Goal: Task Accomplishment & Management: Manage account settings

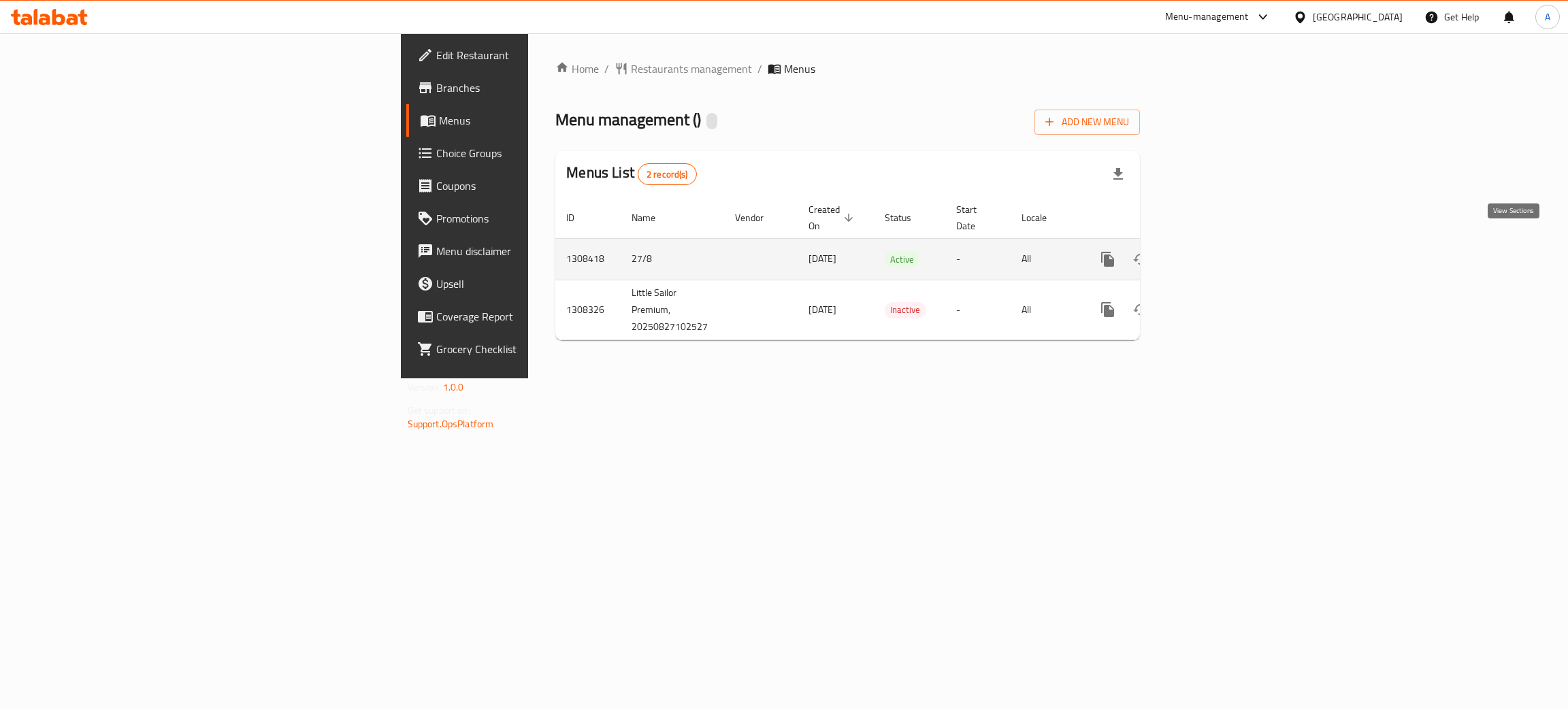
click at [1214, 251] on icon "enhanced table" at bounding box center [1206, 259] width 16 height 16
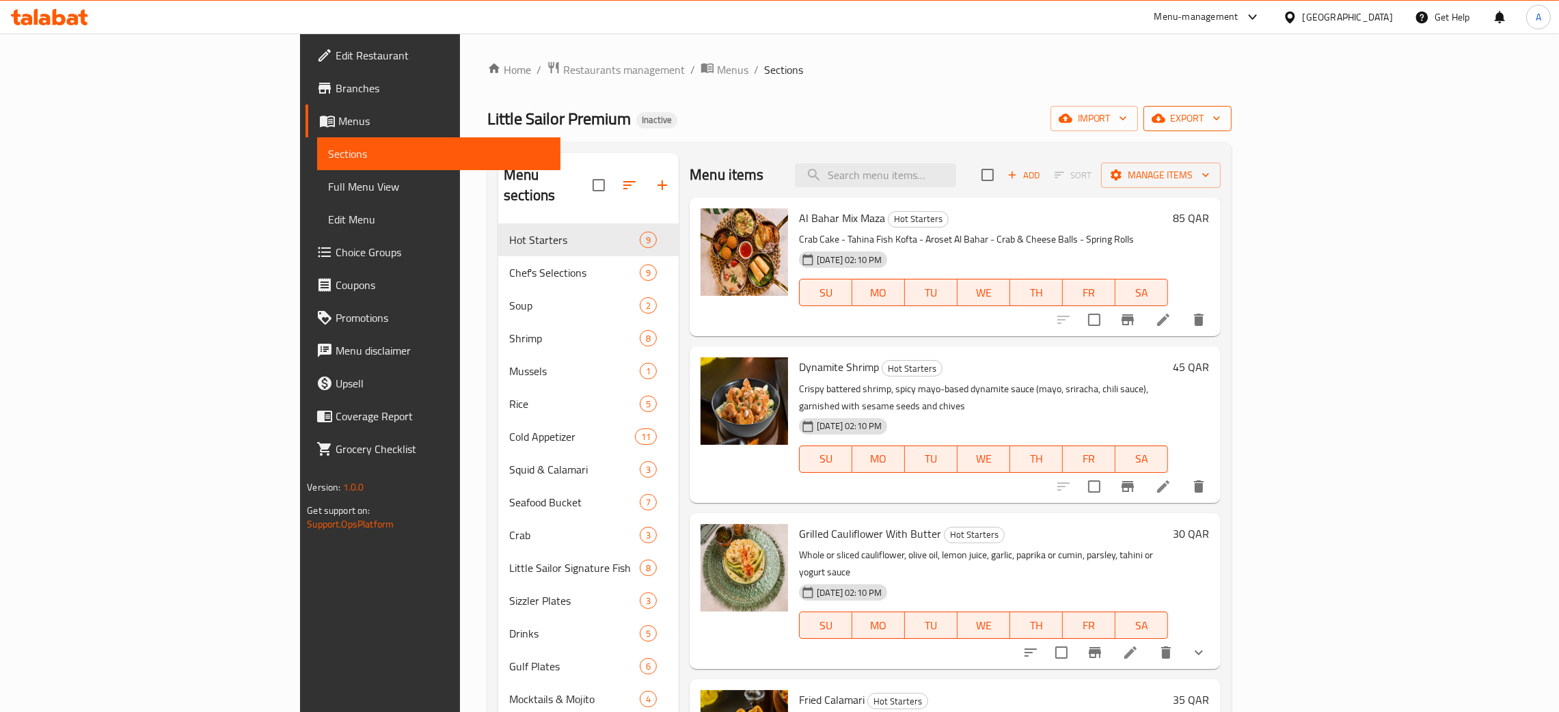
click at [1223, 117] on icon "button" at bounding box center [1217, 118] width 14 height 14
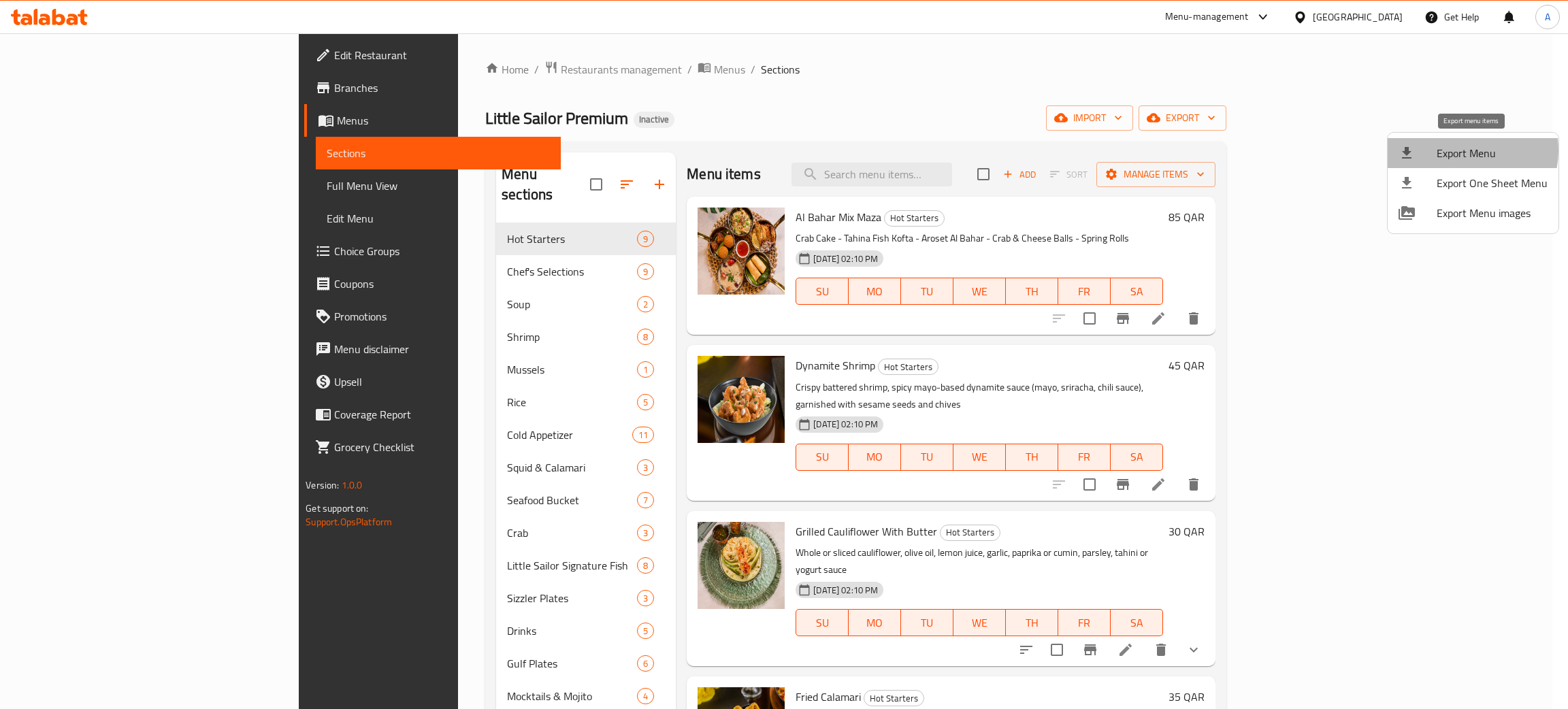
click at [1462, 150] on span "Export Menu" at bounding box center [1491, 153] width 111 height 16
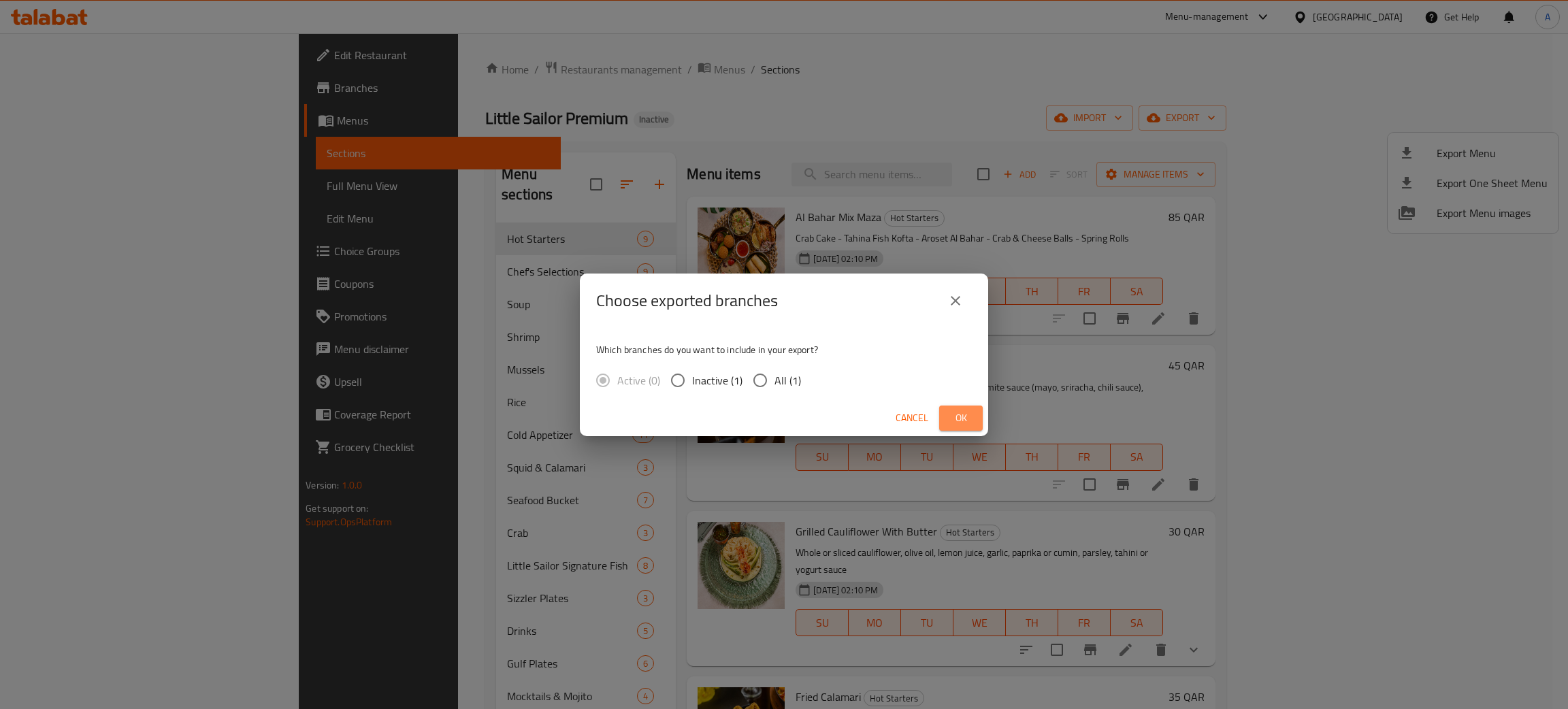
click at [971, 422] on span "Ok" at bounding box center [961, 417] width 22 height 17
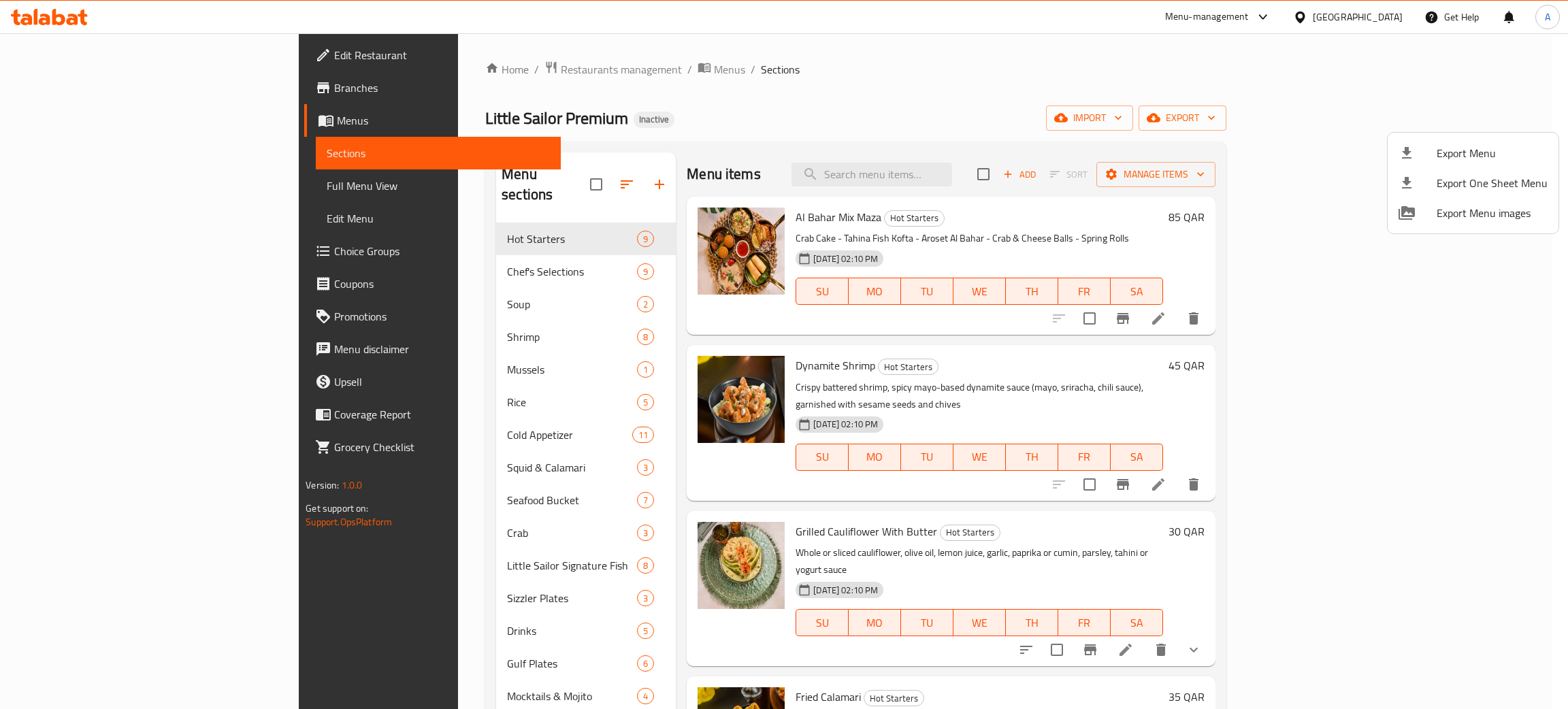
click at [885, 57] on div at bounding box center [784, 354] width 1568 height 709
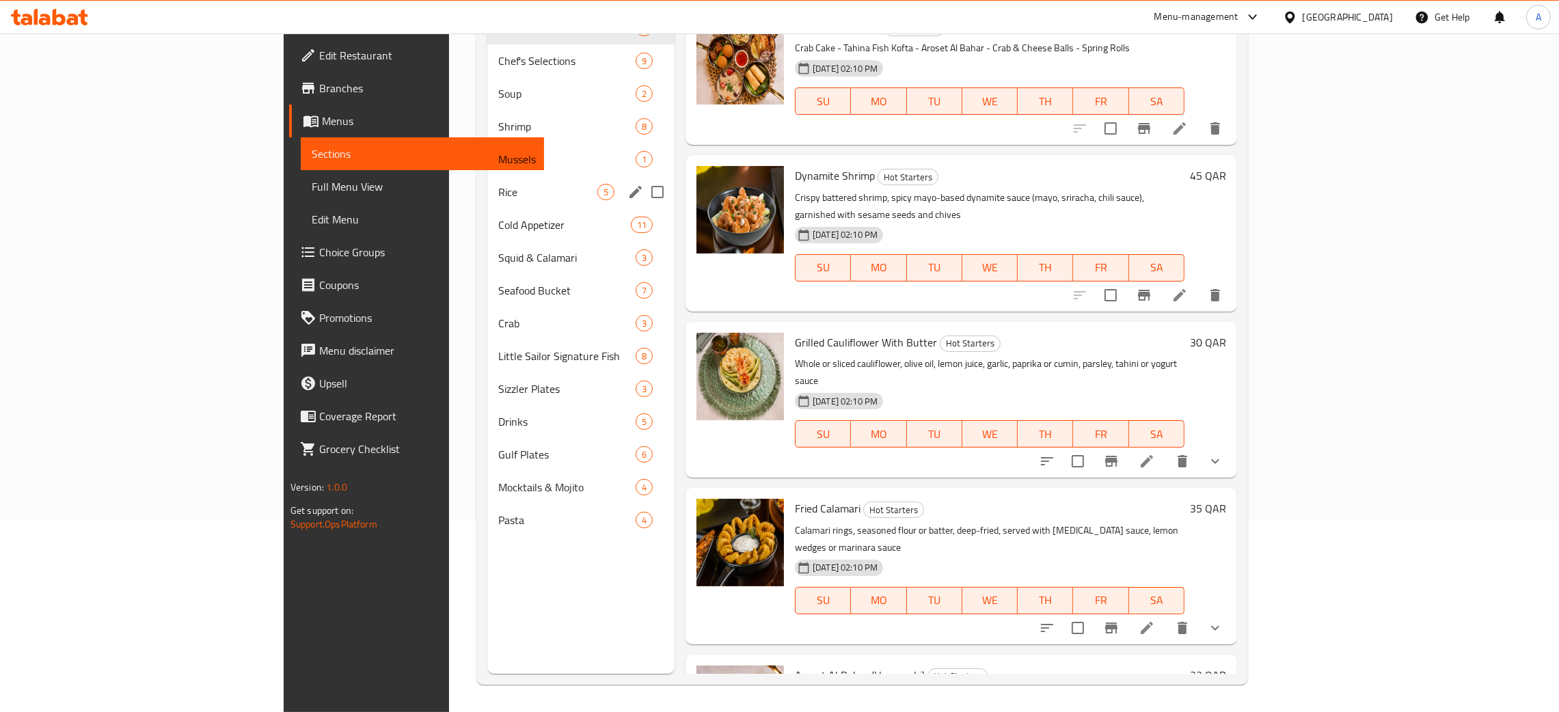
scroll to position [193, 0]
click at [498, 523] on span "Pasta" at bounding box center [547, 520] width 99 height 16
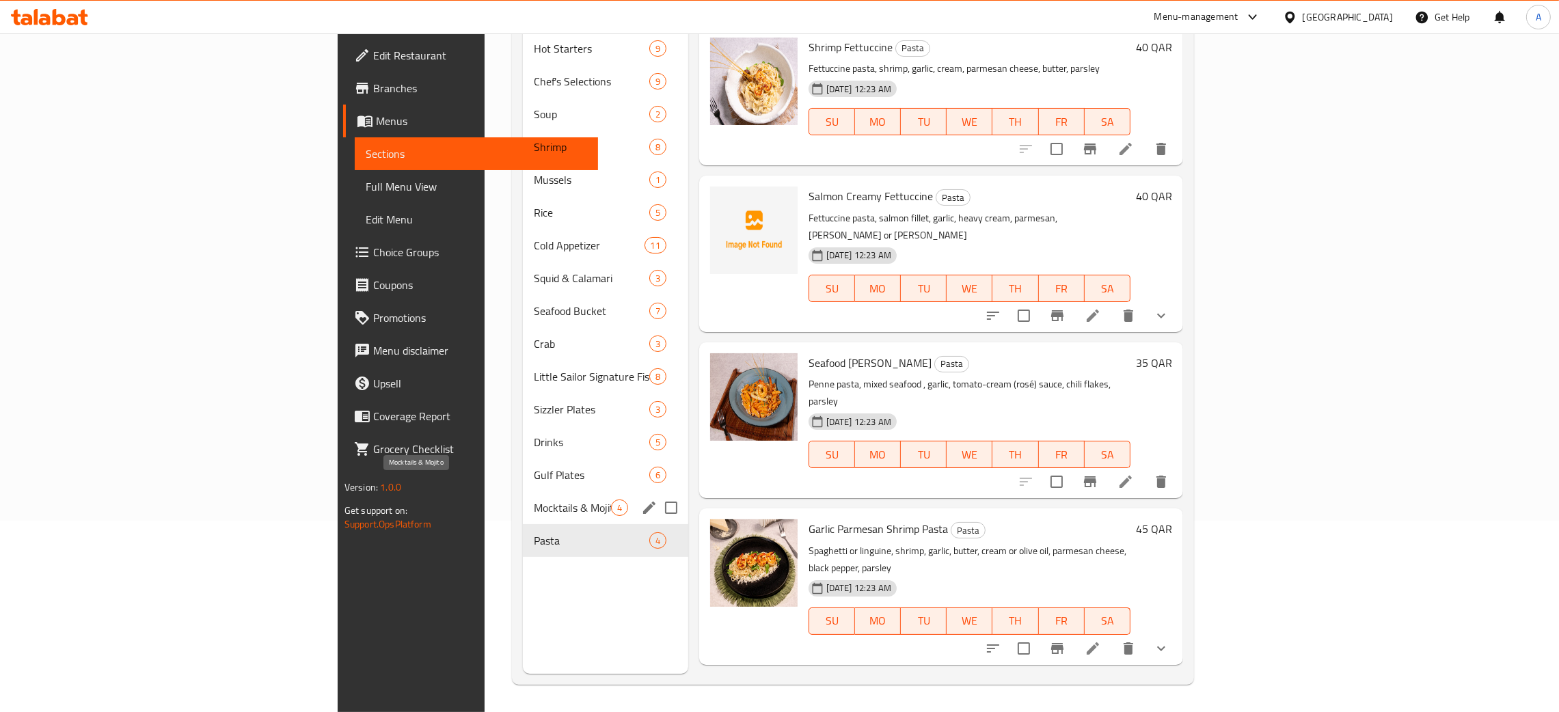
click at [534, 500] on span "Mocktails & Mojito" at bounding box center [572, 508] width 77 height 16
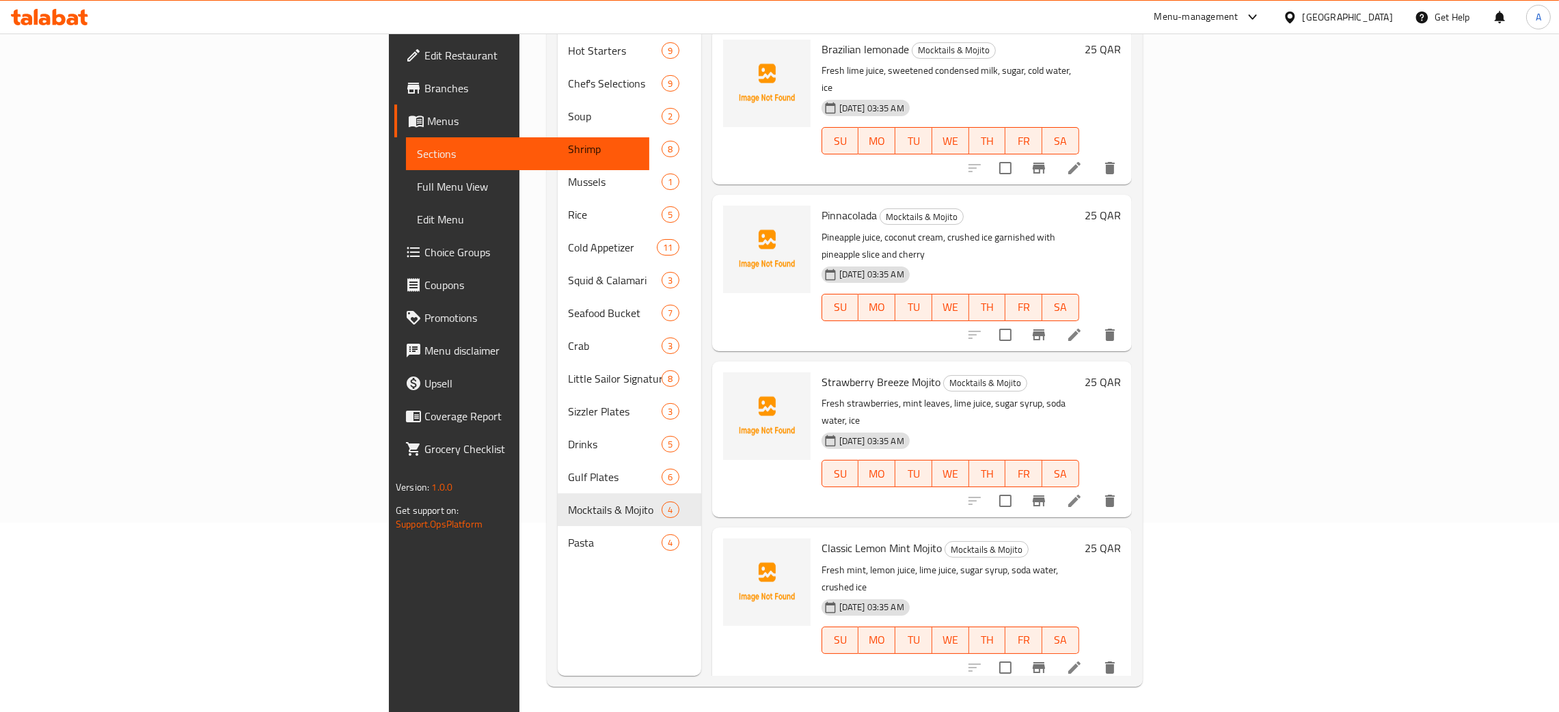
scroll to position [193, 0]
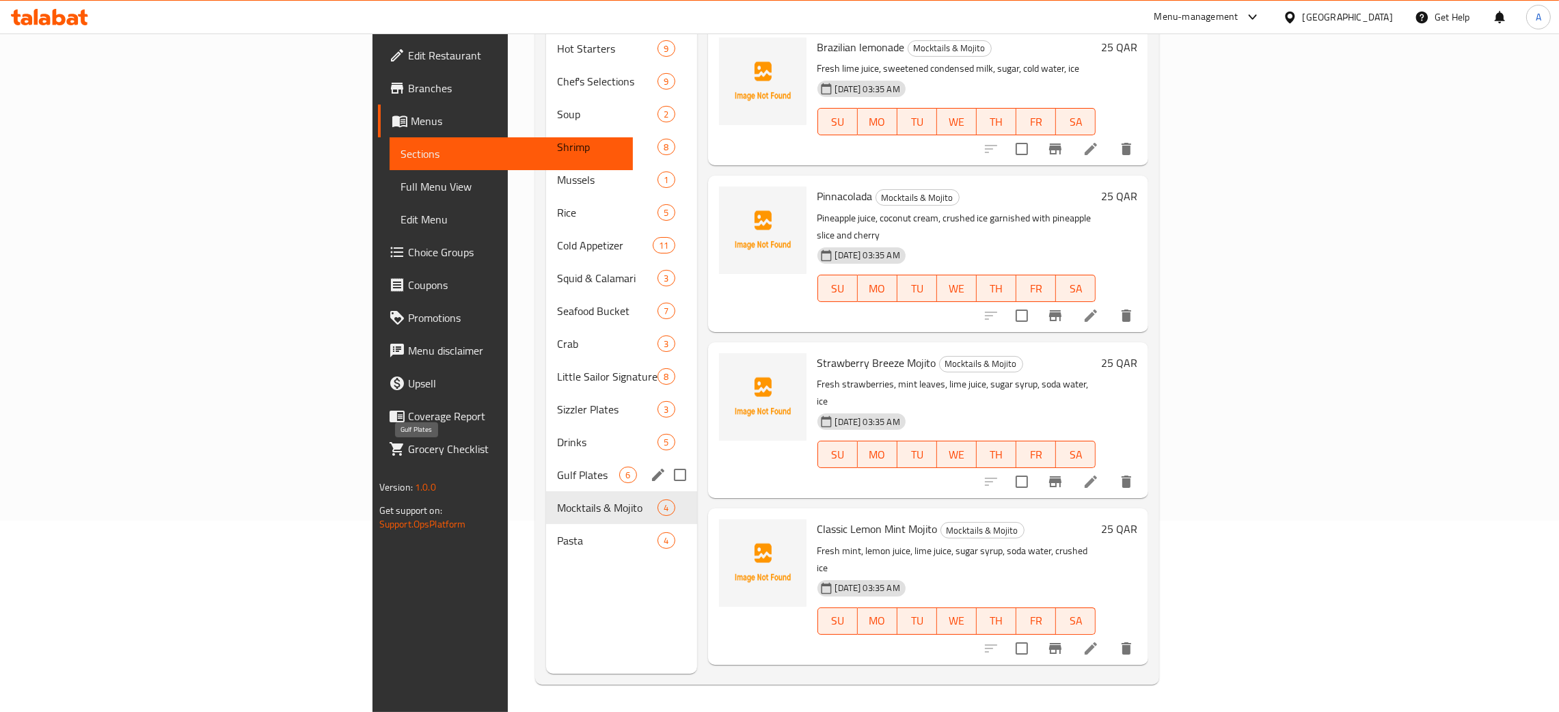
click at [557, 467] on span "Gulf Plates" at bounding box center [588, 475] width 62 height 16
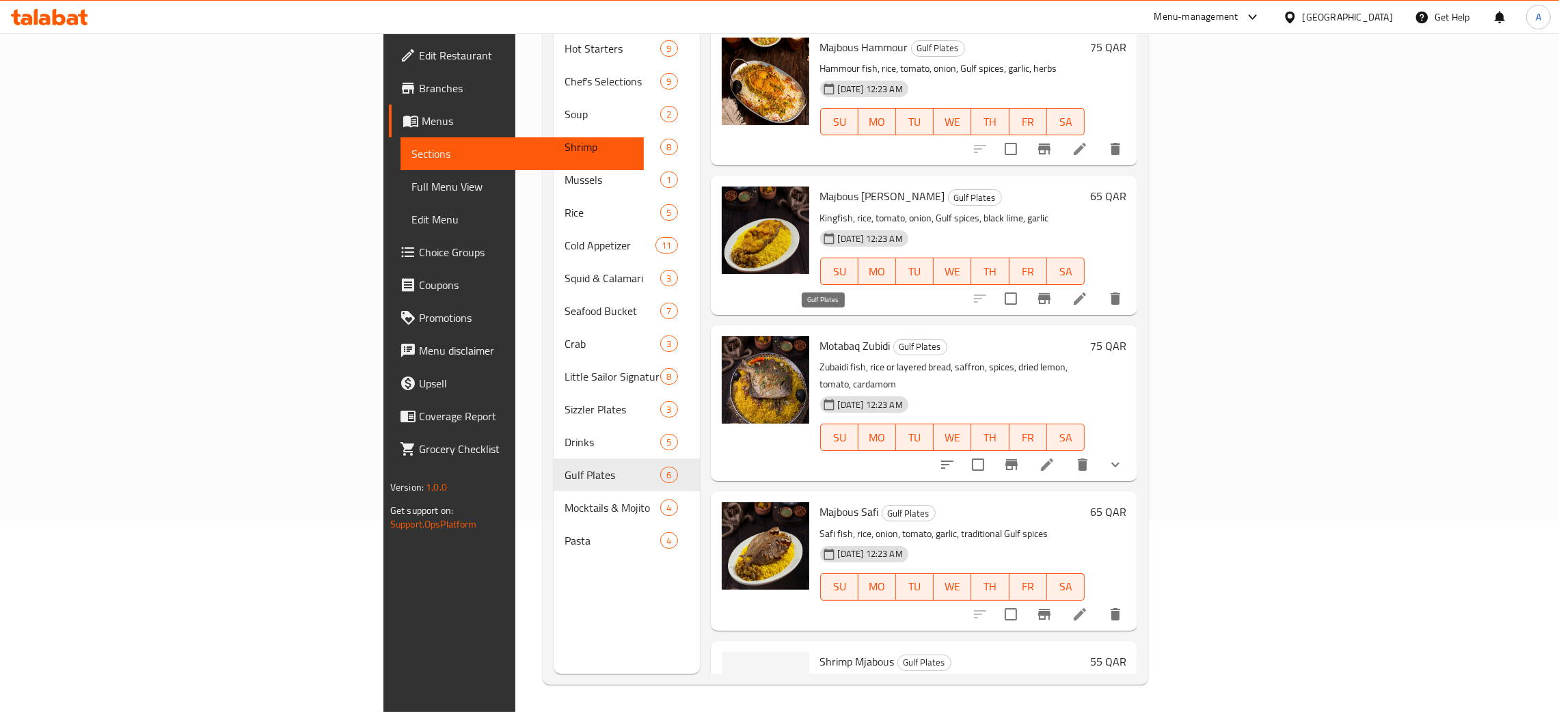
scroll to position [216, 0]
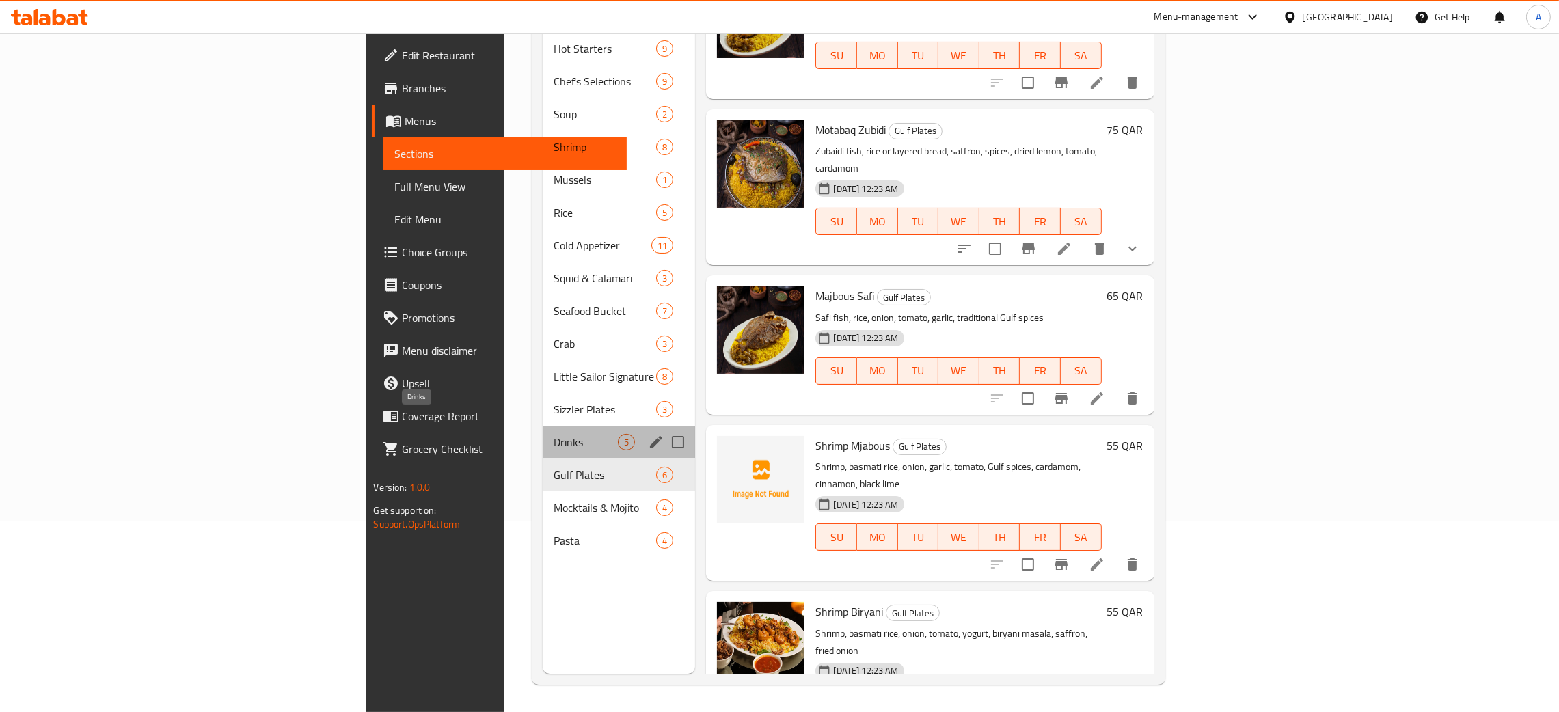
click at [554, 434] on span "Drinks" at bounding box center [586, 442] width 65 height 16
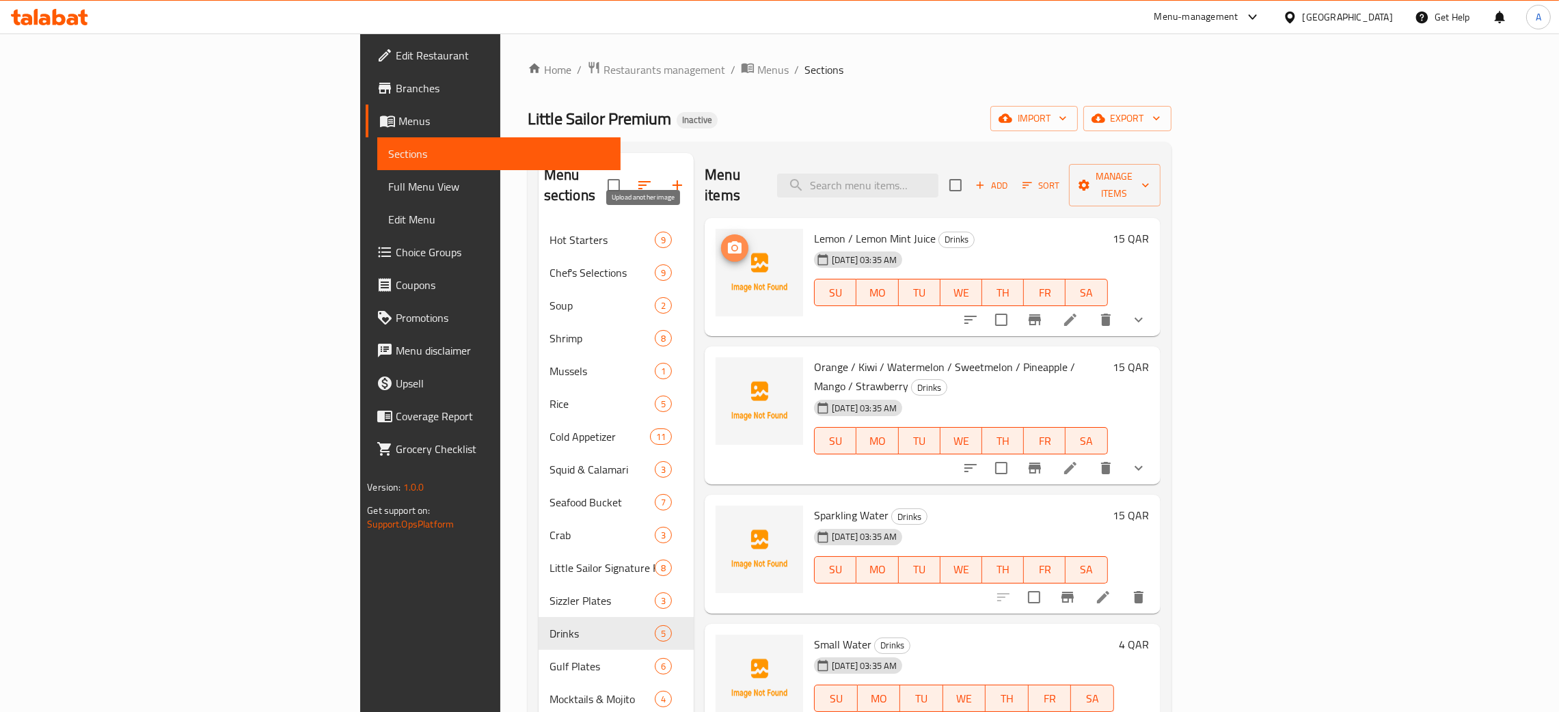
click at [728, 241] on icon "upload picture" at bounding box center [735, 247] width 14 height 12
click at [728, 370] on icon "upload picture" at bounding box center [735, 376] width 14 height 12
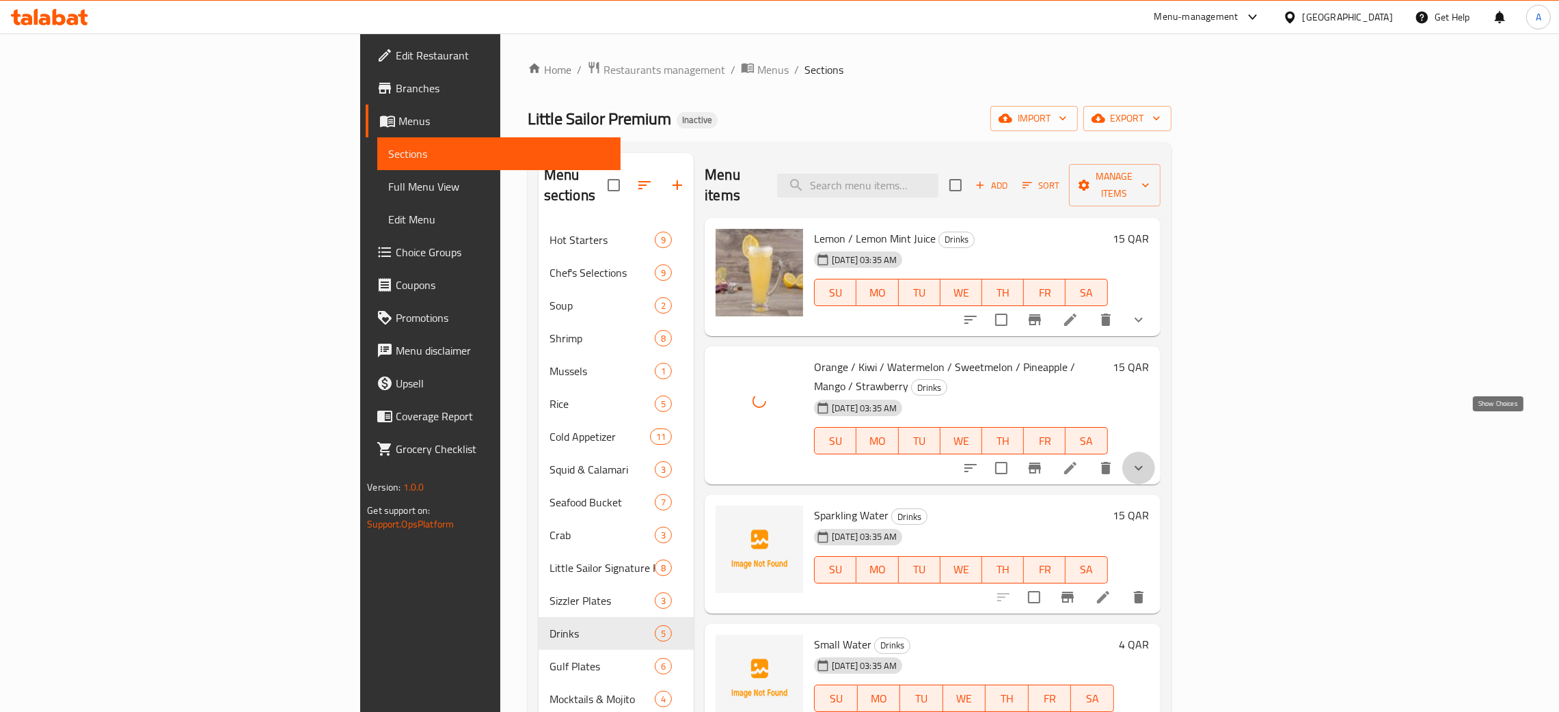
click at [1147, 460] on icon "show more" at bounding box center [1138, 468] width 16 height 16
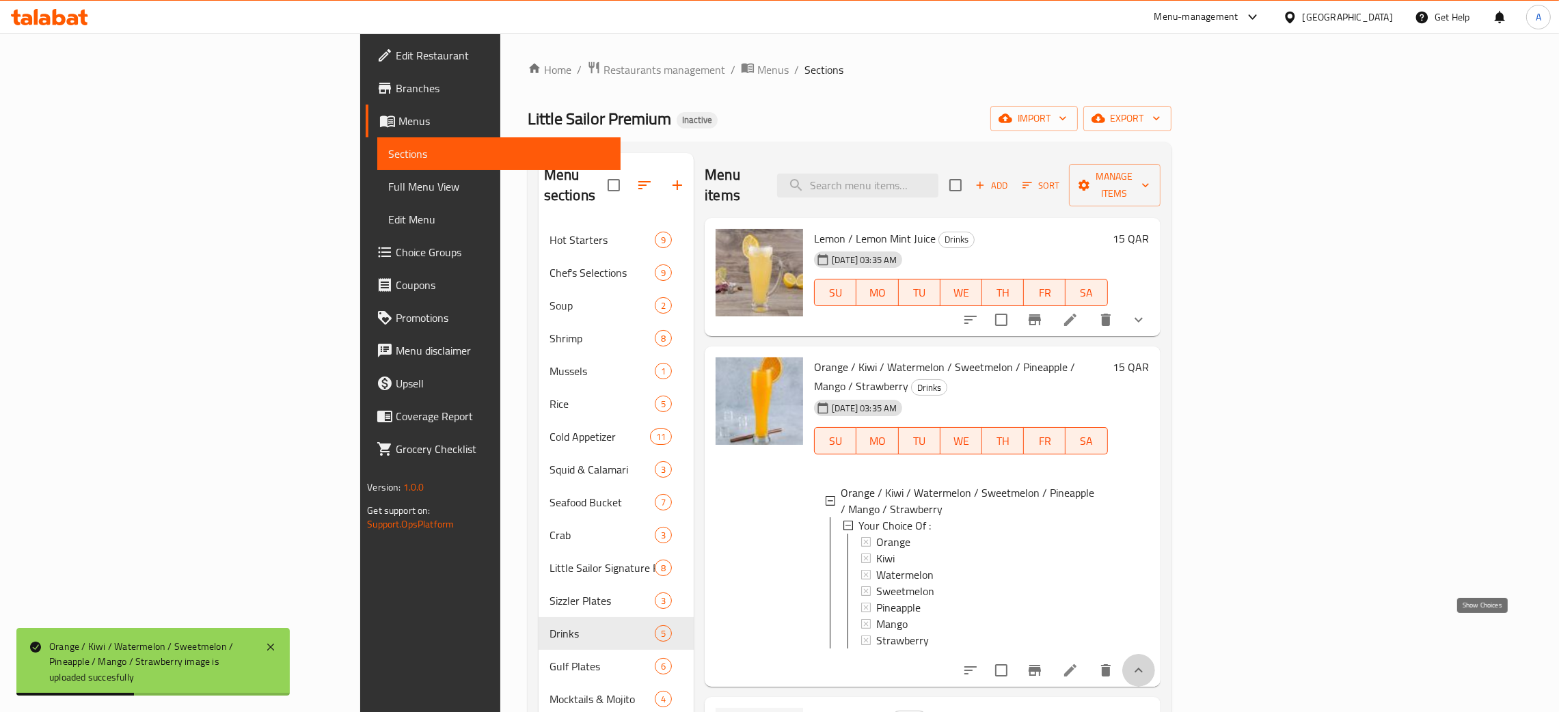
click at [1147, 662] on icon "show more" at bounding box center [1138, 670] width 16 height 16
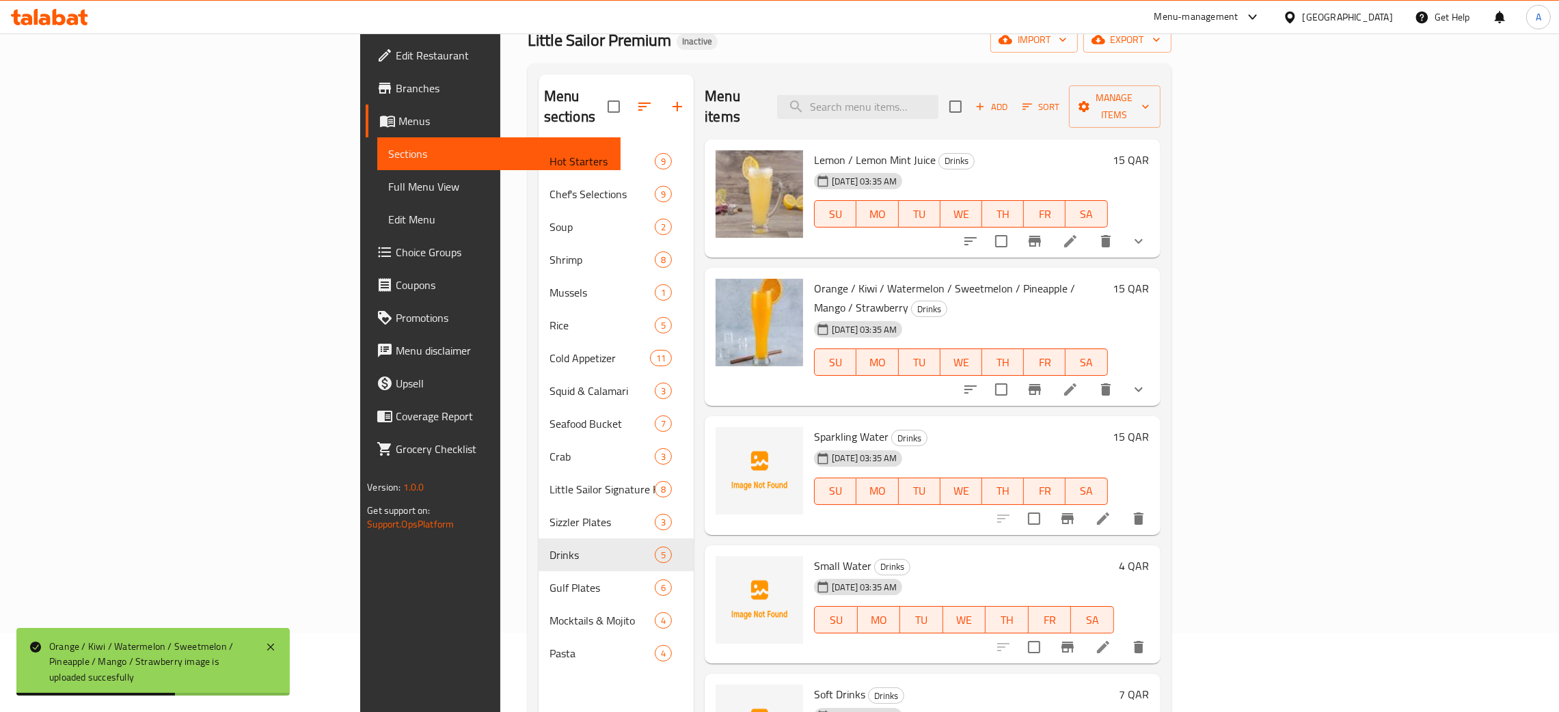
scroll to position [193, 0]
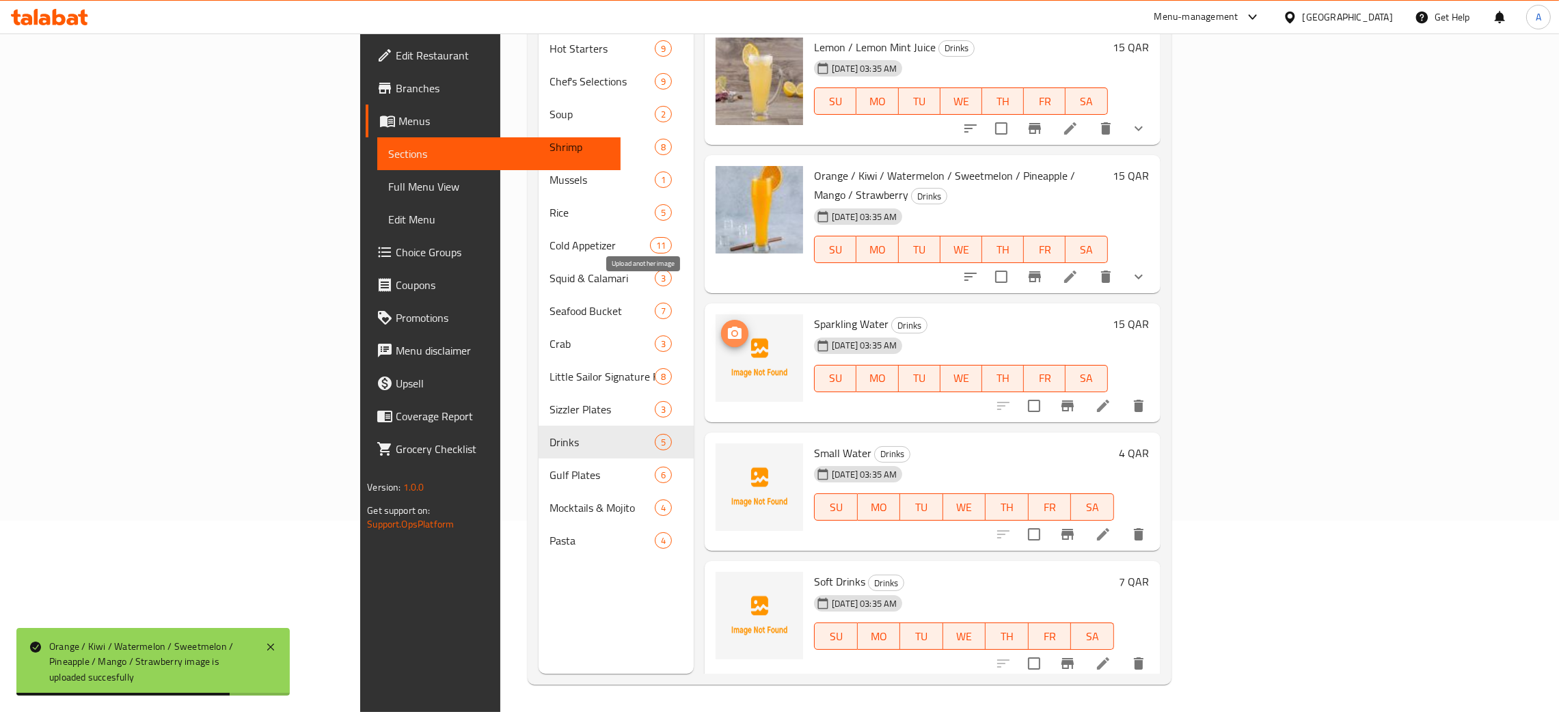
click at [728, 327] on icon "upload picture" at bounding box center [735, 333] width 14 height 12
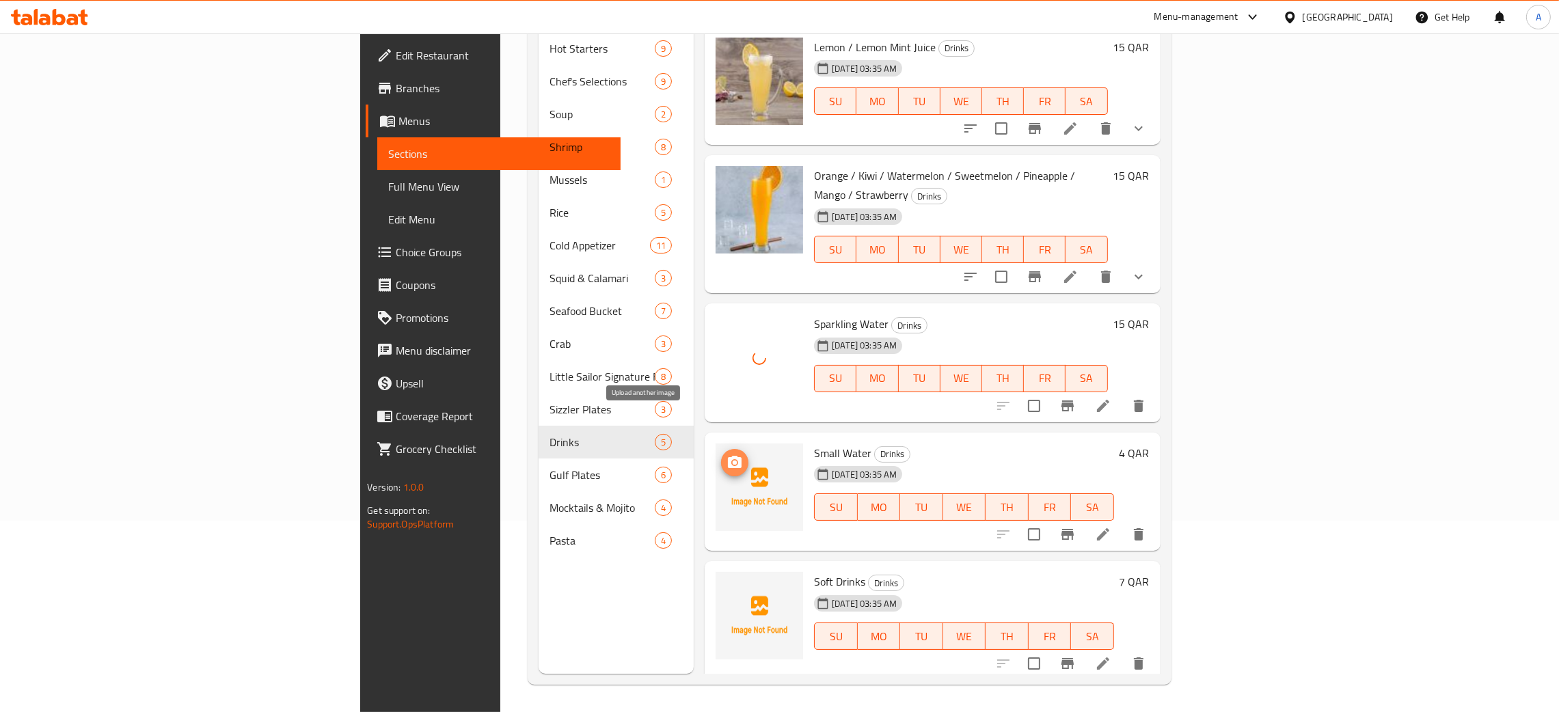
click at [728, 456] on icon "upload picture" at bounding box center [735, 462] width 14 height 12
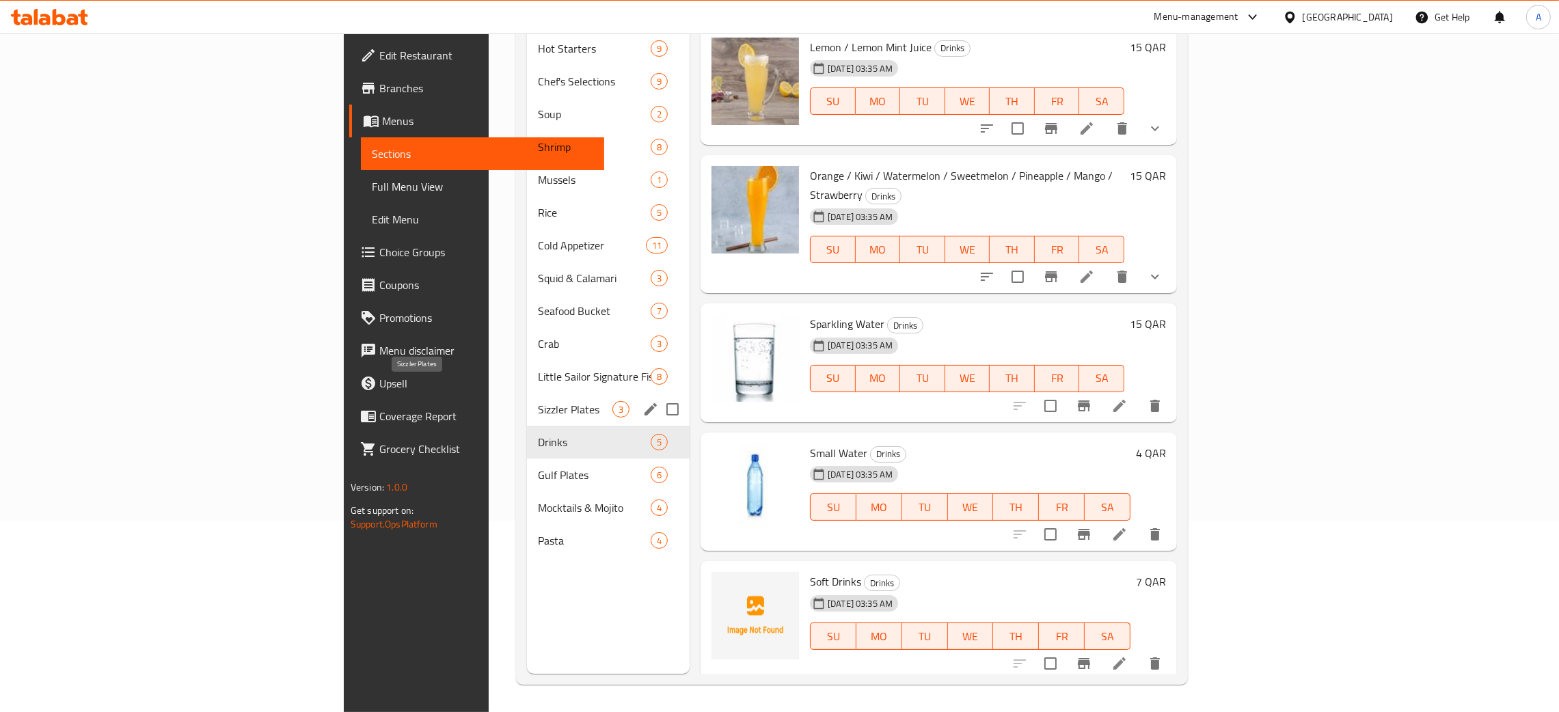
click at [538, 401] on span "Sizzler Plates" at bounding box center [575, 409] width 74 height 16
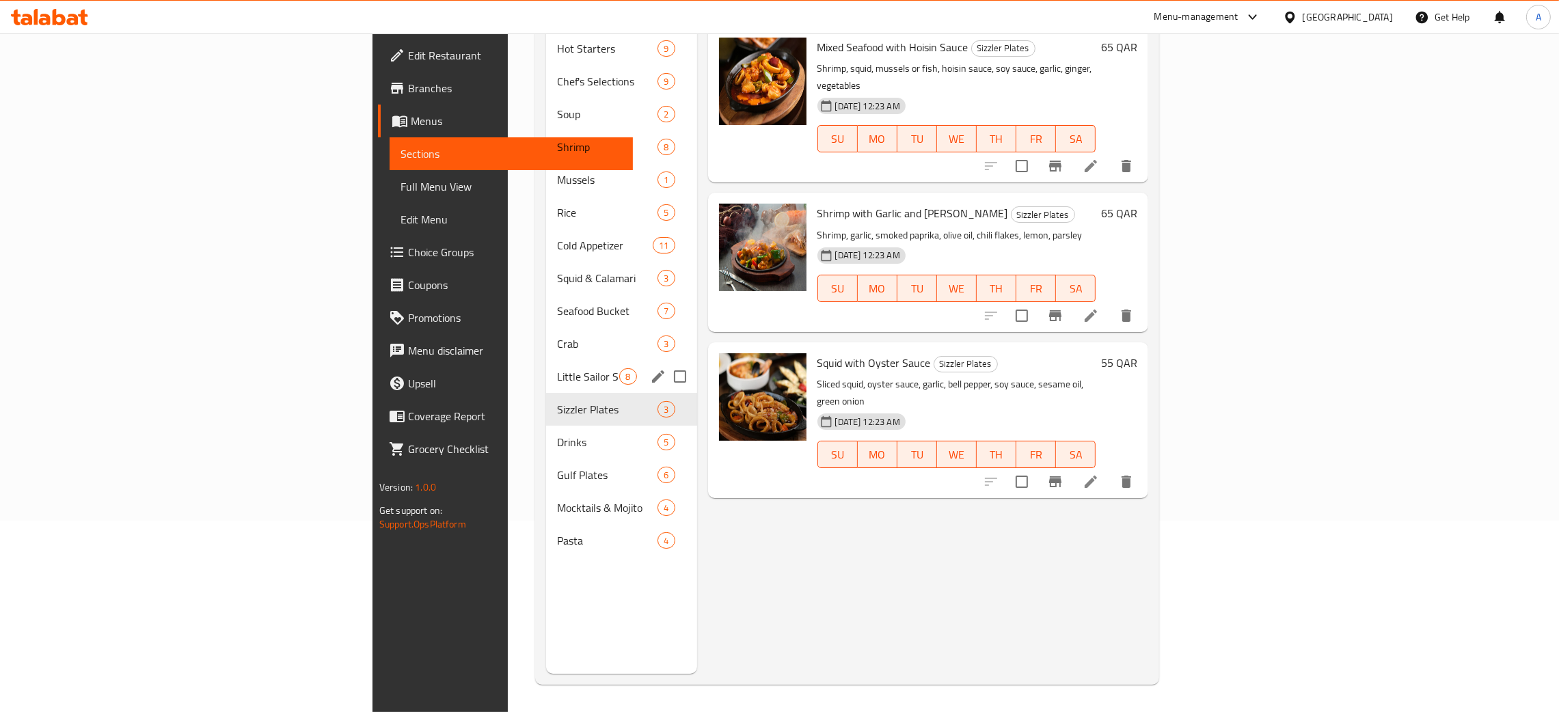
click at [546, 360] on div "Little Sailor Signature Fish 8" at bounding box center [621, 376] width 150 height 33
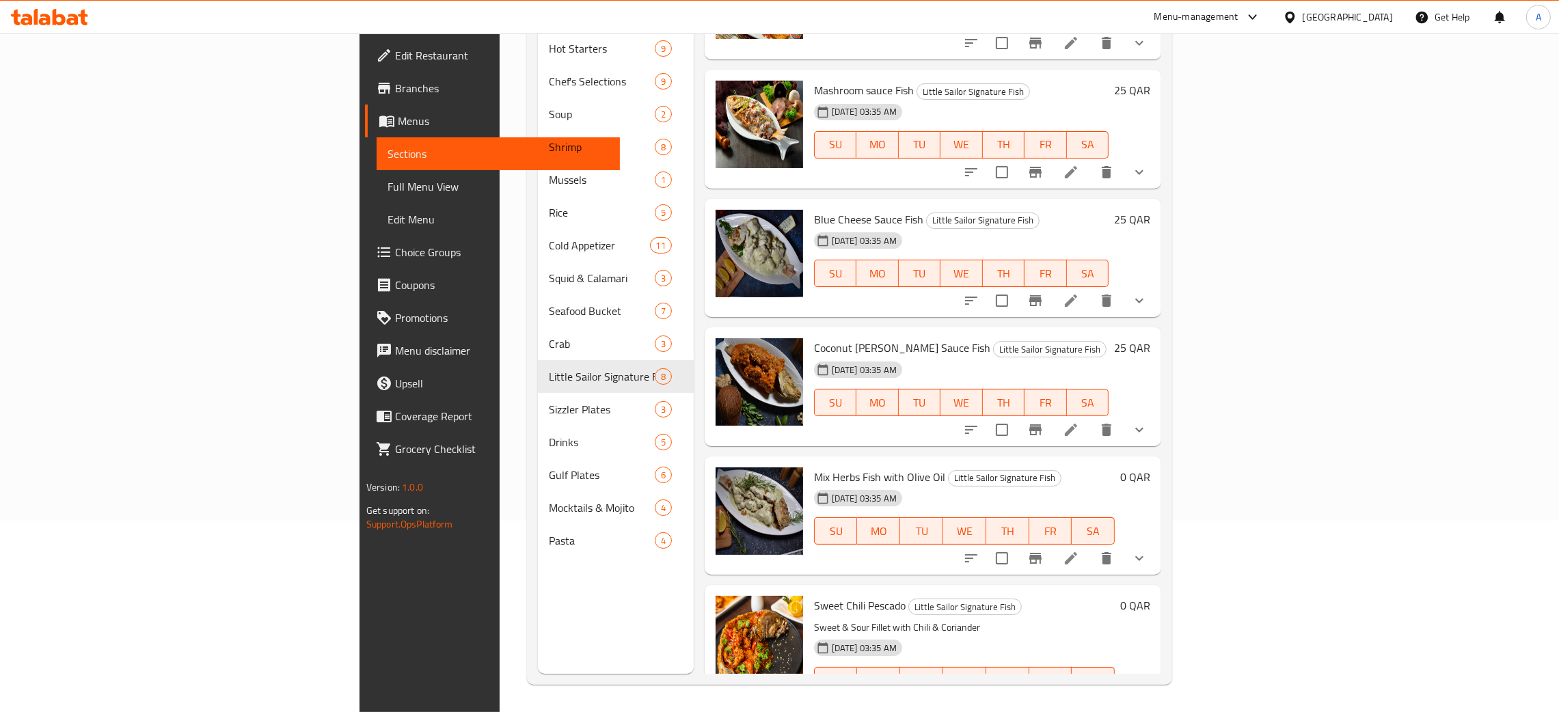
scroll to position [392, 0]
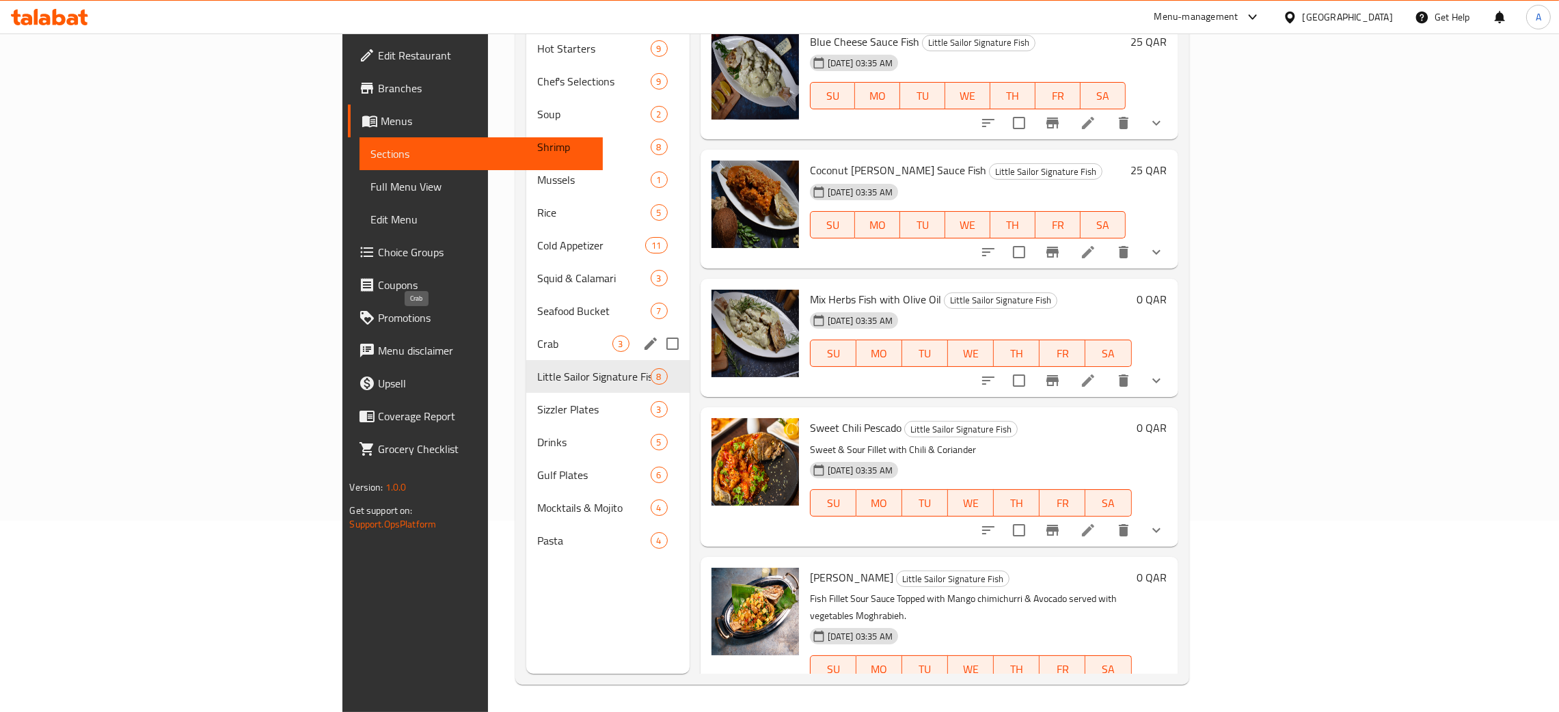
click at [537, 336] on span "Crab" at bounding box center [574, 344] width 74 height 16
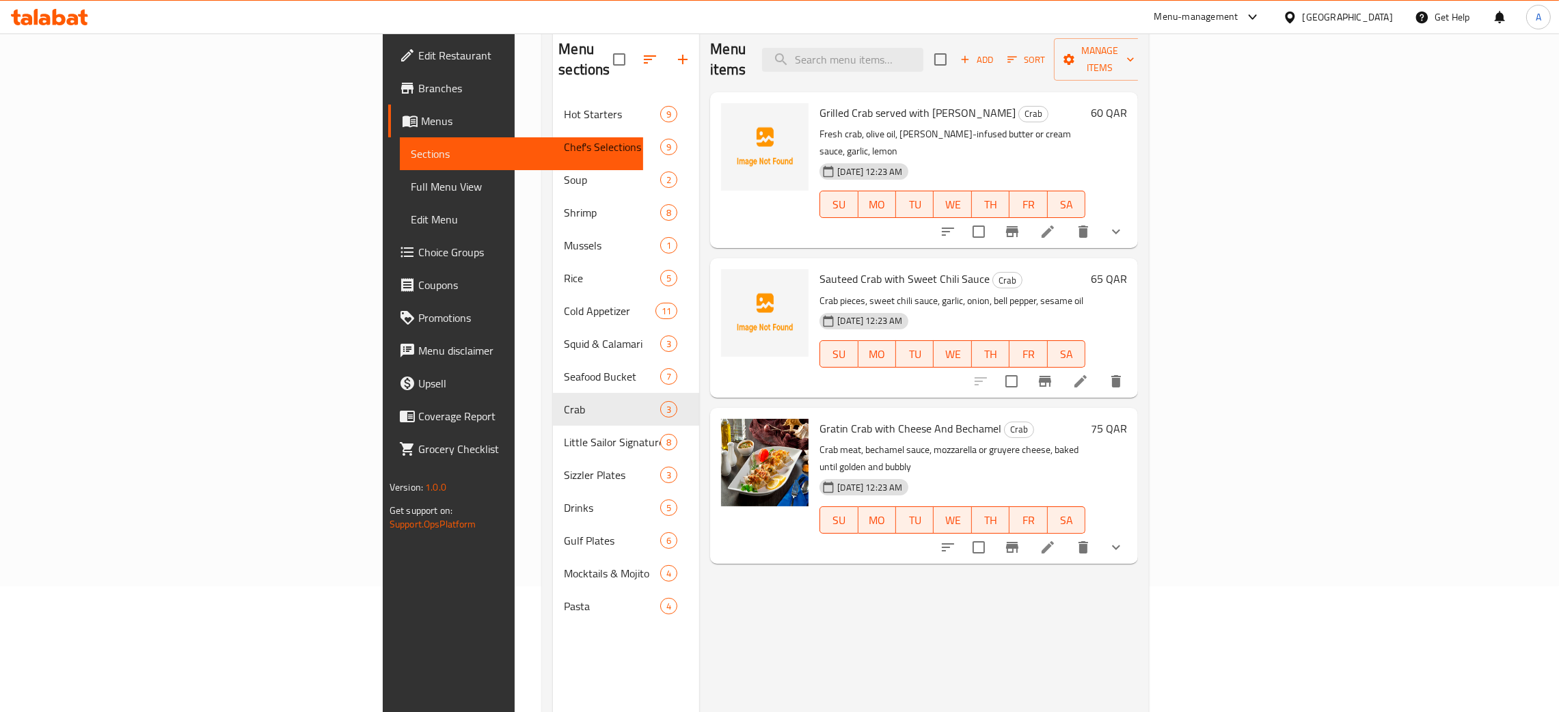
scroll to position [90, 0]
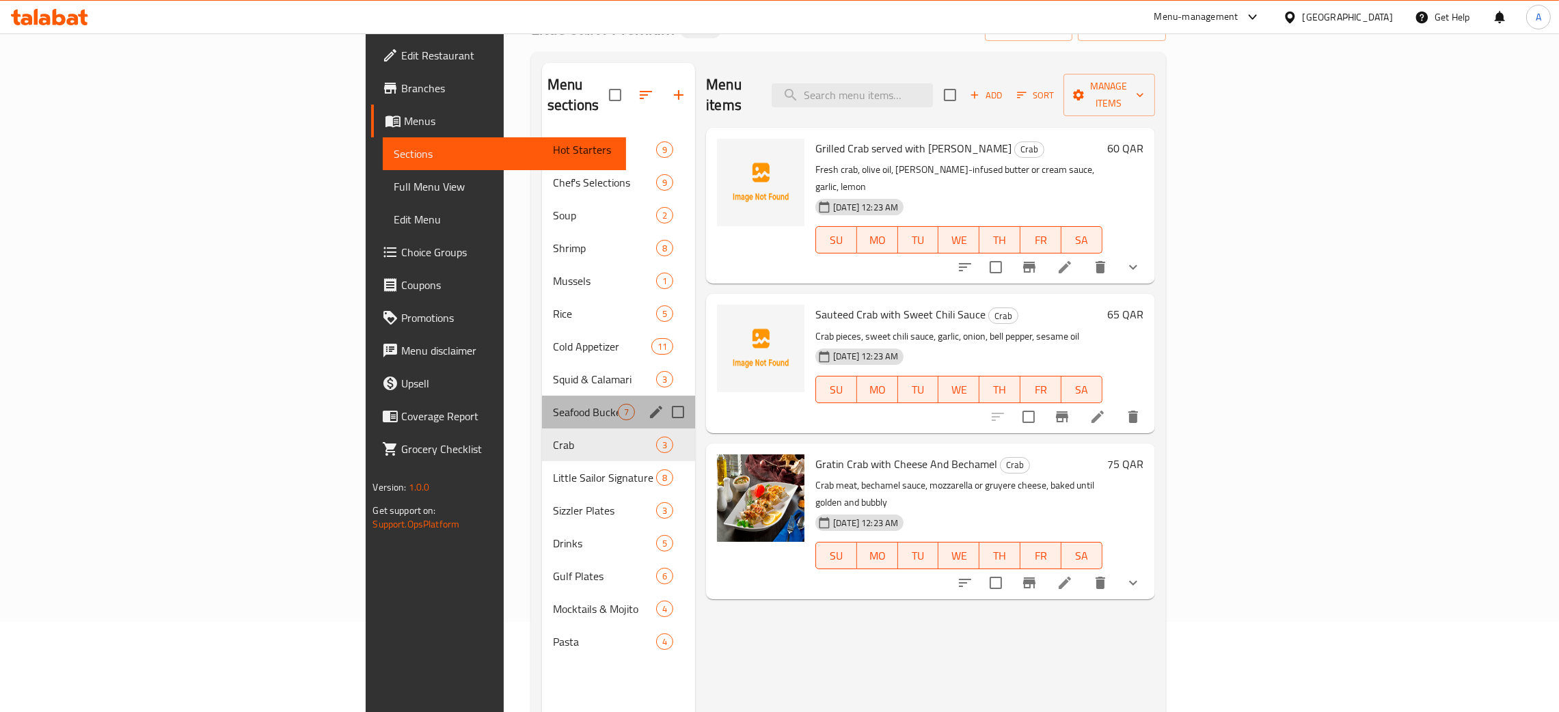
click at [542, 396] on div "Seafood Bucket 7" at bounding box center [618, 412] width 153 height 33
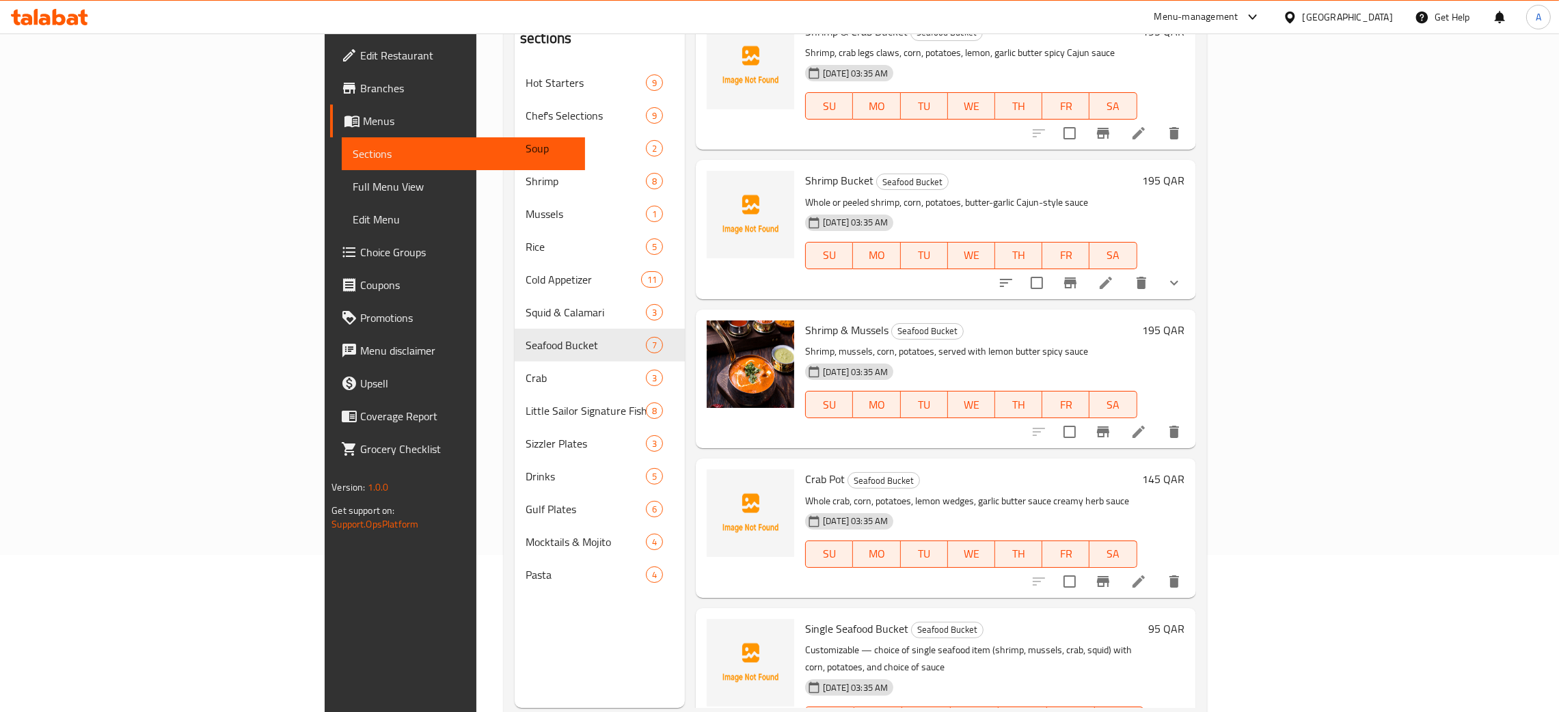
scroll to position [193, 0]
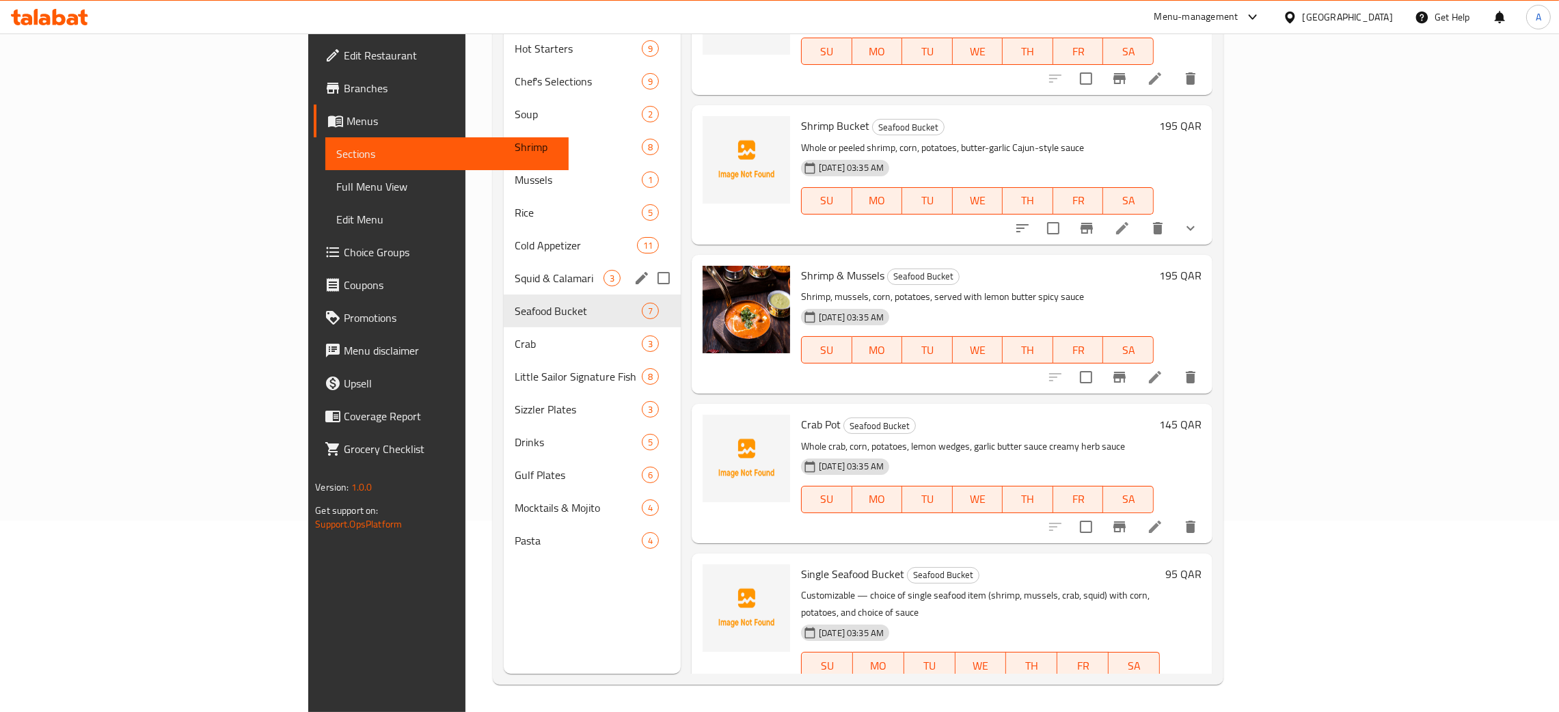
click at [515, 270] on span "Squid & Calamari" at bounding box center [559, 278] width 89 height 16
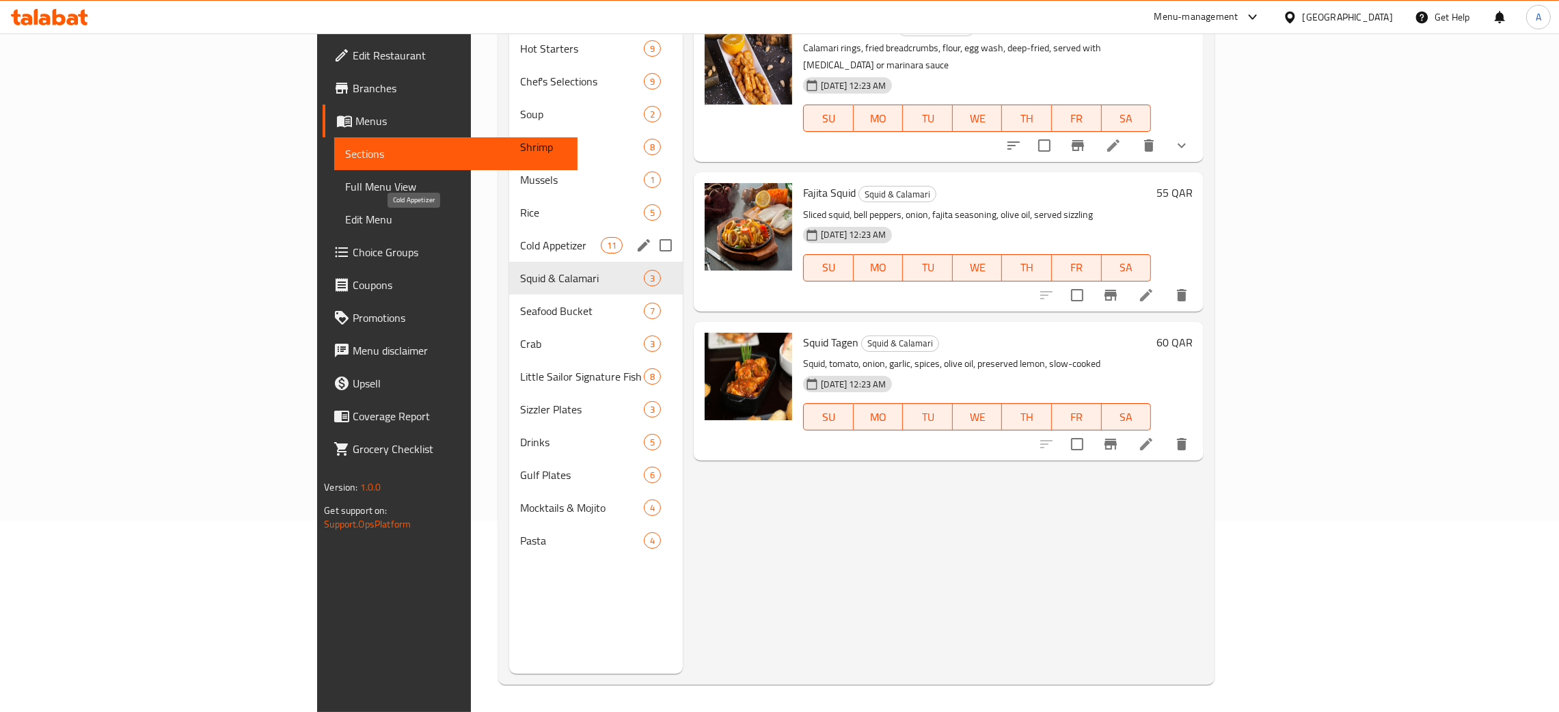
click at [520, 237] on span "Cold Appetizer" at bounding box center [560, 245] width 81 height 16
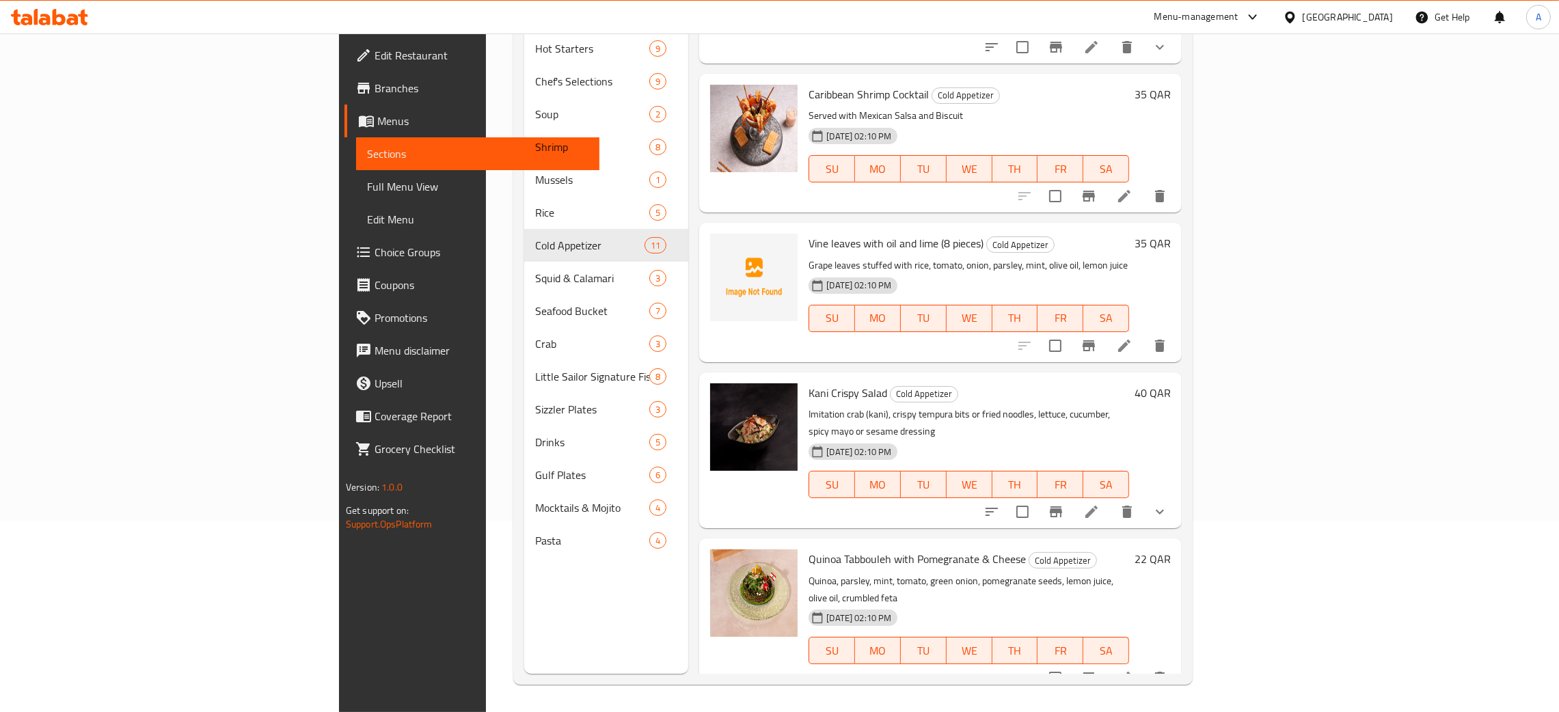
scroll to position [962, 0]
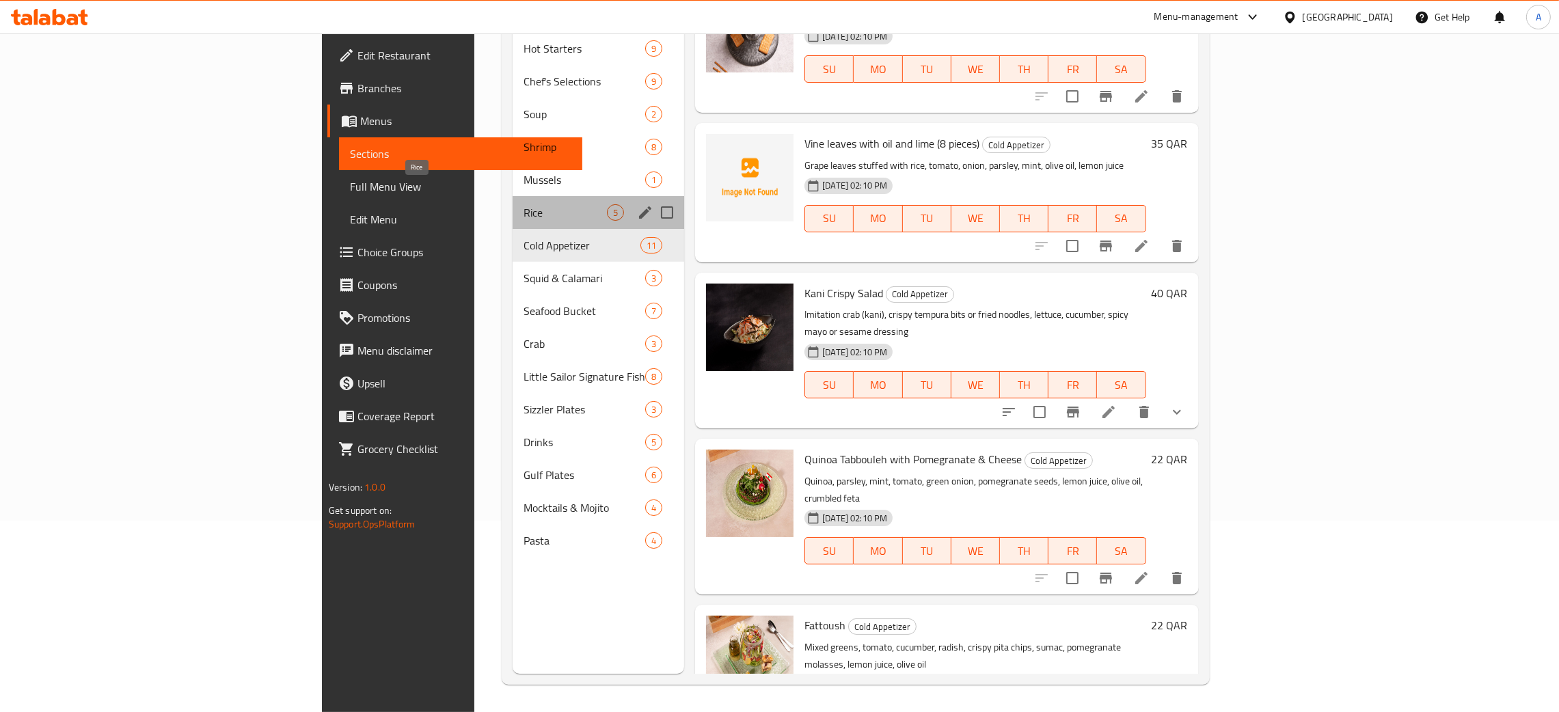
click at [523, 204] on span "Rice" at bounding box center [564, 212] width 83 height 16
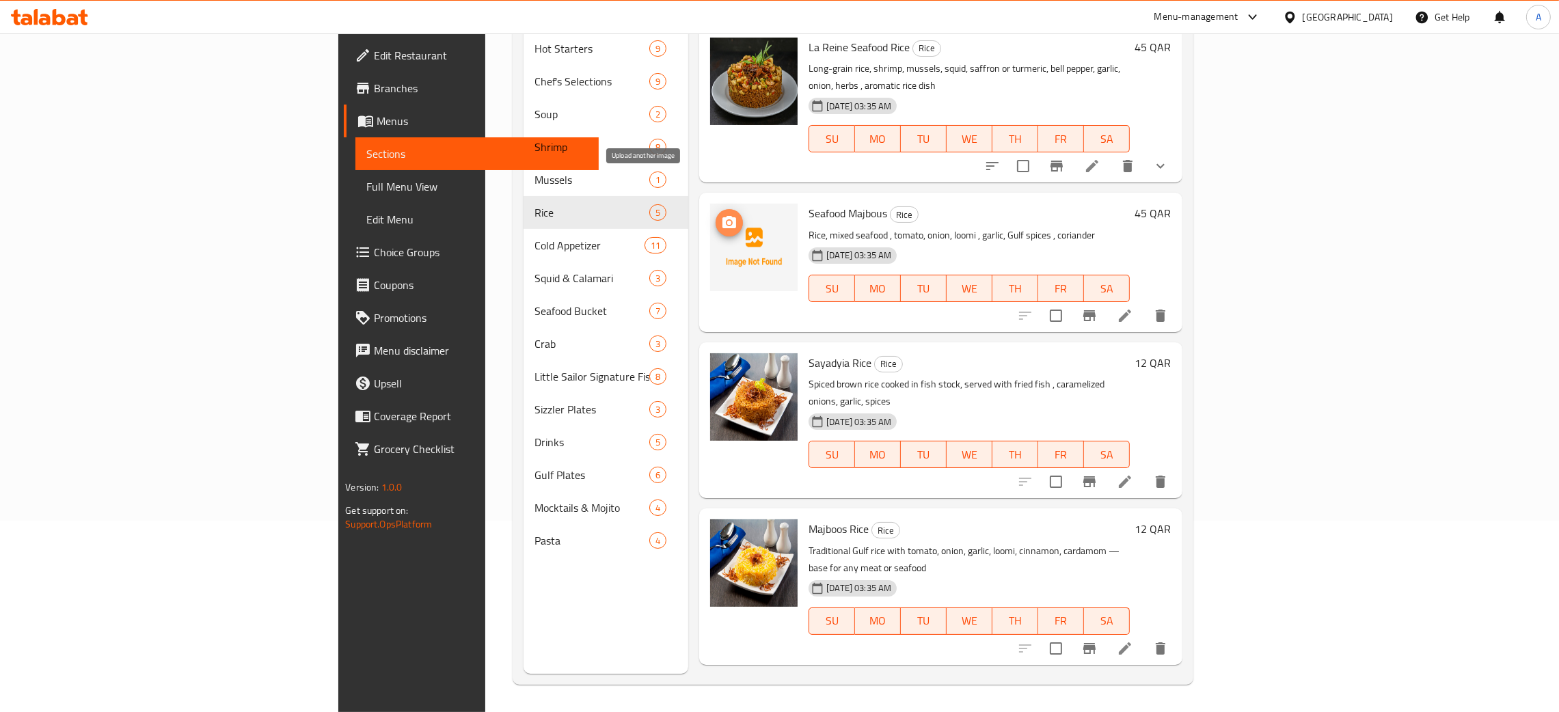
click at [721, 215] on icon "upload picture" at bounding box center [729, 223] width 16 height 16
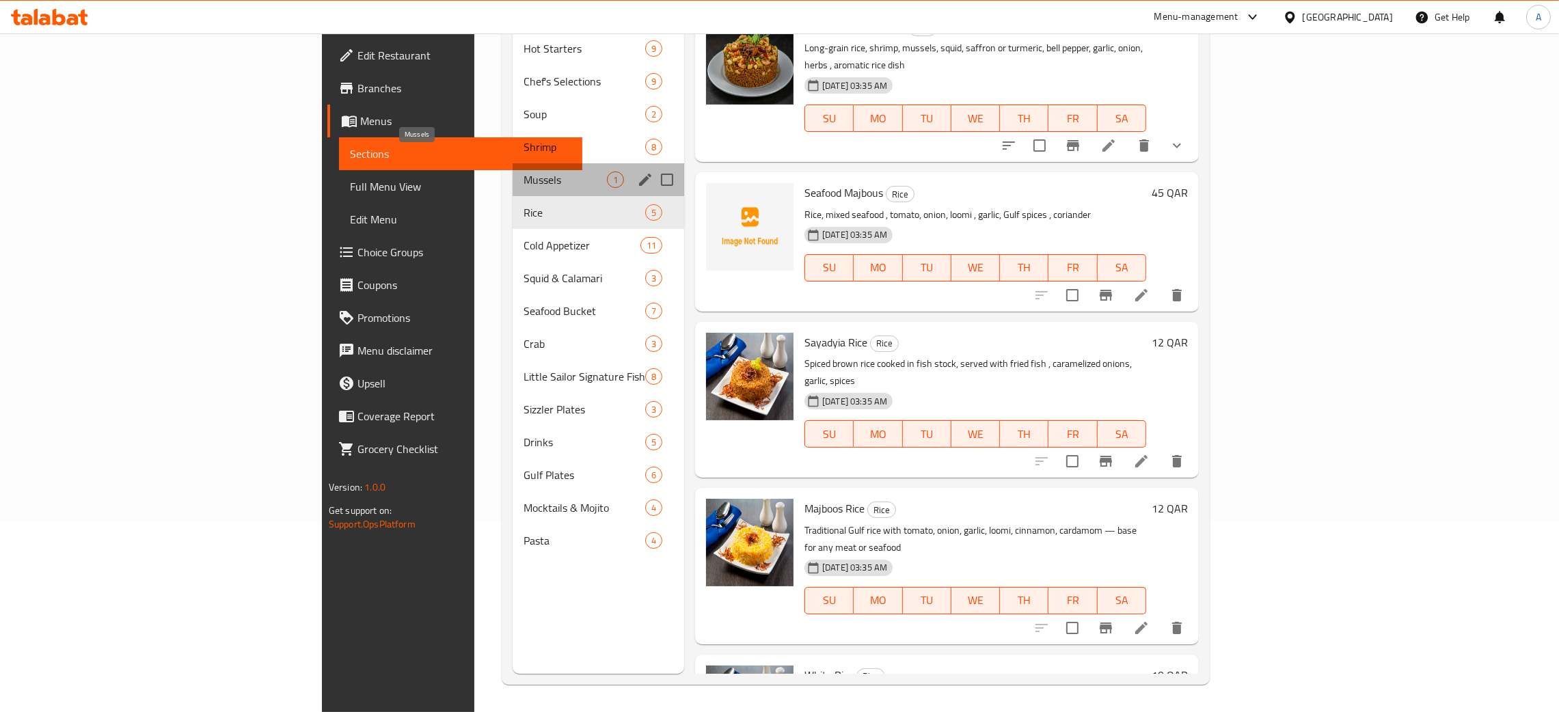
click at [523, 172] on span "Mussels" at bounding box center [564, 180] width 83 height 16
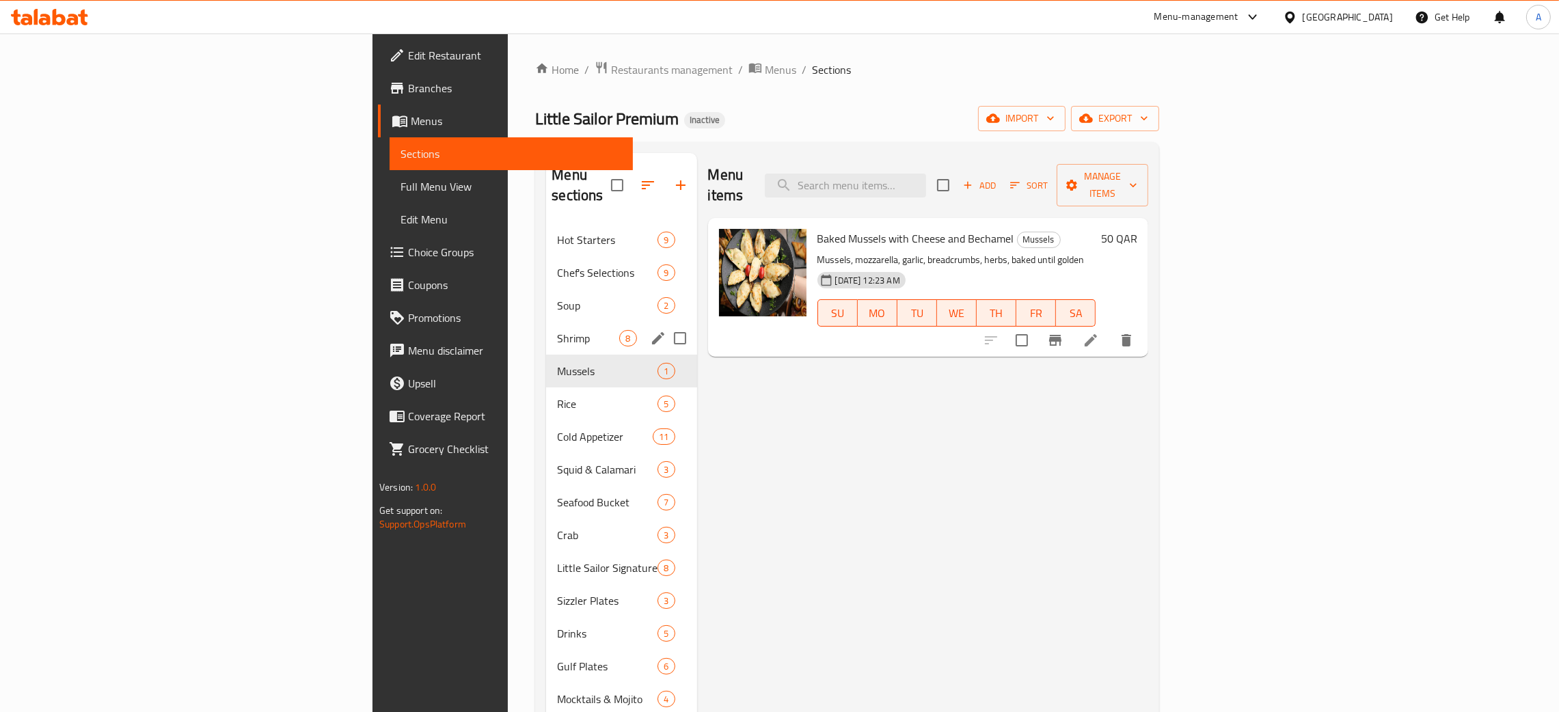
click at [546, 322] on div "Shrimp 8" at bounding box center [621, 338] width 150 height 33
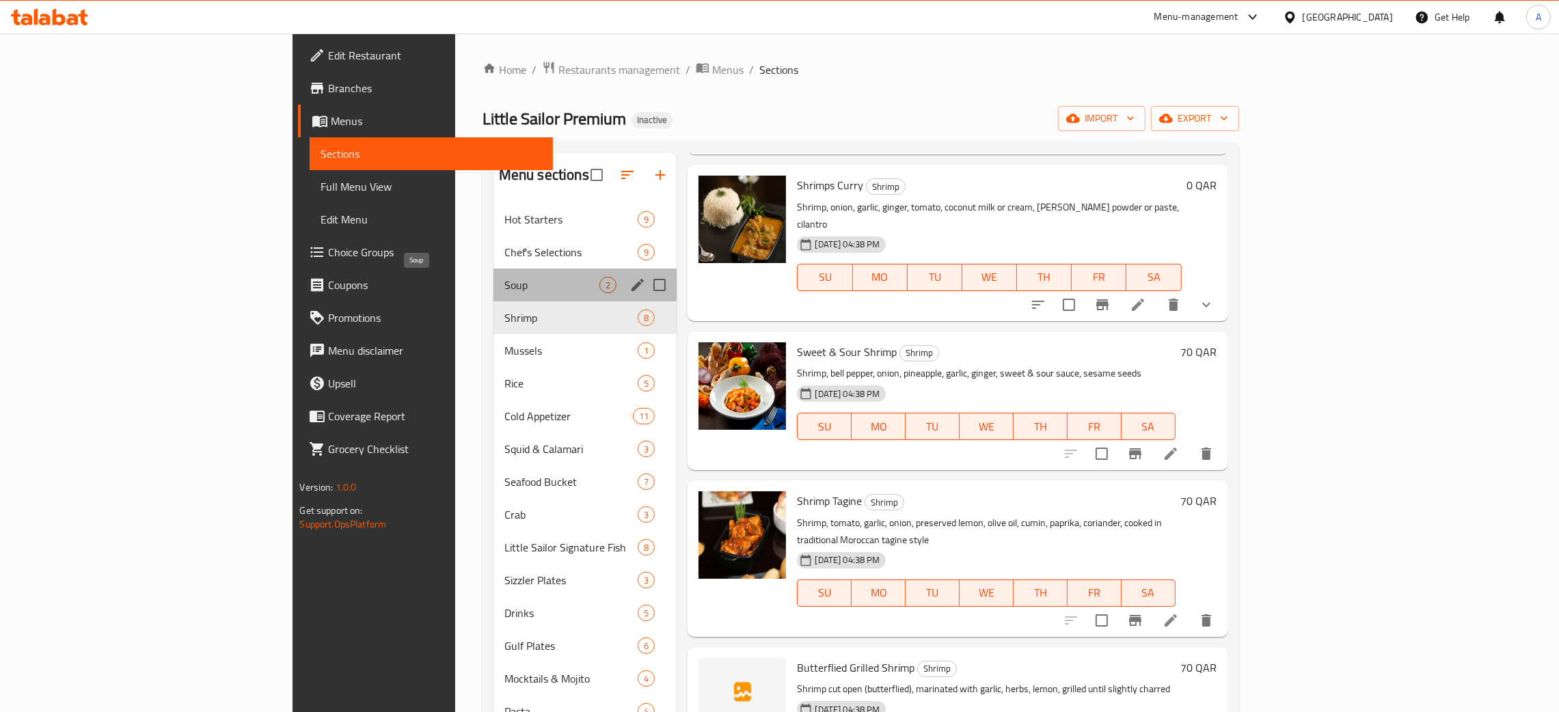
click at [504, 289] on span "Soup" at bounding box center [552, 285] width 96 height 16
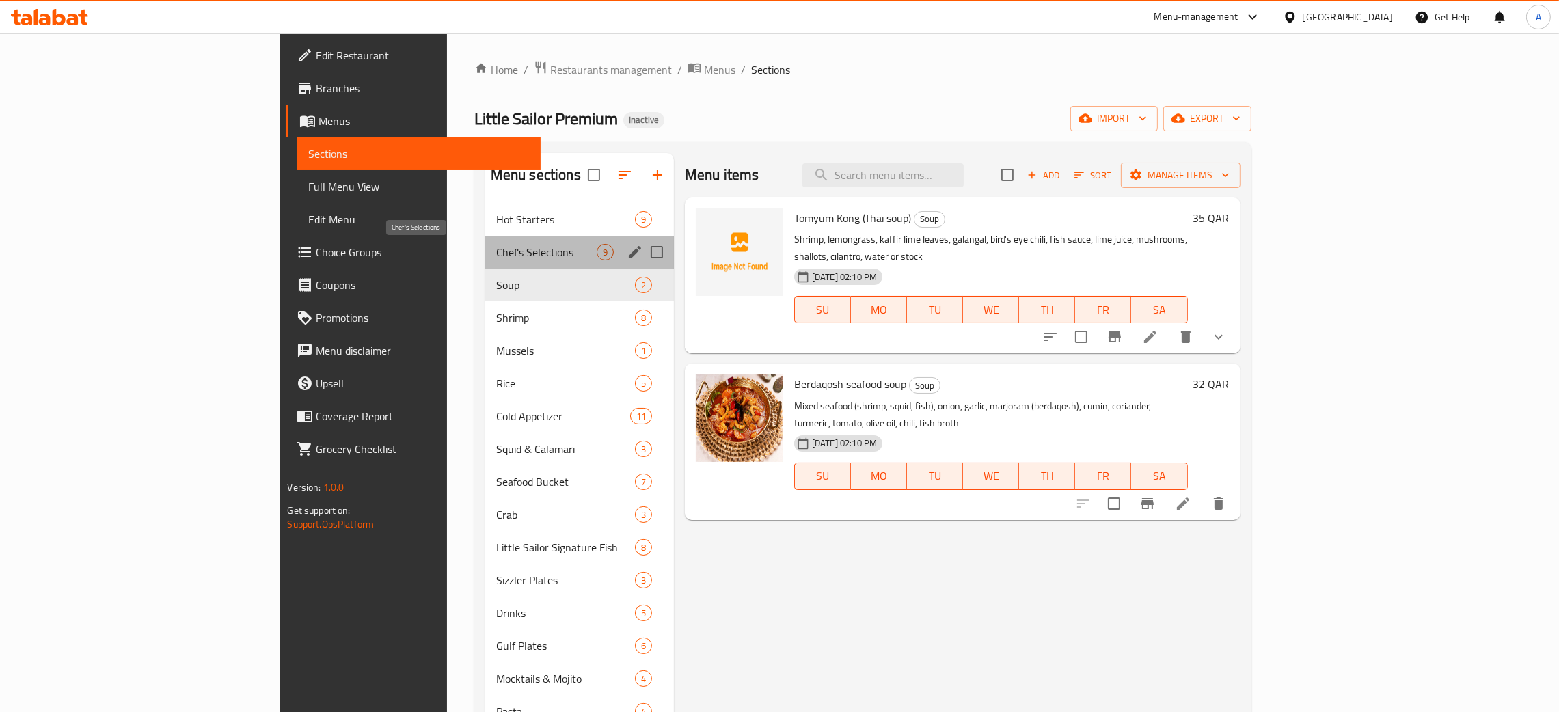
click at [496, 249] on span "Chef's Selections" at bounding box center [546, 252] width 100 height 16
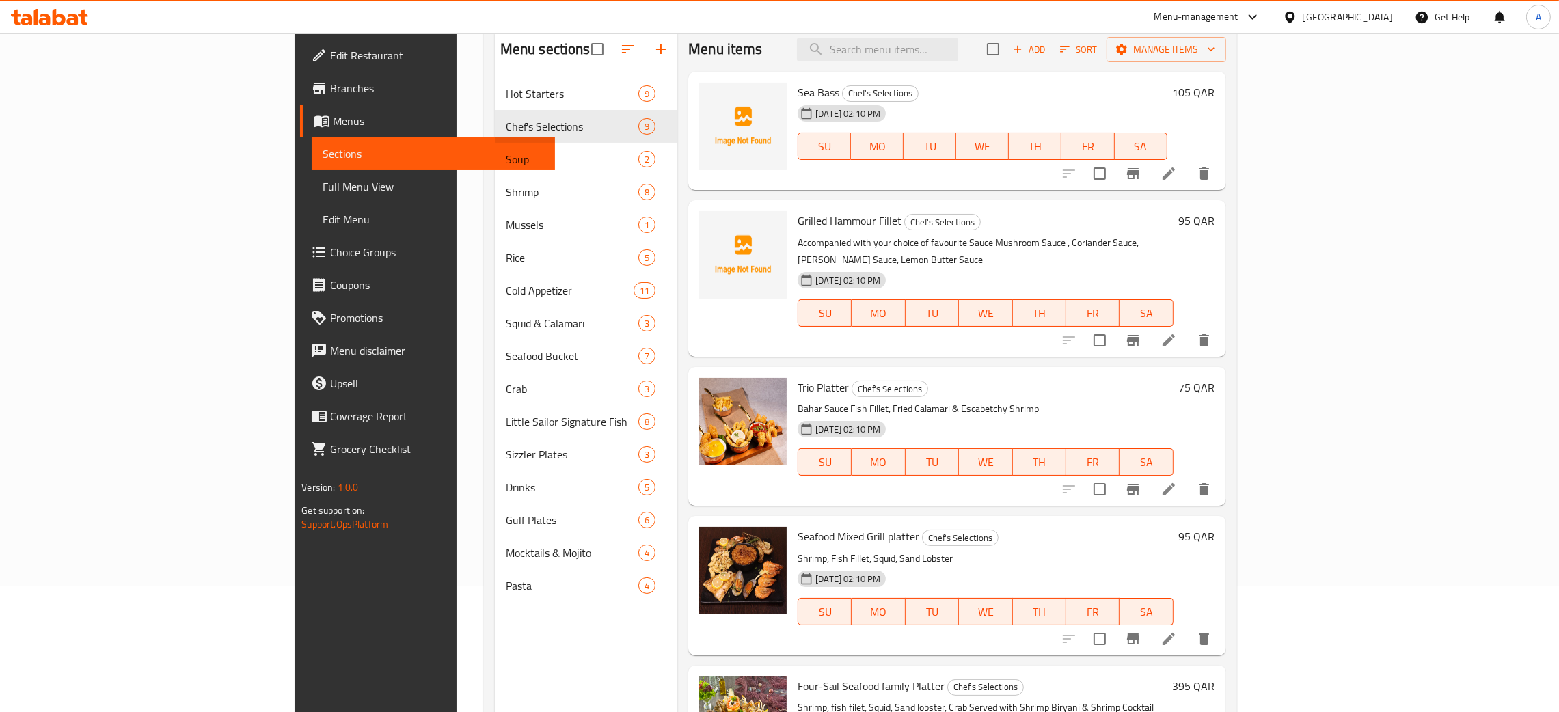
scroll to position [90, 0]
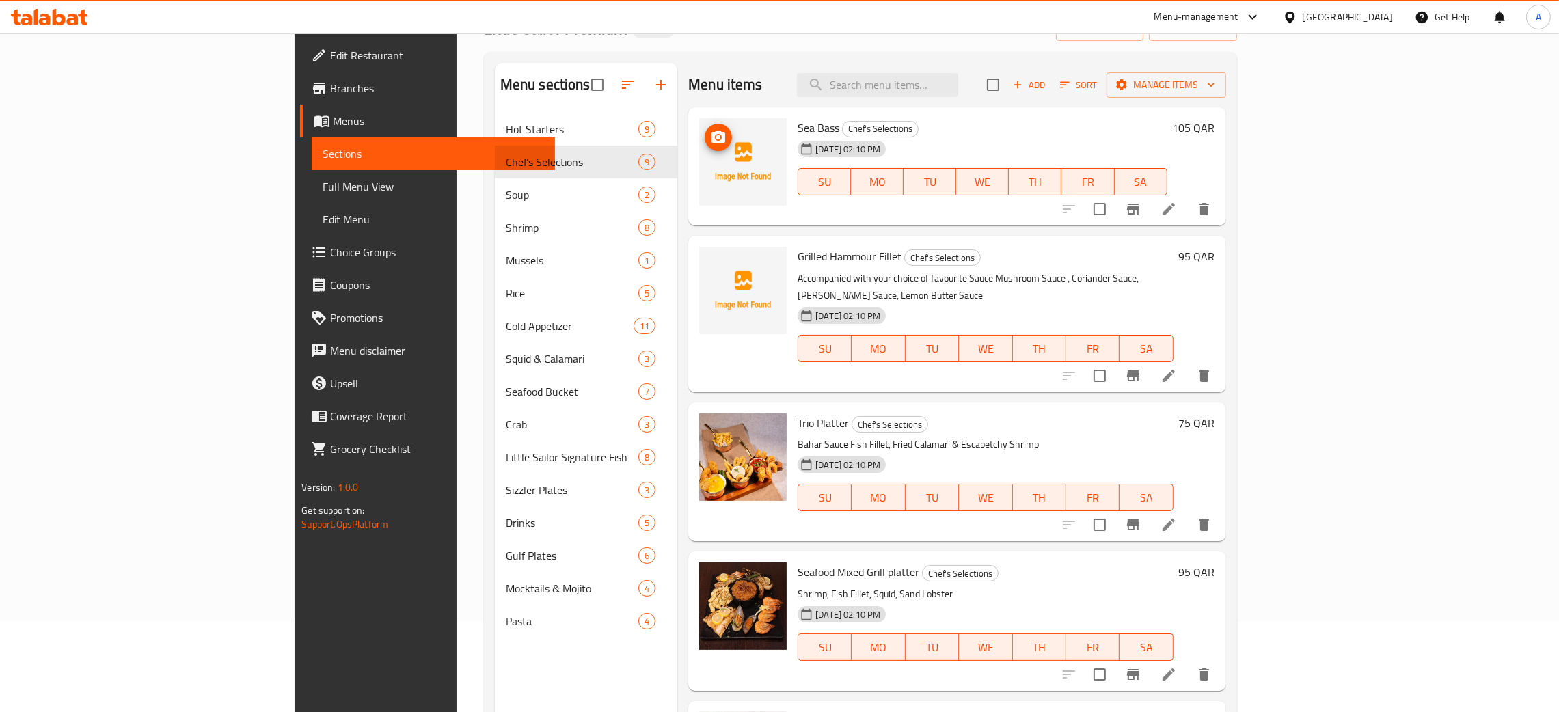
click at [711, 141] on icon "upload picture" at bounding box center [718, 137] width 14 height 12
click at [705, 254] on button "upload picture" at bounding box center [718, 265] width 27 height 27
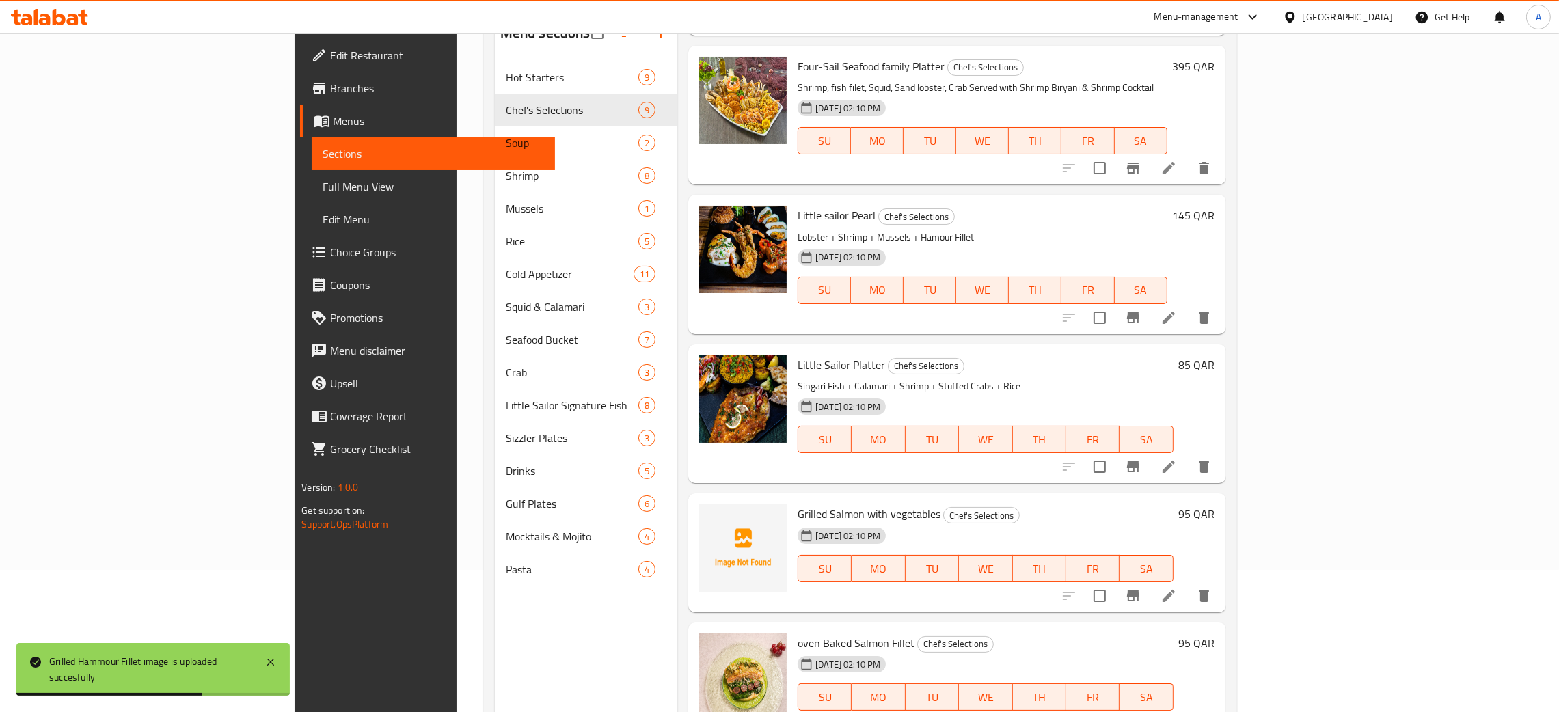
scroll to position [193, 0]
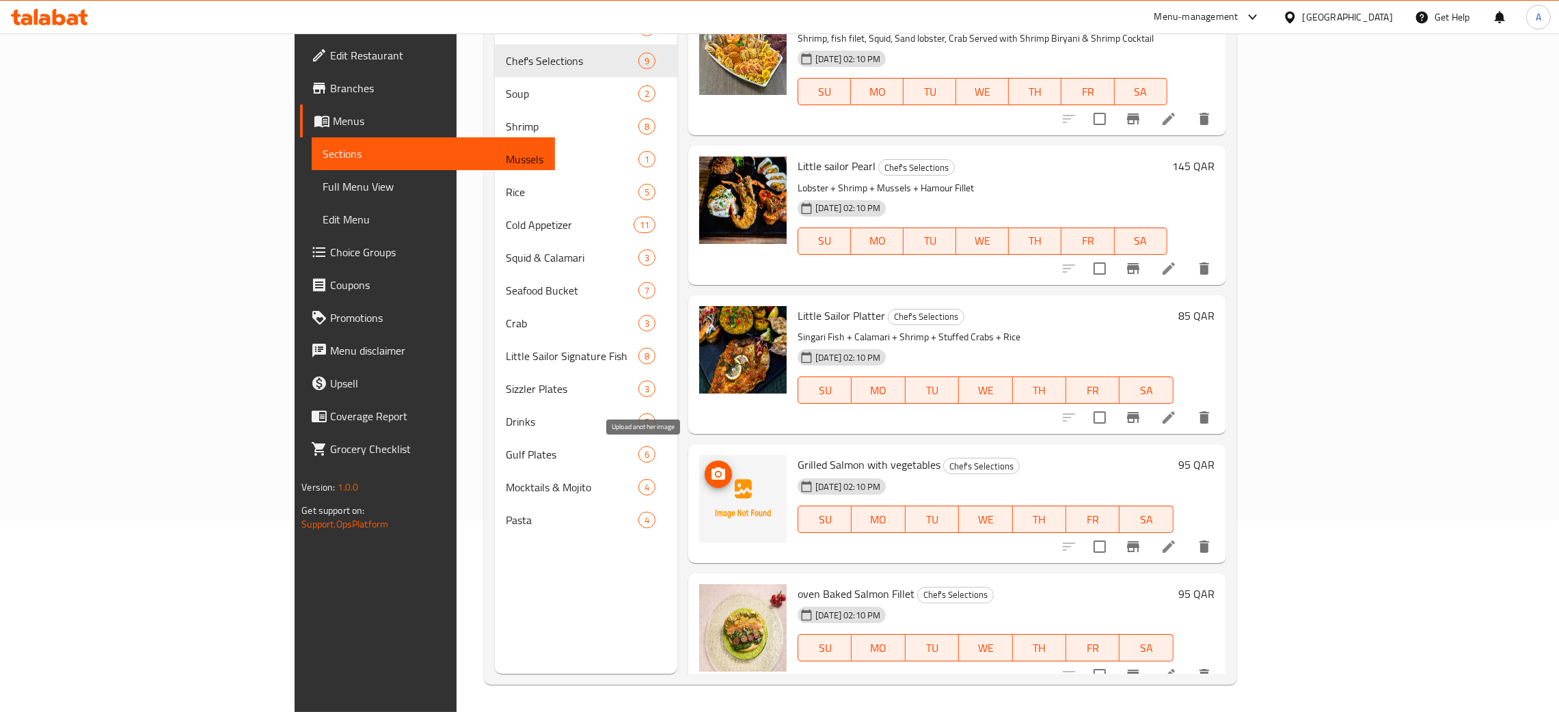
click at [710, 466] on icon "upload picture" at bounding box center [718, 474] width 16 height 16
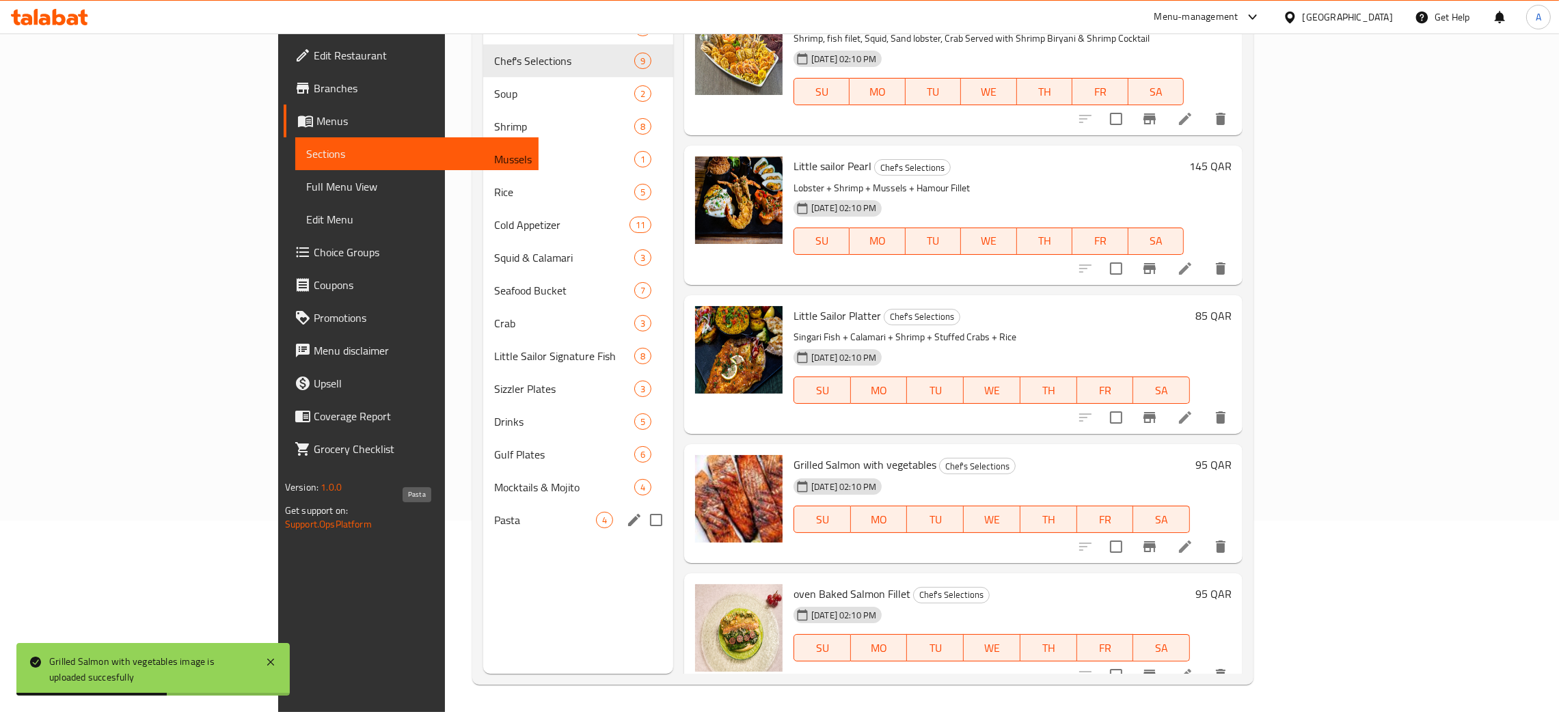
click at [494, 526] on span "Pasta" at bounding box center [545, 520] width 102 height 16
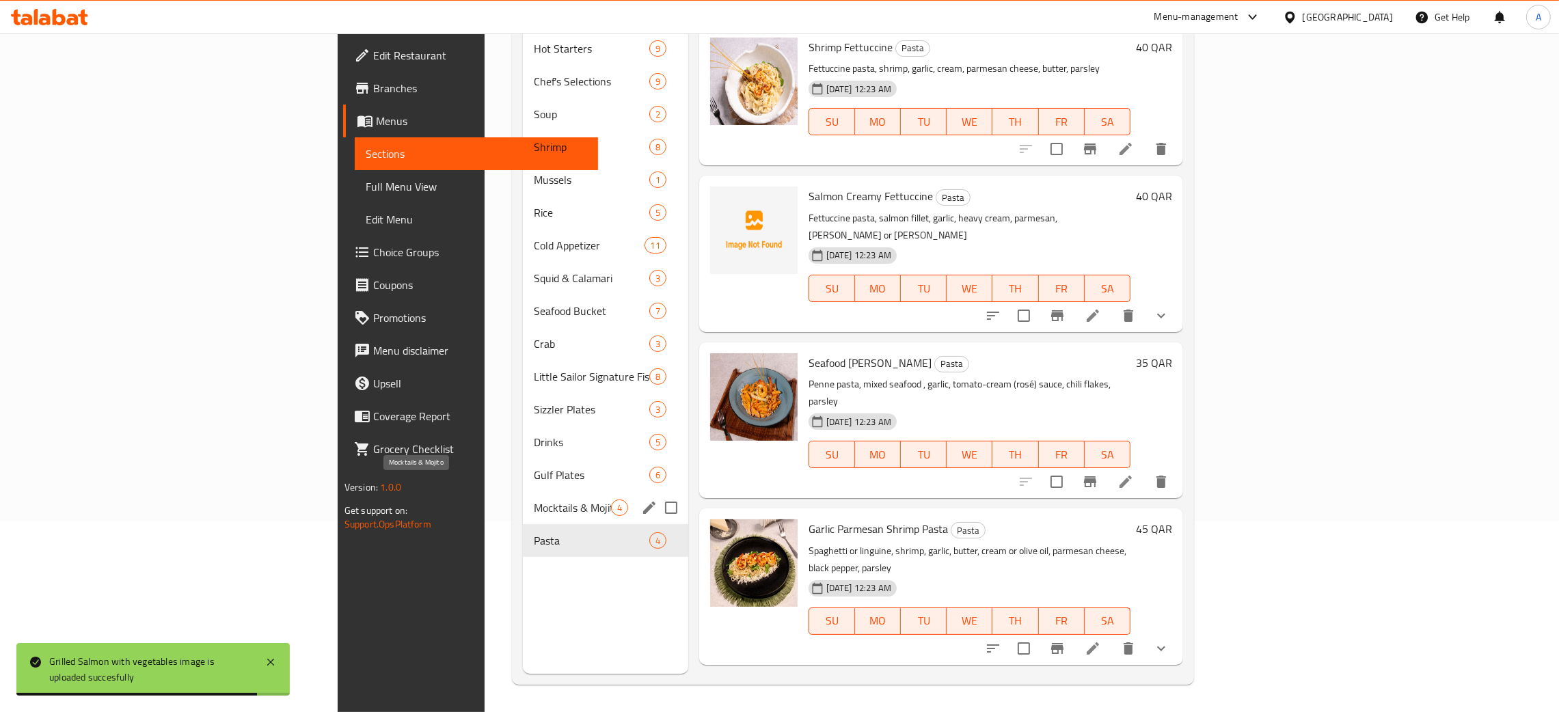
click at [534, 500] on span "Mocktails & Mojito" at bounding box center [572, 508] width 77 height 16
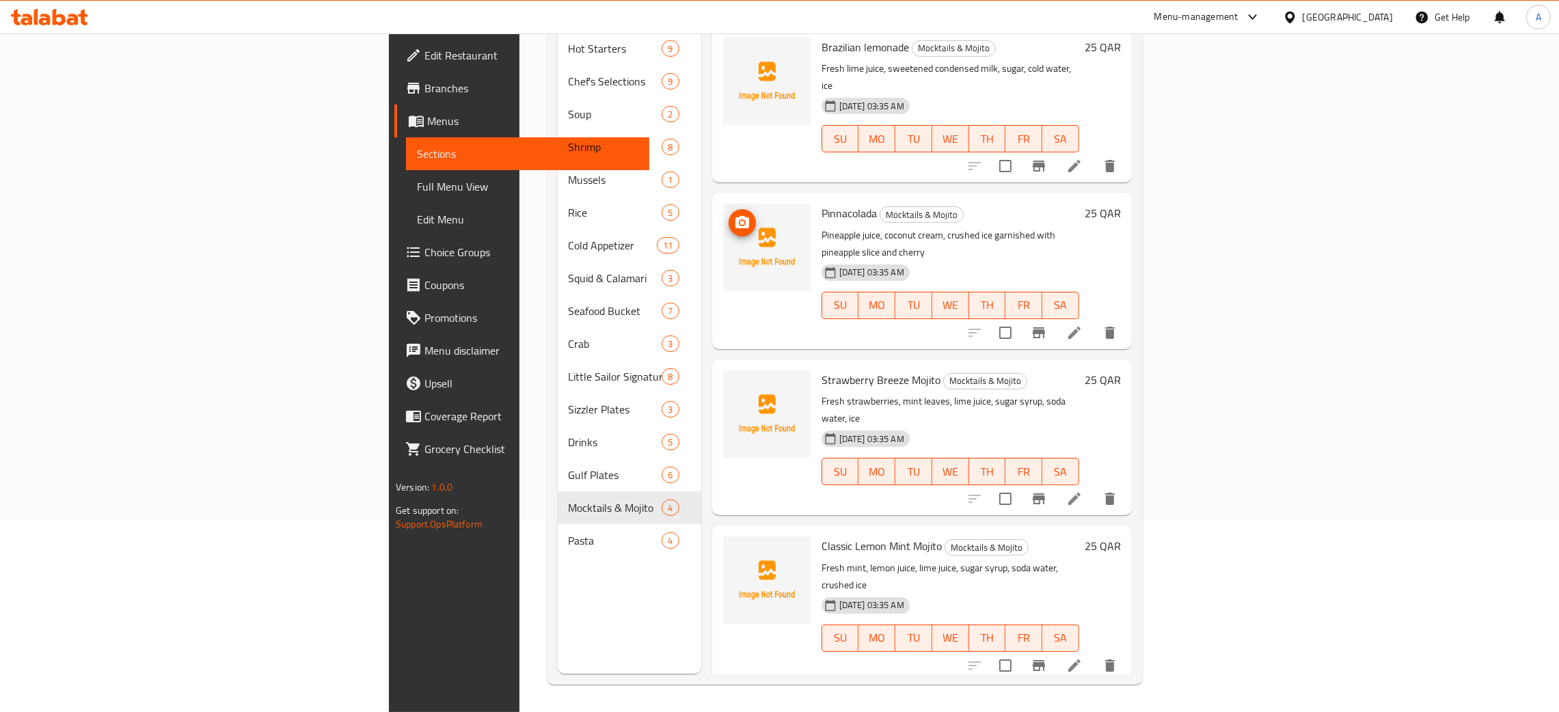
click at [723, 204] on img at bounding box center [766, 247] width 87 height 87
click at [735, 216] on icon "upload picture" at bounding box center [742, 222] width 14 height 12
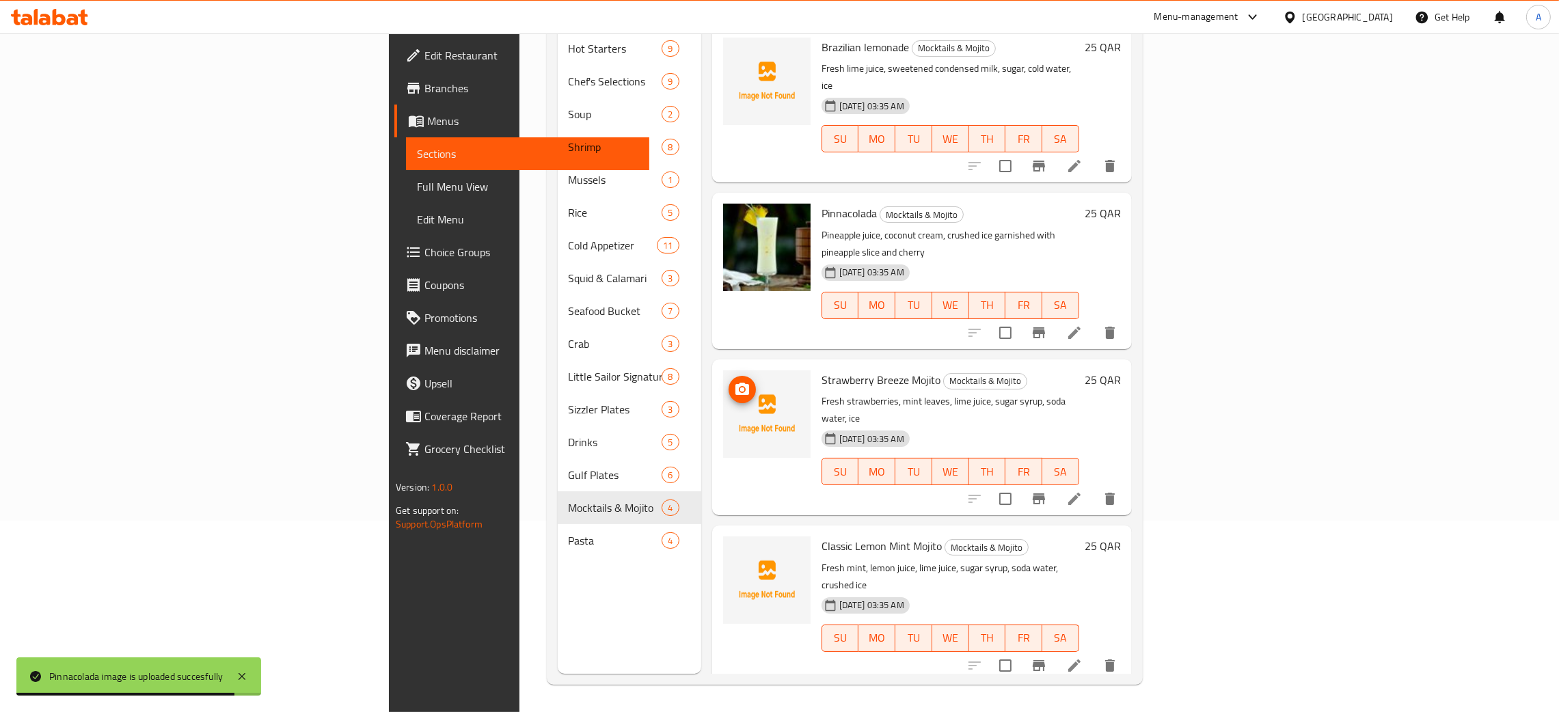
click at [739, 387] on circle "upload picture" at bounding box center [741, 389] width 4 height 4
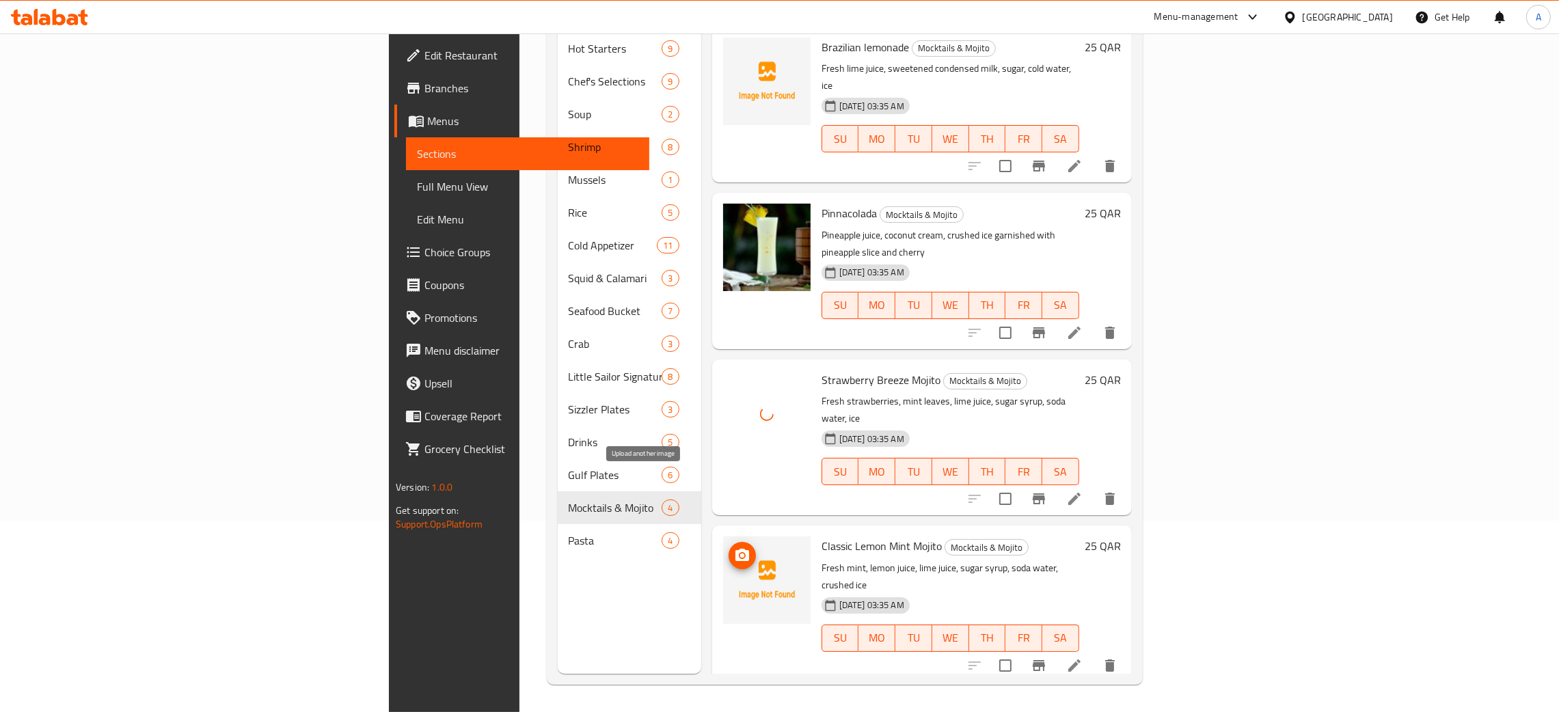
click at [735, 549] on icon "upload picture" at bounding box center [742, 555] width 14 height 12
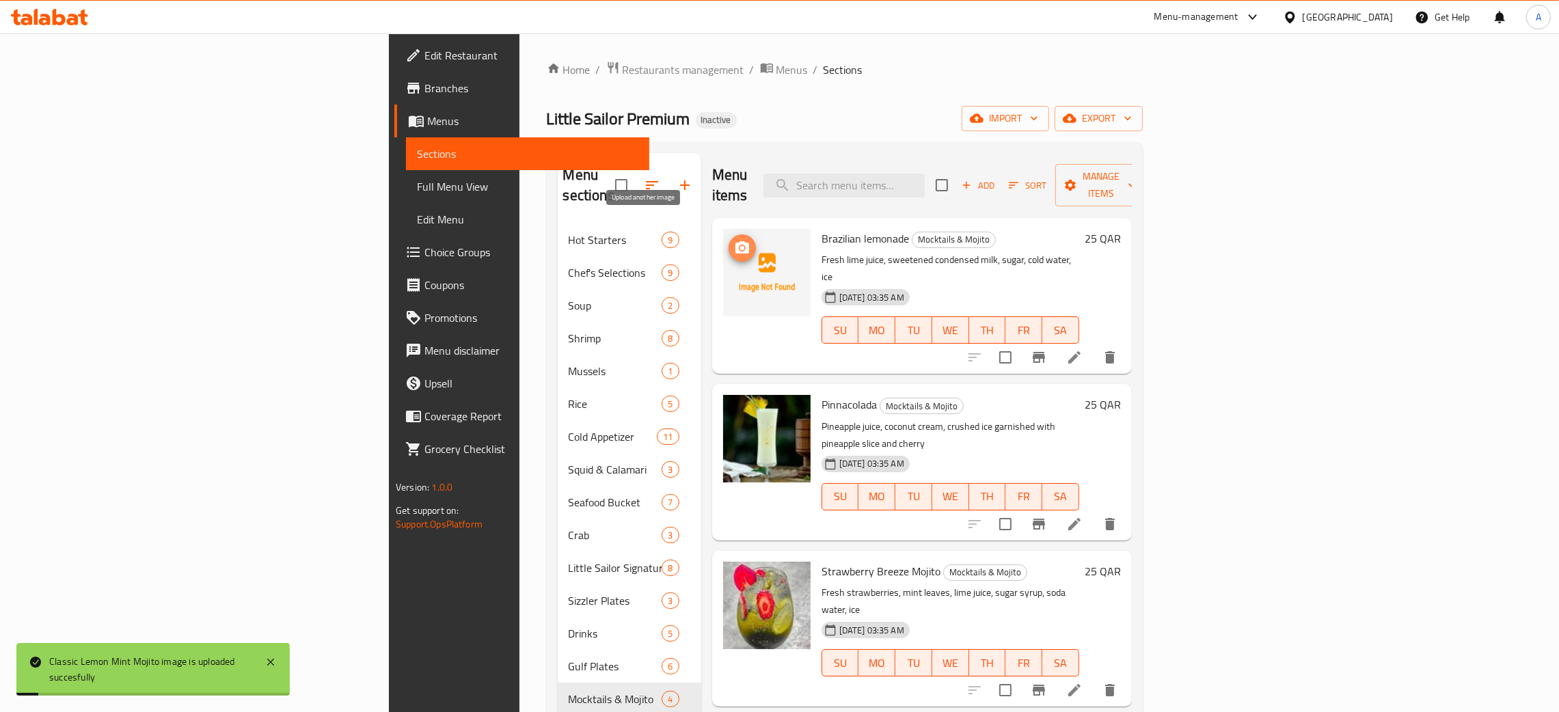
click at [735, 241] on icon "upload picture" at bounding box center [742, 247] width 14 height 12
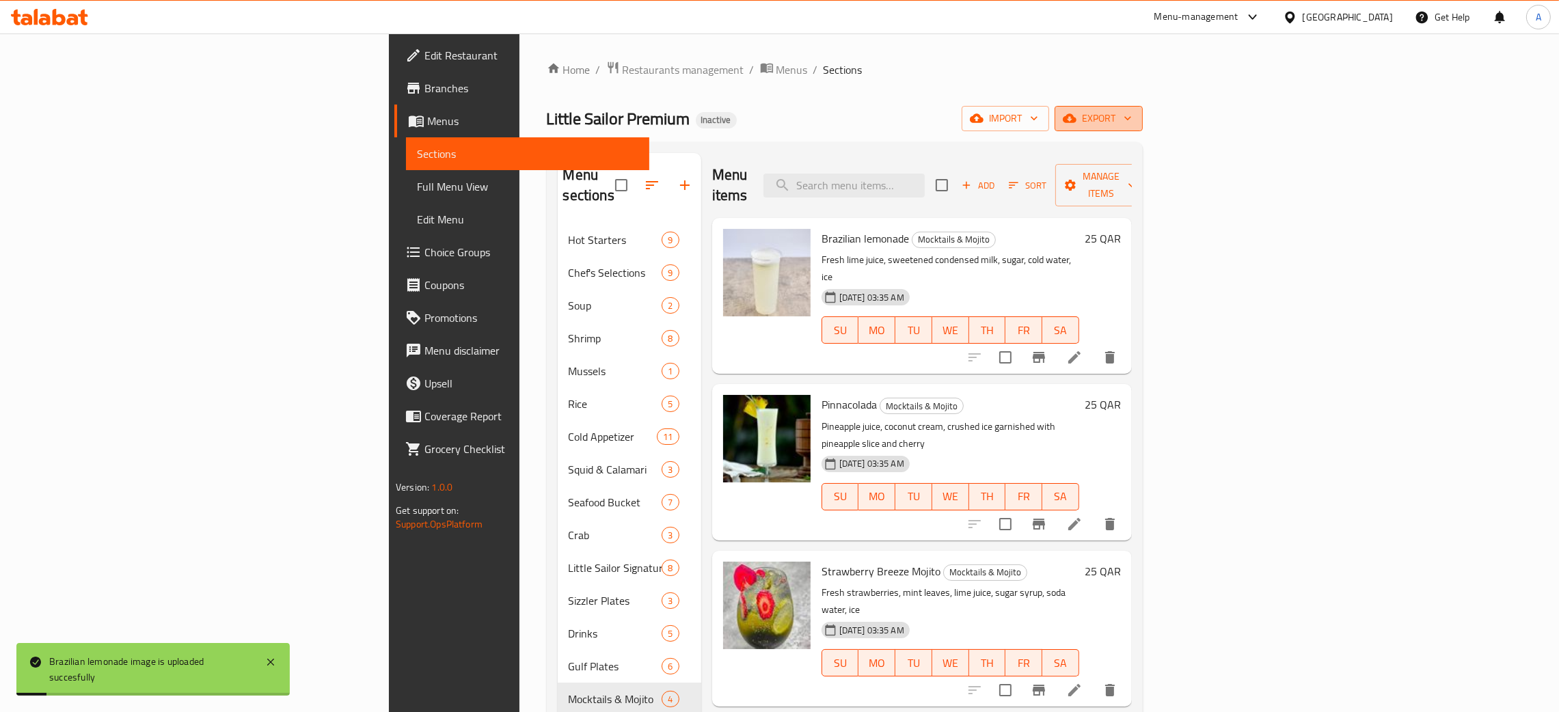
click at [1134, 118] on icon "button" at bounding box center [1128, 118] width 14 height 14
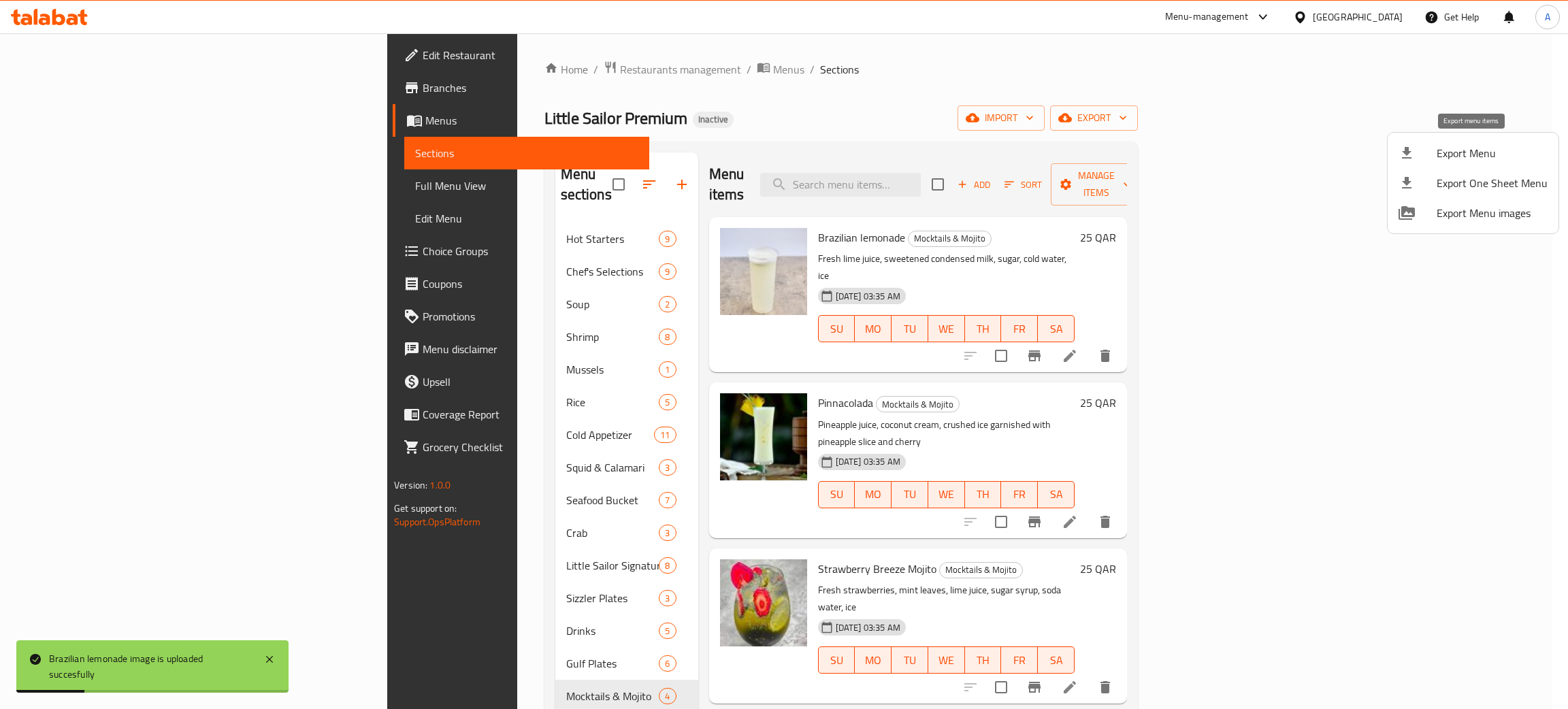
click at [1456, 147] on span "Export Menu" at bounding box center [1491, 153] width 111 height 16
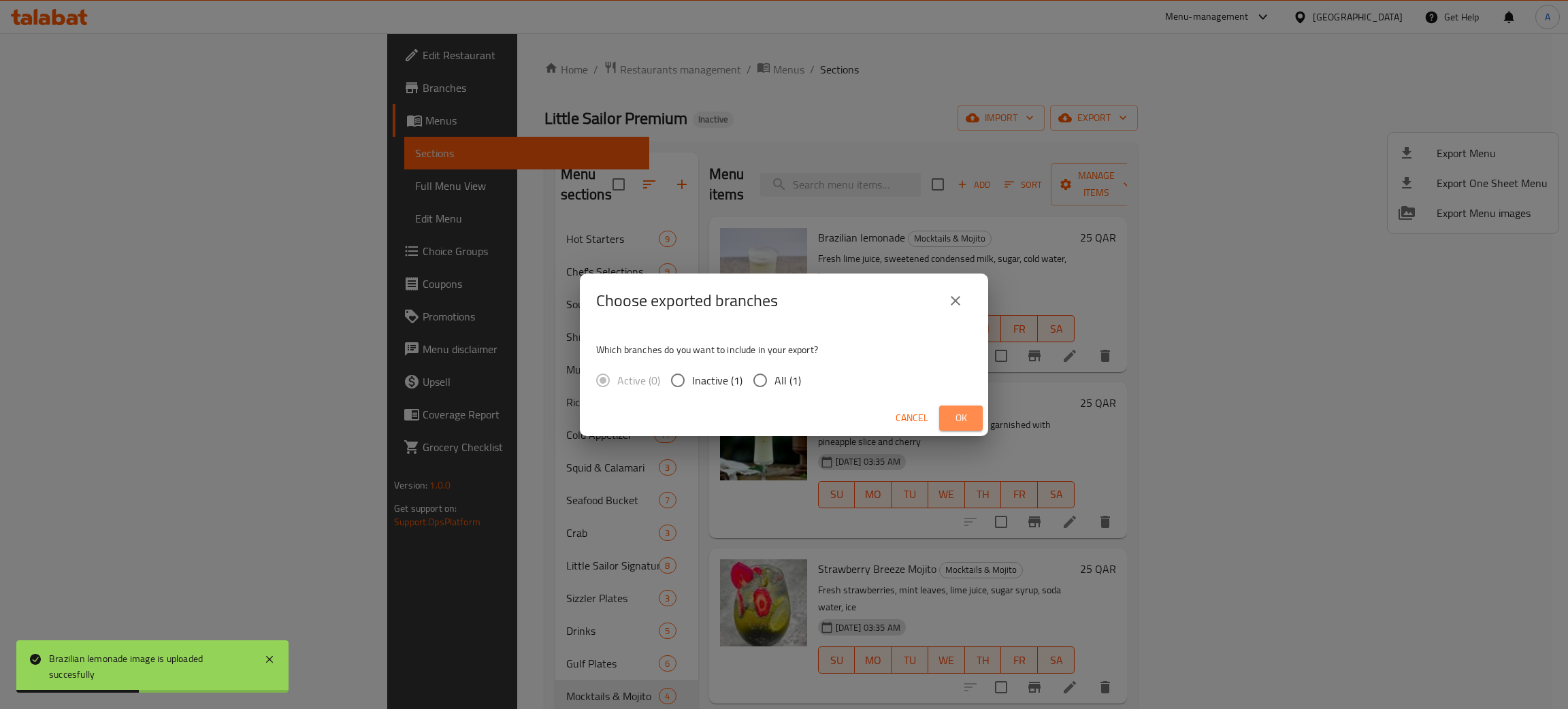
click at [951, 415] on span "Ok" at bounding box center [961, 417] width 22 height 17
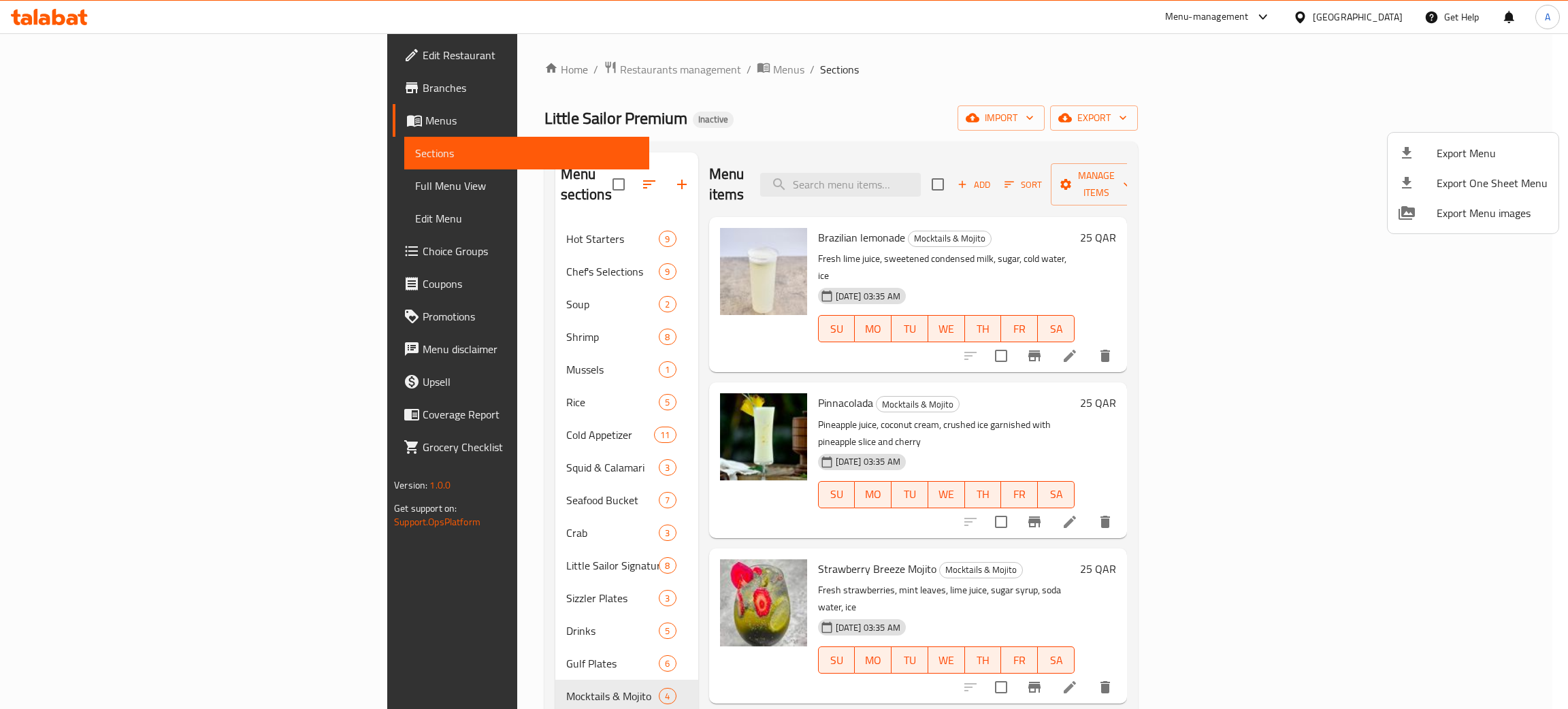
click at [383, 218] on div at bounding box center [784, 354] width 1568 height 709
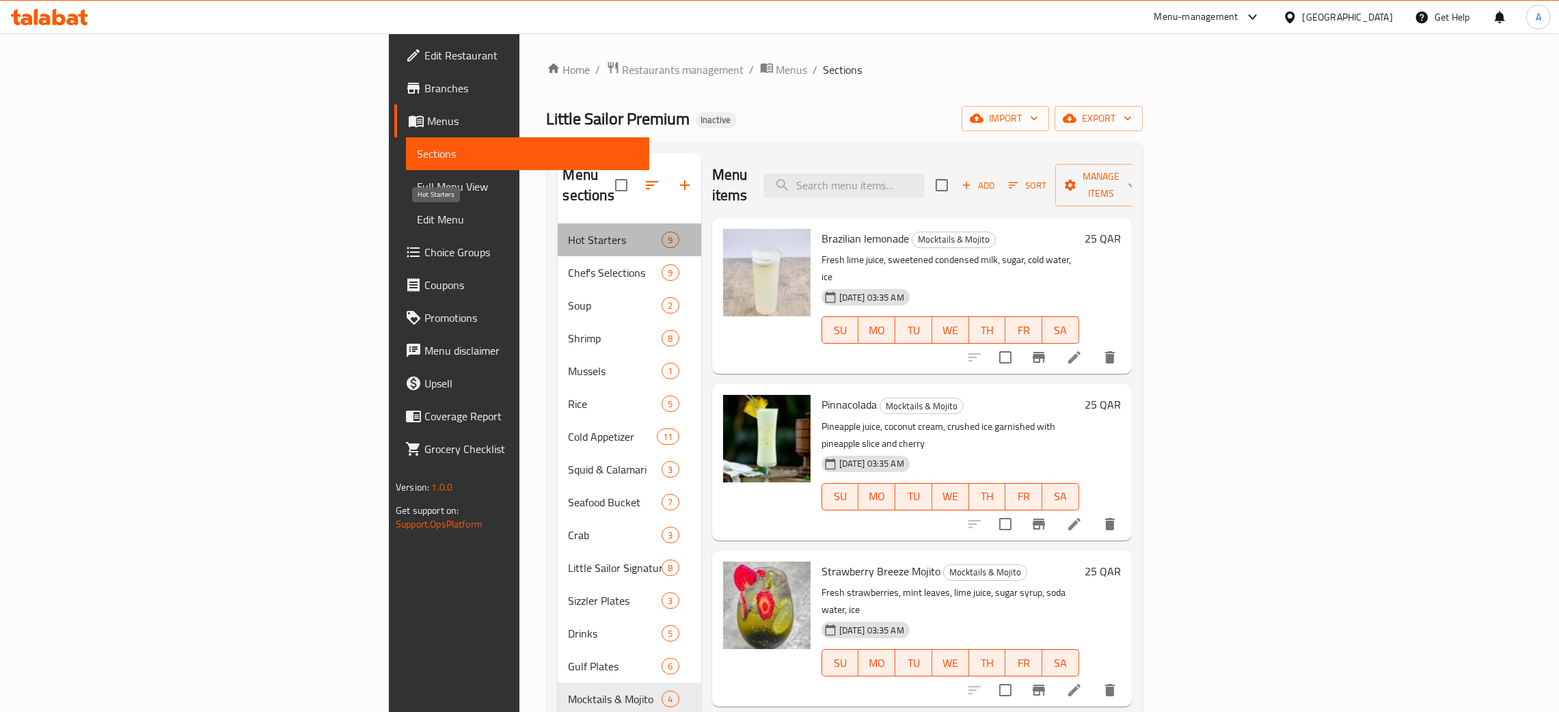
click at [569, 232] on span "Hot Starters" at bounding box center [616, 240] width 94 height 16
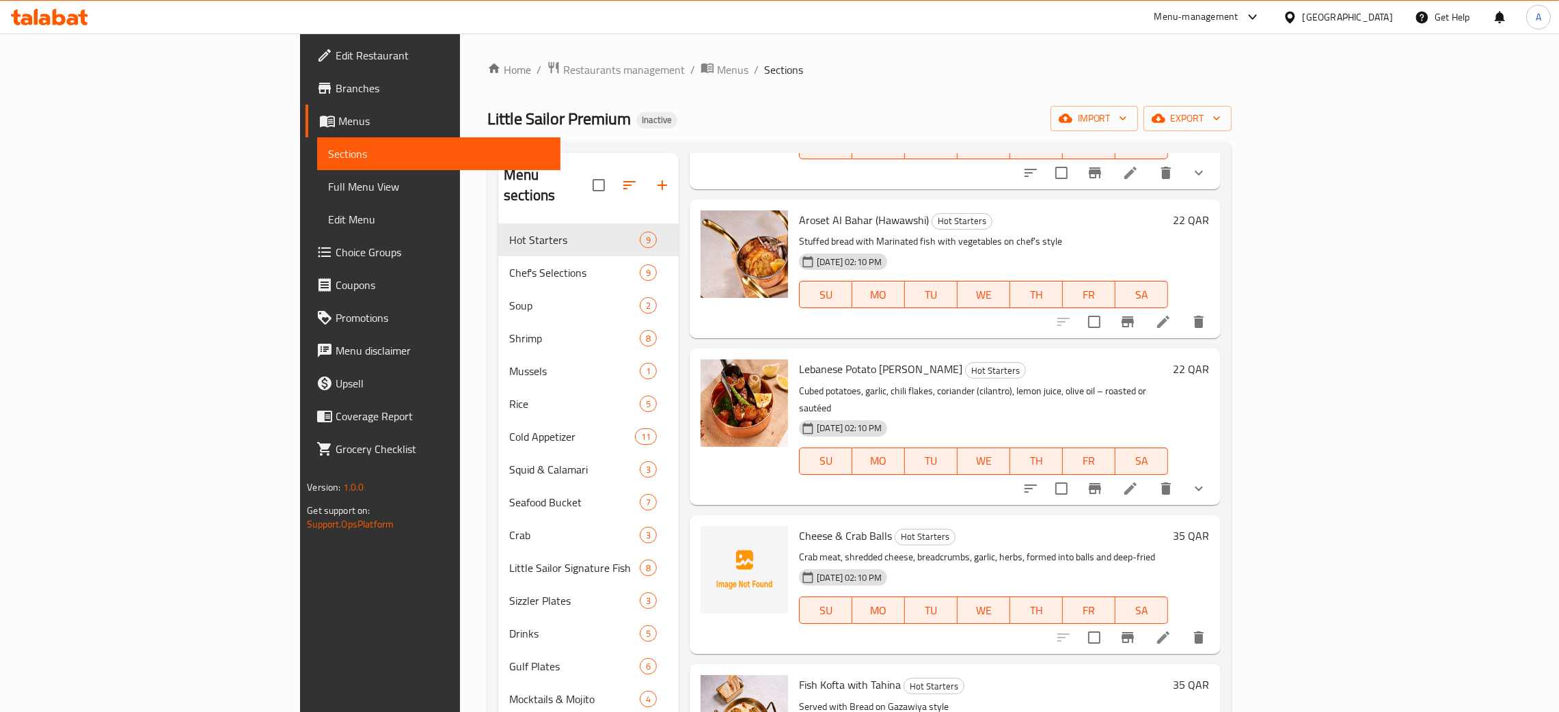
scroll to position [664, 0]
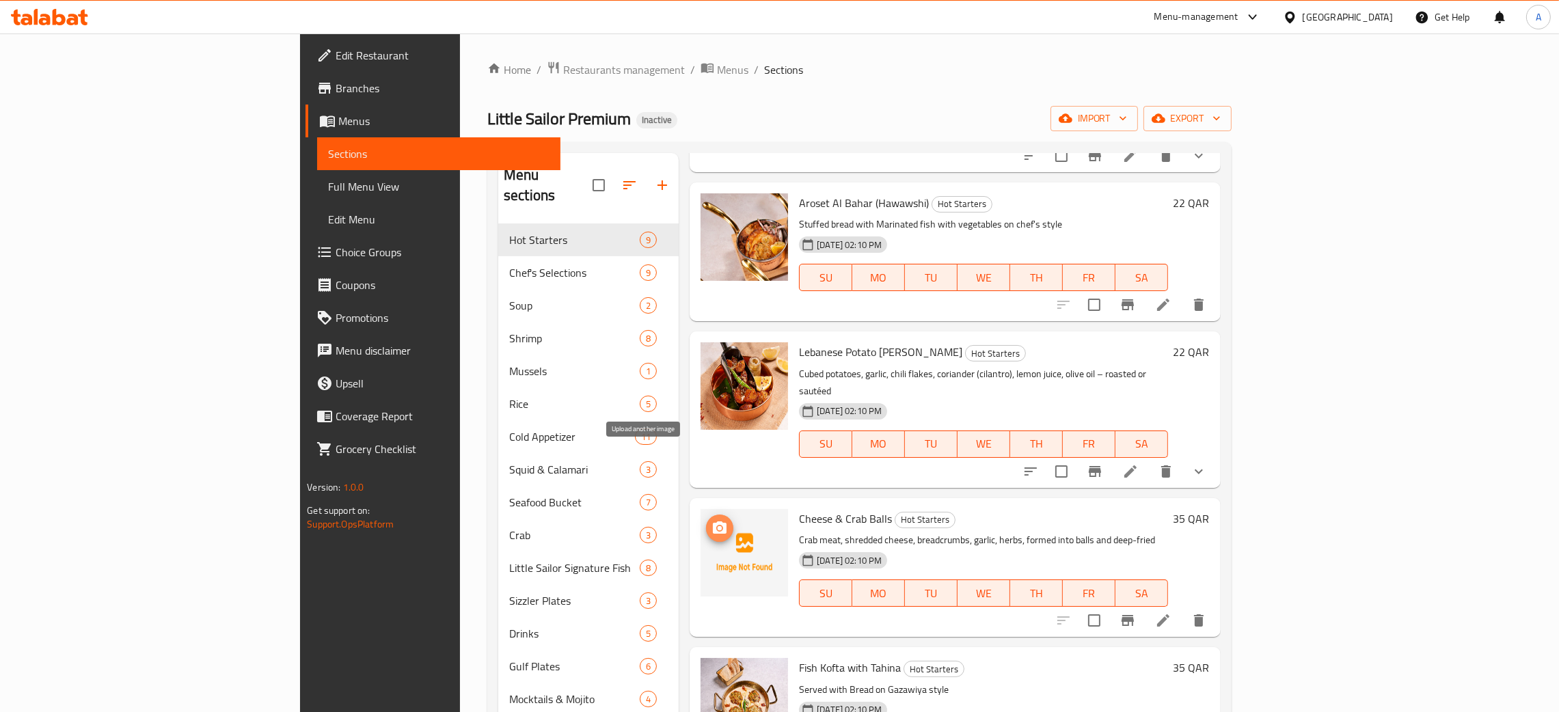
click at [711, 520] on icon "upload picture" at bounding box center [719, 528] width 16 height 16
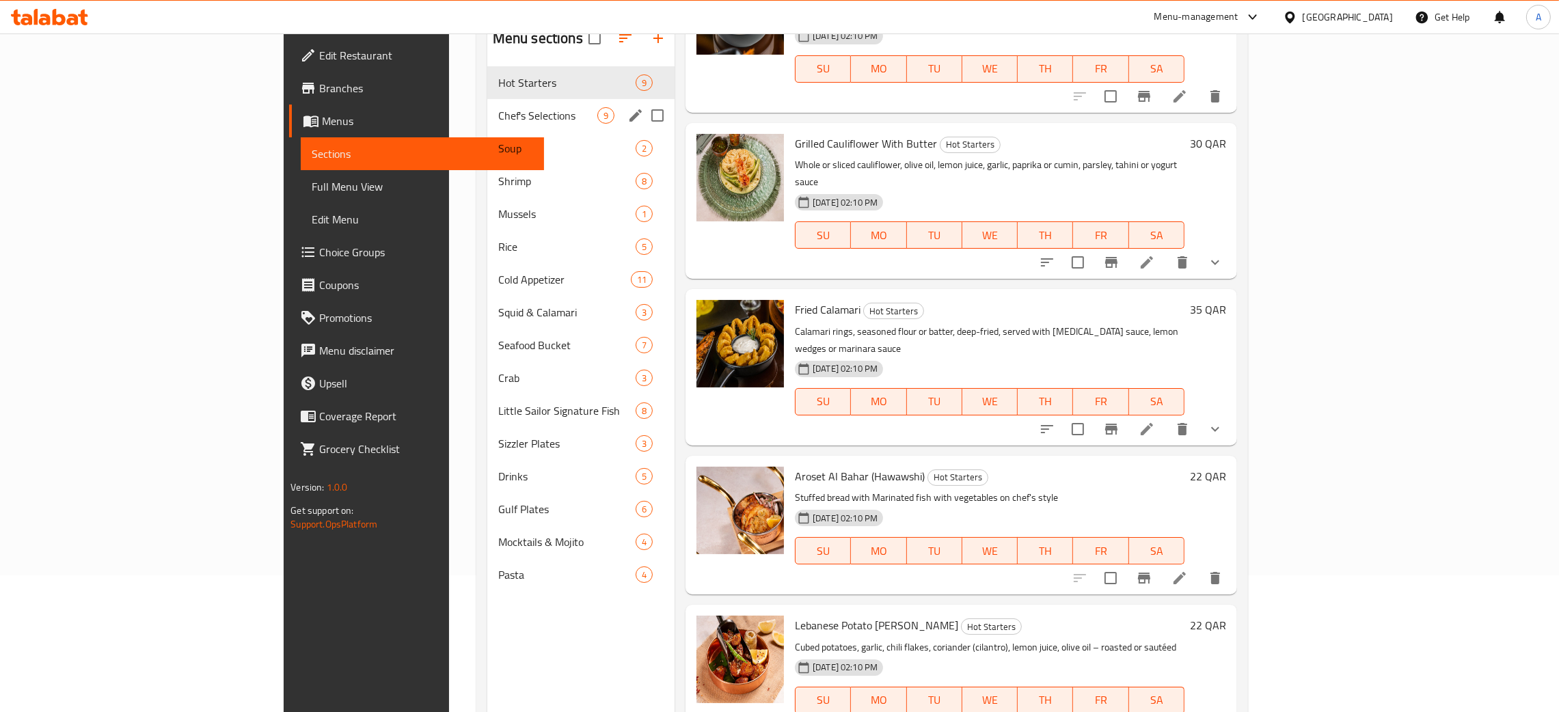
scroll to position [90, 0]
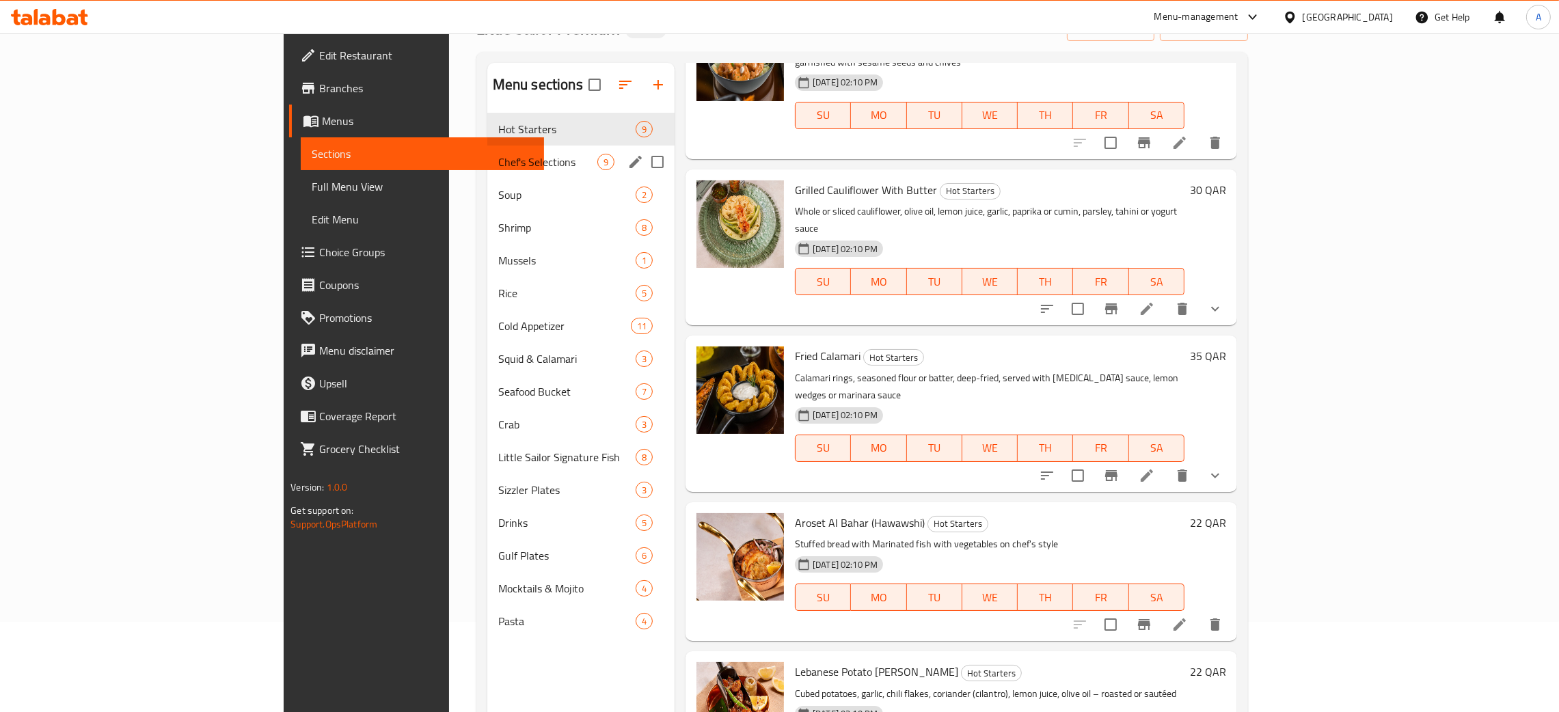
click at [487, 172] on div "Chef's Selections 9" at bounding box center [580, 162] width 187 height 33
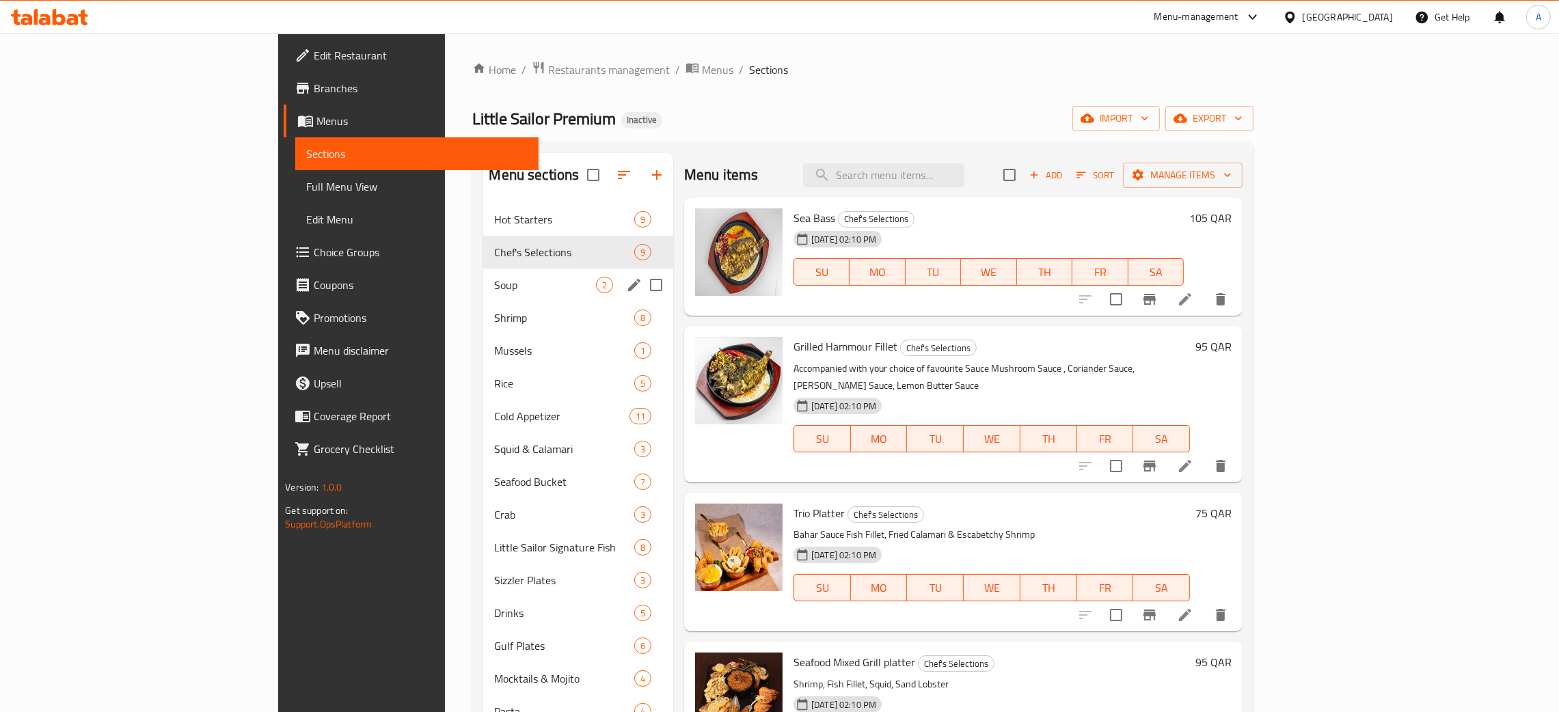
click at [494, 290] on span "Soup" at bounding box center [545, 285] width 102 height 16
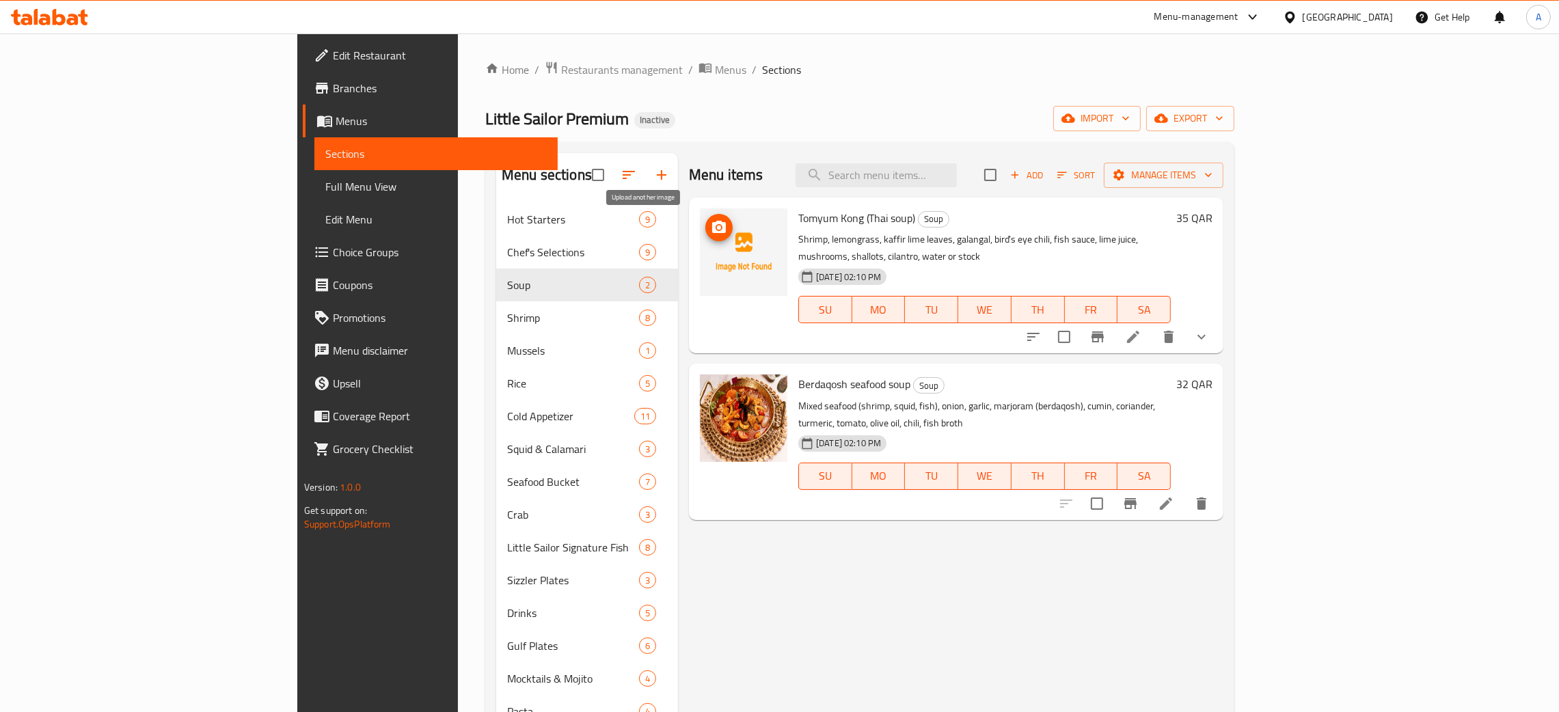
click at [705, 217] on button "upload picture" at bounding box center [718, 227] width 27 height 27
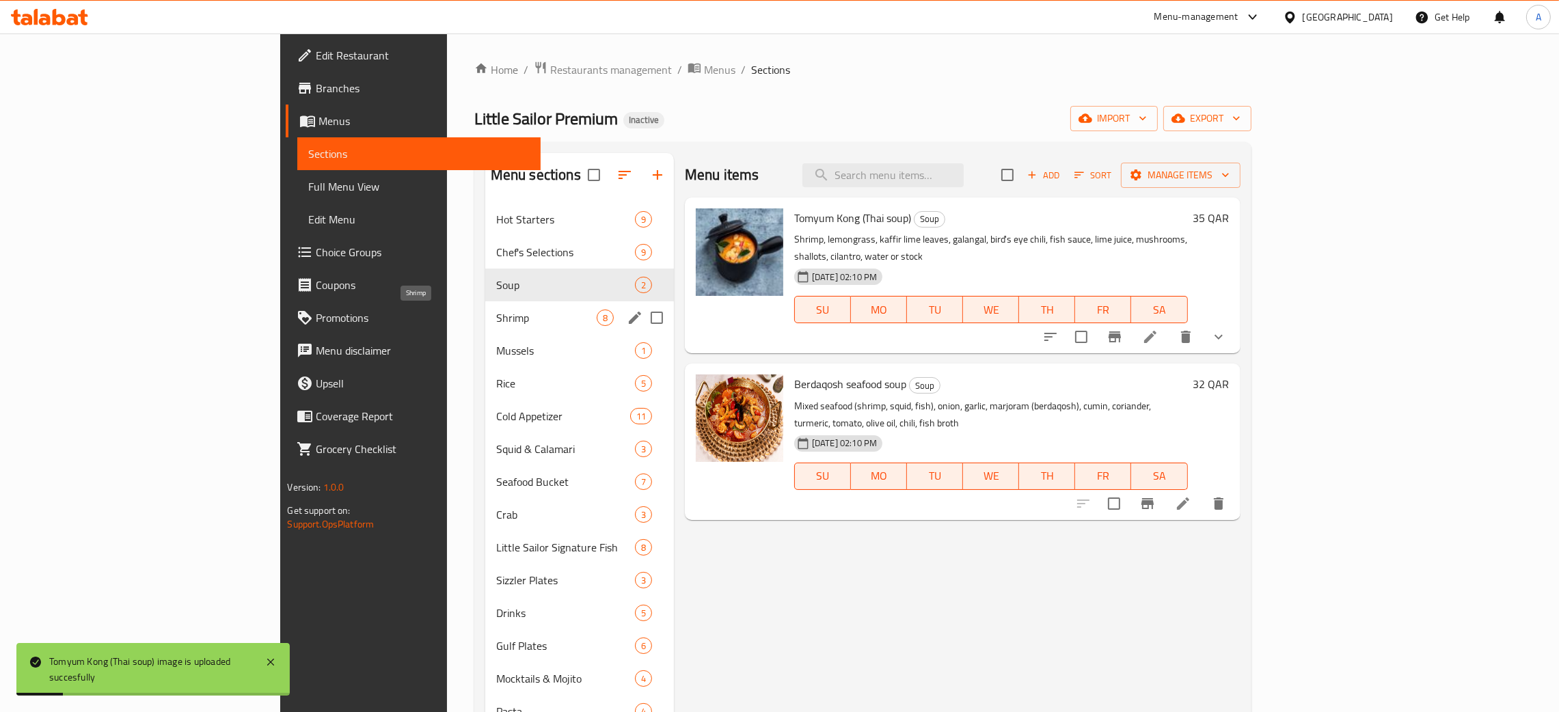
click at [496, 324] on span "Shrimp" at bounding box center [546, 318] width 100 height 16
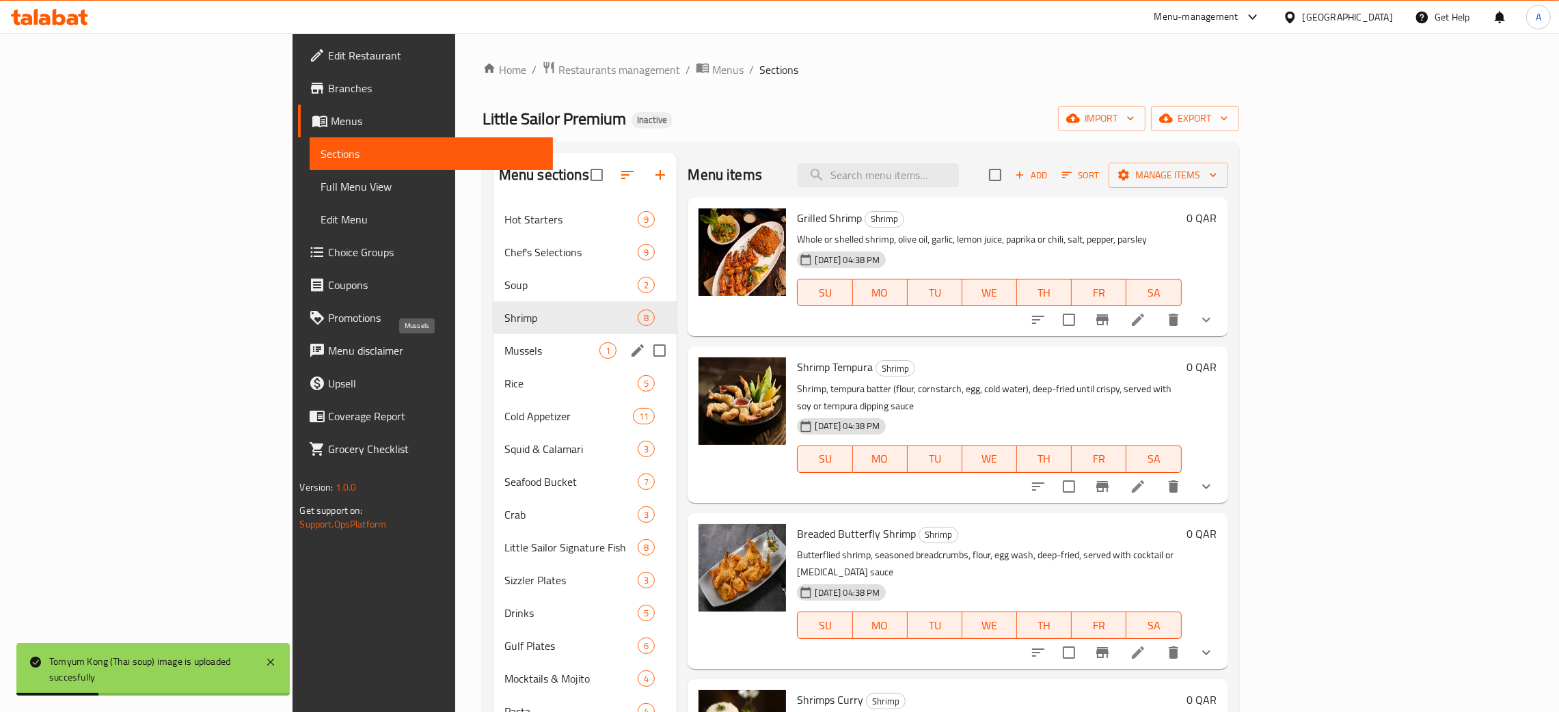
click at [504, 349] on span "Mussels" at bounding box center [552, 350] width 96 height 16
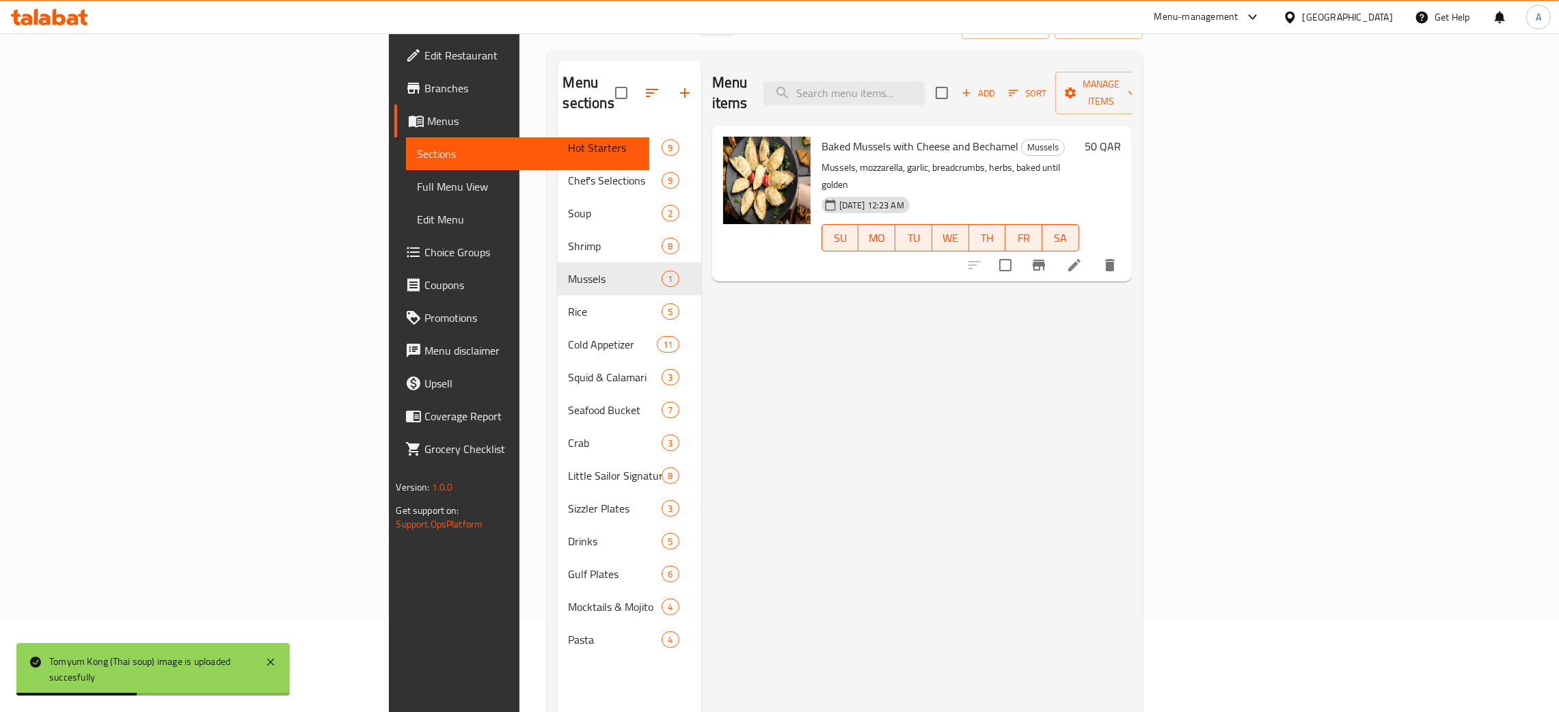
scroll to position [193, 0]
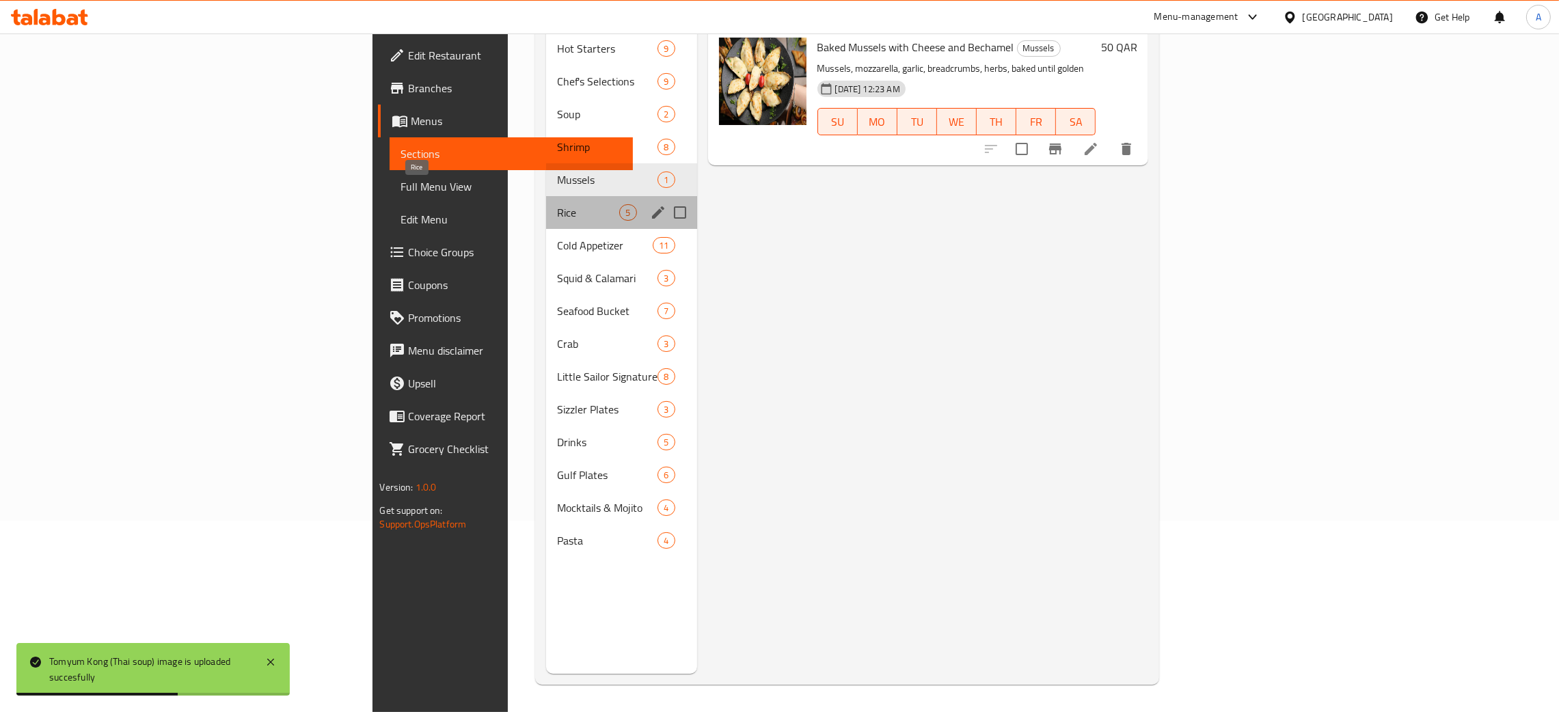
click at [557, 204] on span "Rice" at bounding box center [588, 212] width 62 height 16
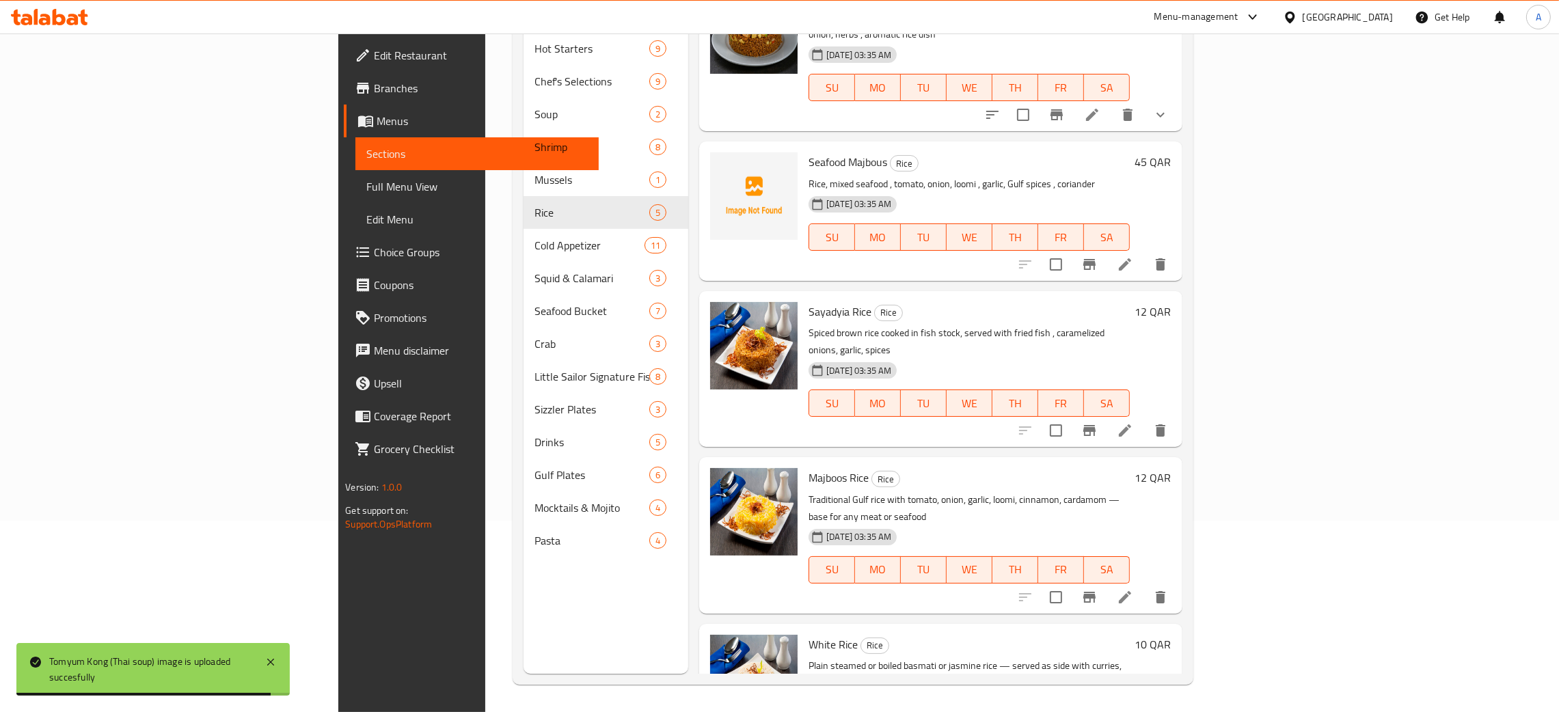
scroll to position [67, 0]
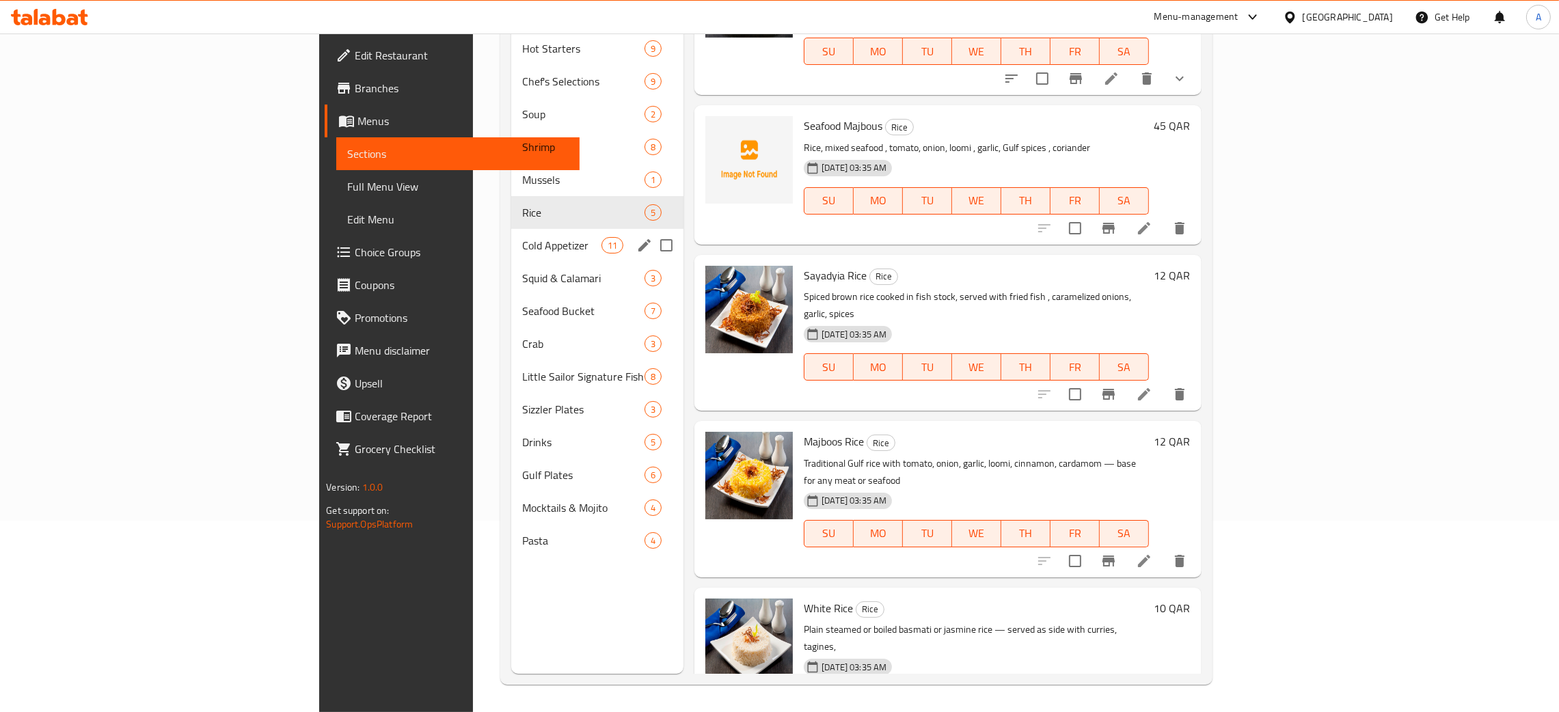
click at [522, 237] on span "Cold Appetizer" at bounding box center [561, 245] width 79 height 16
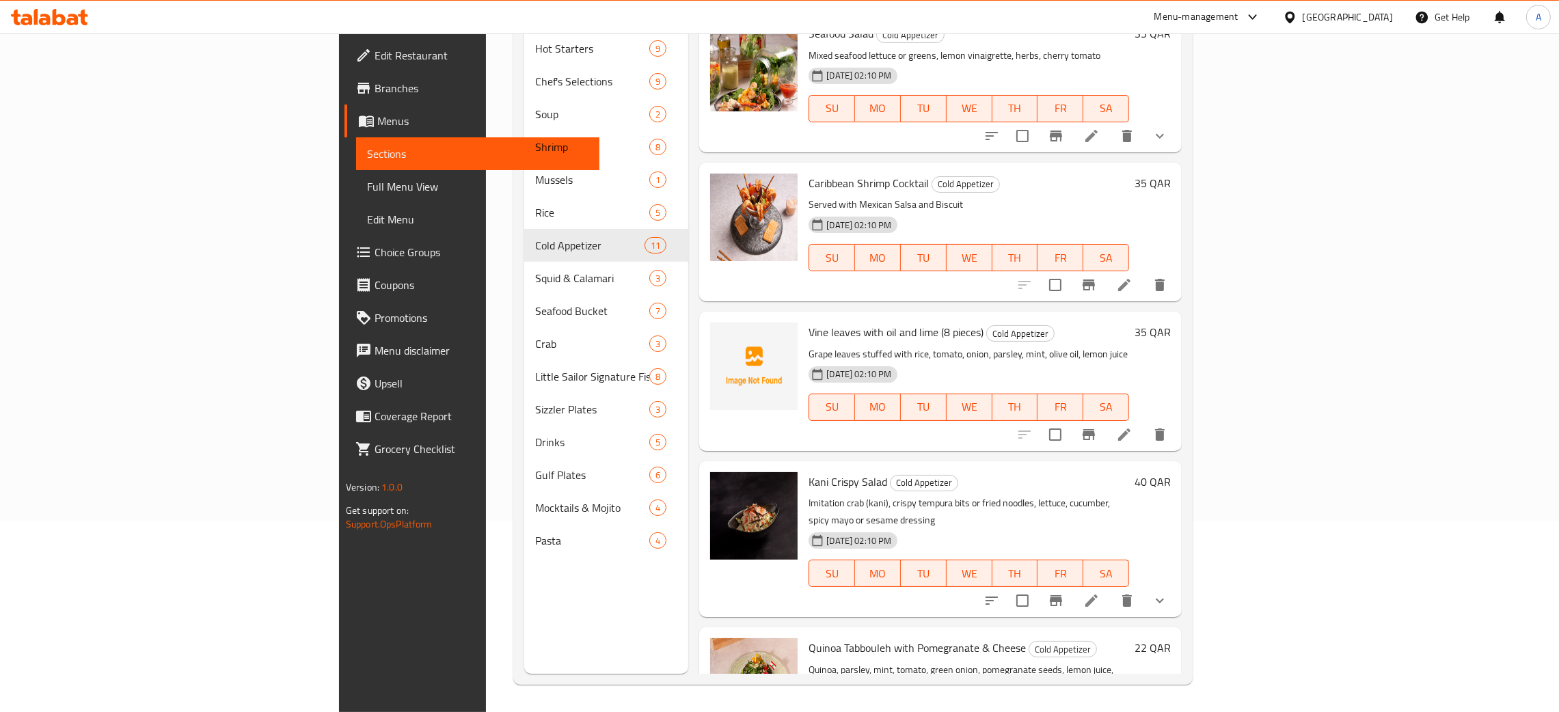
scroll to position [922, 0]
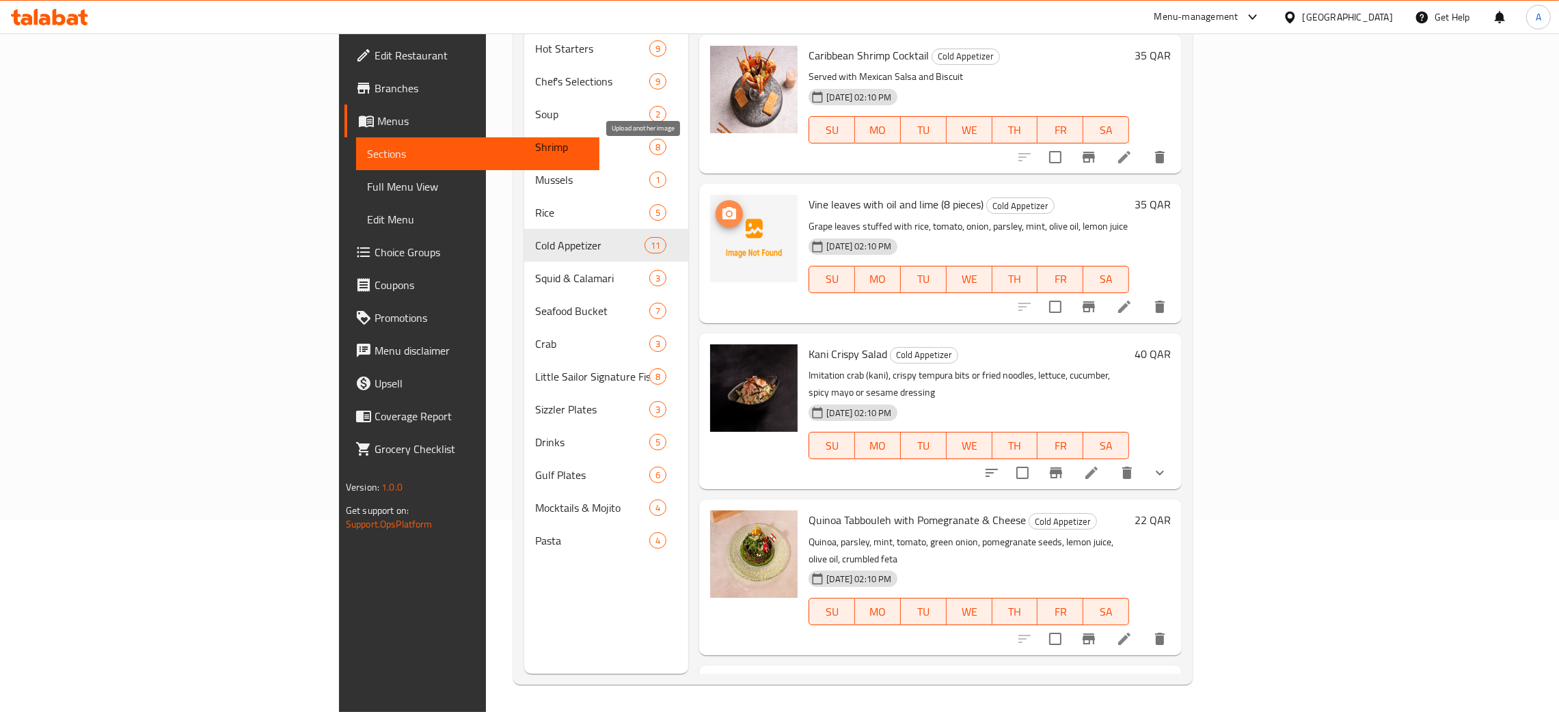
click at [722, 207] on icon "upload picture" at bounding box center [729, 213] width 14 height 12
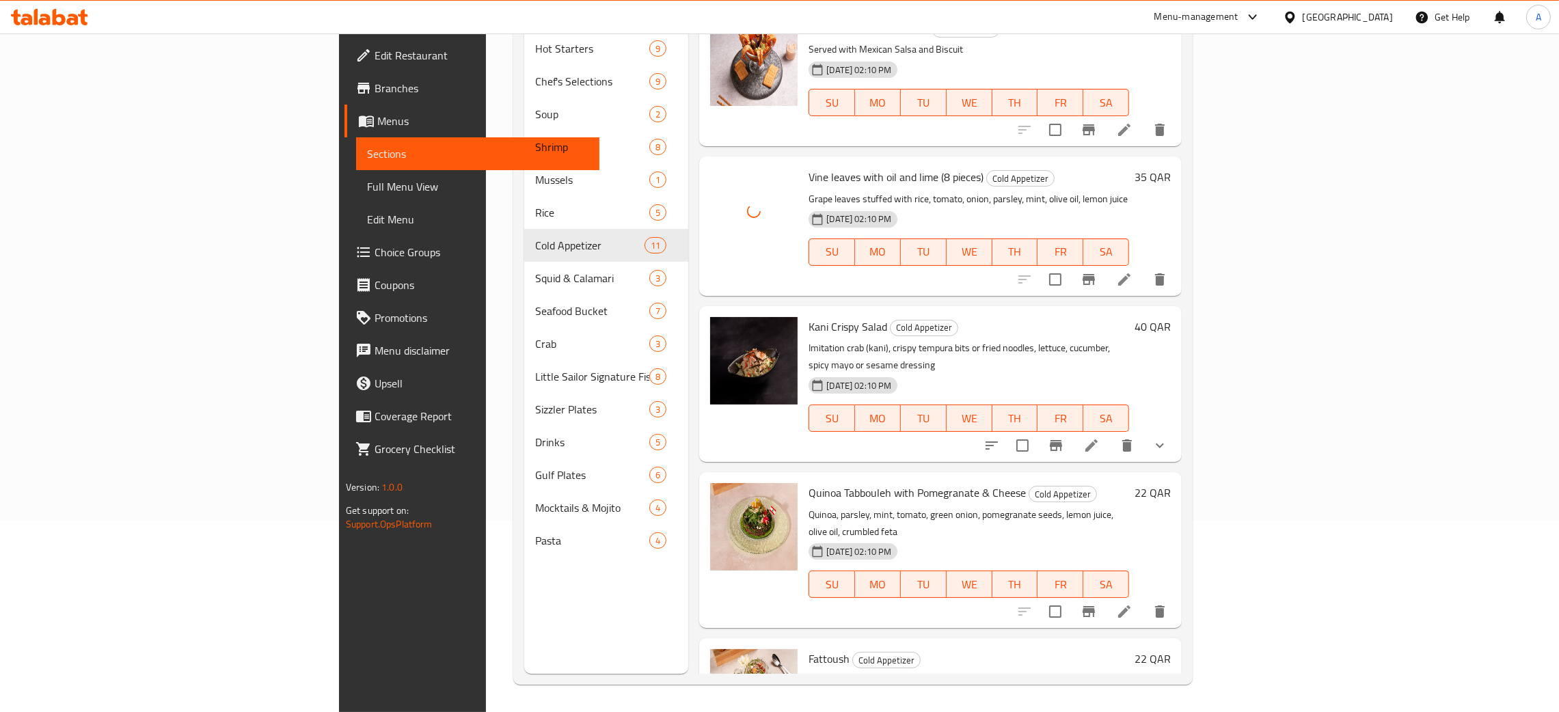
scroll to position [962, 0]
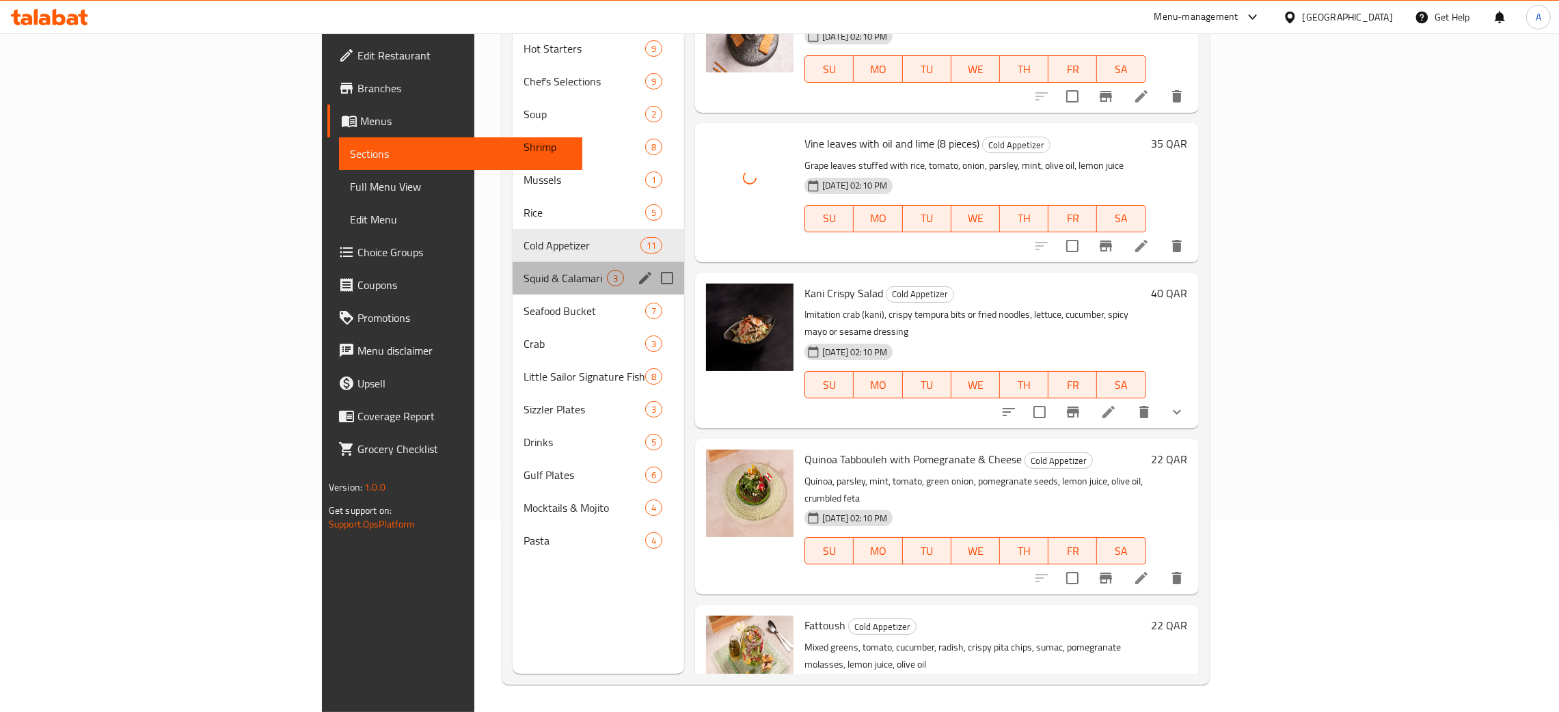
click at [523, 270] on span "Squid & Calamari" at bounding box center [564, 278] width 83 height 16
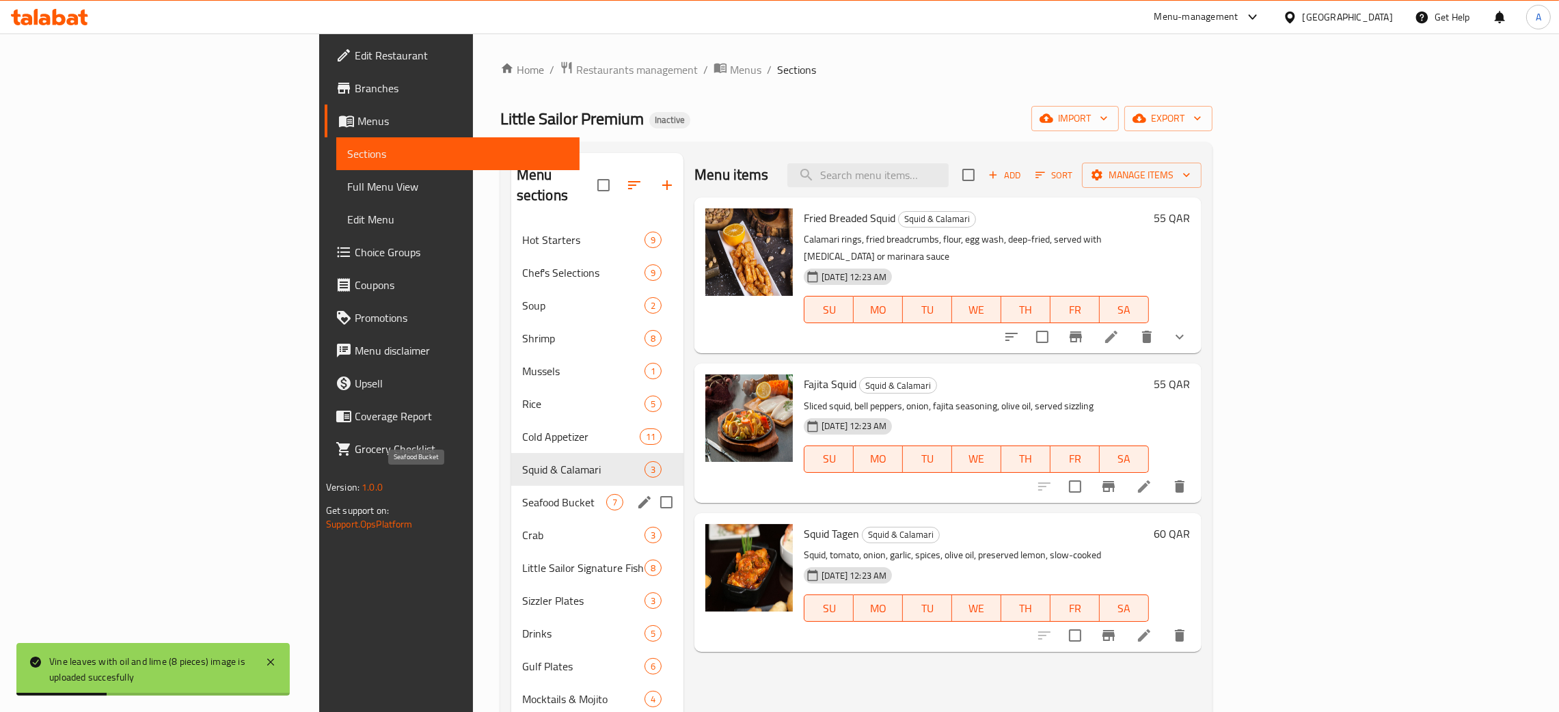
click at [522, 494] on span "Seafood Bucket" at bounding box center [564, 502] width 84 height 16
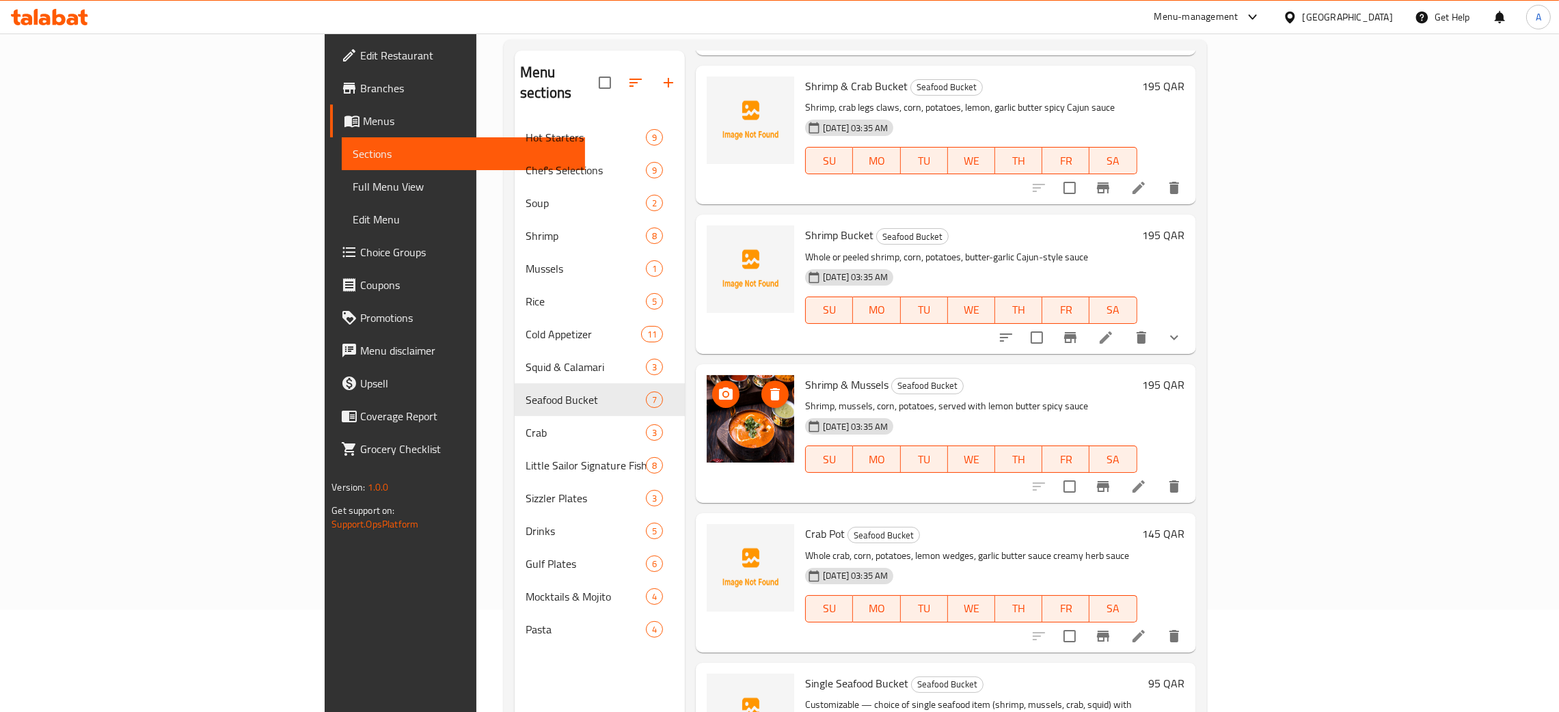
scroll to position [193, 0]
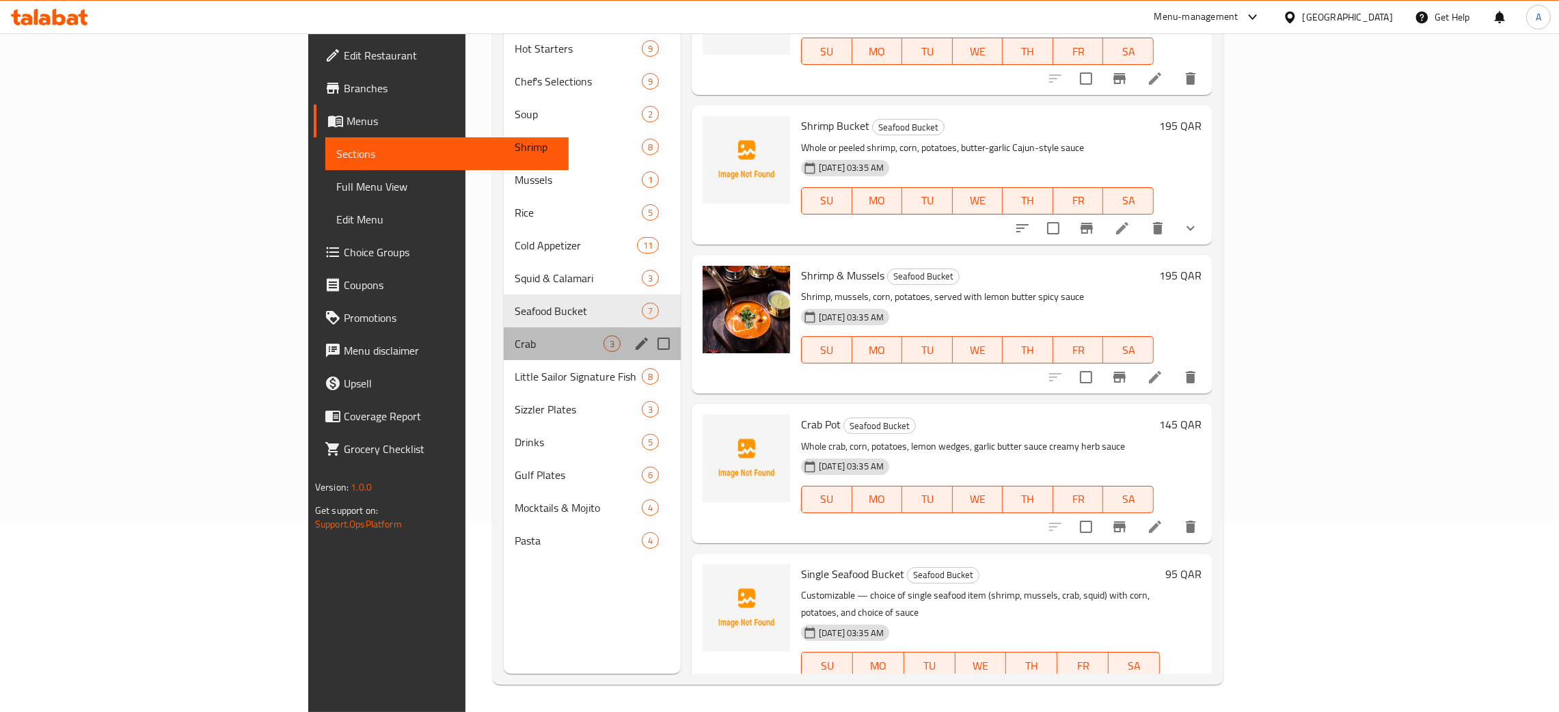
click at [504, 327] on div "Crab 3" at bounding box center [592, 343] width 177 height 33
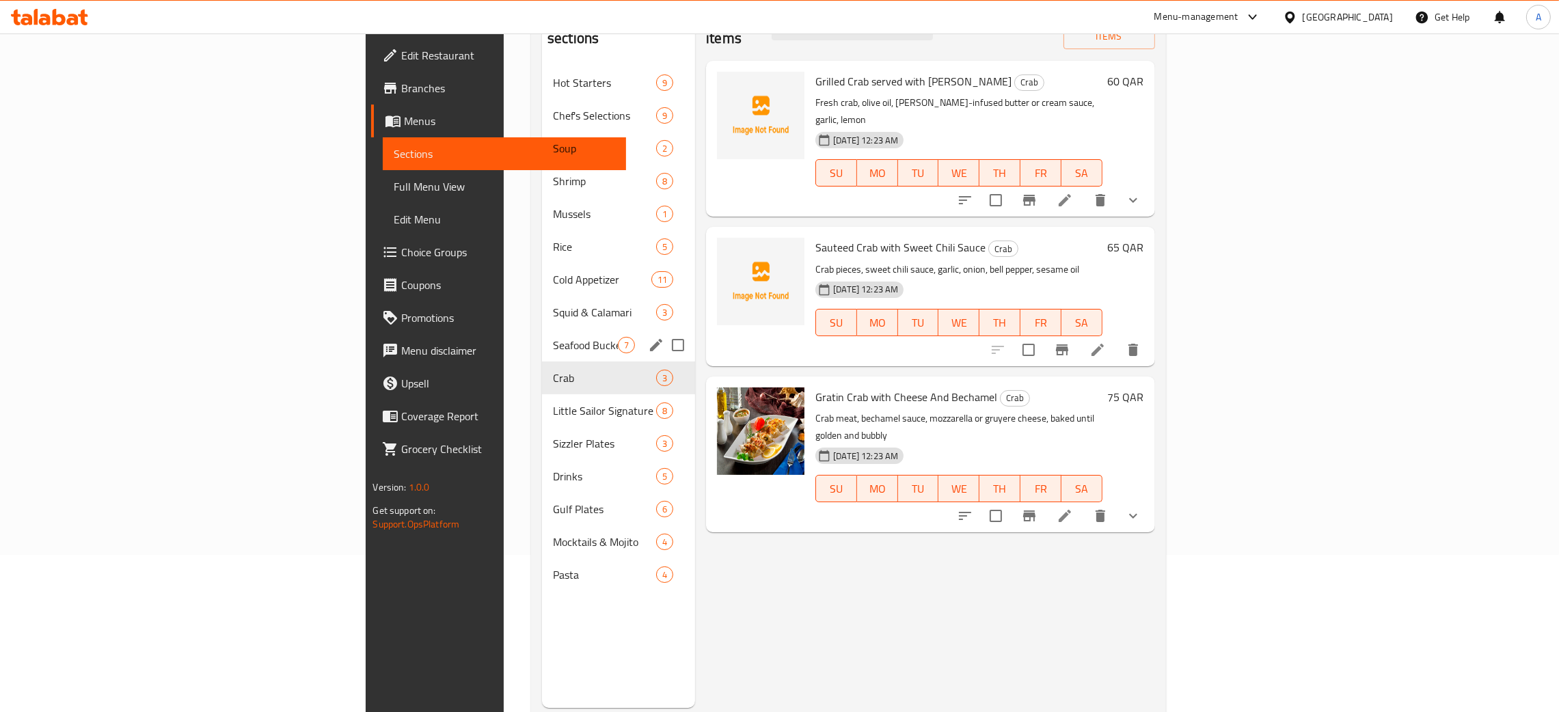
scroll to position [193, 0]
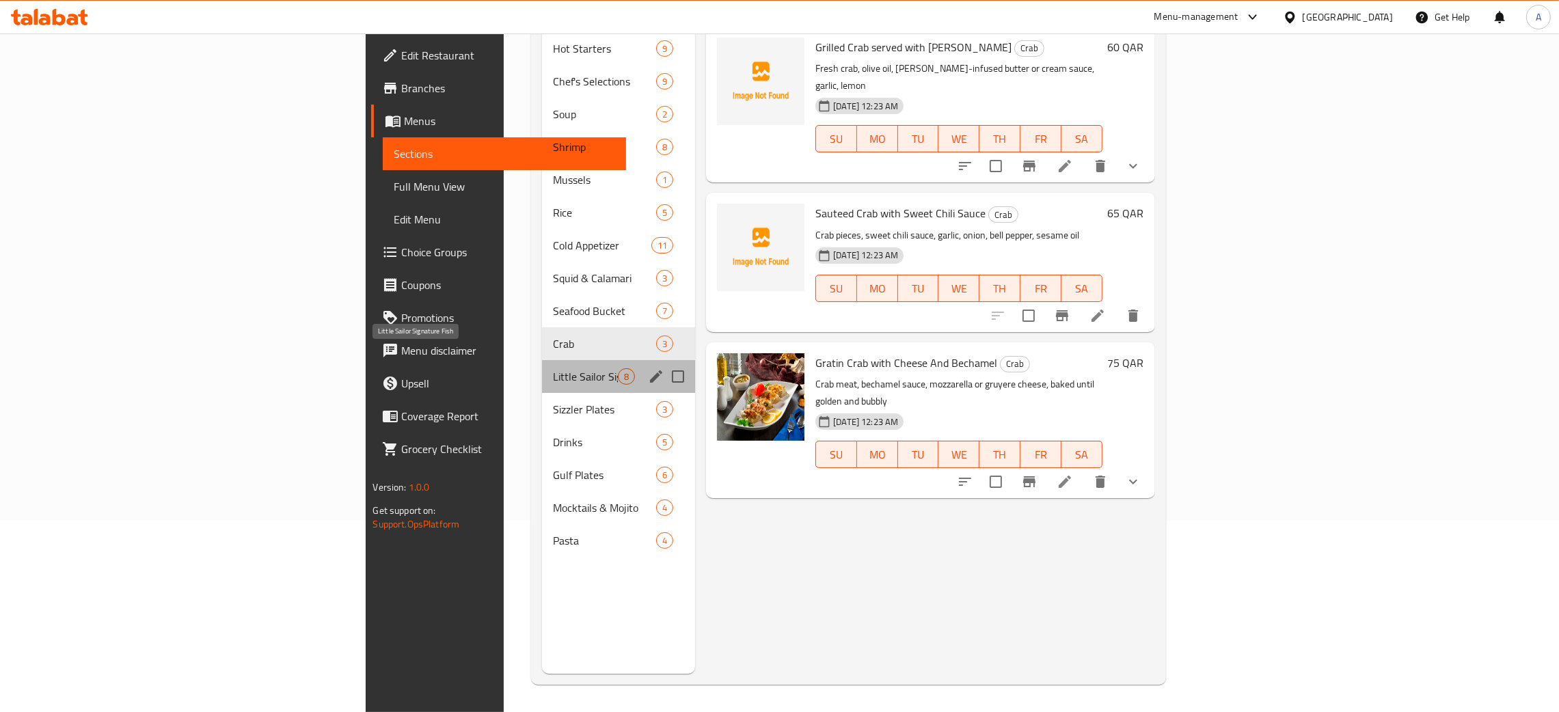
click at [553, 368] on span "Little Sailor Signature Fish" at bounding box center [585, 376] width 65 height 16
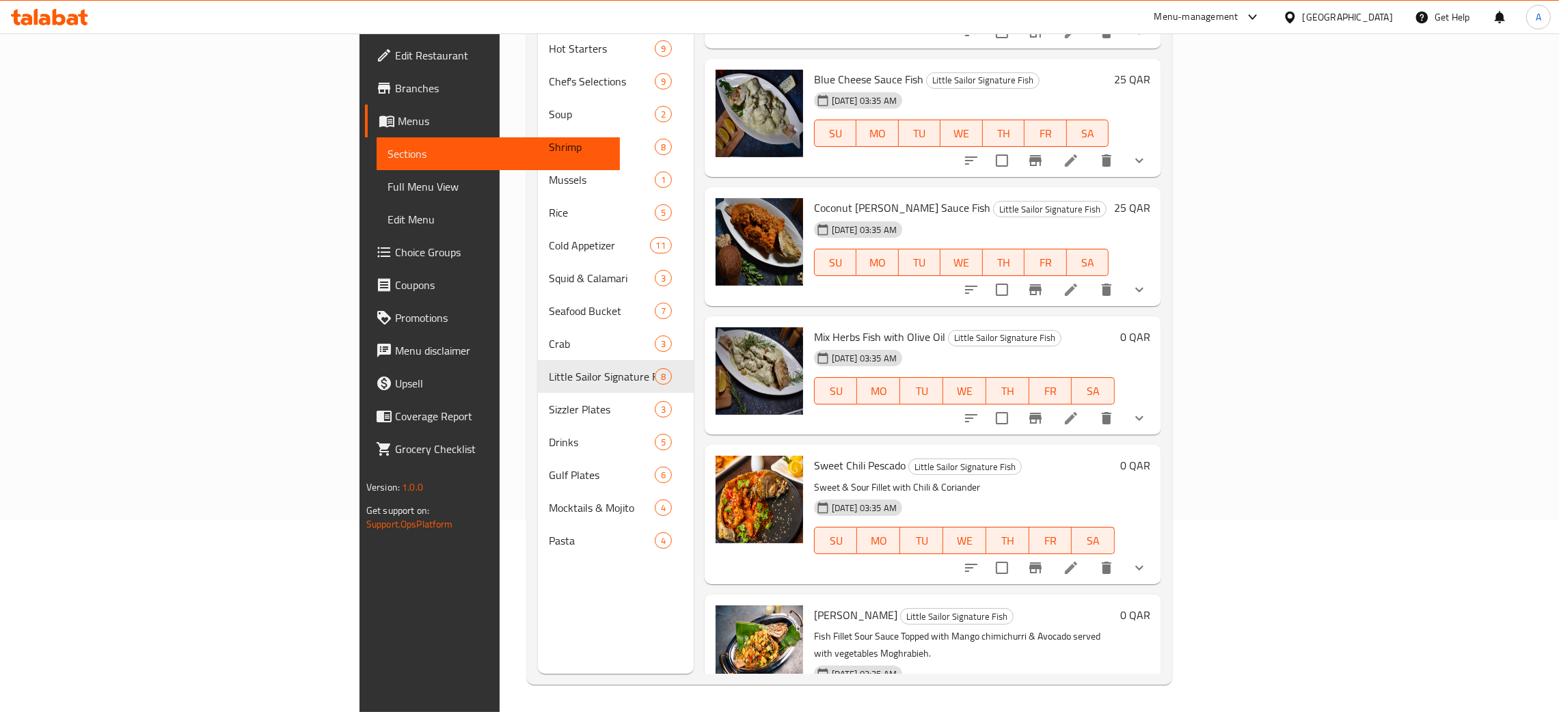
scroll to position [392, 0]
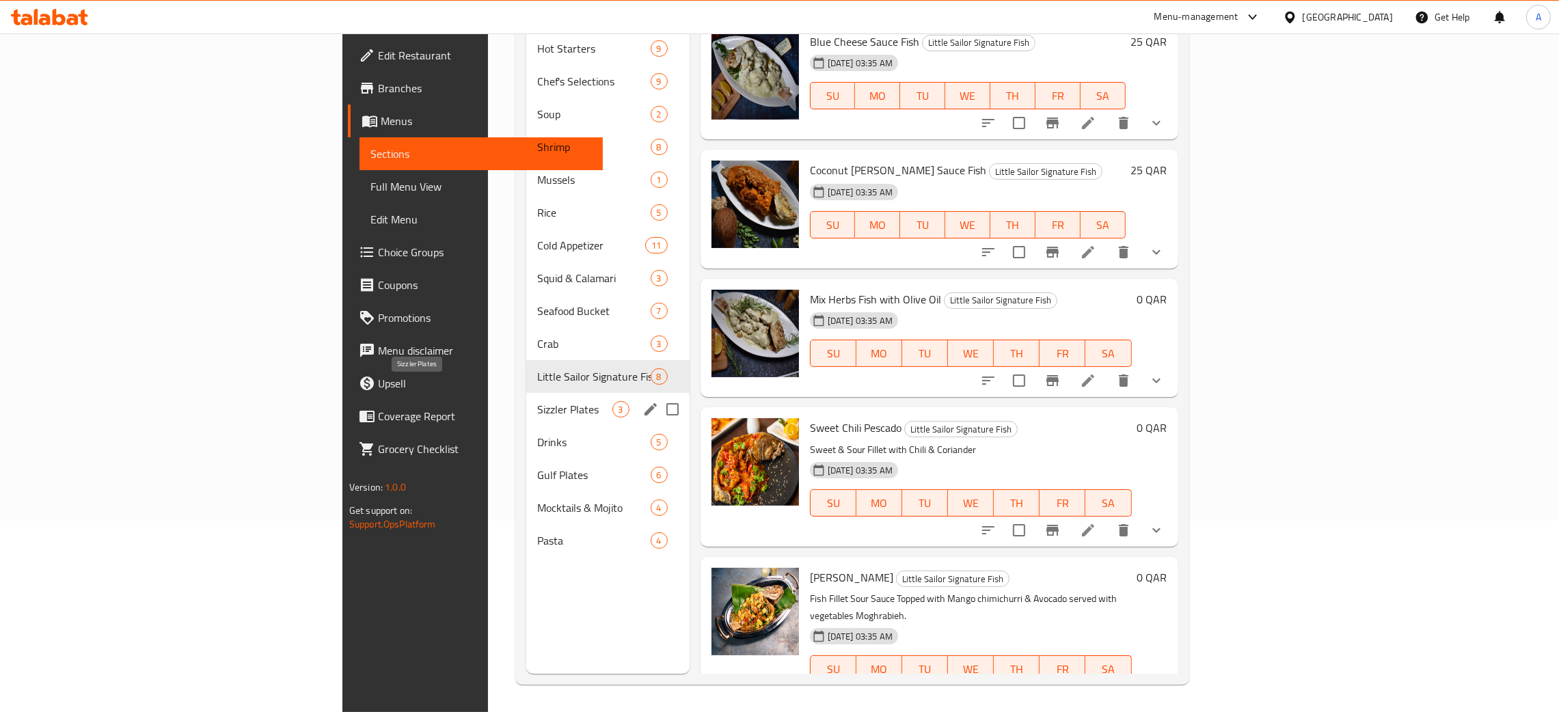
click at [537, 401] on span "Sizzler Plates" at bounding box center [574, 409] width 74 height 16
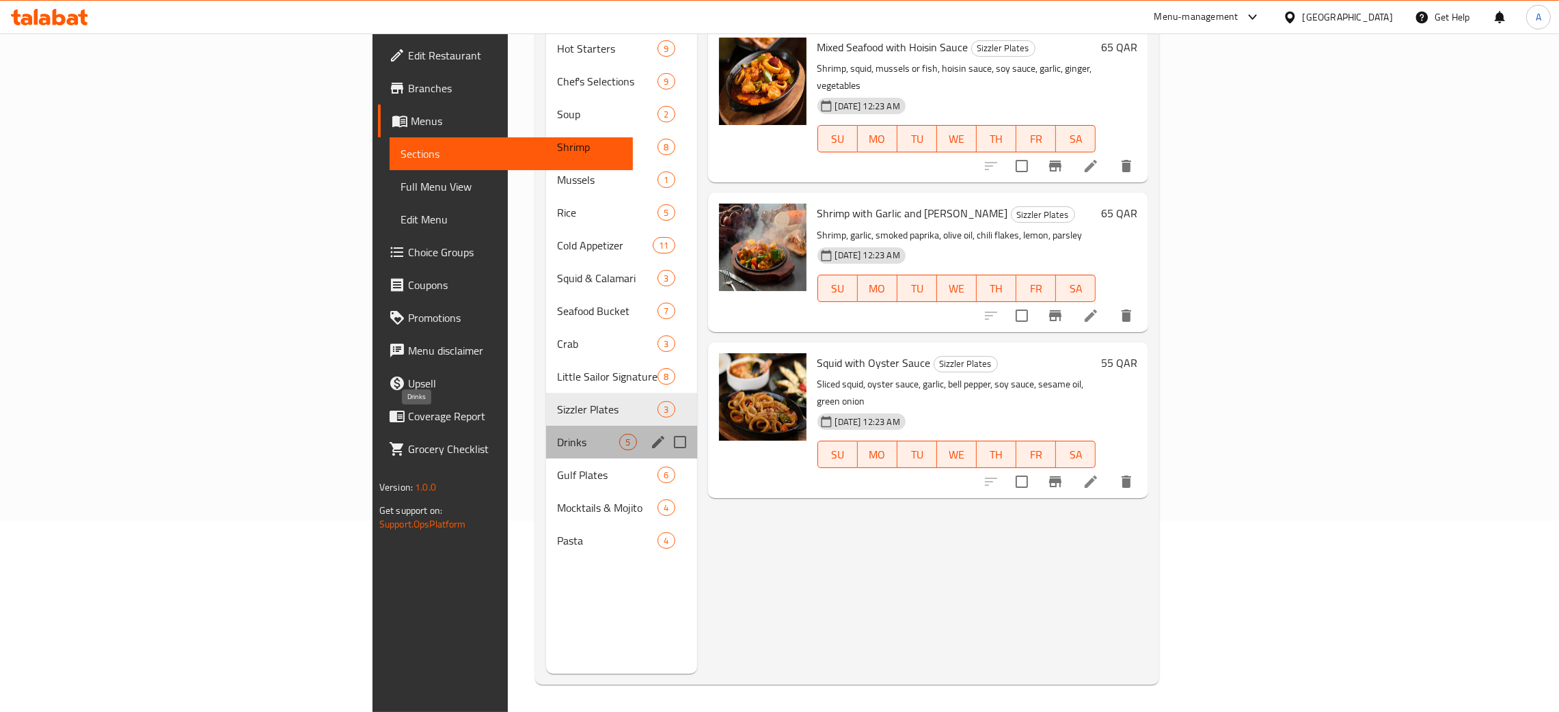
click at [557, 434] on span "Drinks" at bounding box center [588, 442] width 62 height 16
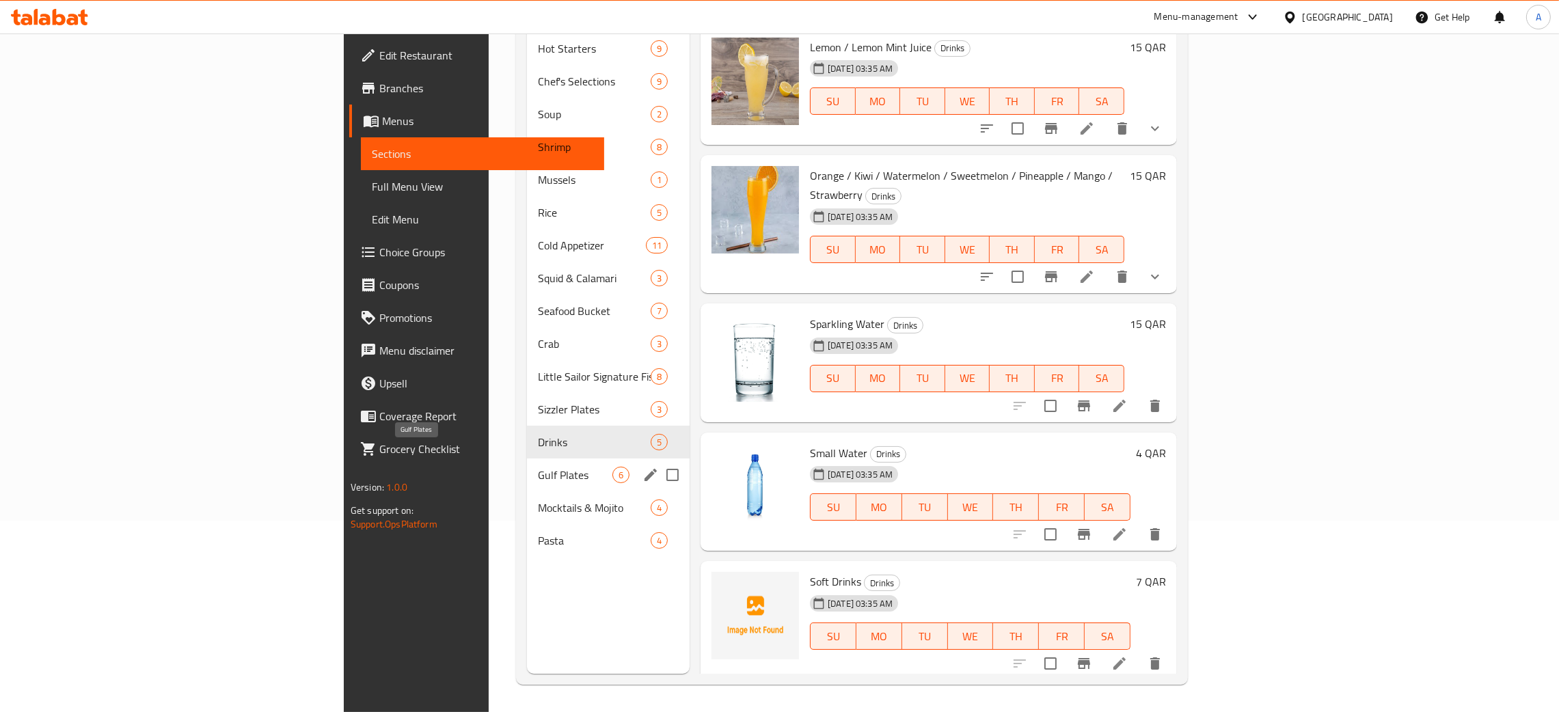
click at [538, 467] on span "Gulf Plates" at bounding box center [575, 475] width 74 height 16
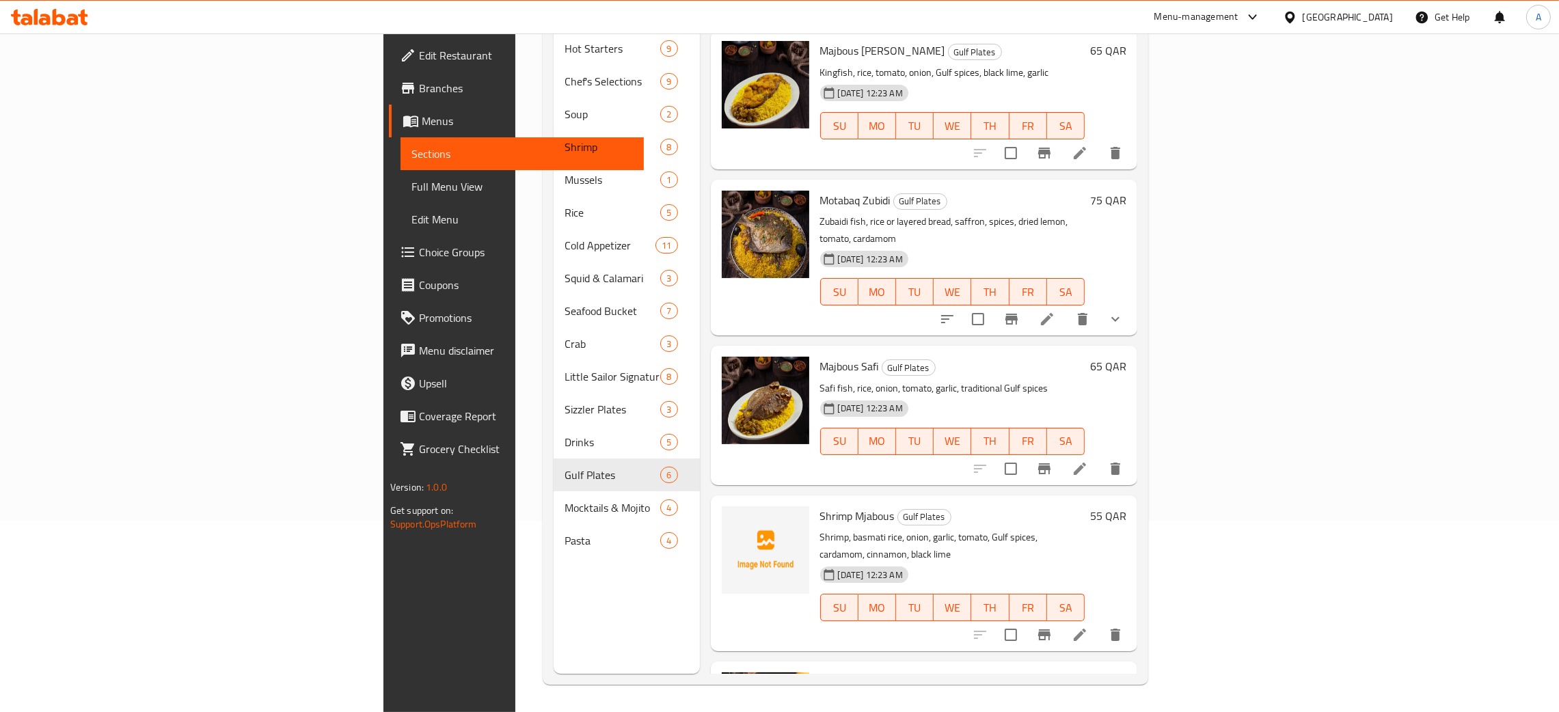
scroll to position [216, 0]
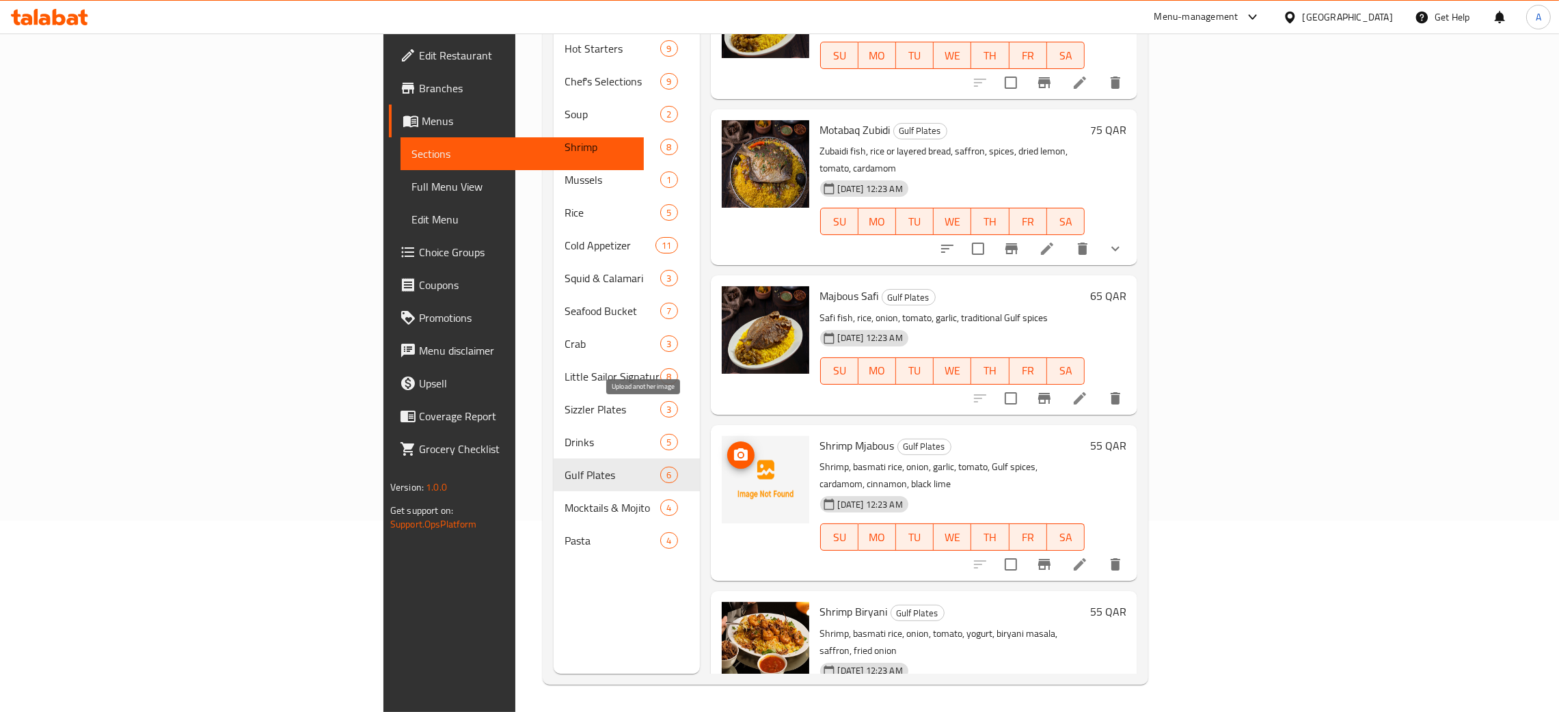
click at [734, 448] on icon "upload picture" at bounding box center [741, 454] width 14 height 12
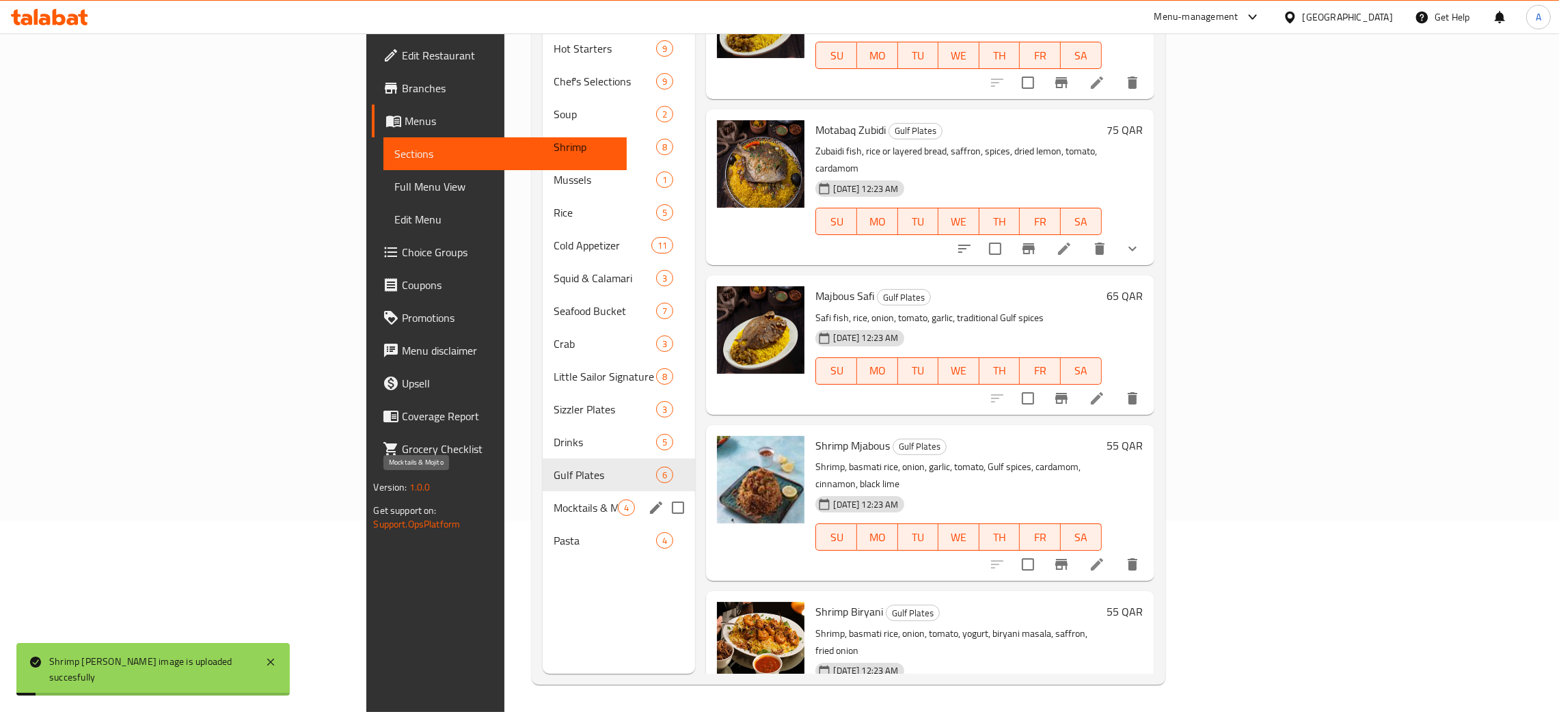
click at [554, 500] on span "Mocktails & Mojito" at bounding box center [586, 508] width 65 height 16
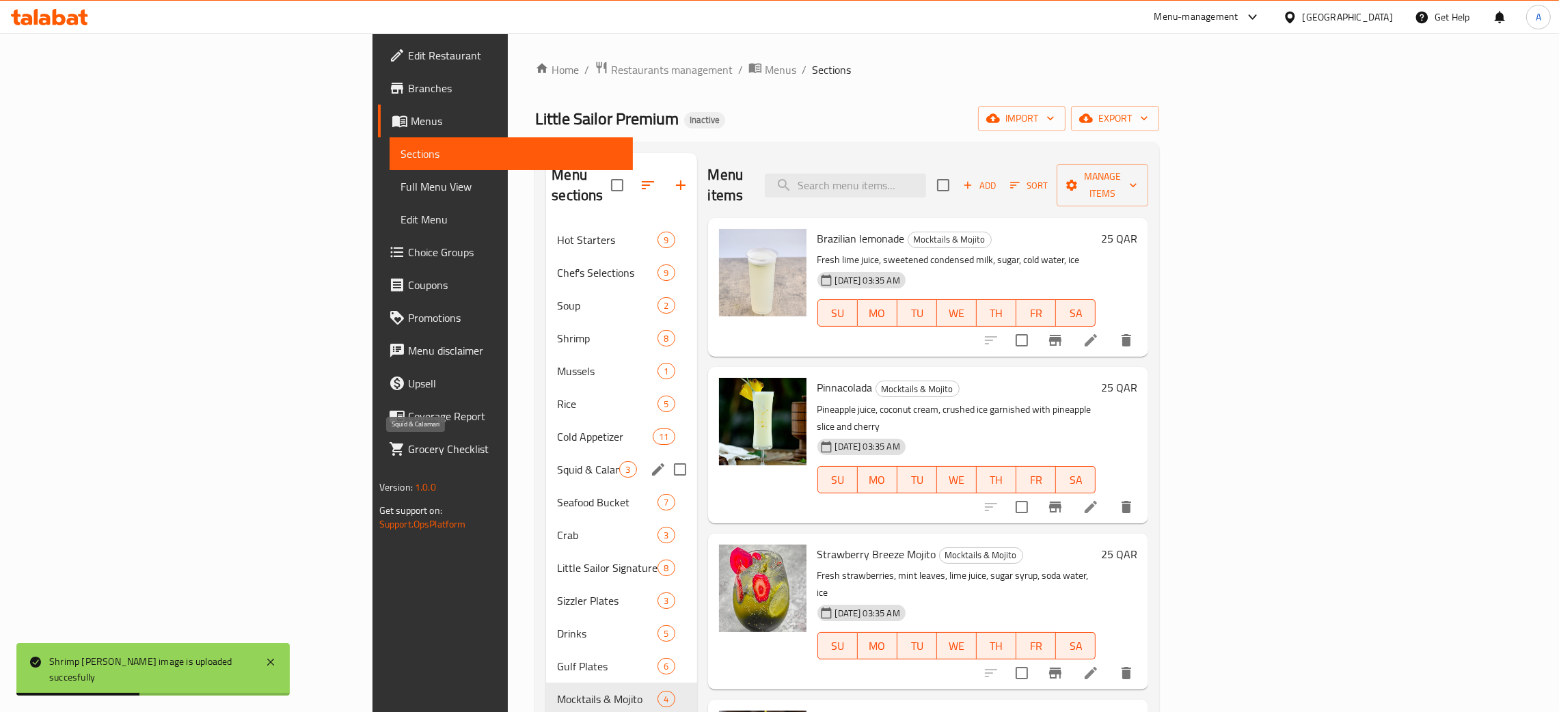
scroll to position [193, 0]
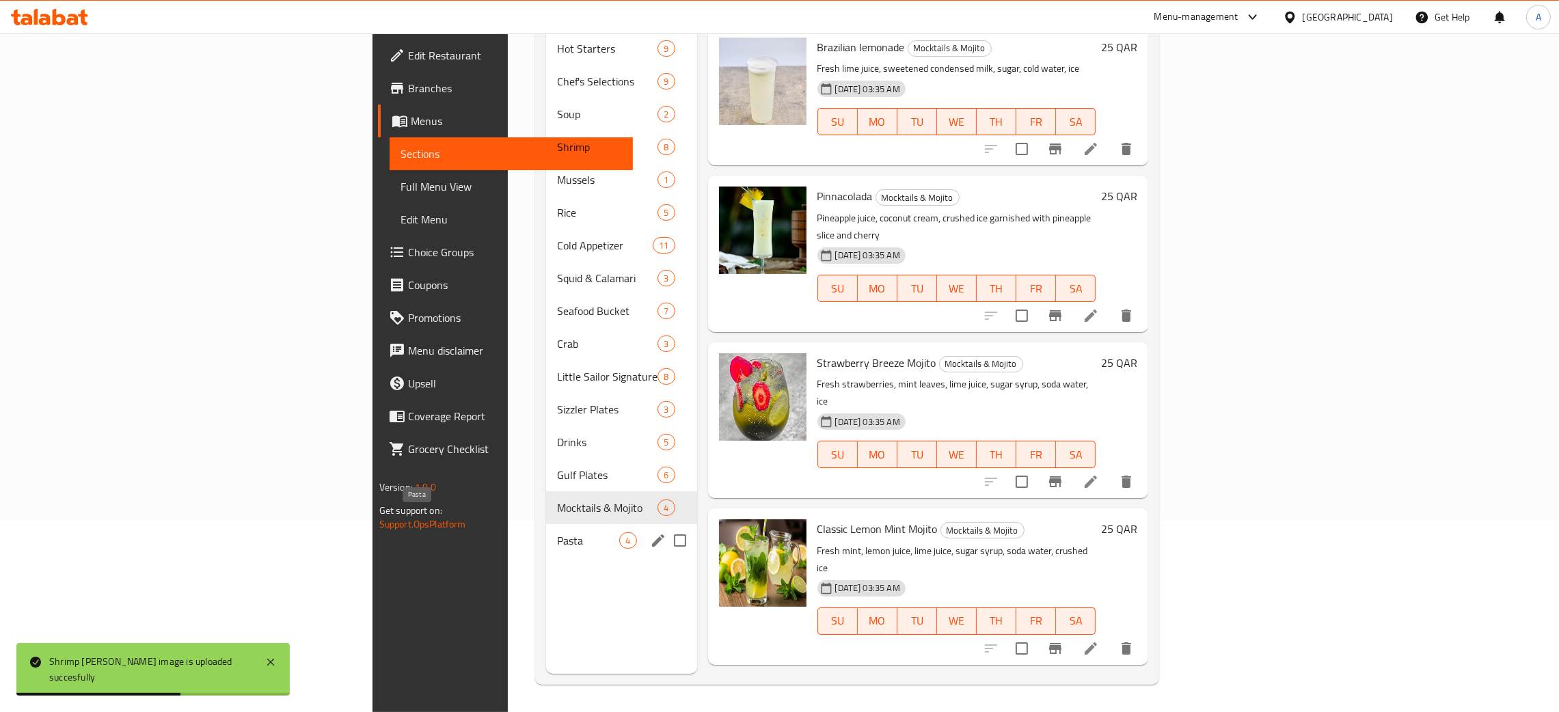
click at [557, 532] on span "Pasta" at bounding box center [588, 540] width 62 height 16
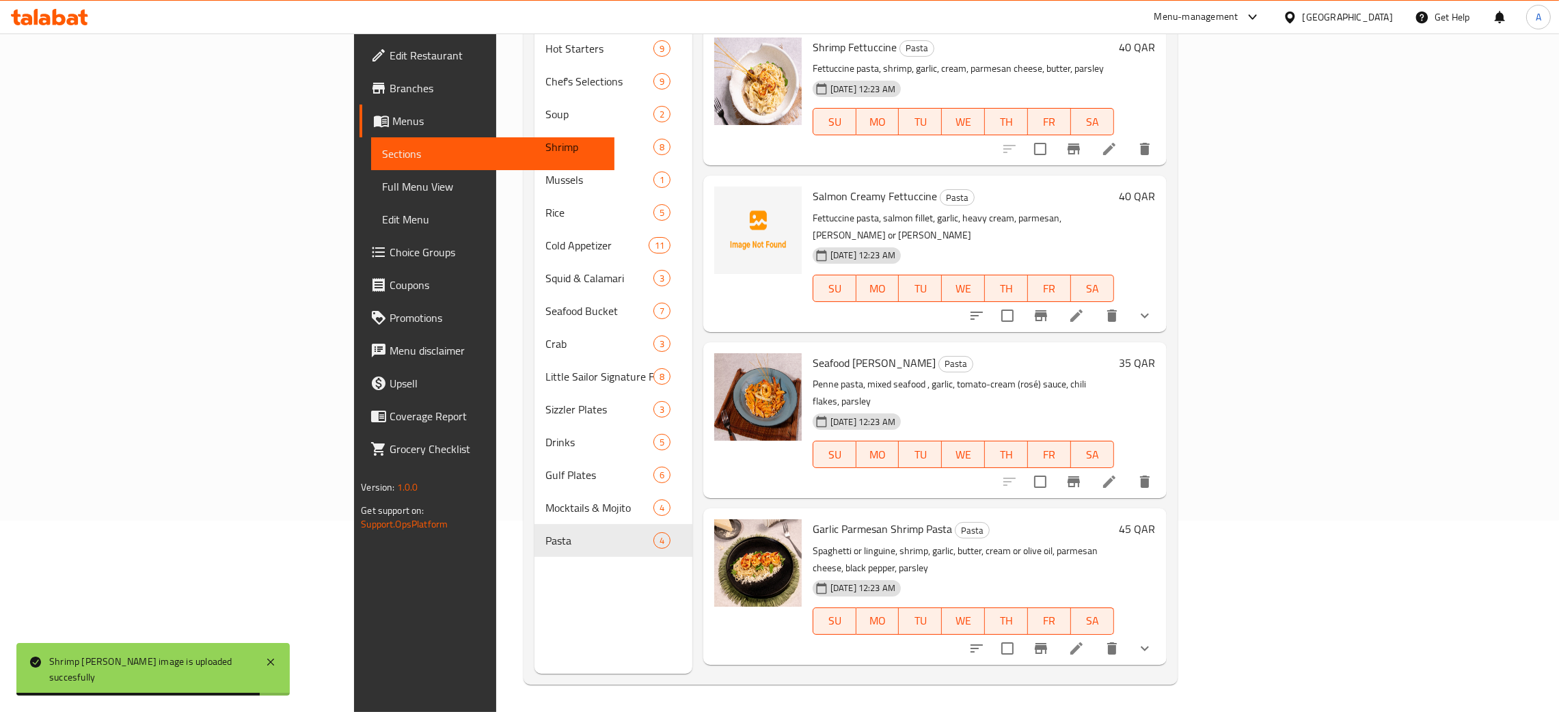
scroll to position [90, 0]
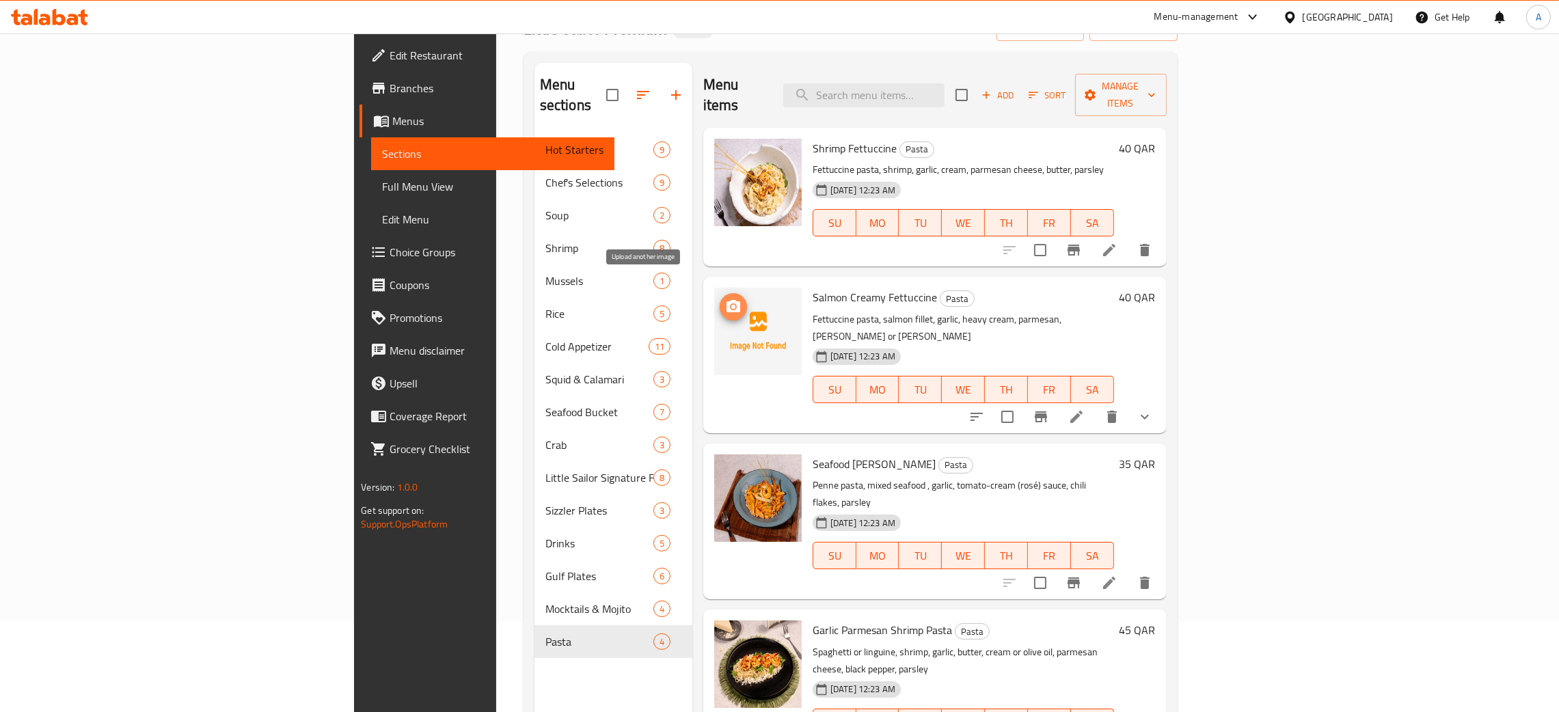
click at [726, 300] on icon "upload picture" at bounding box center [733, 306] width 14 height 12
click at [1378, 16] on div "Qatar" at bounding box center [1348, 17] width 90 height 15
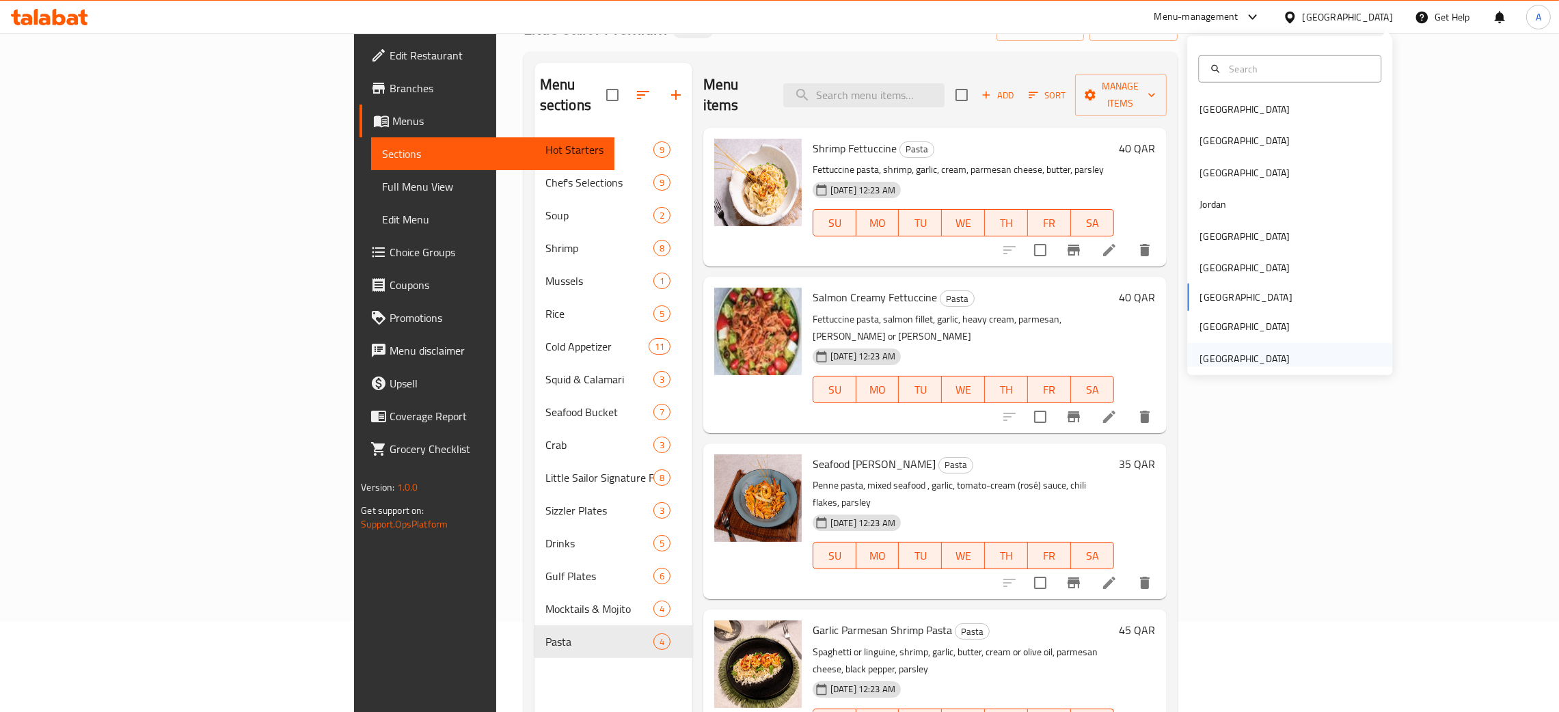
click at [1249, 356] on div "United Arab Emirates" at bounding box center [1244, 358] width 90 height 15
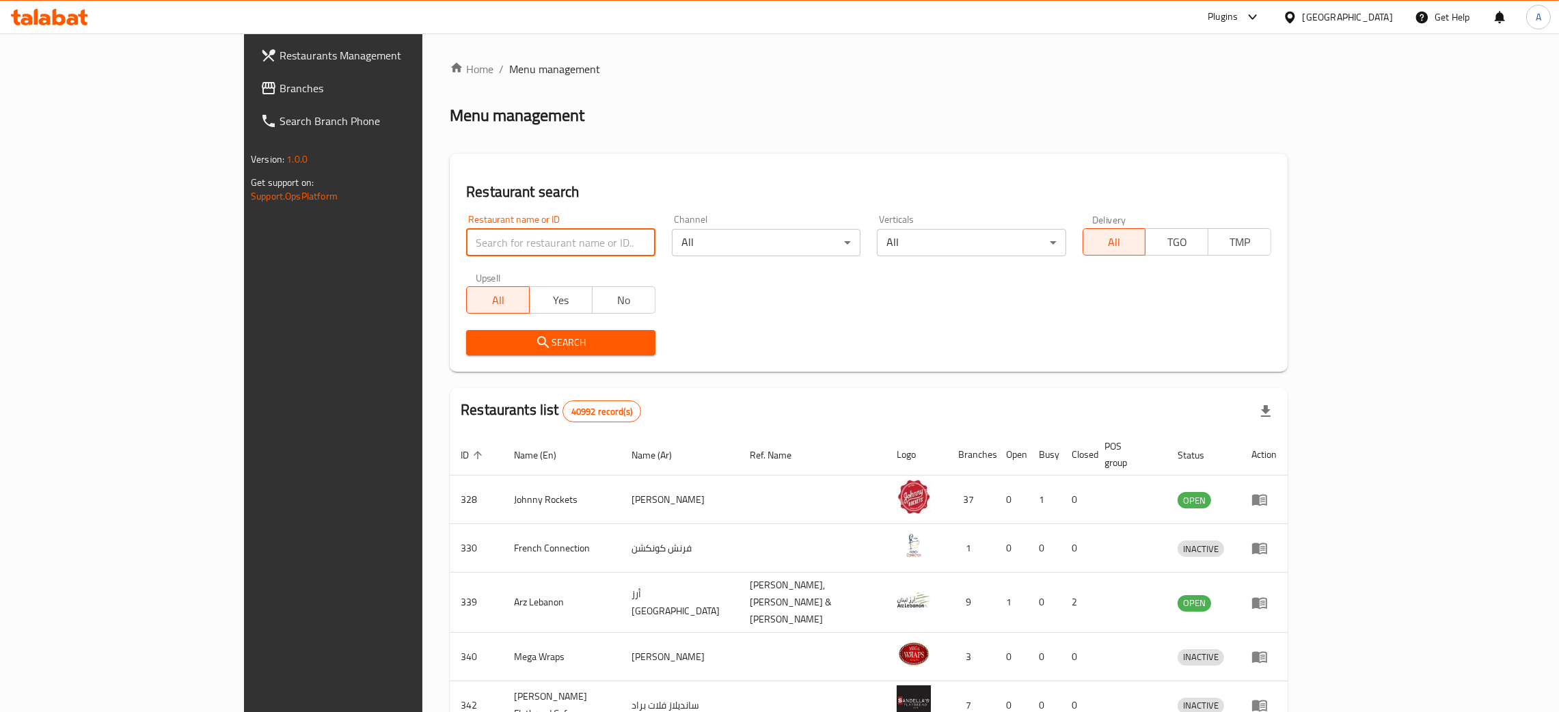
click at [523, 241] on input "search" at bounding box center [560, 242] width 189 height 27
paste input "CROWN FRIED CHICKEN CA"
type input "CROWN FRIED CHICKEN CA"
click button "Search" at bounding box center [560, 342] width 189 height 25
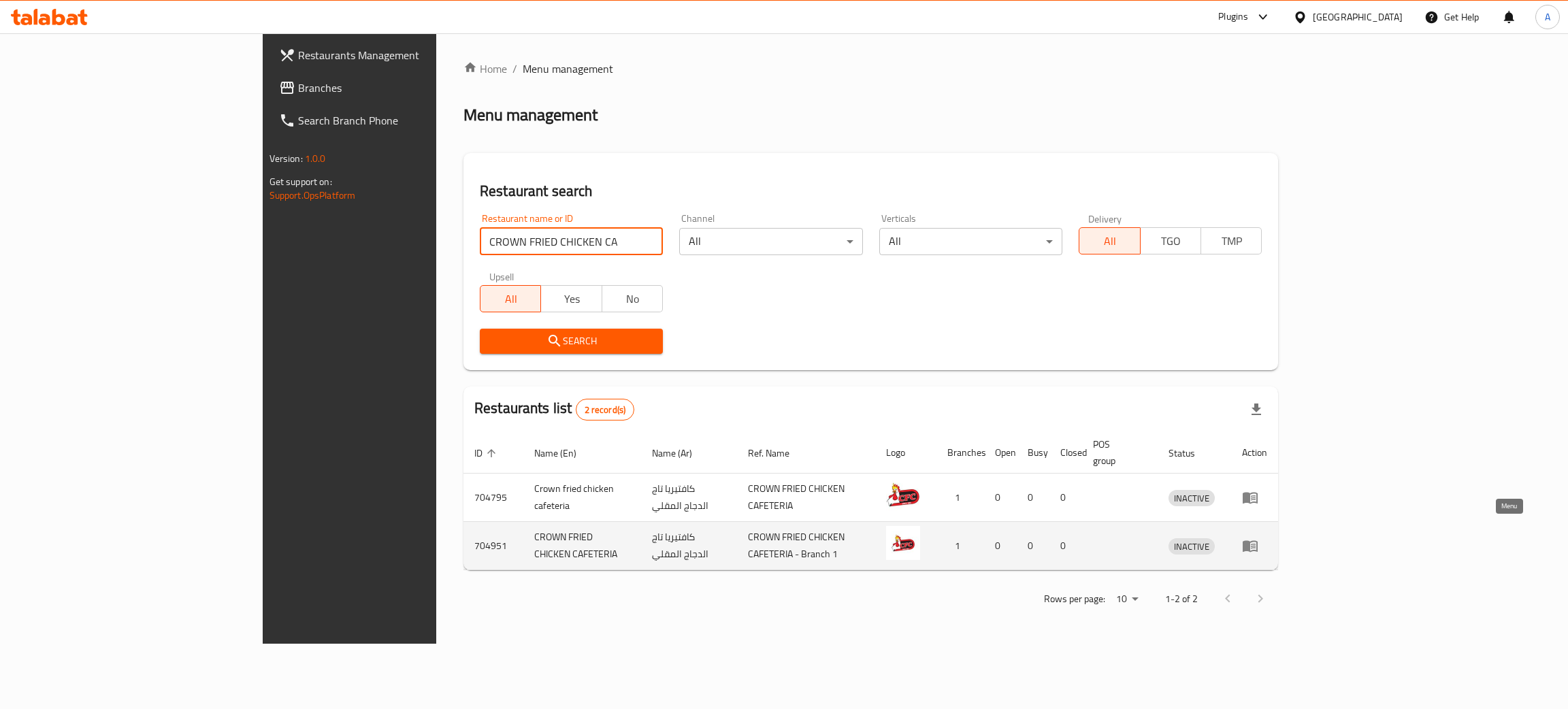
click at [1257, 541] on icon "enhanced table" at bounding box center [1249, 547] width 15 height 12
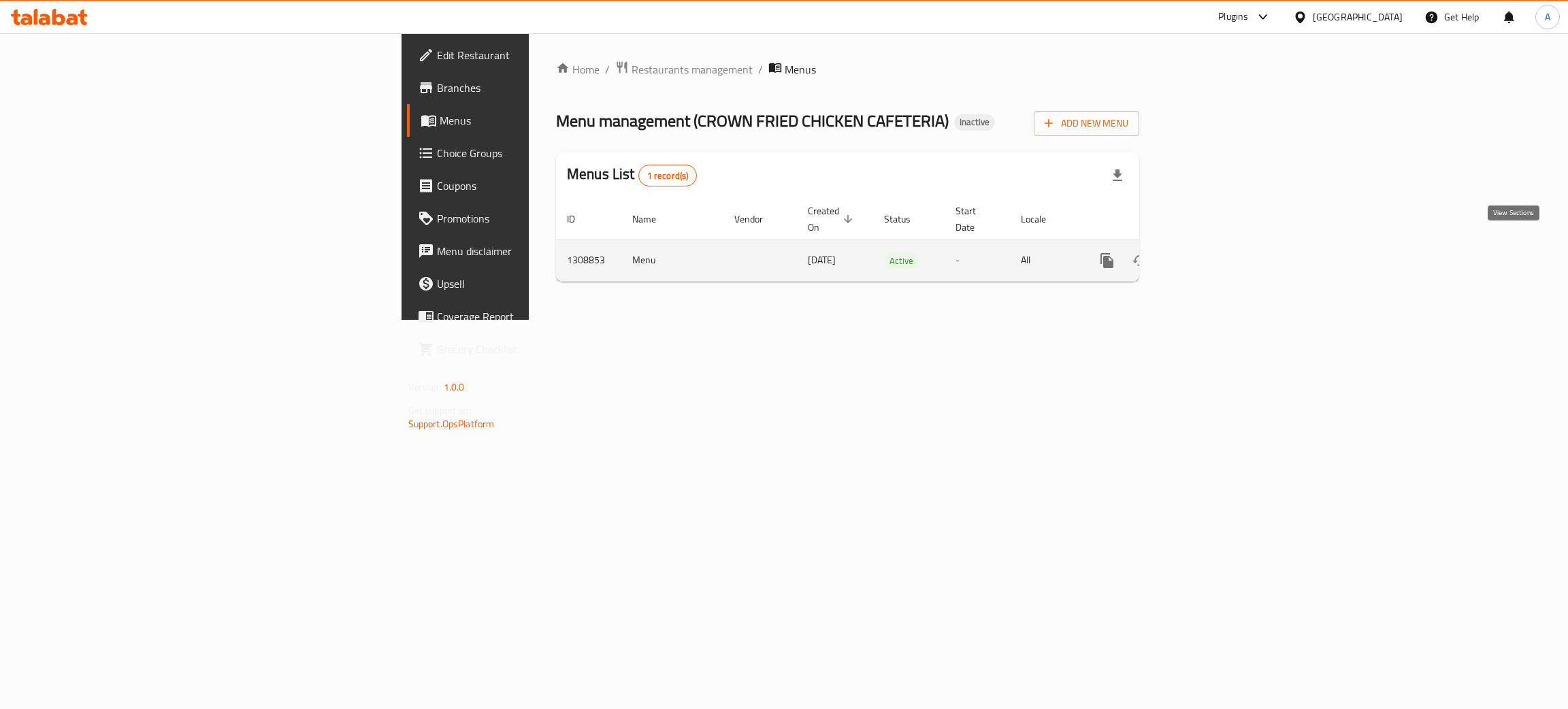
click at [1214, 253] on icon "enhanced table" at bounding box center [1205, 261] width 16 height 16
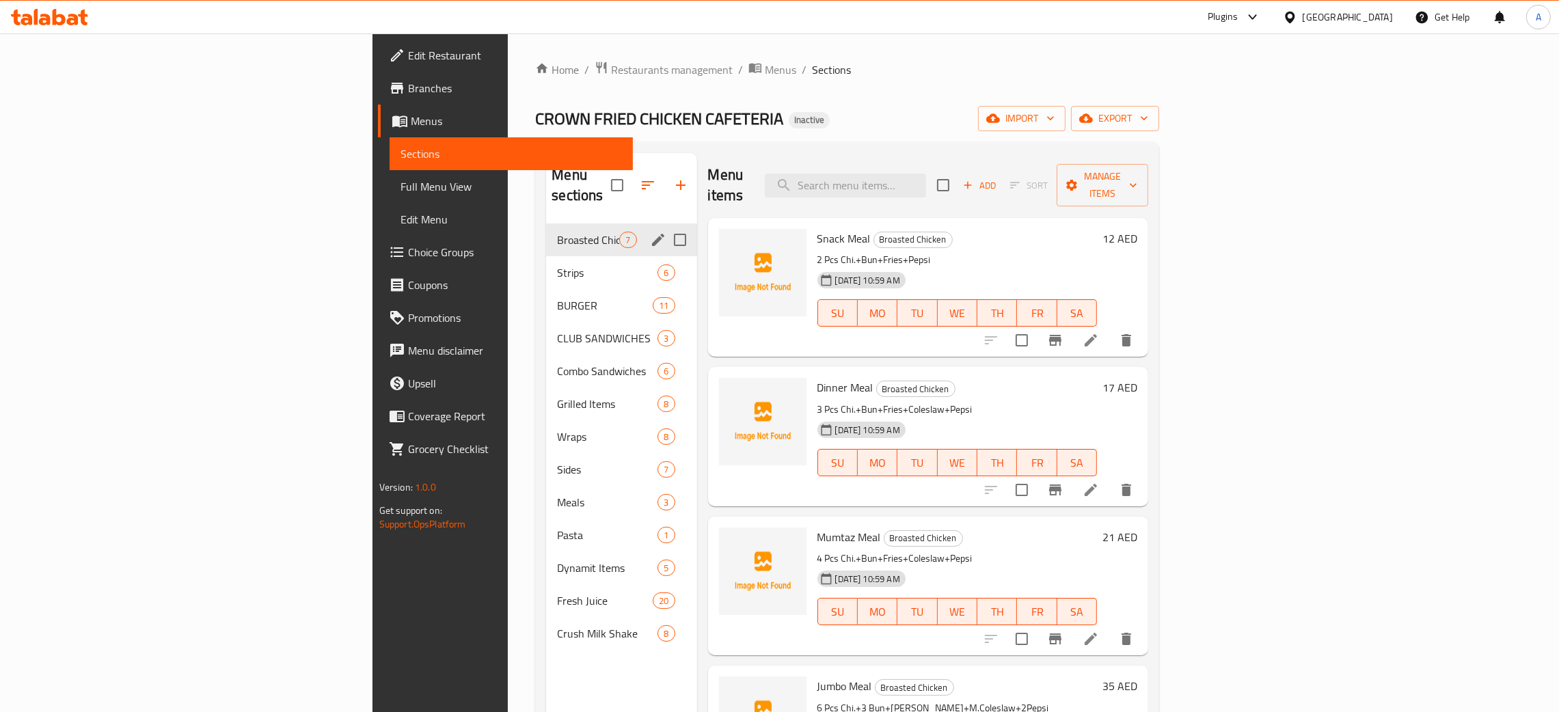
click at [546, 232] on div "Broasted Chicken 7" at bounding box center [621, 239] width 150 height 33
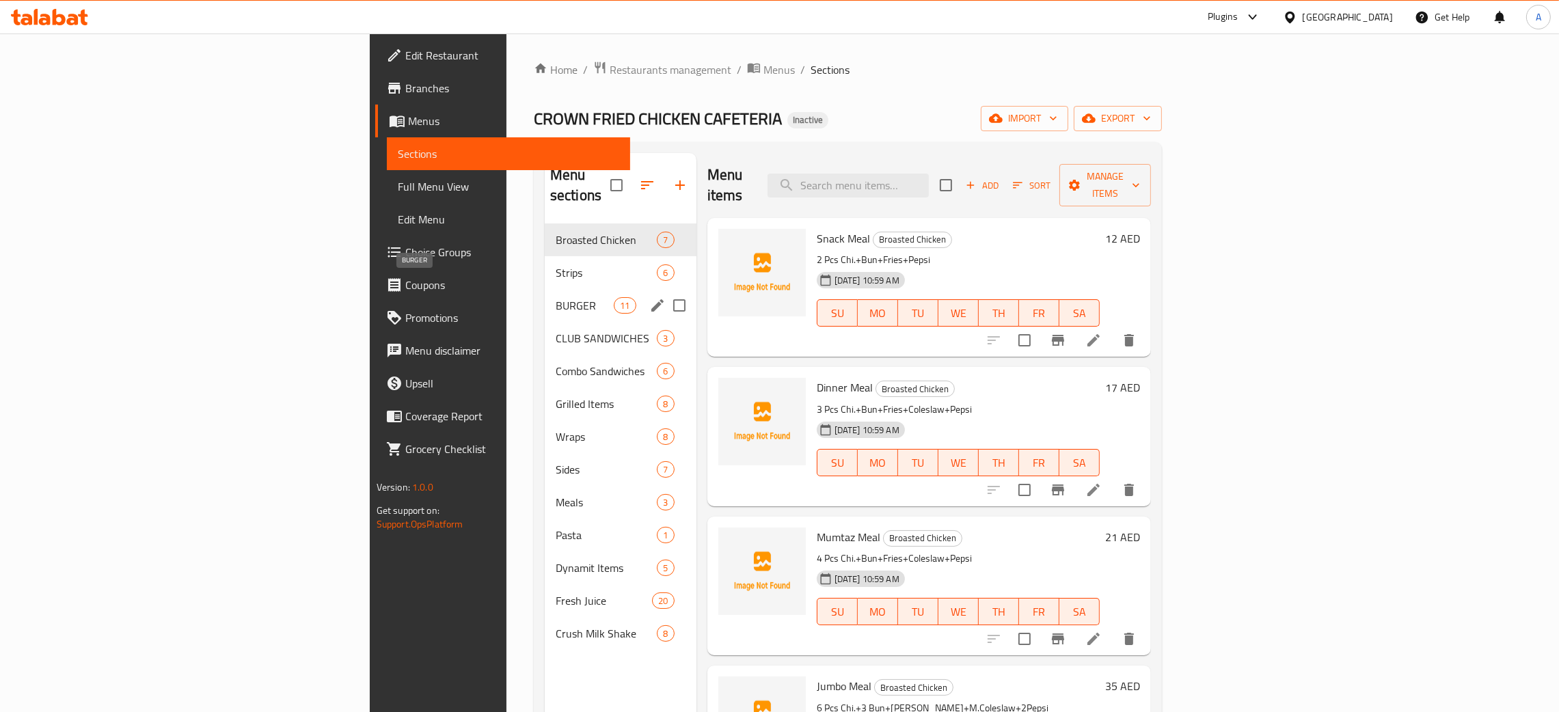
click at [556, 297] on span "BURGER" at bounding box center [585, 305] width 58 height 16
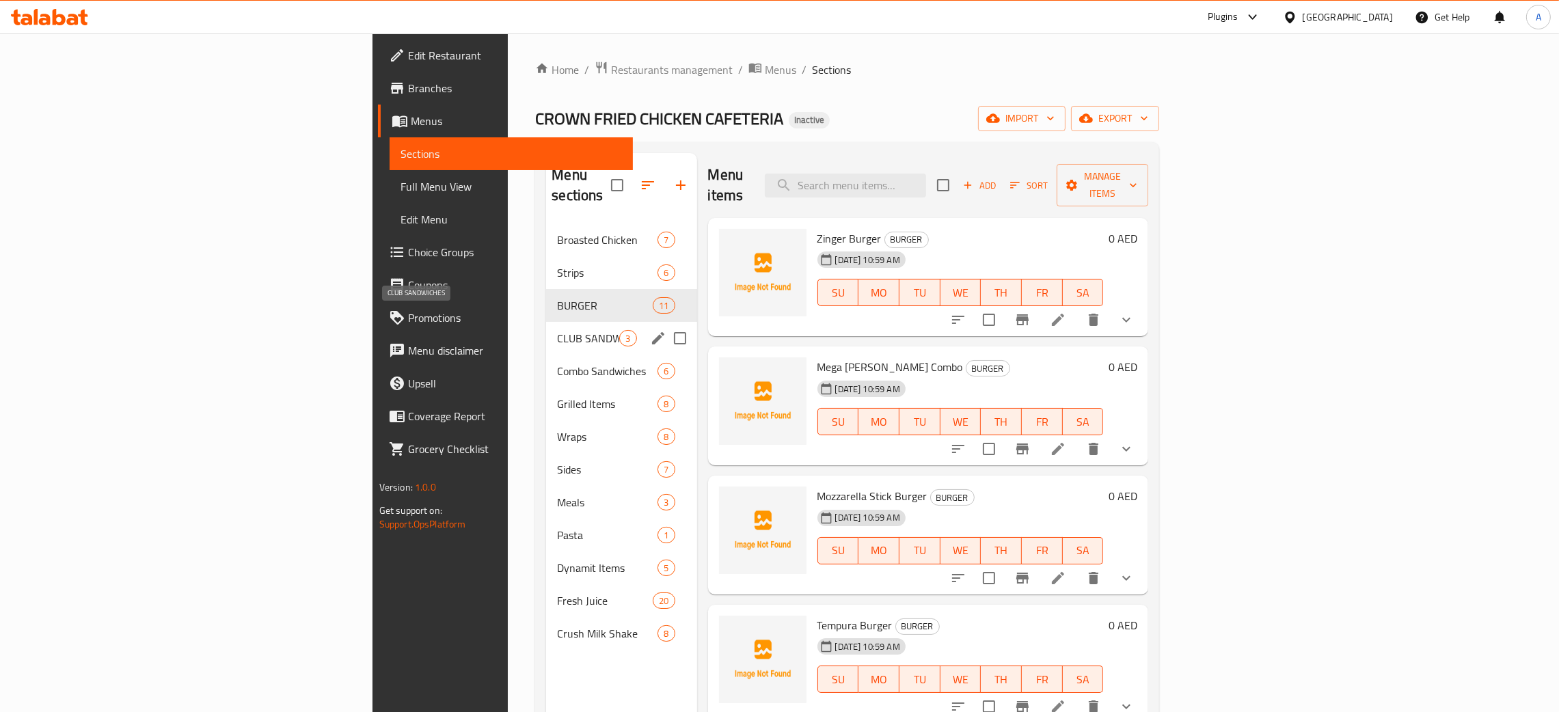
click at [557, 330] on span "CLUB SANDWICHES" at bounding box center [588, 338] width 62 height 16
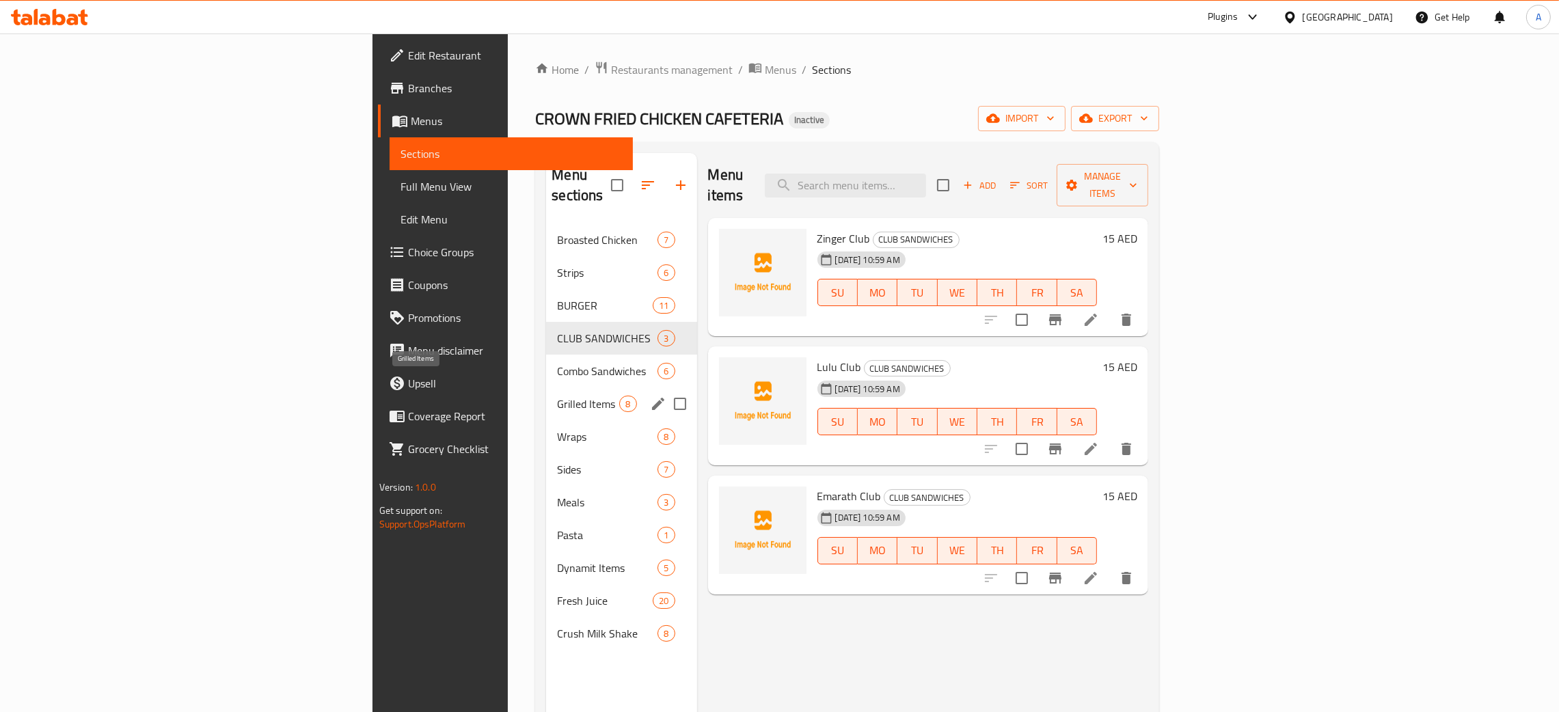
click at [557, 396] on span "Grilled Items" at bounding box center [588, 404] width 62 height 16
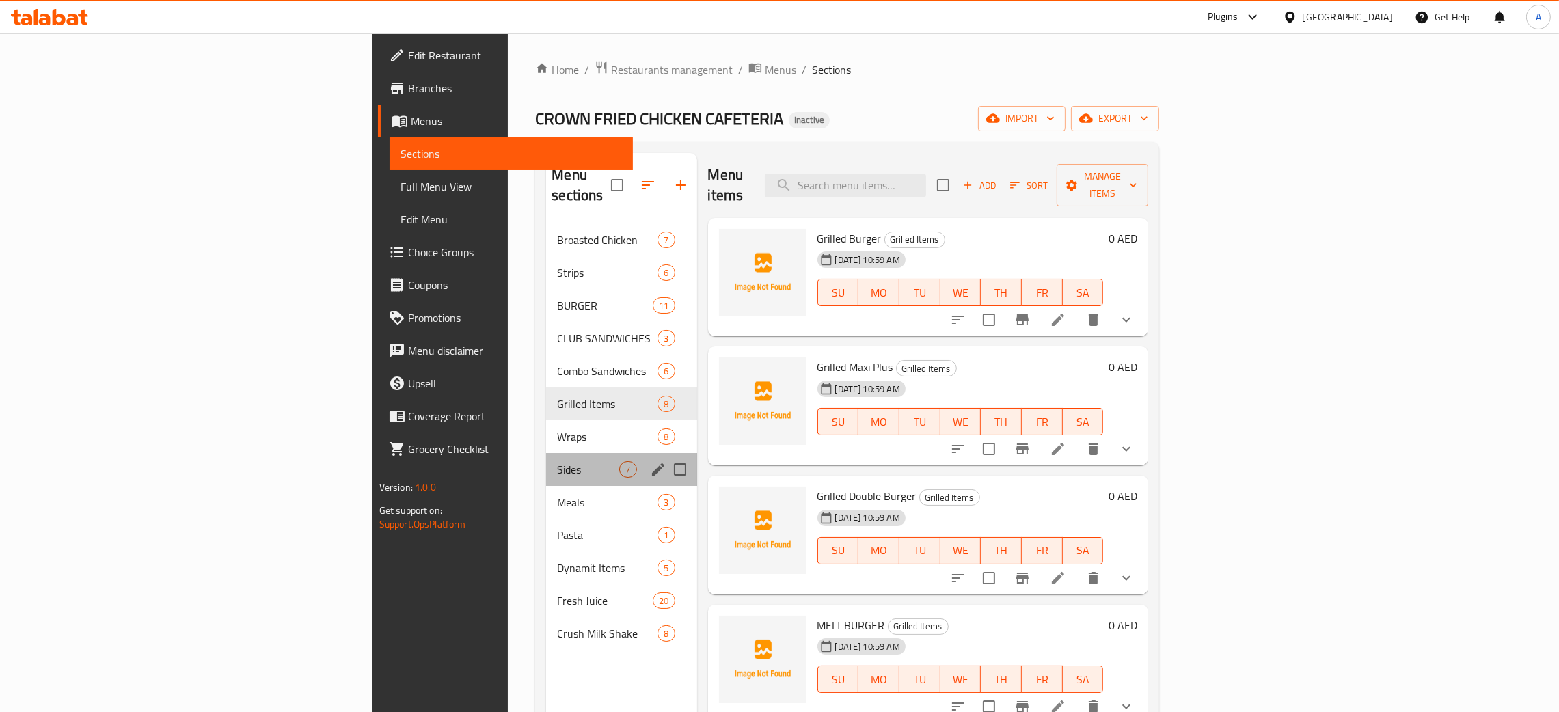
click at [546, 453] on div "Sides 7" at bounding box center [621, 469] width 150 height 33
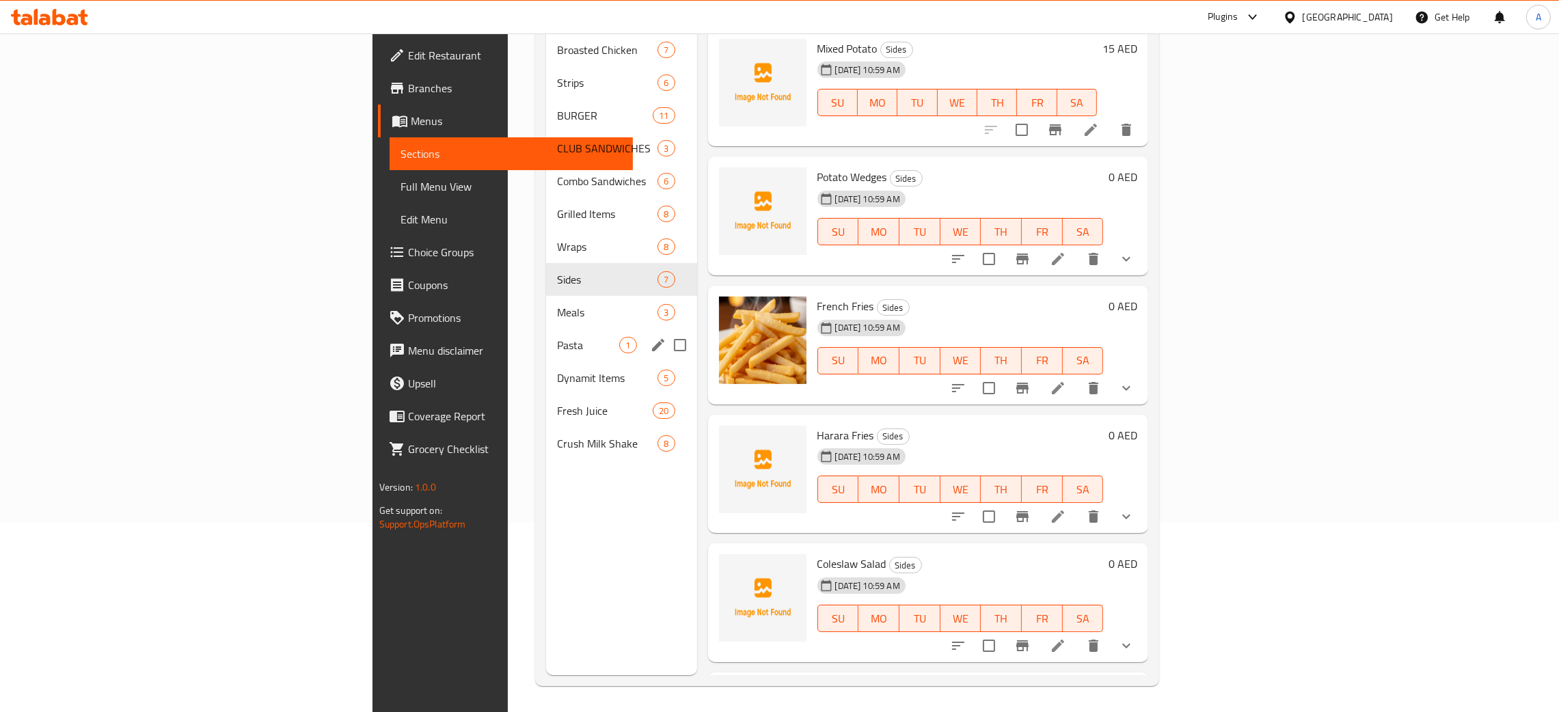
scroll to position [193, 0]
click at [557, 336] on span "Pasta" at bounding box center [588, 344] width 62 height 16
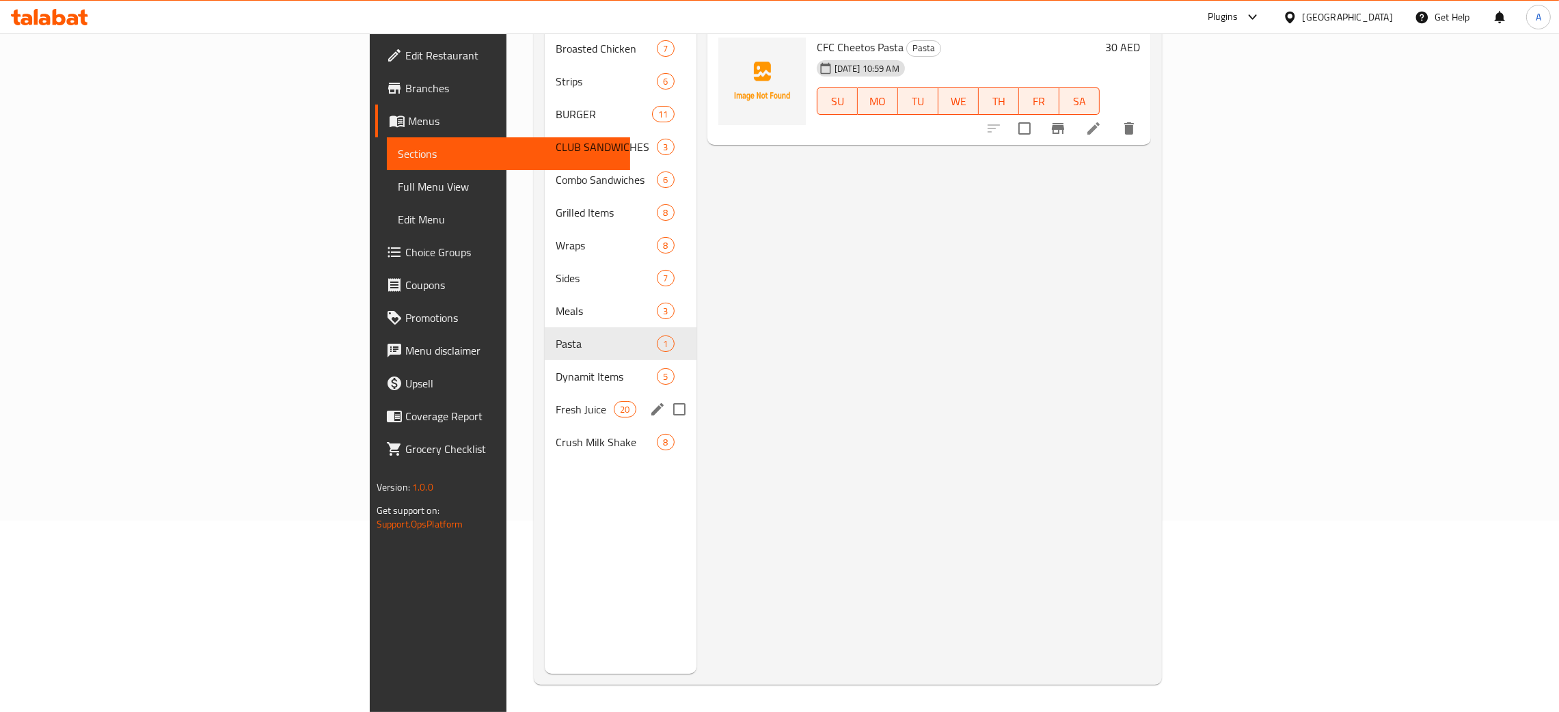
click at [556, 368] on span "Dynamit Items" at bounding box center [607, 376] width 102 height 16
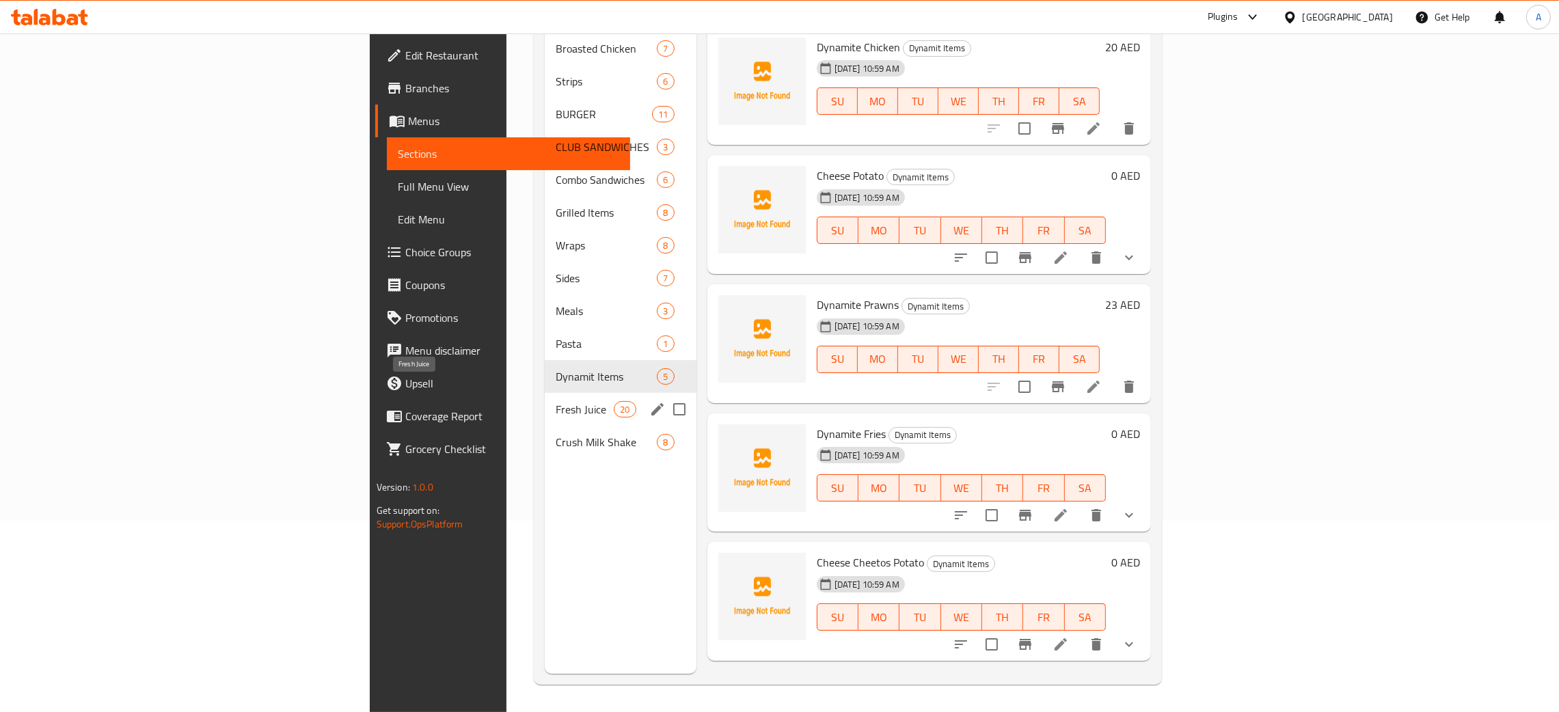
drag, startPoint x: 459, startPoint y: 392, endPoint x: 462, endPoint y: 407, distance: 16.1
click at [556, 401] on span "Fresh Juice" at bounding box center [585, 409] width 58 height 16
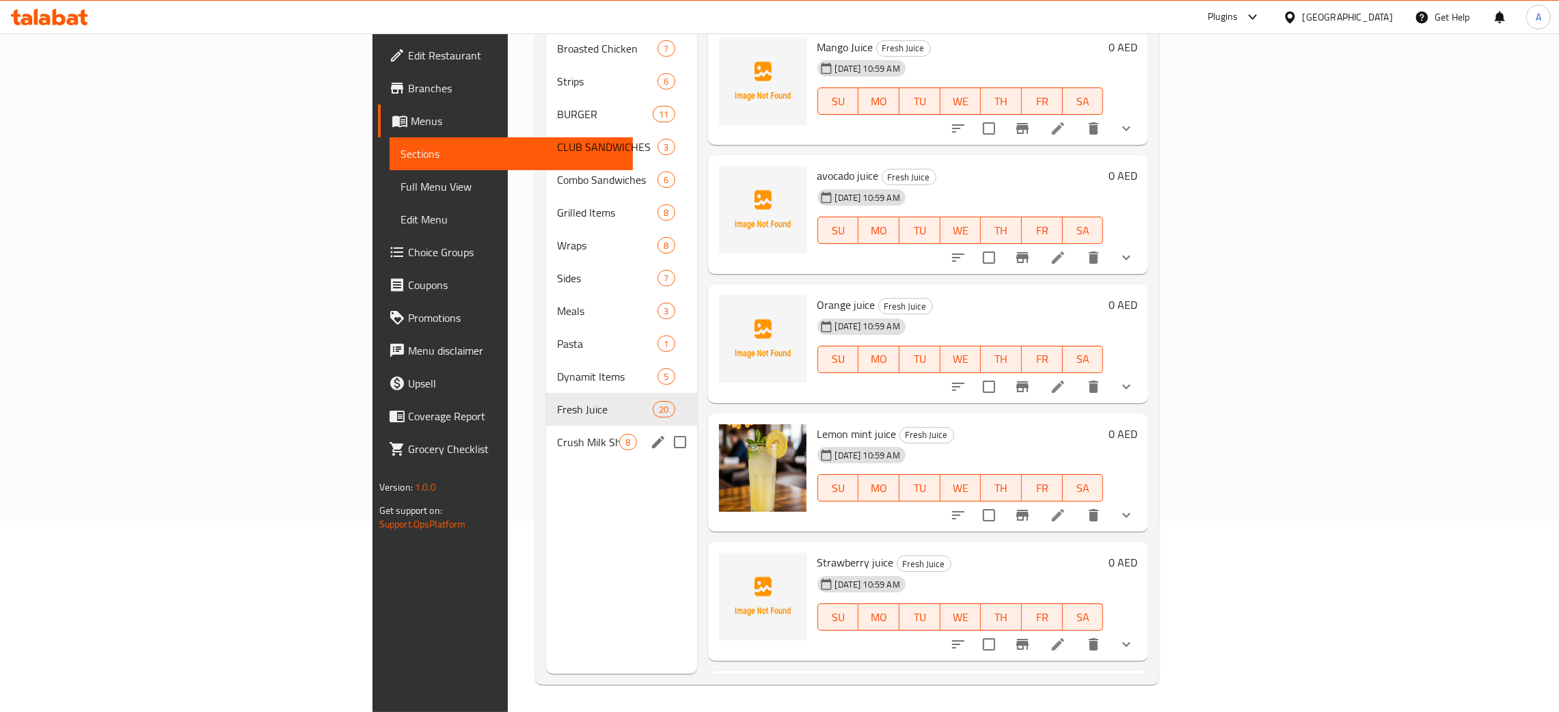
click at [546, 430] on div "Crush Milk Shake 8" at bounding box center [621, 442] width 150 height 33
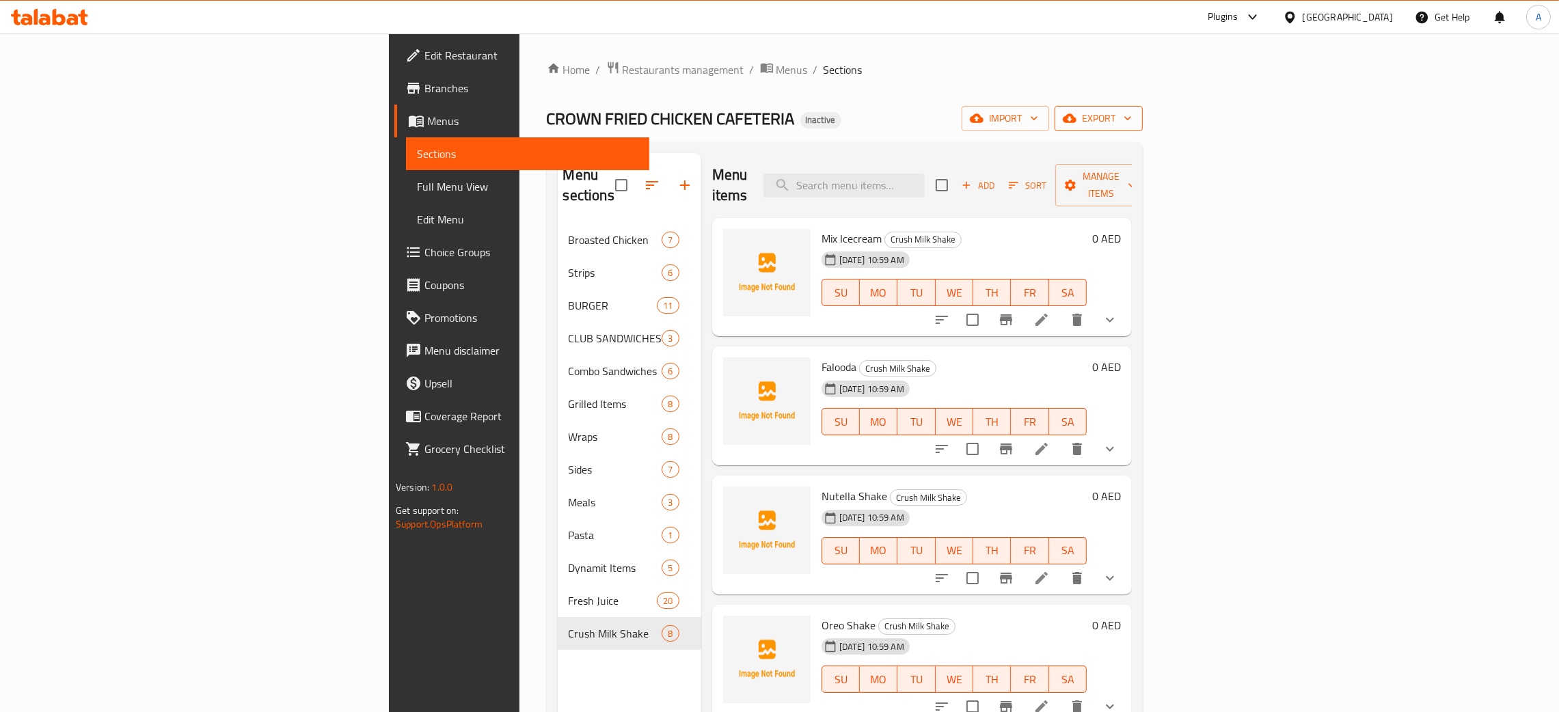
click at [1134, 119] on icon "button" at bounding box center [1128, 118] width 14 height 14
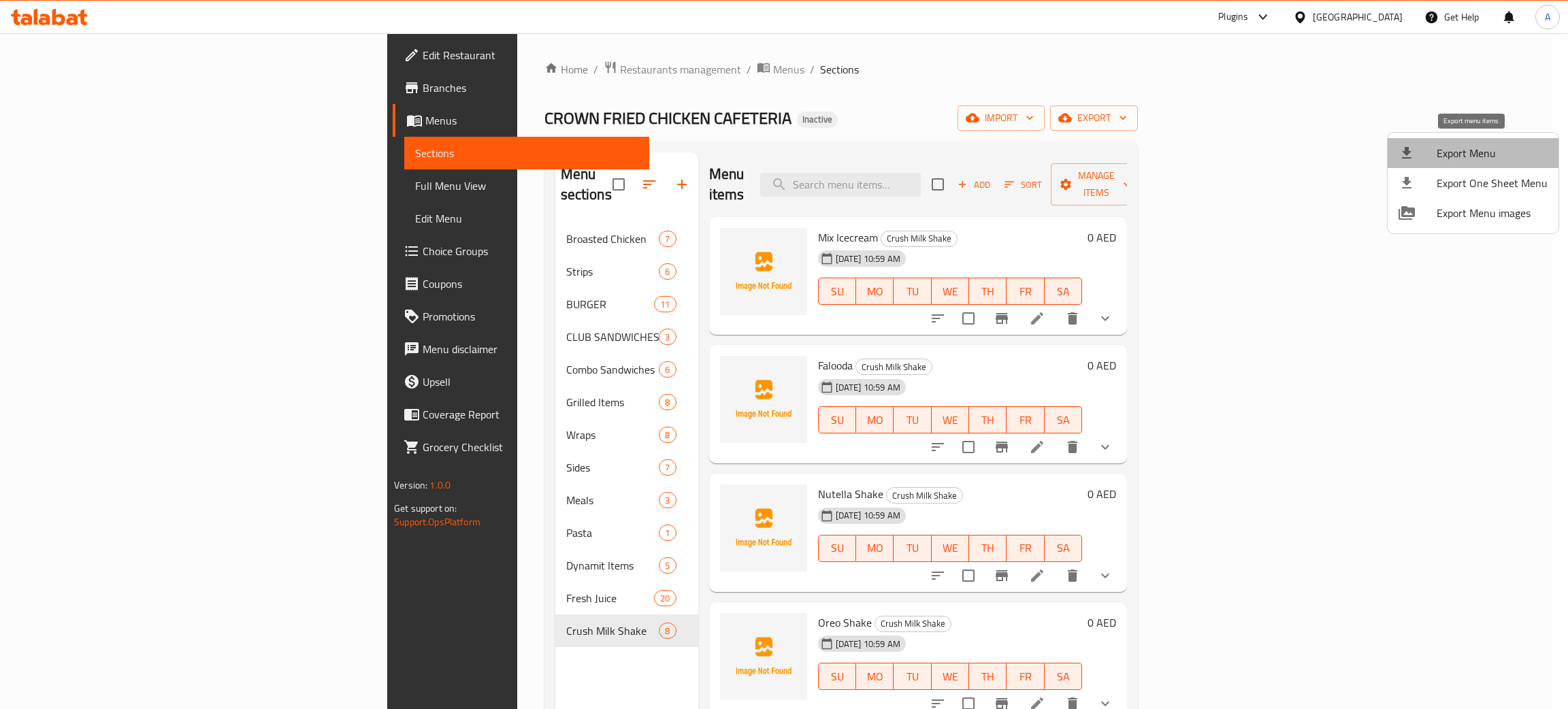
click at [1475, 147] on span "Export Menu" at bounding box center [1491, 153] width 111 height 16
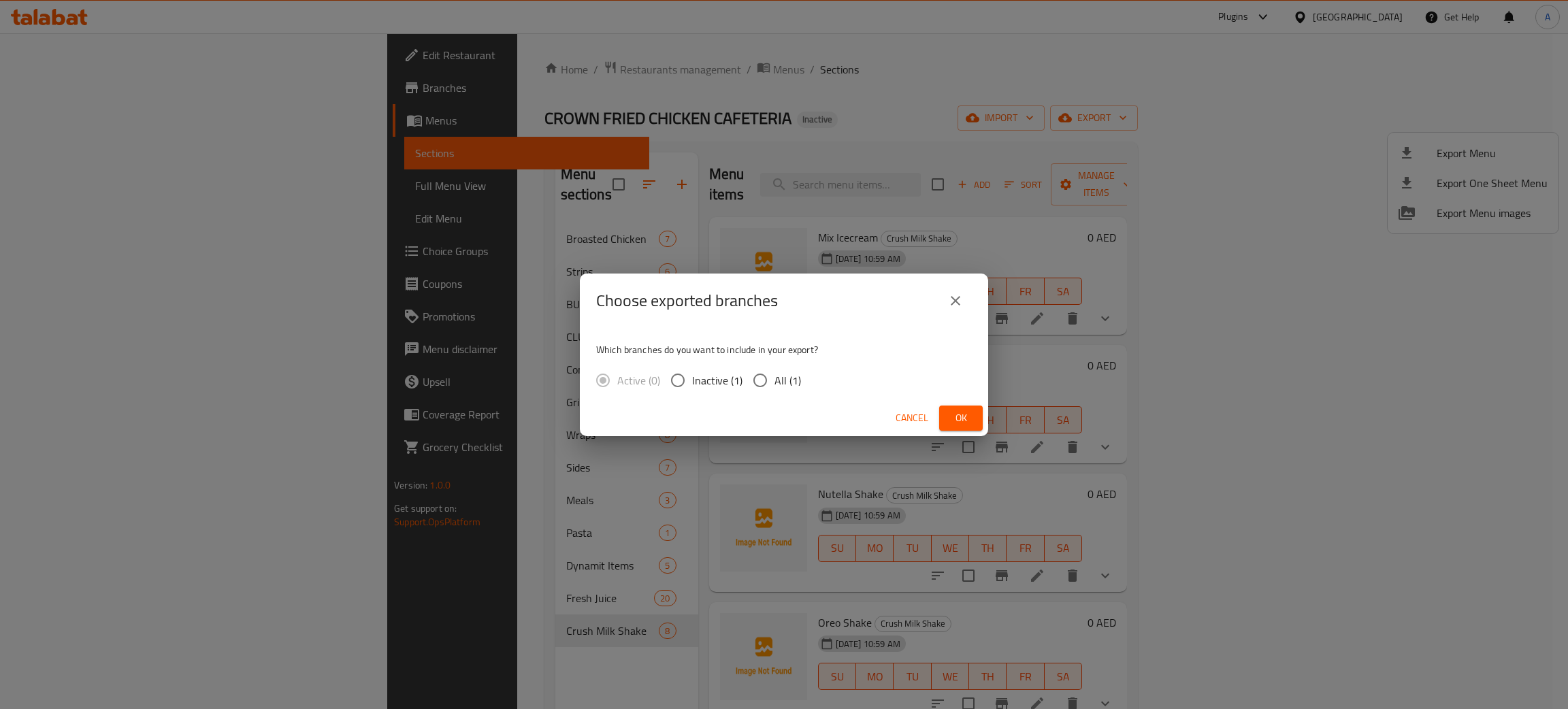
click at [974, 422] on button "Ok" at bounding box center [961, 417] width 44 height 25
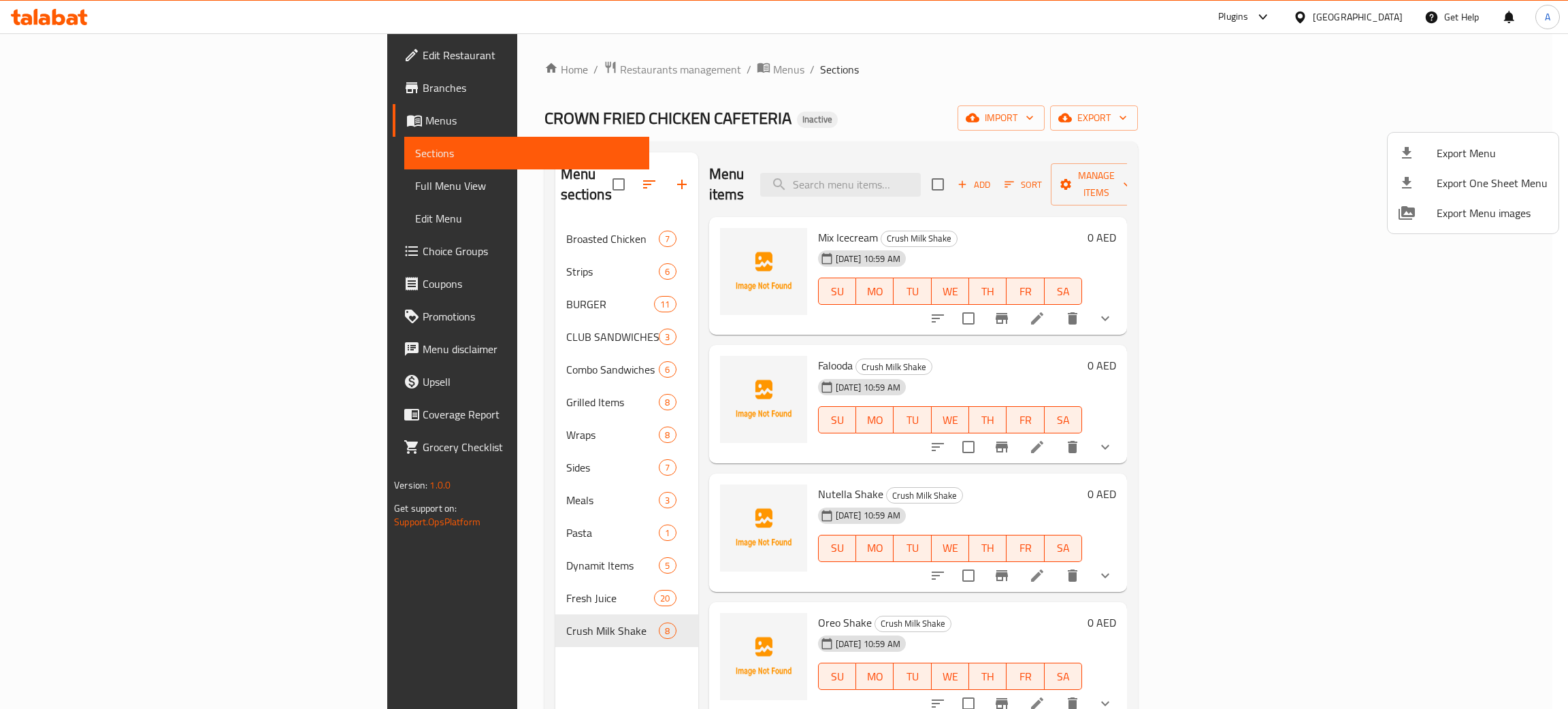
click at [67, 21] on div at bounding box center [784, 354] width 1568 height 709
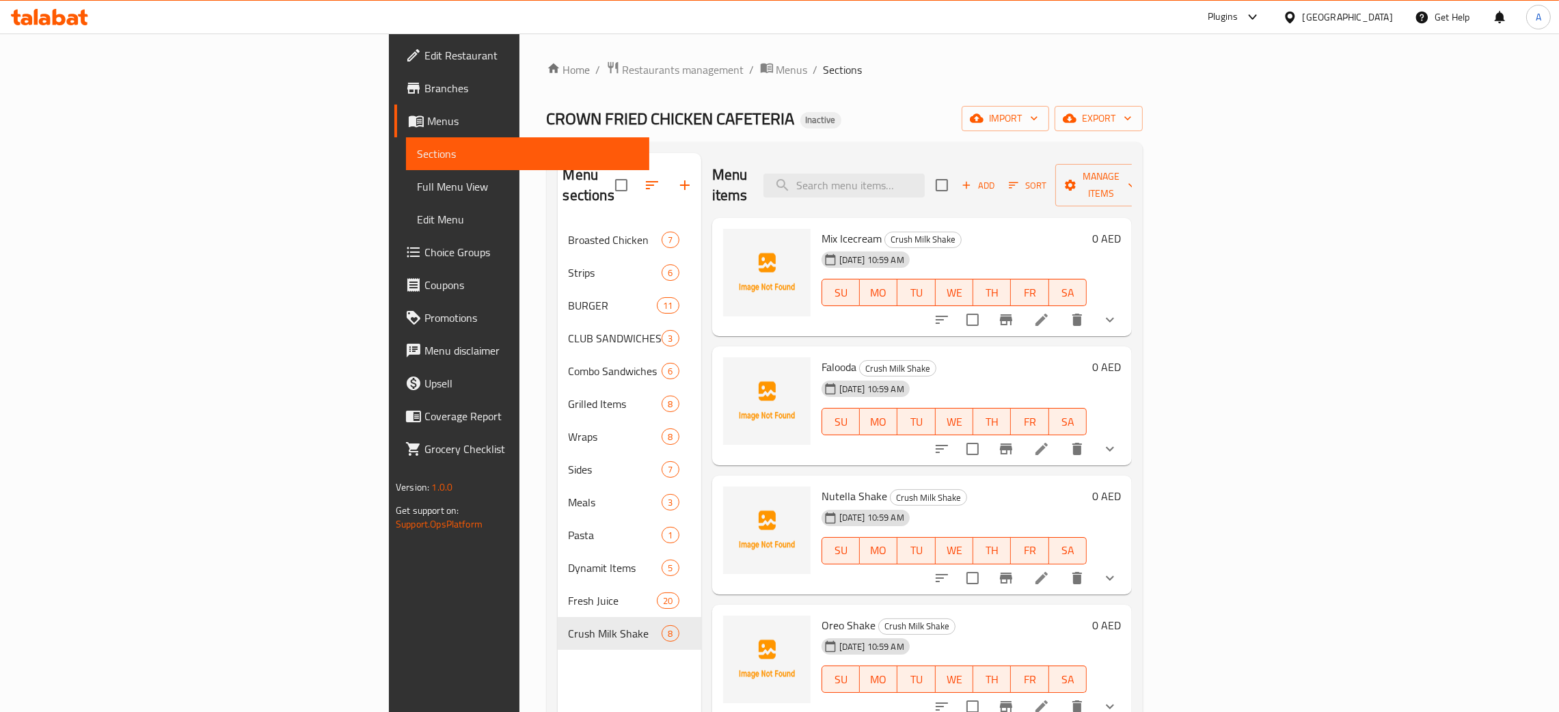
click at [67, 21] on icon at bounding box center [73, 20] width 12 height 12
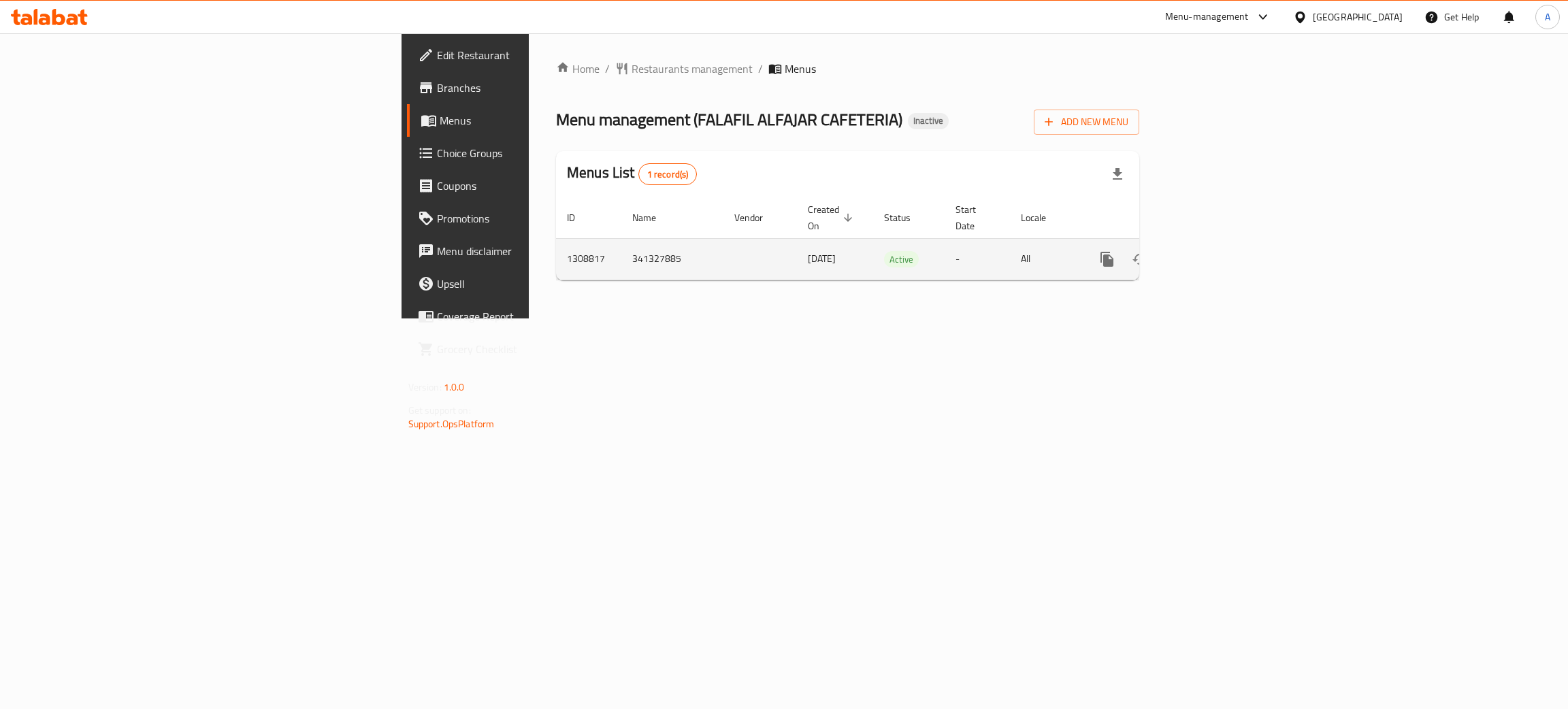
click at [1214, 251] on icon "enhanced table" at bounding box center [1205, 259] width 16 height 16
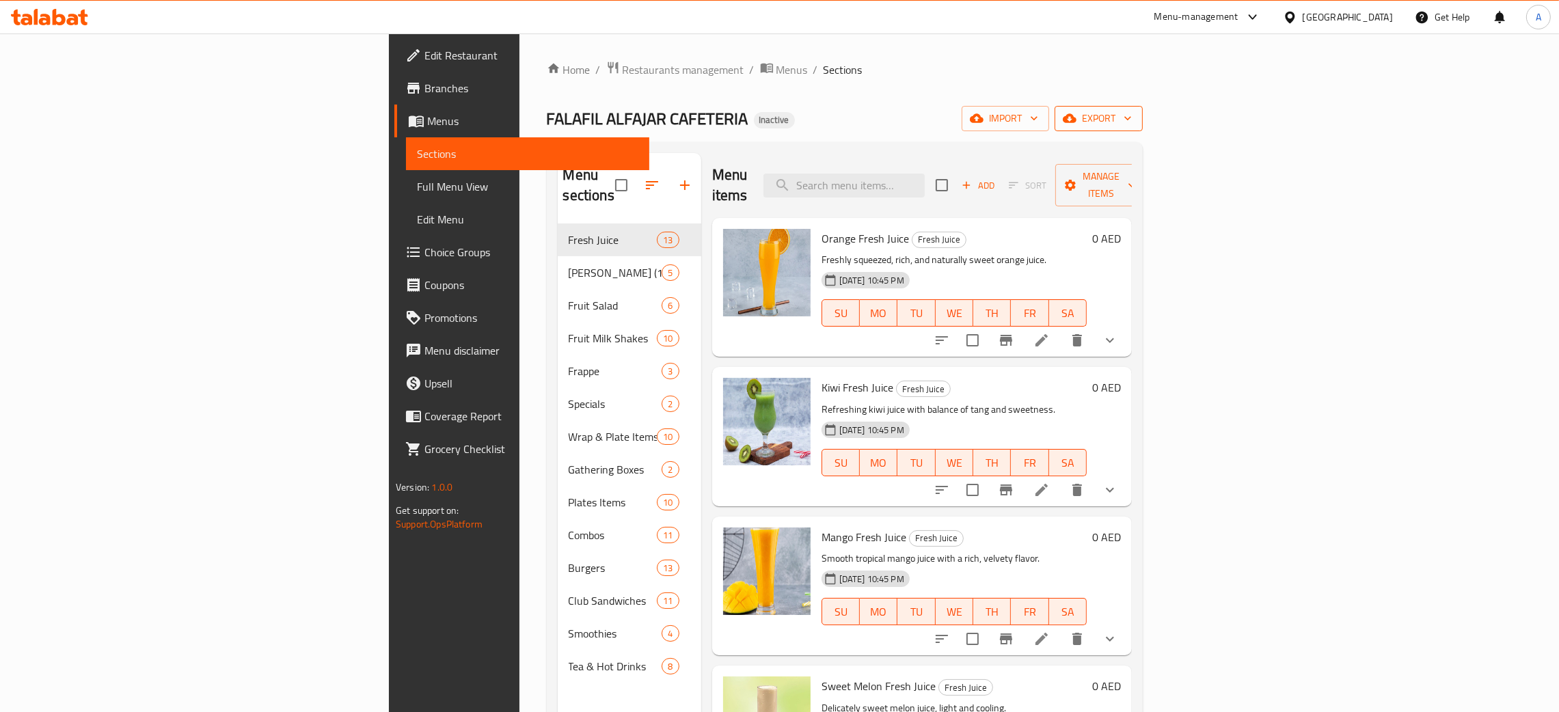
click at [1134, 115] on icon "button" at bounding box center [1128, 118] width 14 height 14
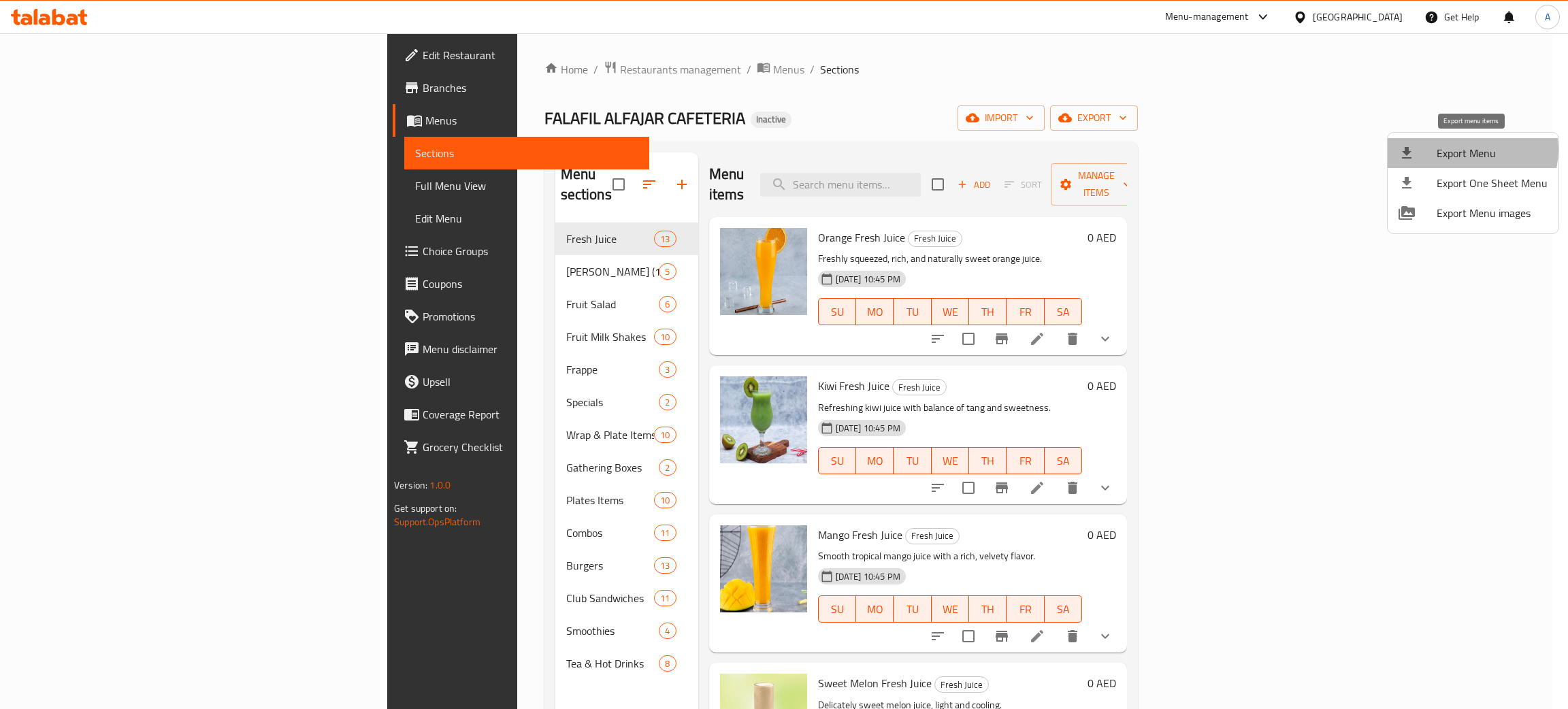
click at [1469, 149] on span "Export Menu" at bounding box center [1491, 153] width 111 height 16
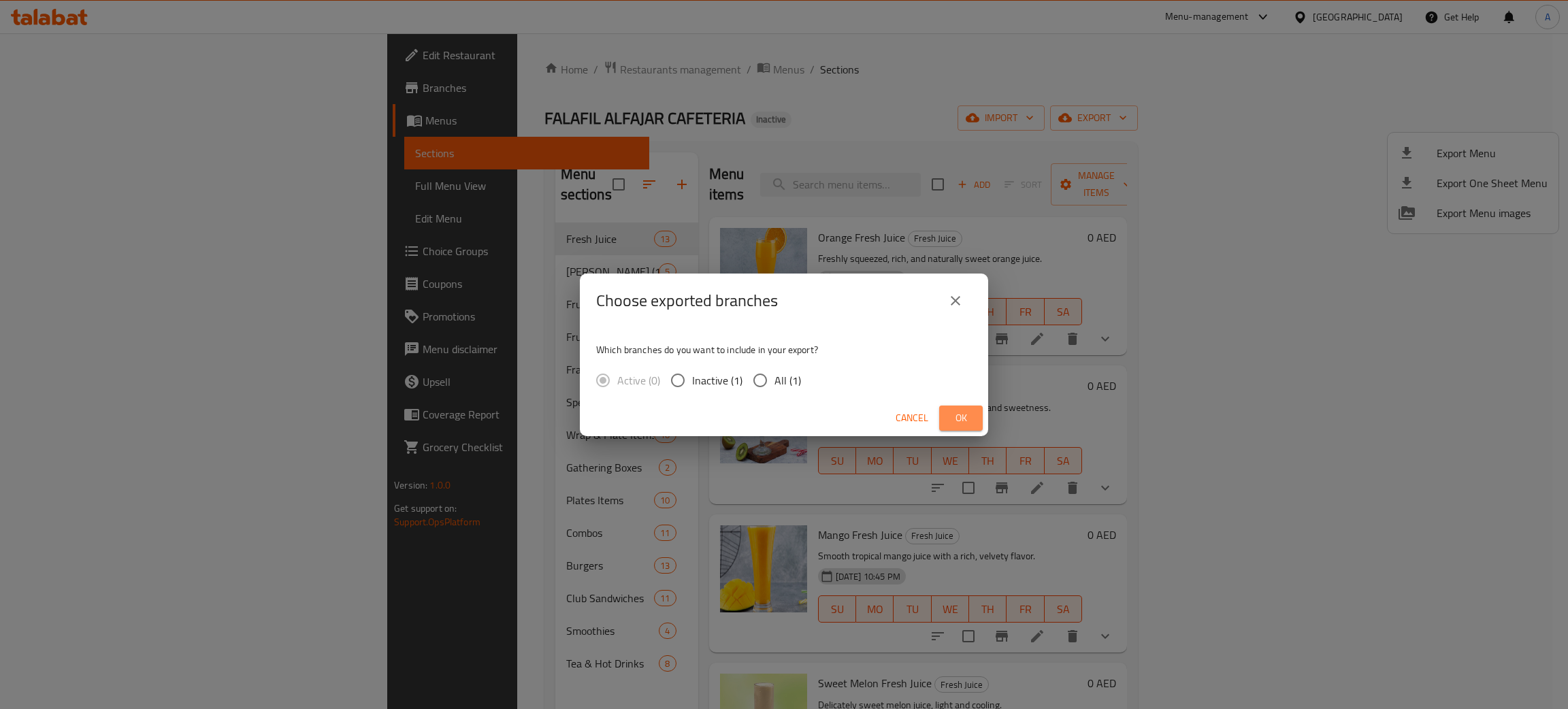
click at [966, 418] on span "Ok" at bounding box center [961, 417] width 22 height 17
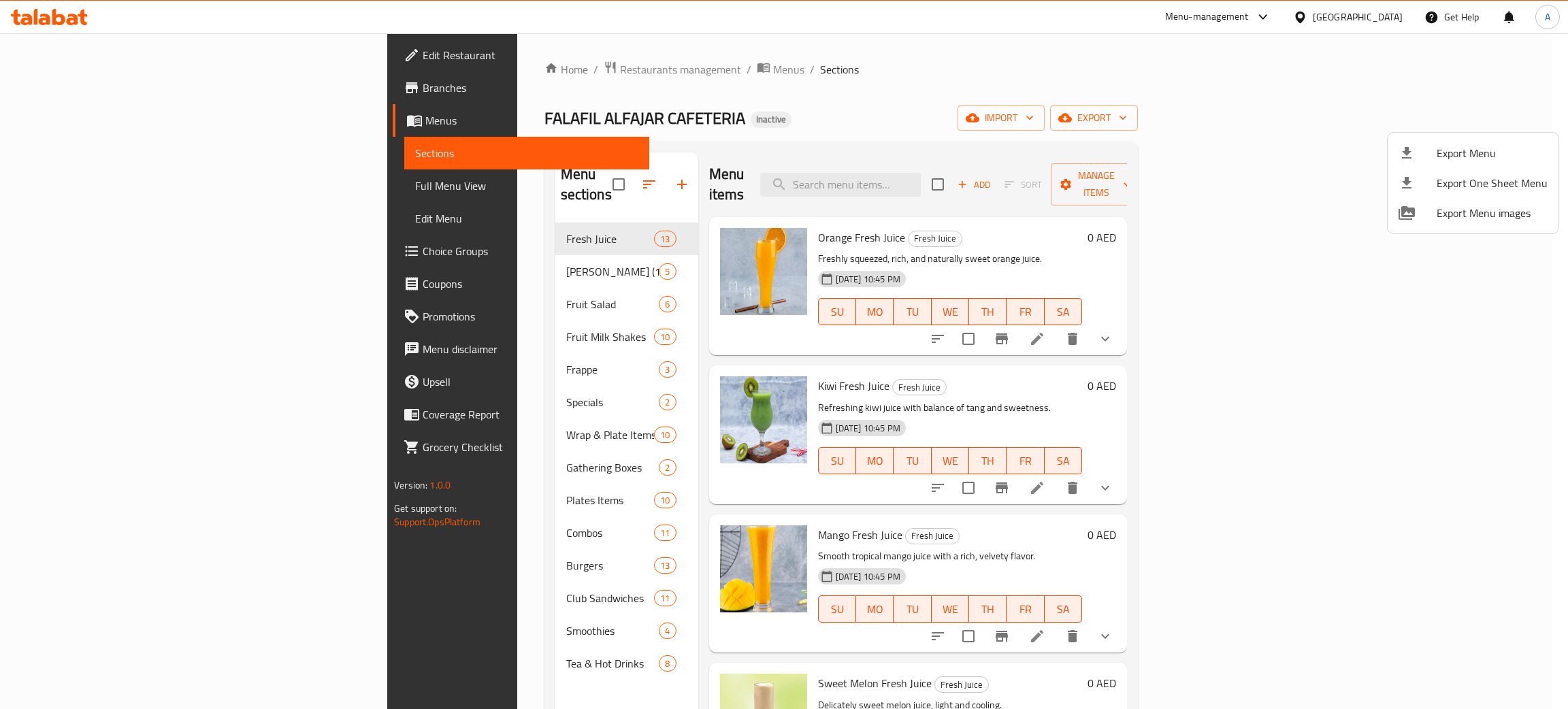
click at [59, 92] on div at bounding box center [784, 354] width 1568 height 709
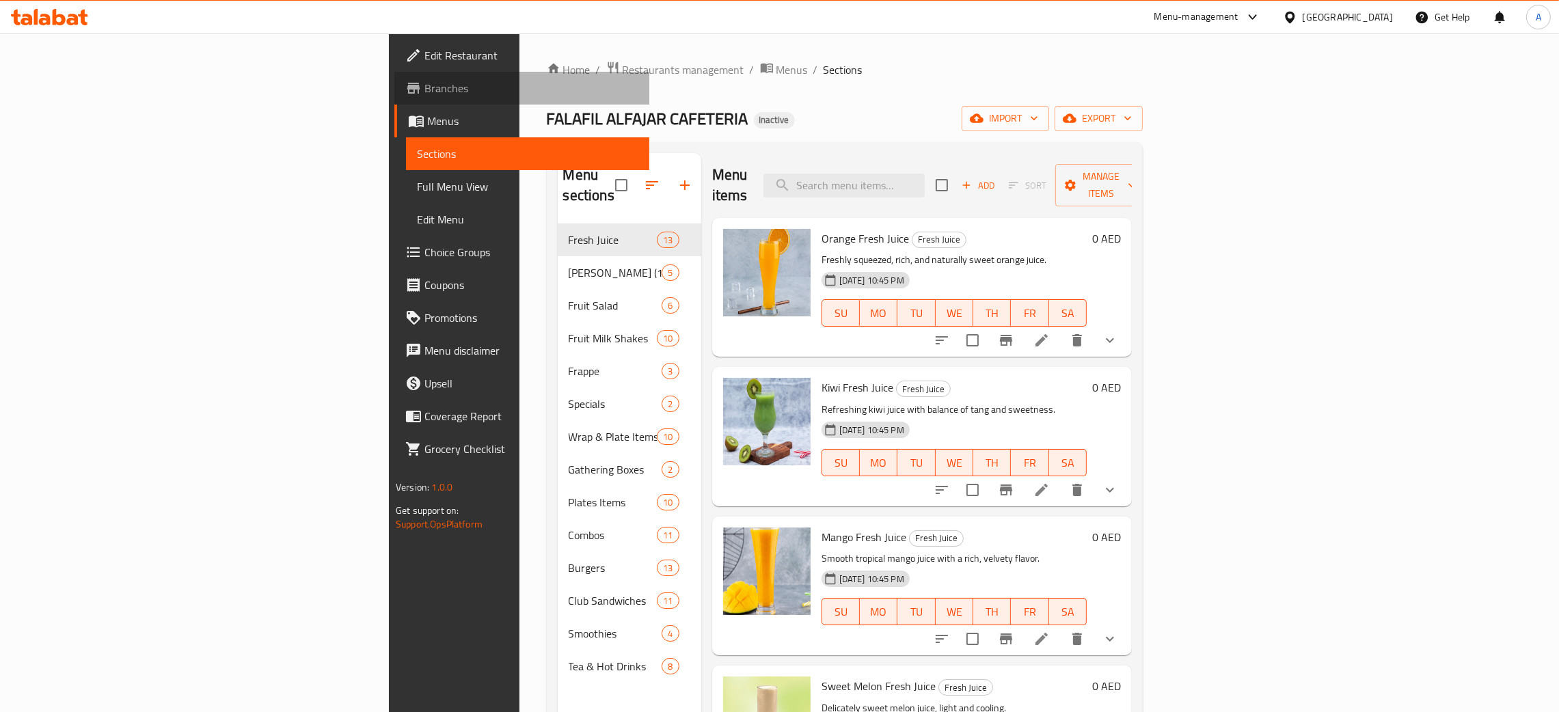
click at [424, 87] on span "Branches" at bounding box center [531, 88] width 214 height 16
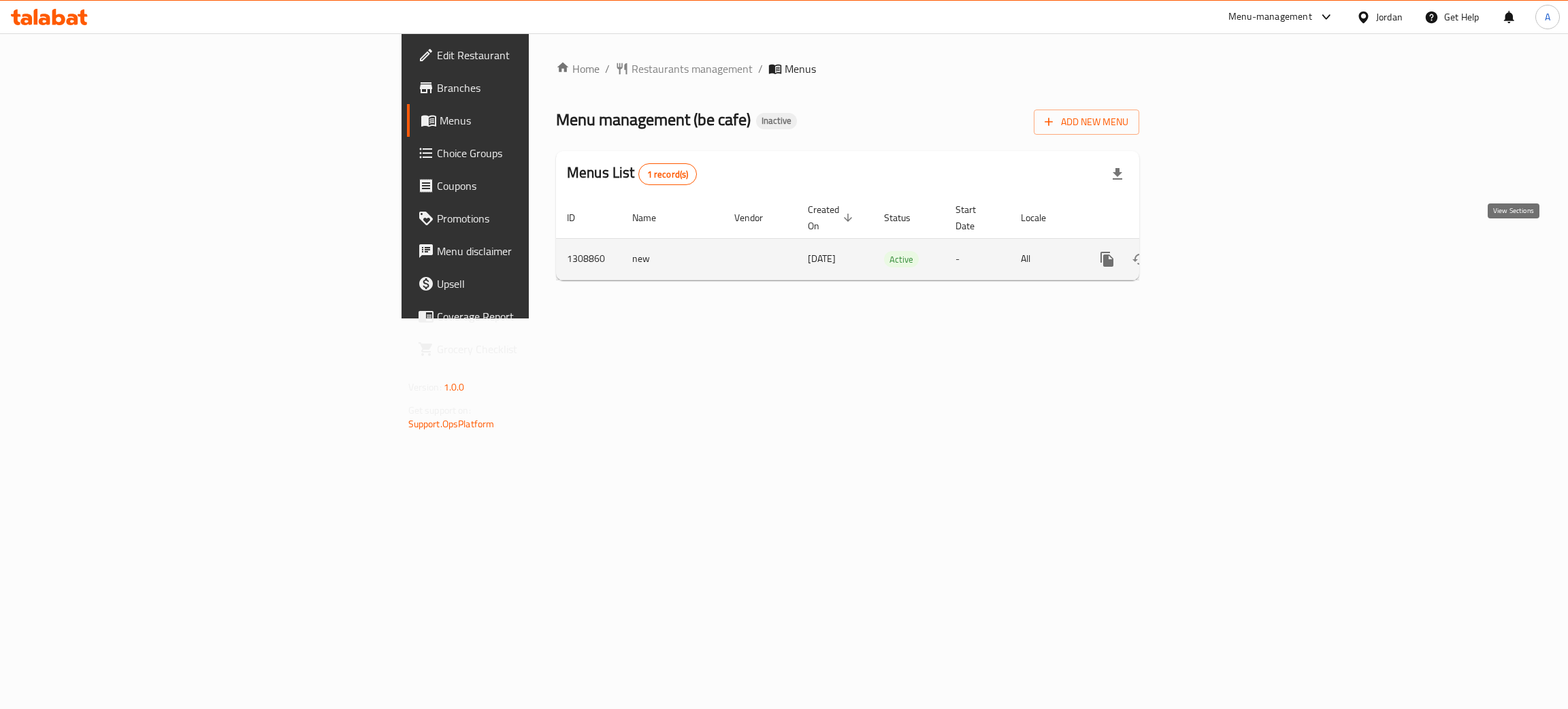
click at [1214, 251] on icon "enhanced table" at bounding box center [1205, 259] width 16 height 16
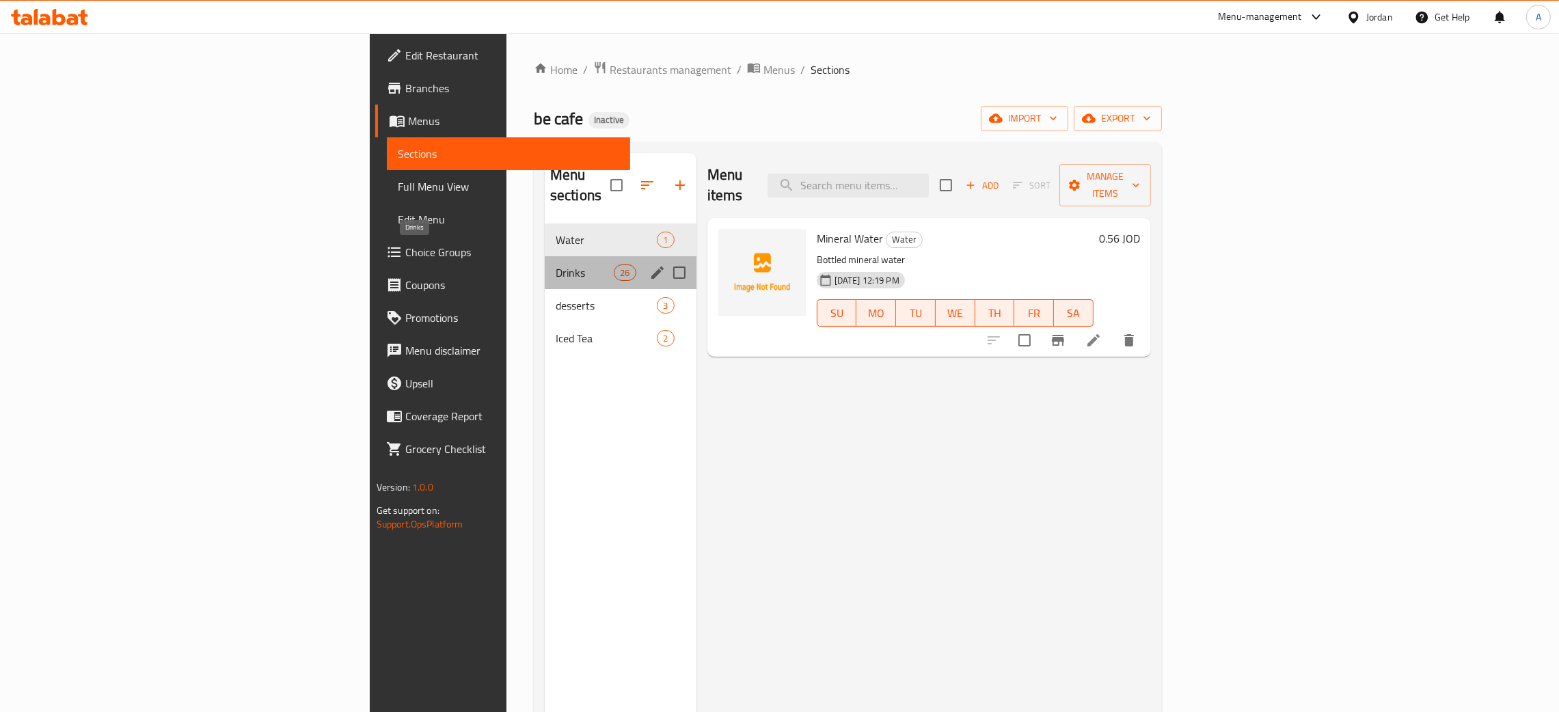
click at [556, 264] on span "Drinks" at bounding box center [585, 272] width 58 height 16
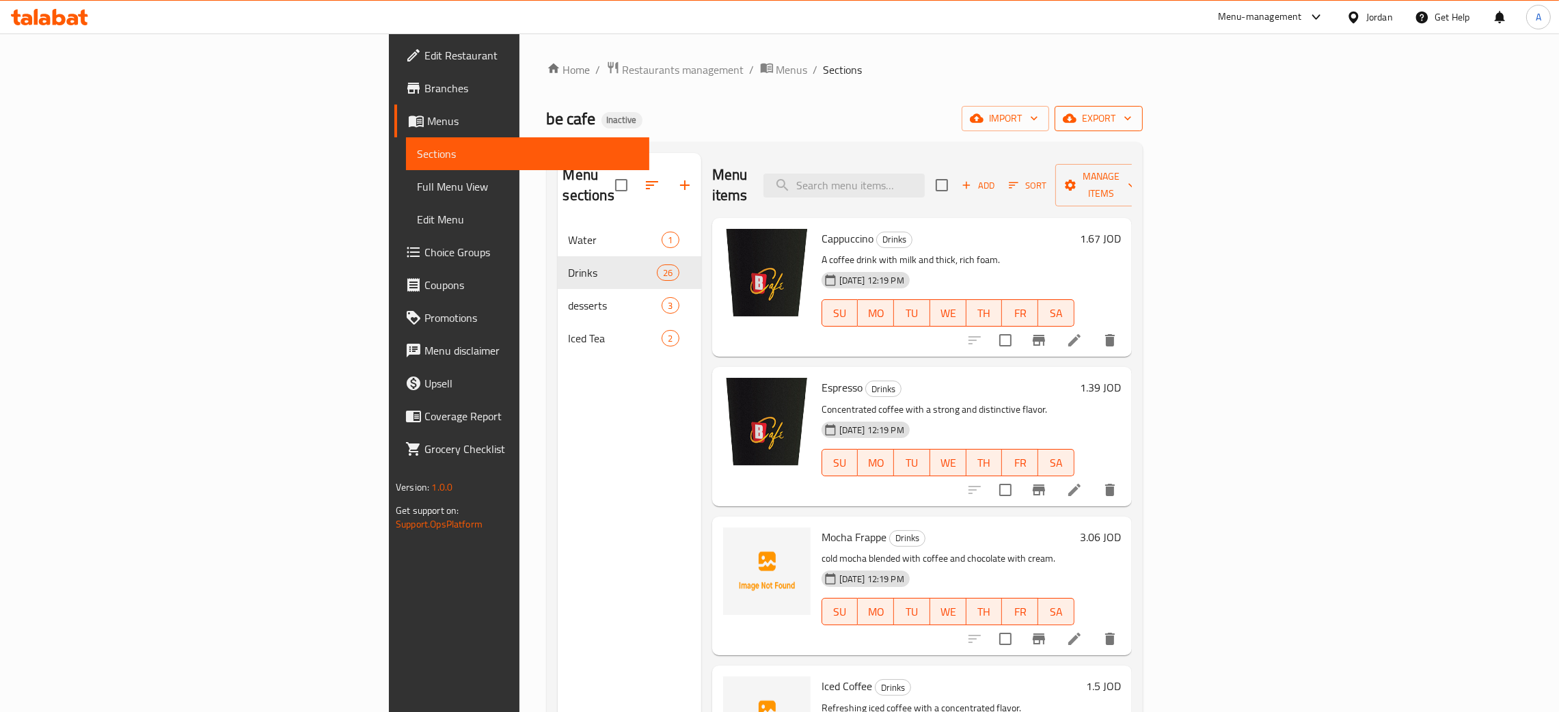
click at [1132, 116] on span "export" at bounding box center [1098, 118] width 66 height 17
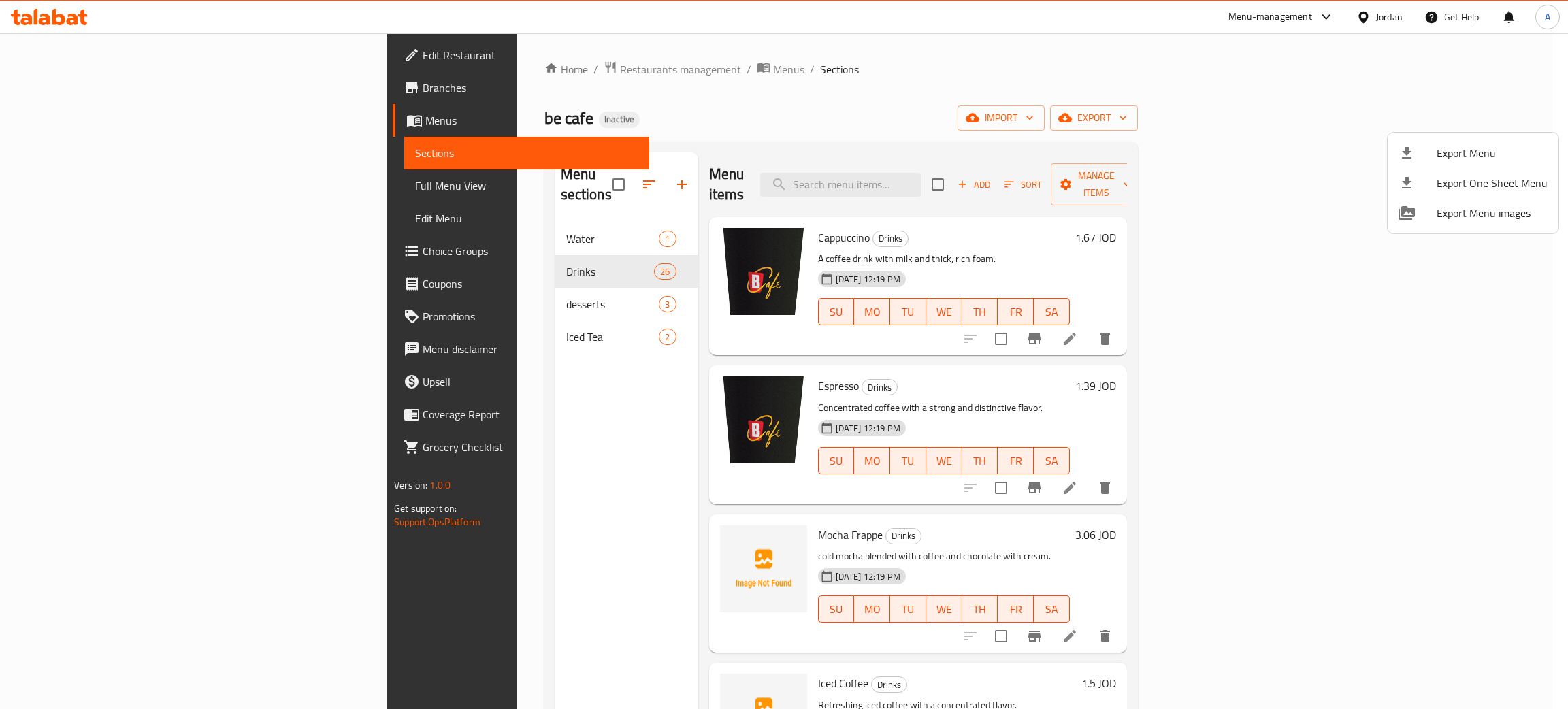
click at [1441, 158] on span "Export Menu" at bounding box center [1491, 153] width 111 height 16
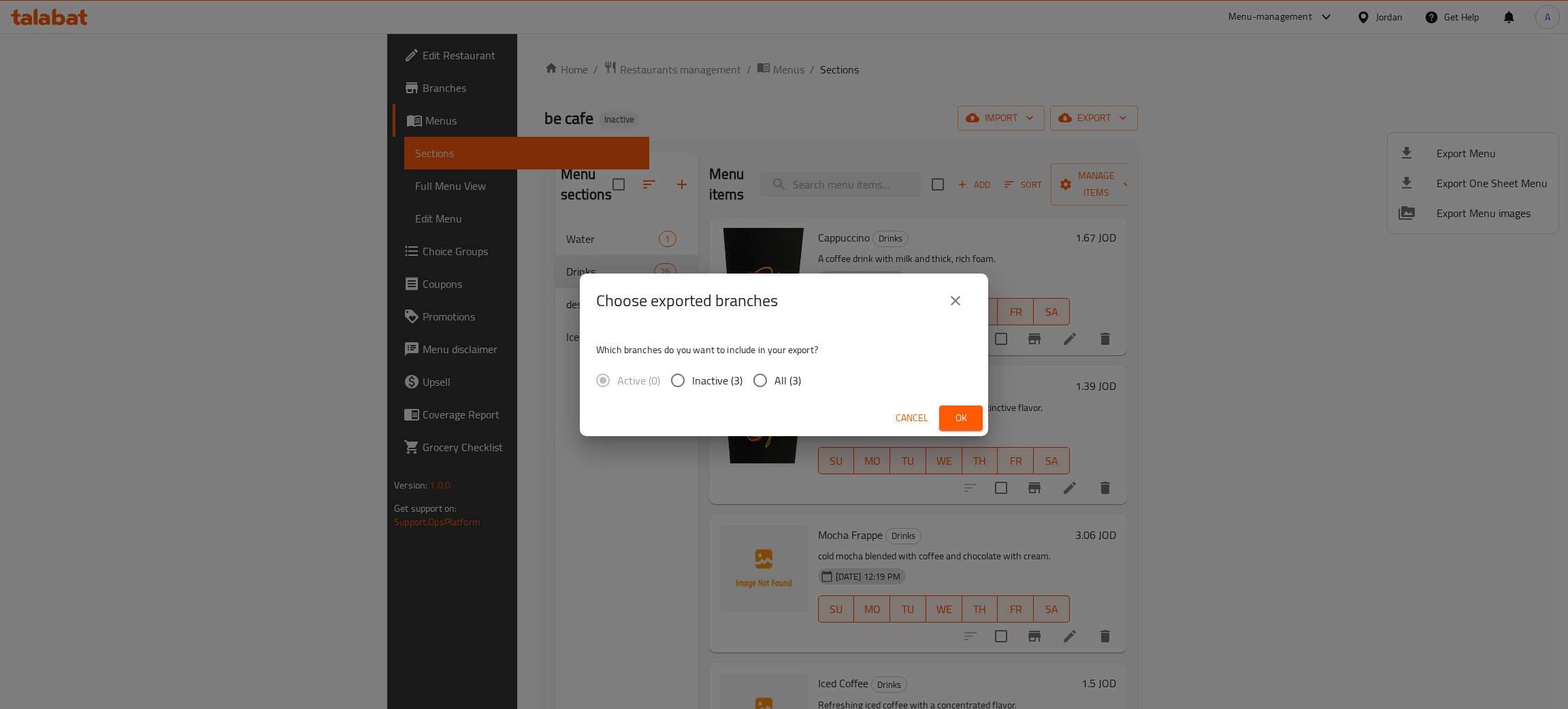
click at [949, 412] on button "Ok" at bounding box center [961, 417] width 44 height 25
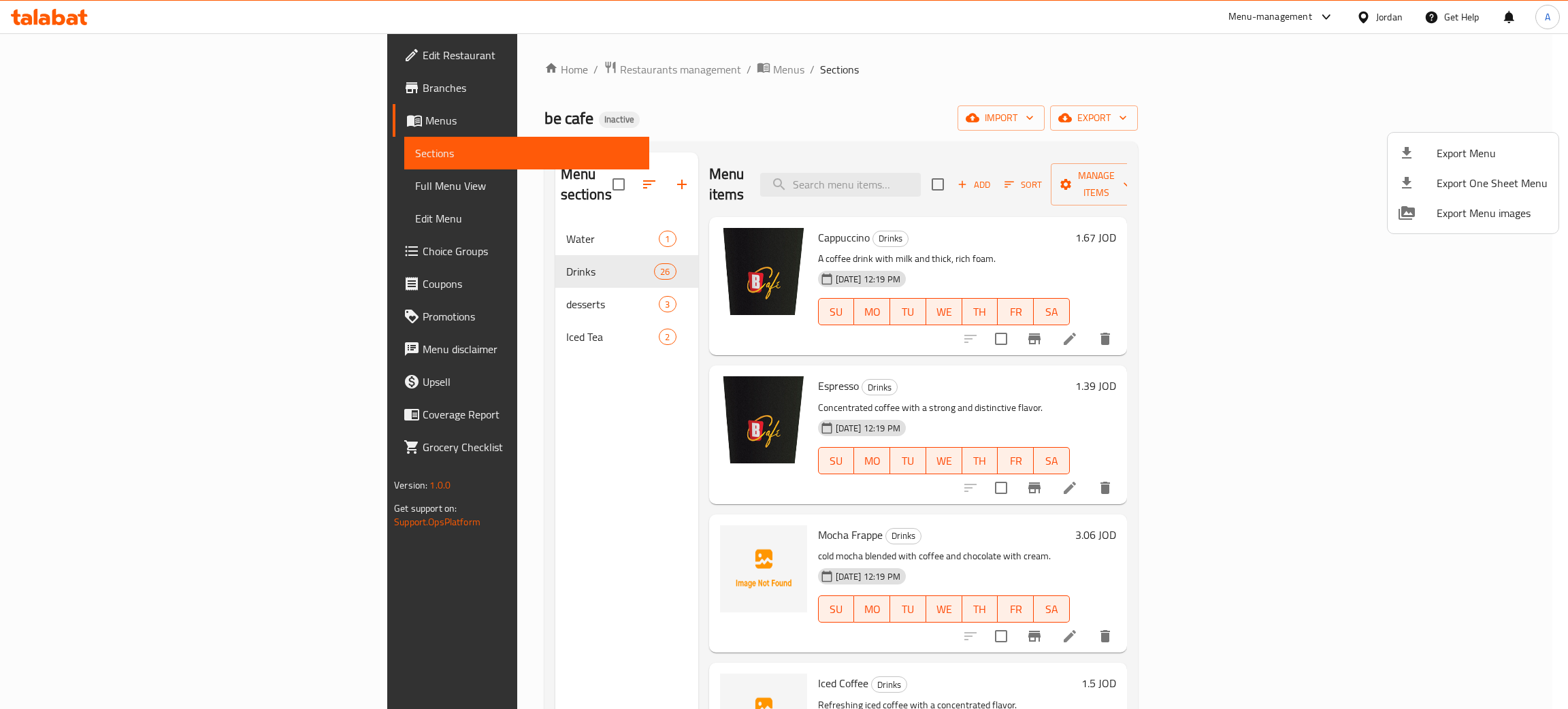
click at [848, 105] on div at bounding box center [784, 354] width 1568 height 709
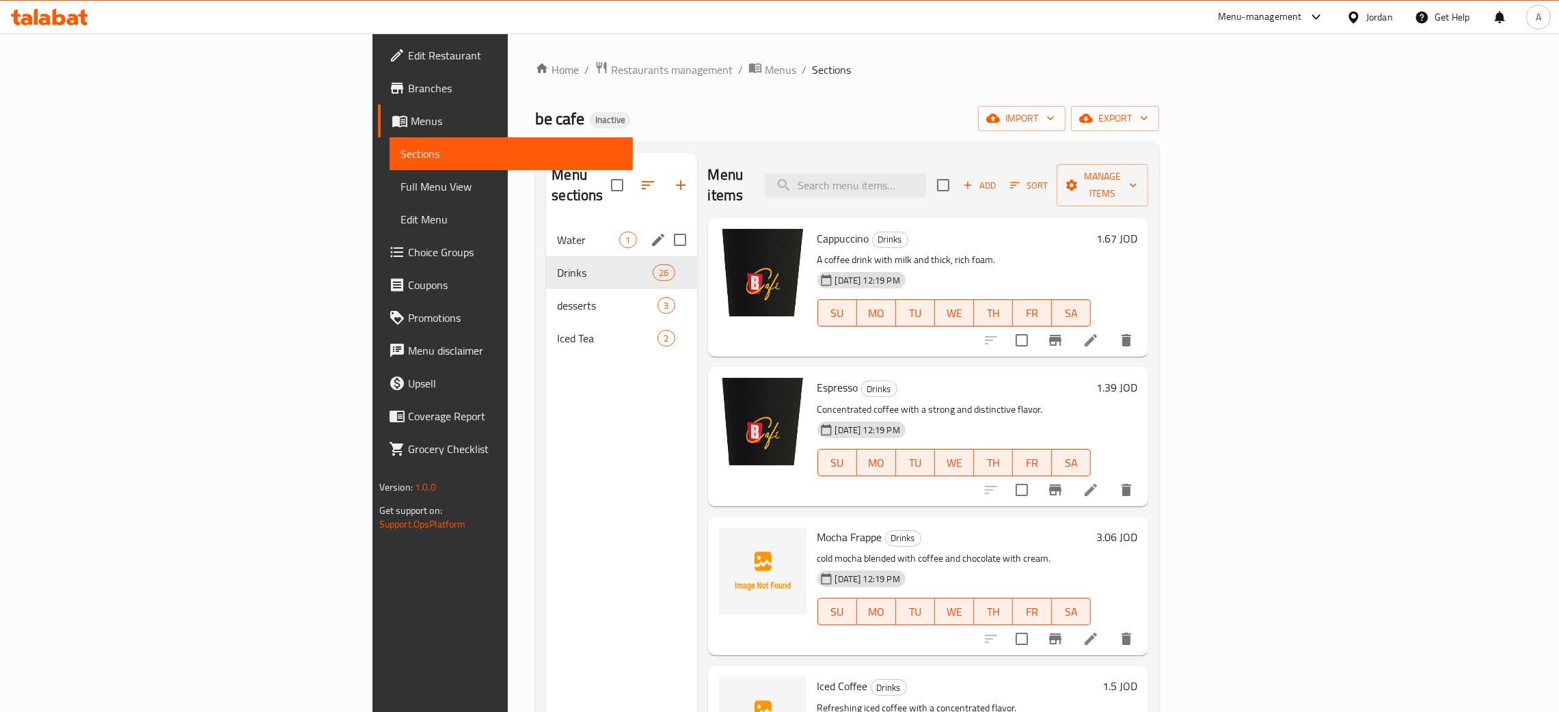
click at [557, 232] on span "Water" at bounding box center [588, 240] width 62 height 16
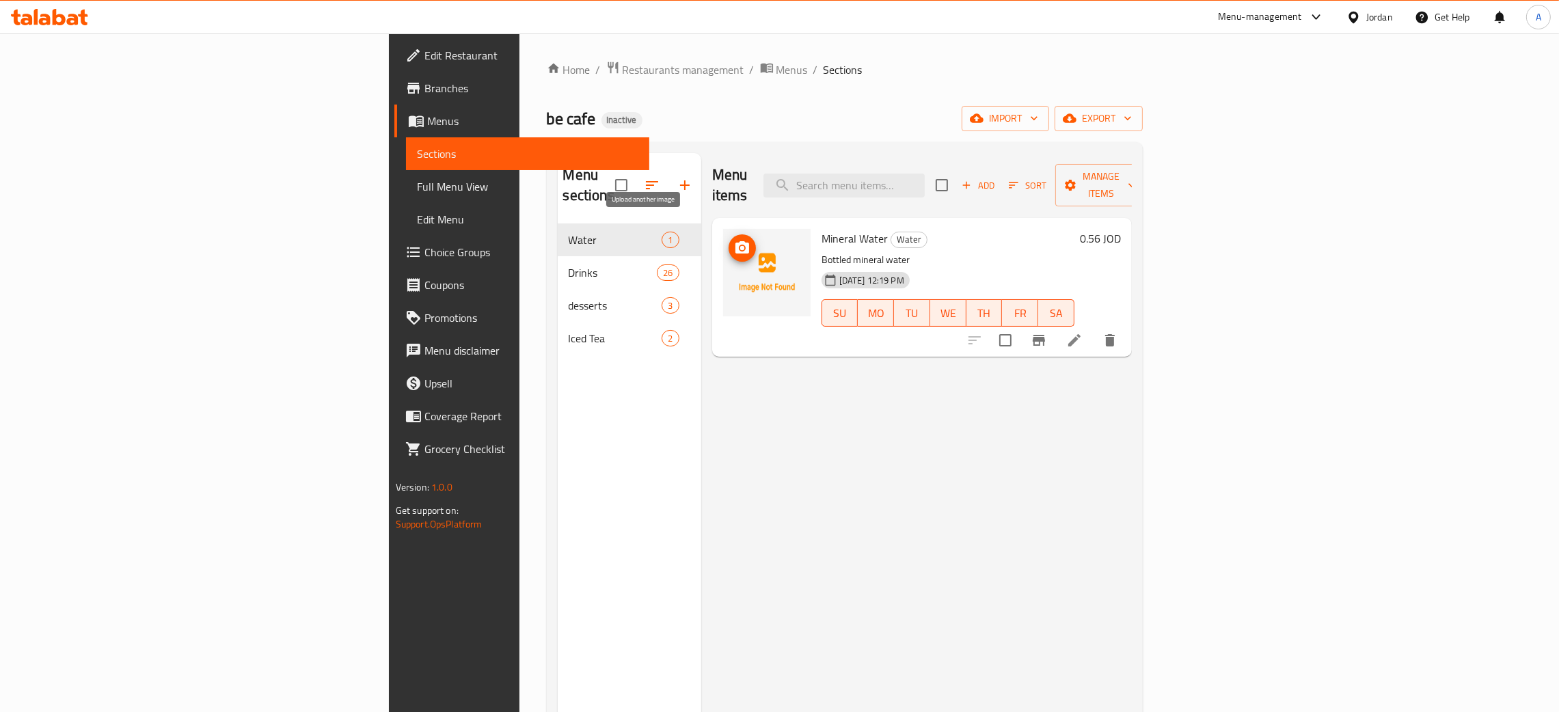
click at [734, 240] on icon "upload picture" at bounding box center [742, 248] width 16 height 16
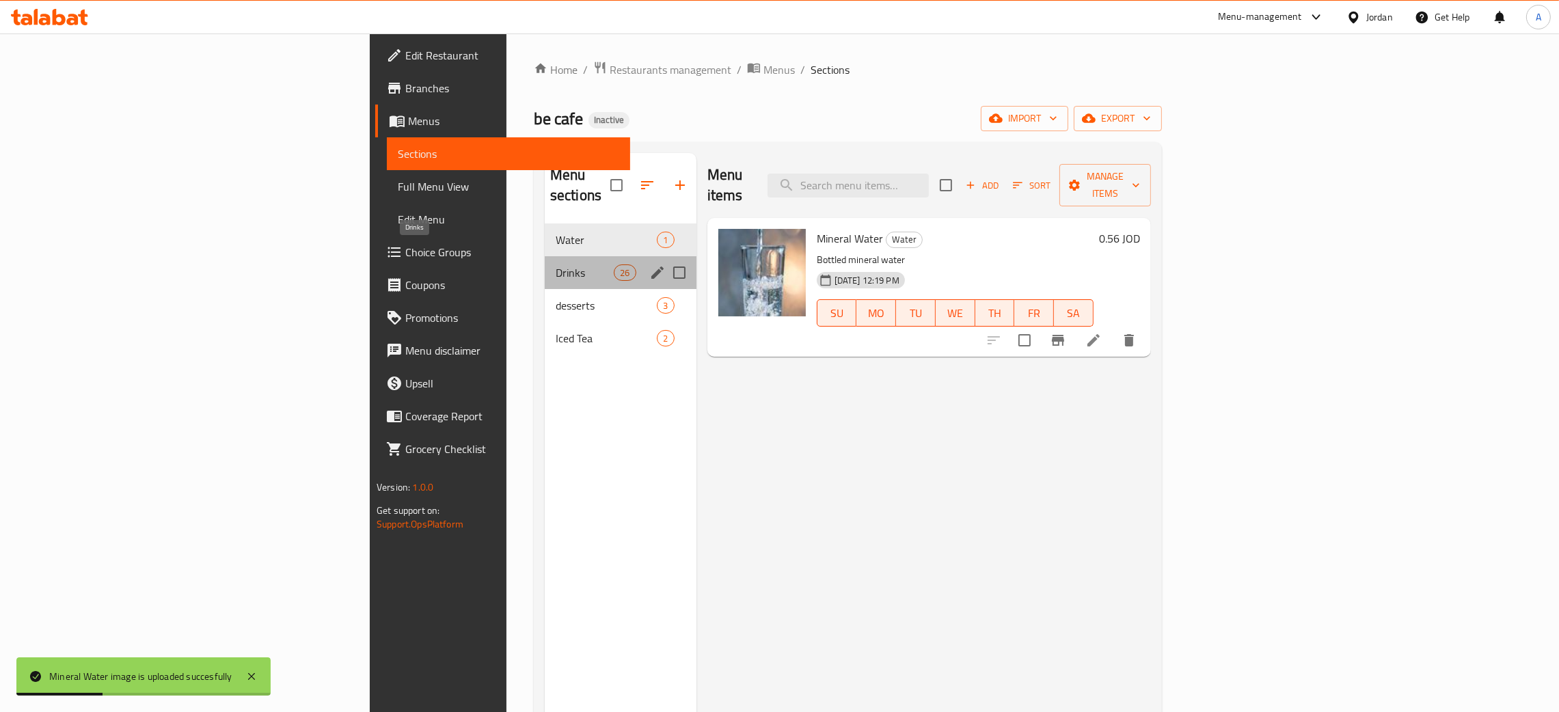
click at [556, 264] on span "Drinks" at bounding box center [585, 272] width 58 height 16
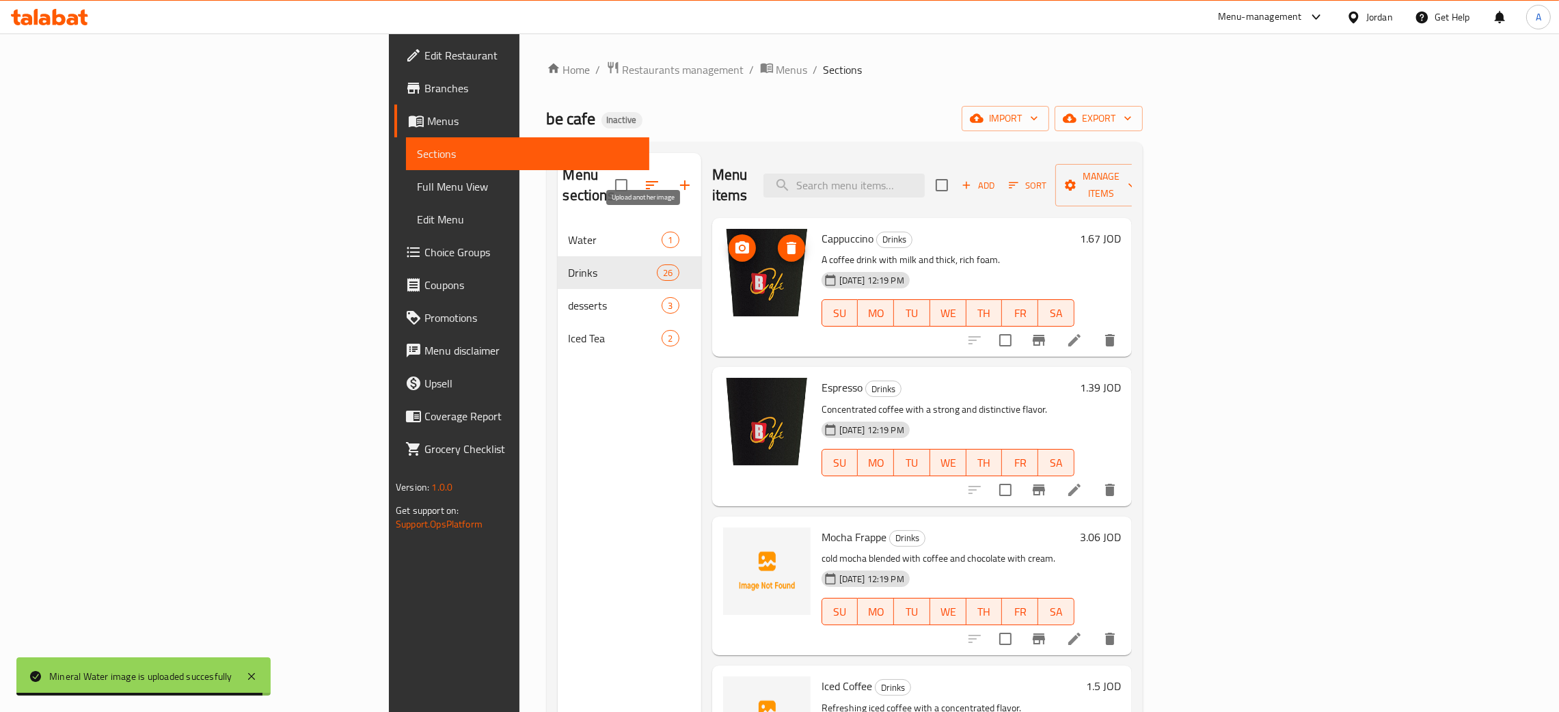
click at [735, 241] on icon "upload picture" at bounding box center [742, 247] width 14 height 12
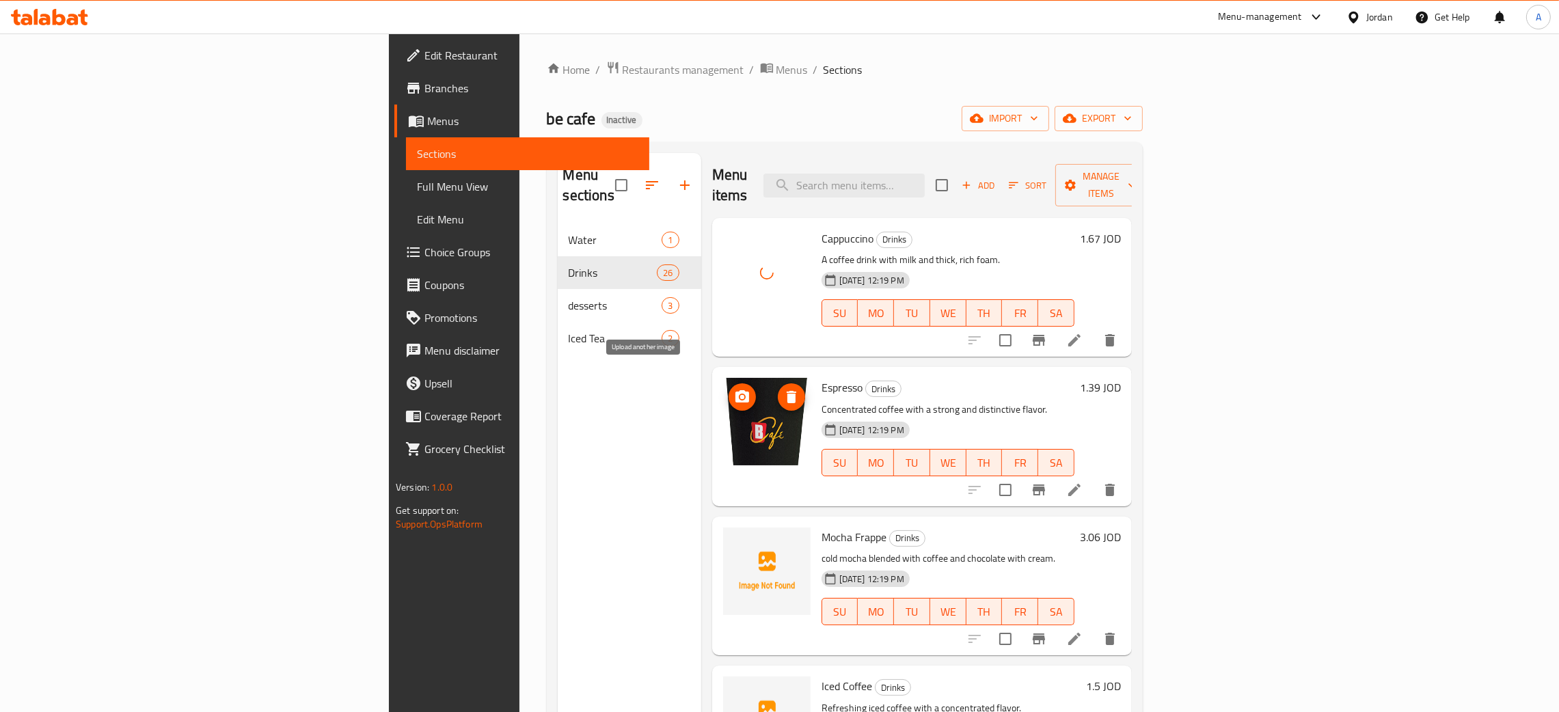
click at [734, 389] on icon "upload picture" at bounding box center [742, 397] width 16 height 16
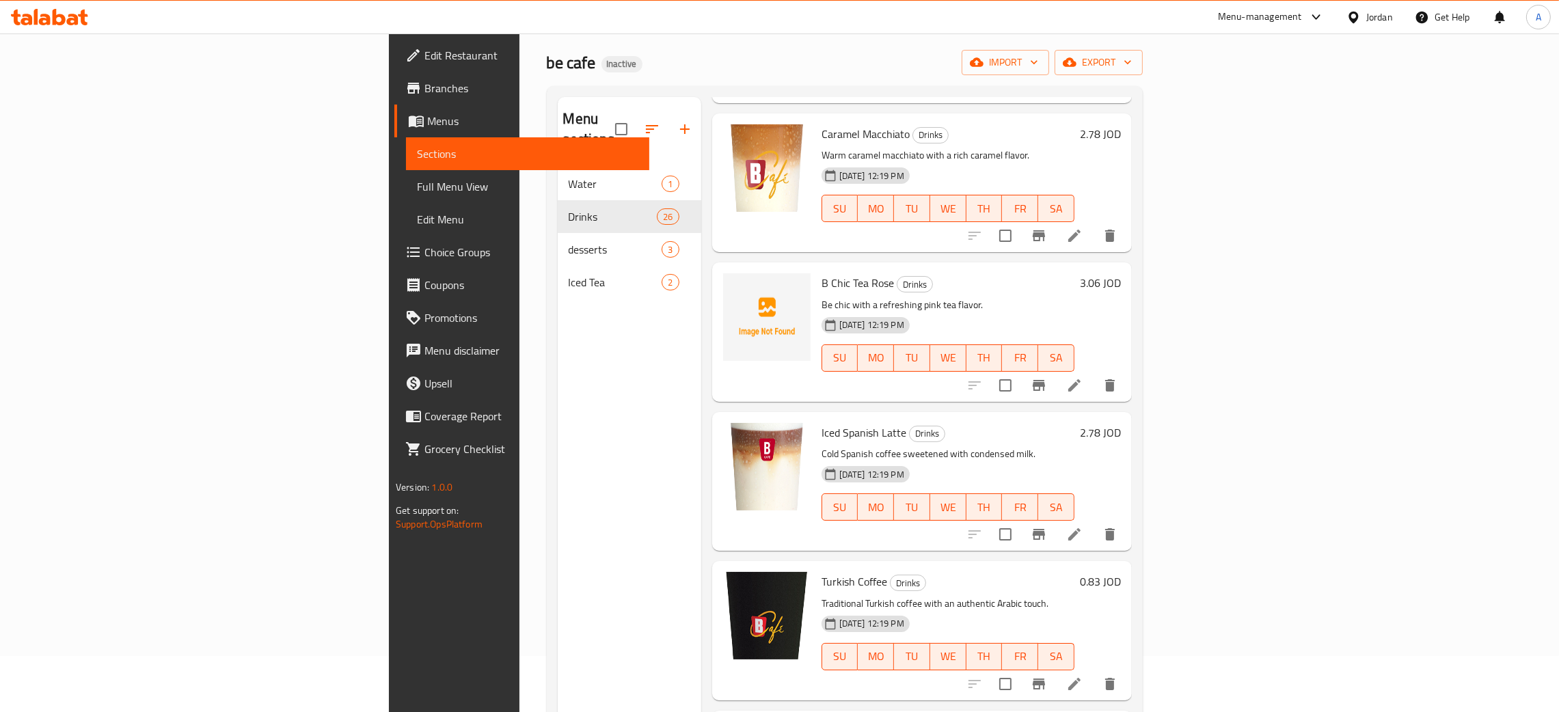
scroll to position [193, 0]
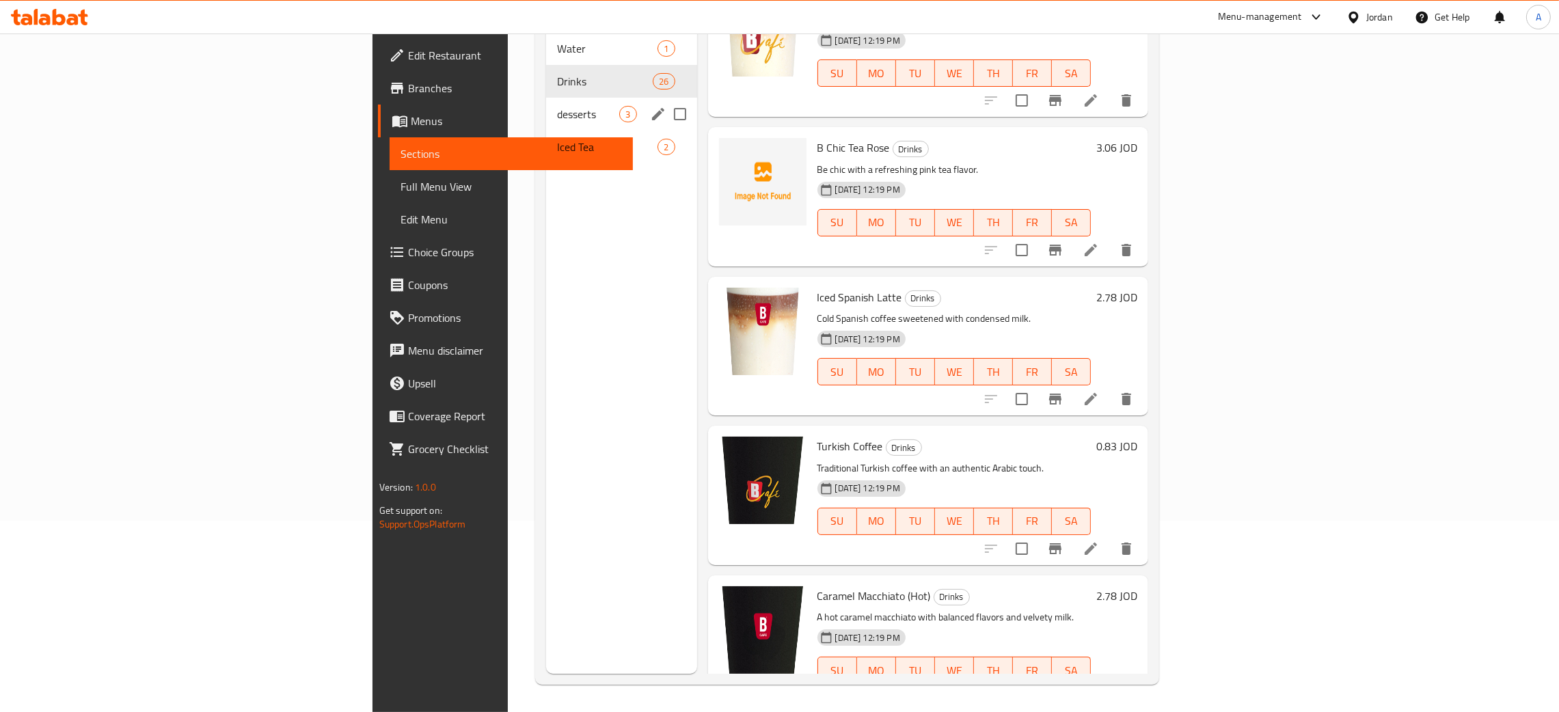
click at [546, 98] on div "desserts 3" at bounding box center [621, 114] width 150 height 33
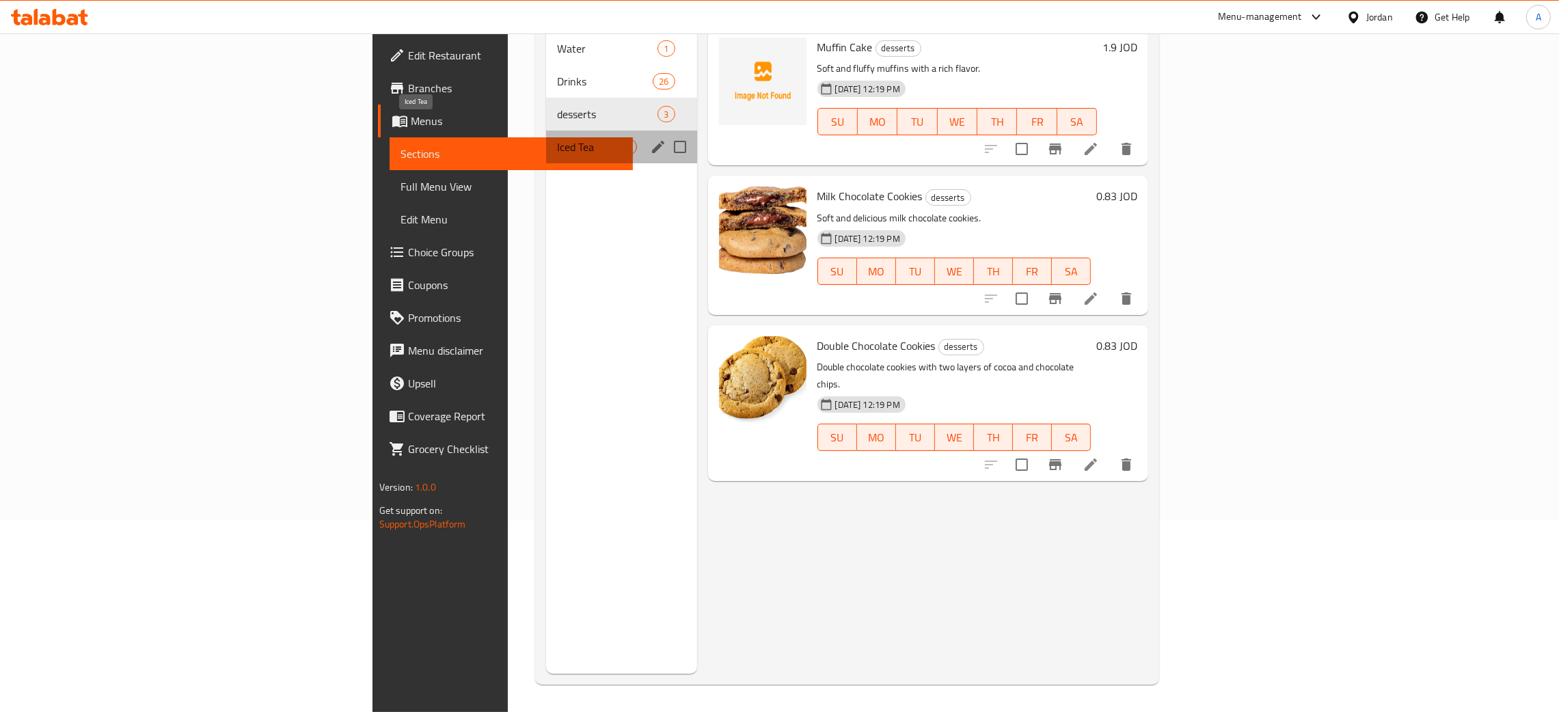
click at [557, 139] on span "Iced Tea" at bounding box center [588, 147] width 62 height 16
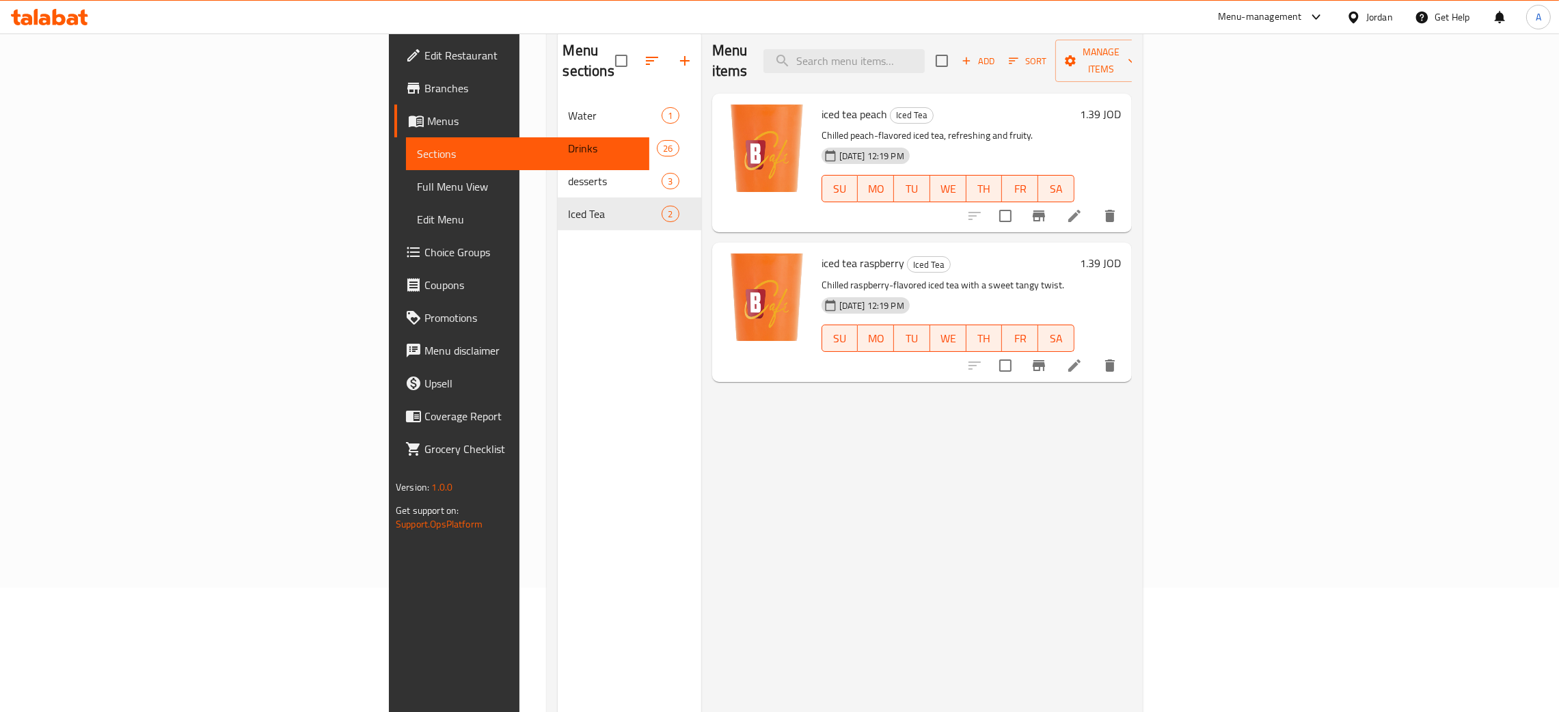
scroll to position [90, 0]
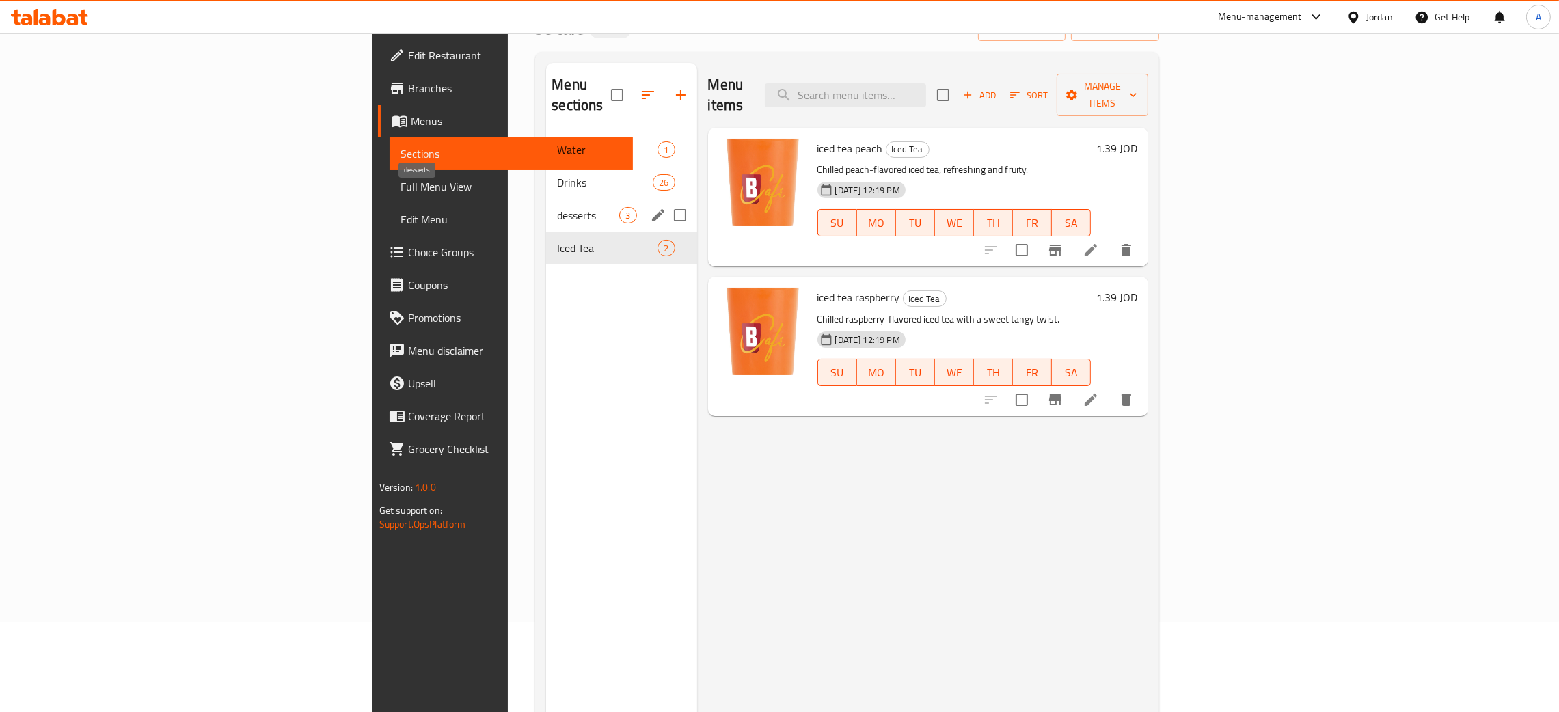
click at [557, 207] on span "desserts" at bounding box center [588, 215] width 62 height 16
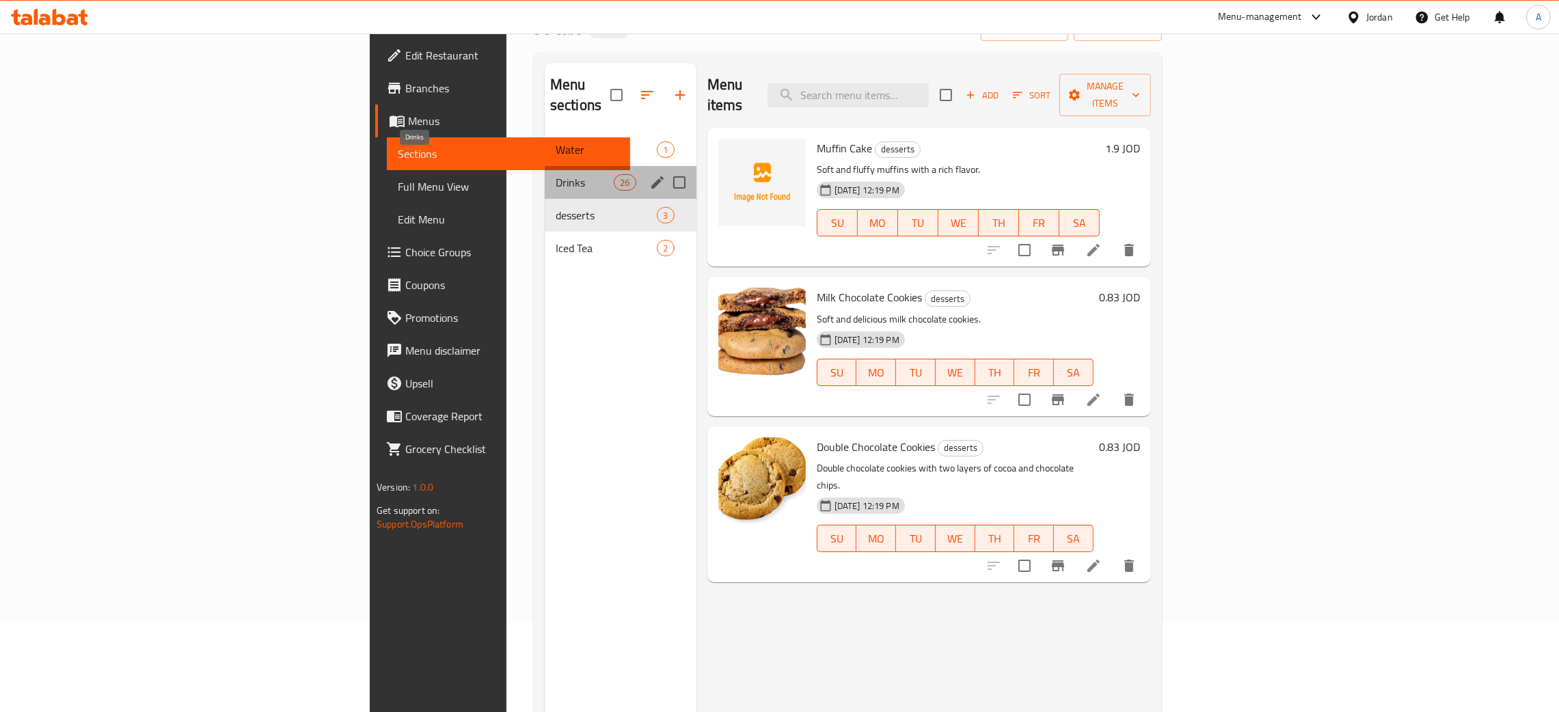
click at [556, 174] on span "Drinks" at bounding box center [585, 182] width 58 height 16
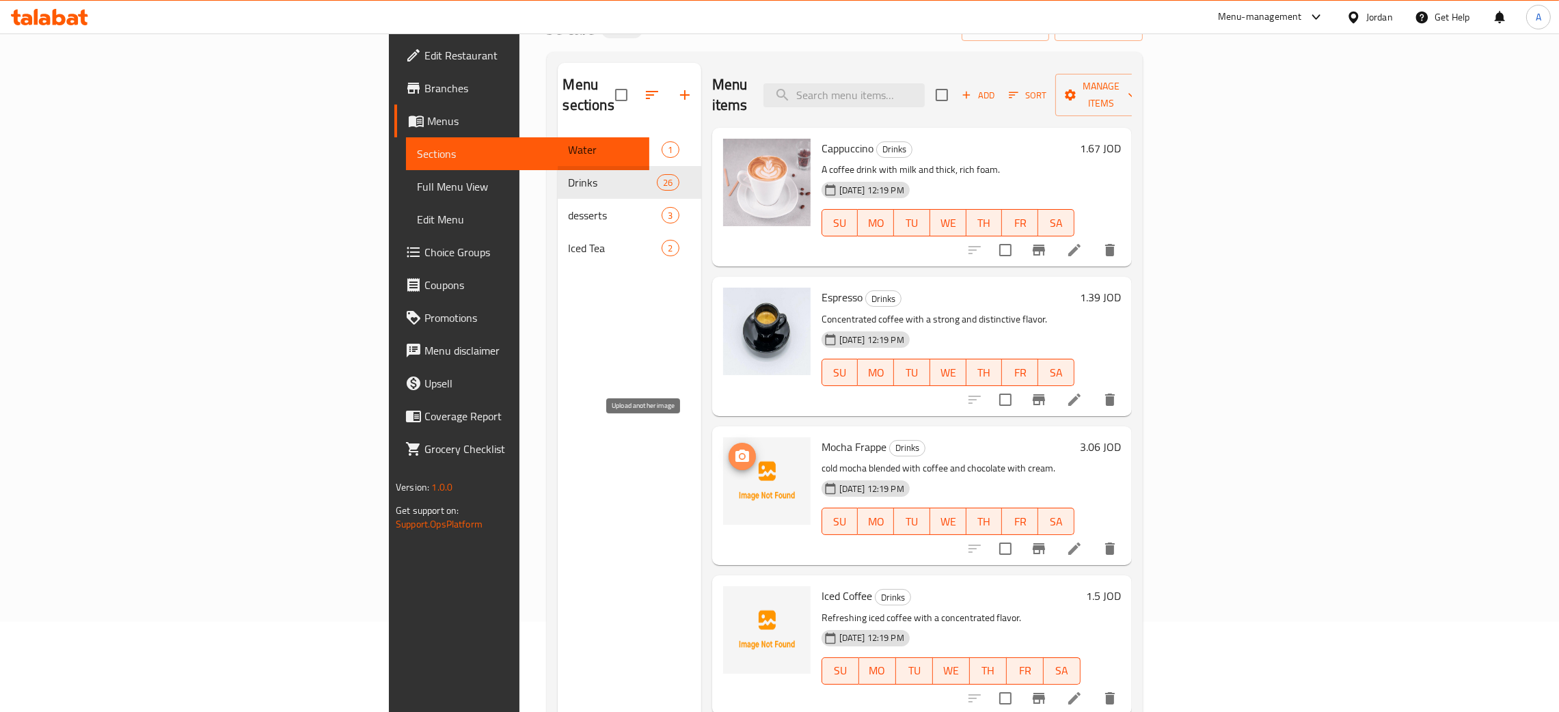
click at [735, 450] on icon "upload picture" at bounding box center [742, 456] width 14 height 12
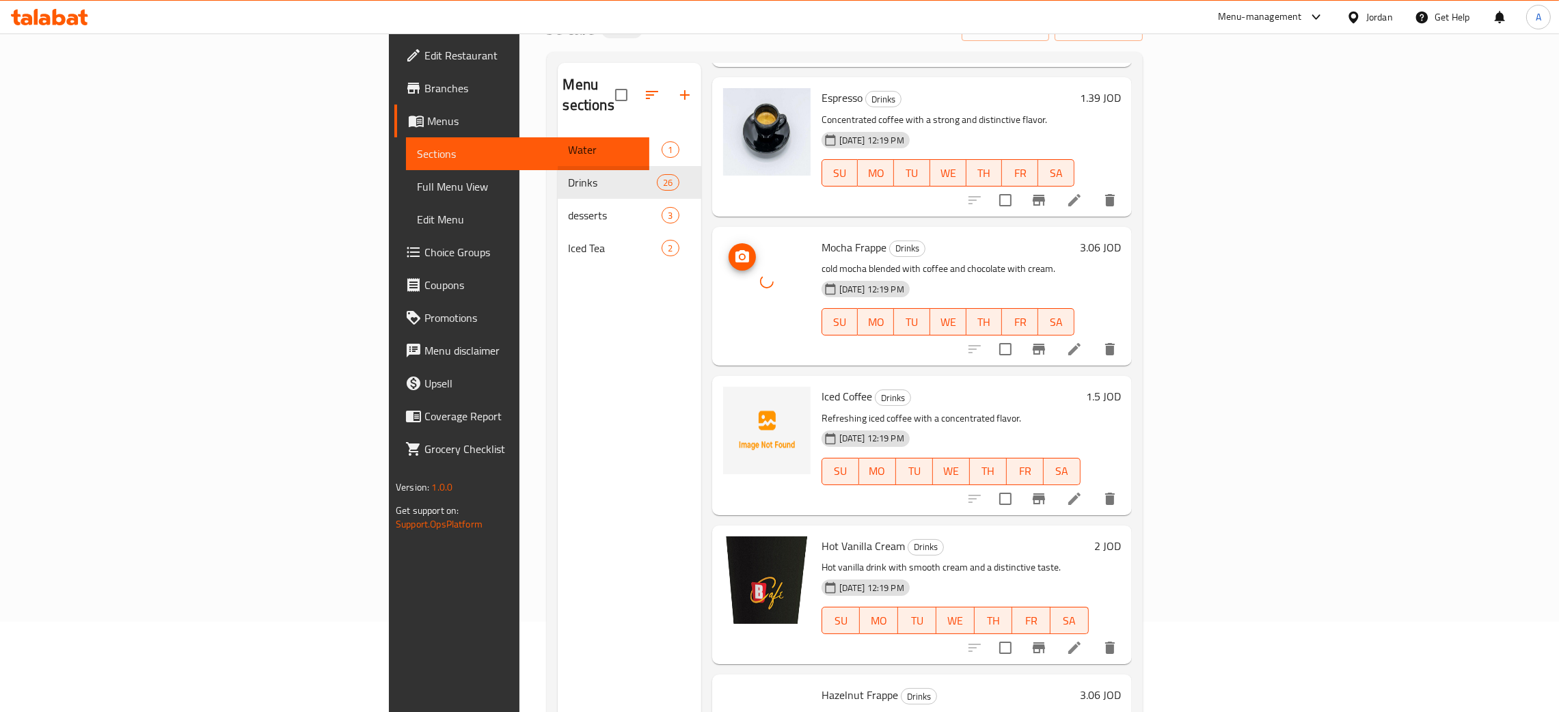
scroll to position [205, 0]
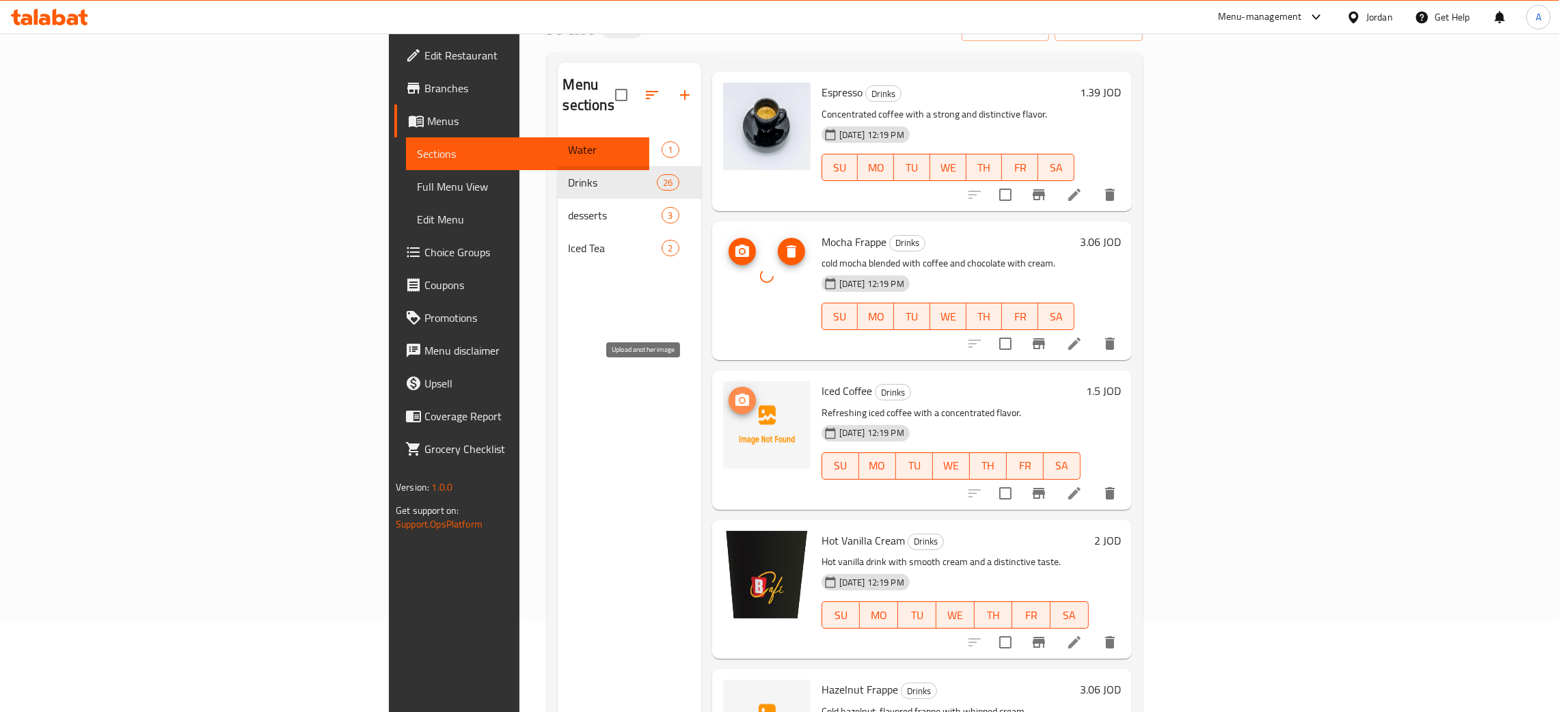
click at [735, 394] on icon "upload picture" at bounding box center [742, 400] width 14 height 12
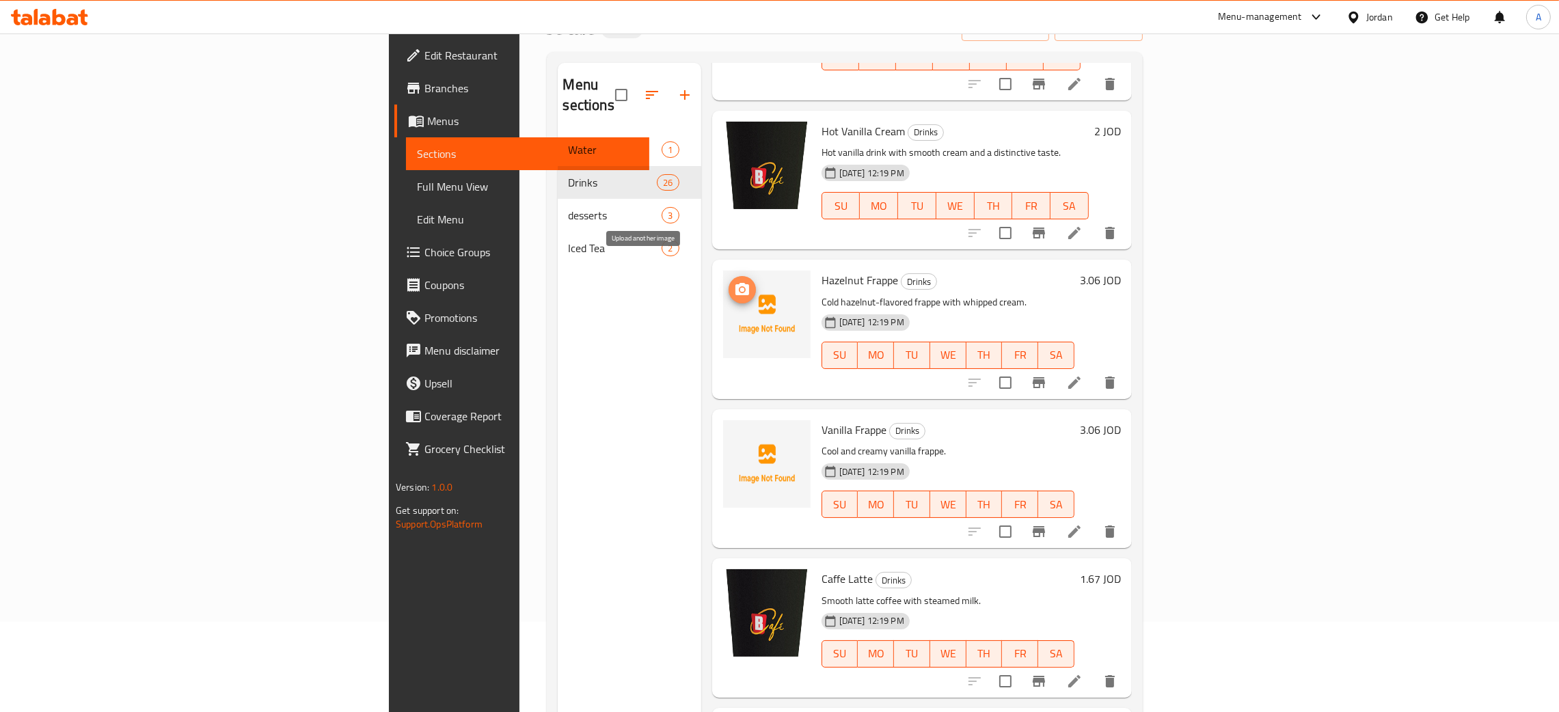
click at [739, 288] on circle "upload picture" at bounding box center [741, 290] width 4 height 4
click at [734, 431] on icon "upload picture" at bounding box center [742, 439] width 16 height 16
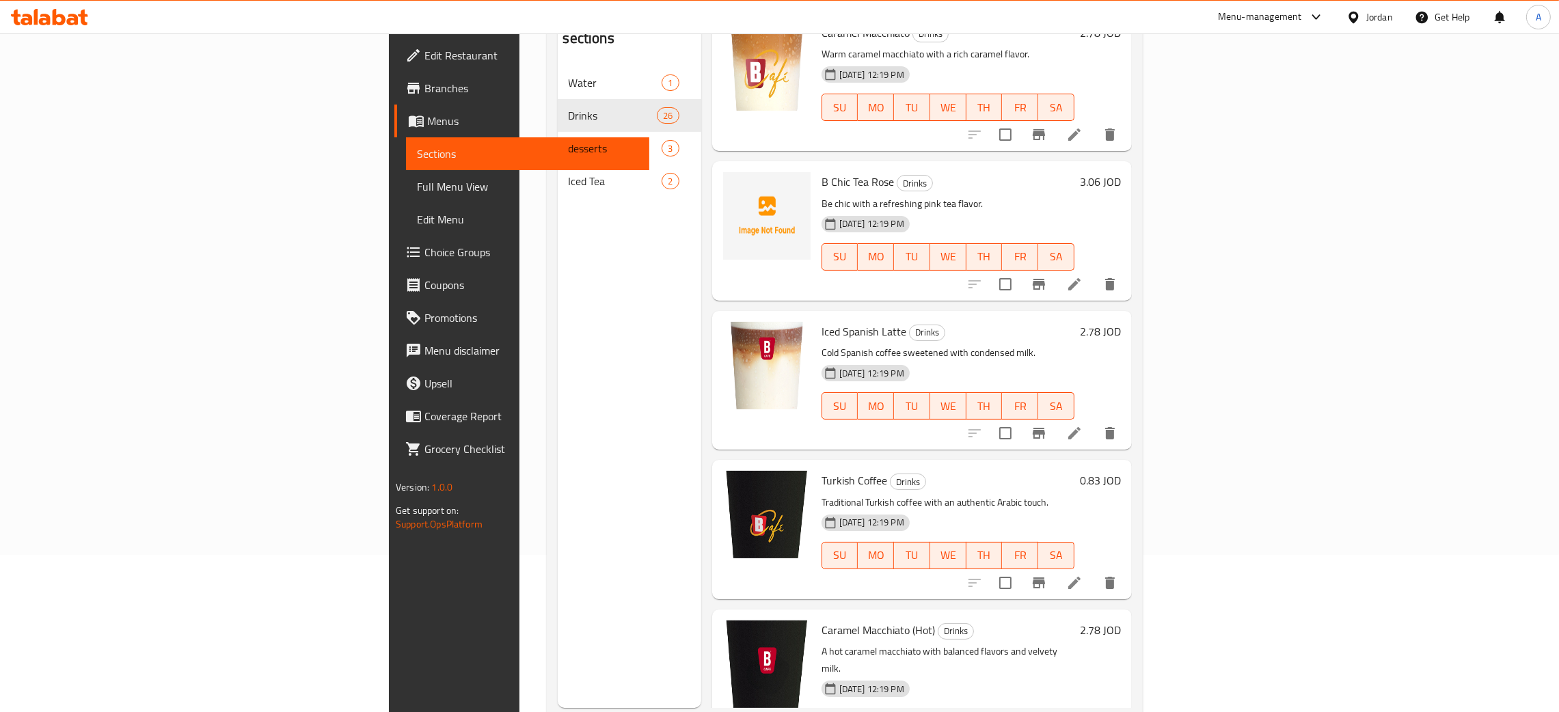
scroll to position [193, 0]
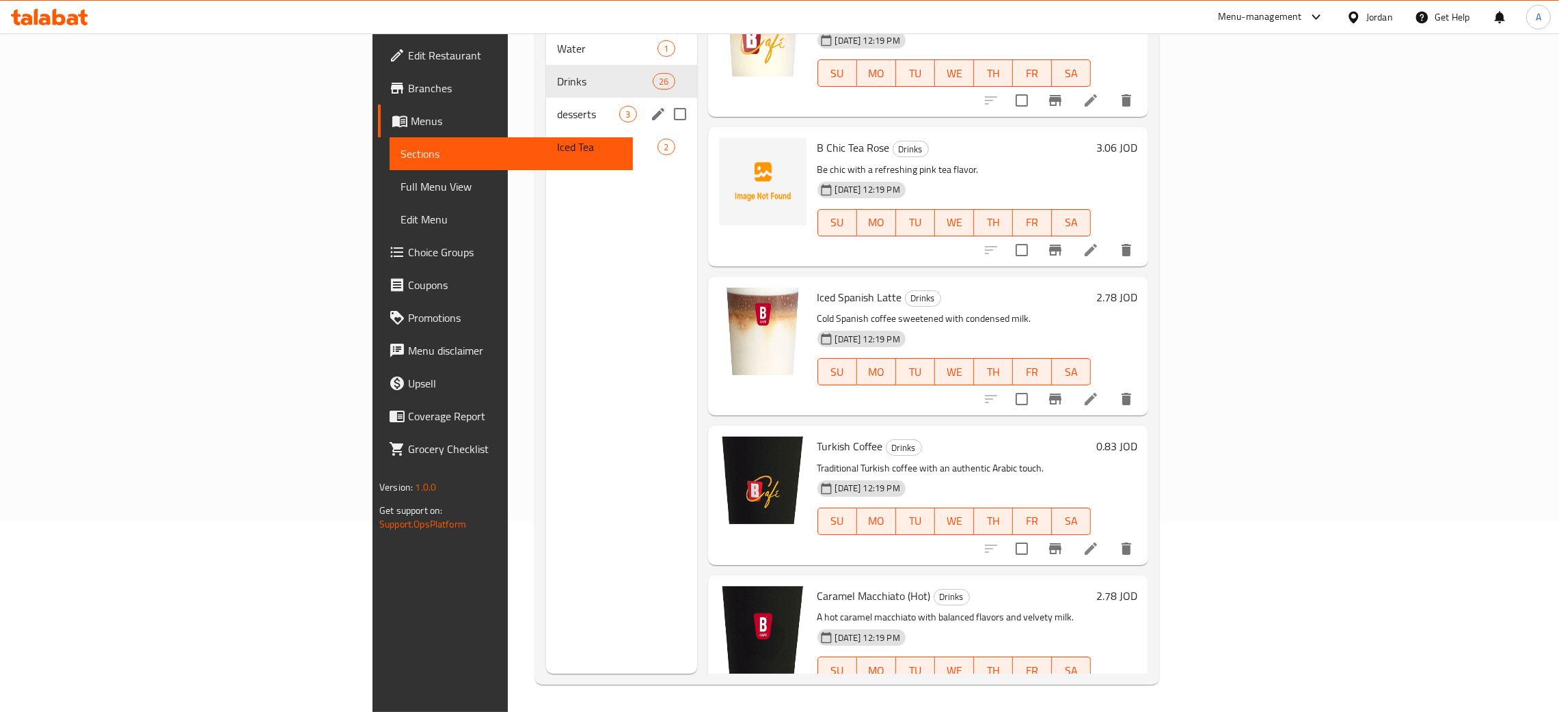
click at [546, 104] on div "desserts 3" at bounding box center [621, 114] width 150 height 33
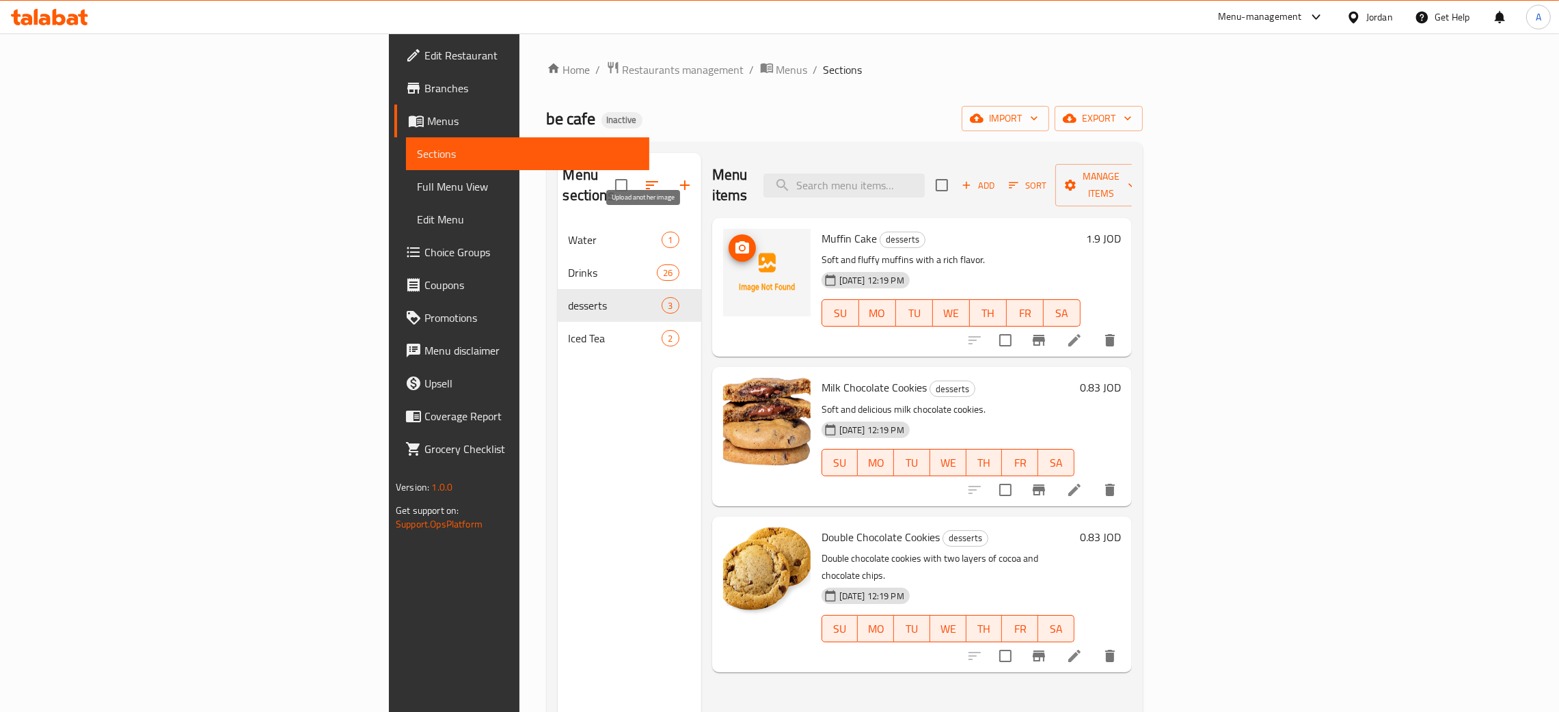
click at [734, 240] on icon "upload picture" at bounding box center [742, 248] width 16 height 16
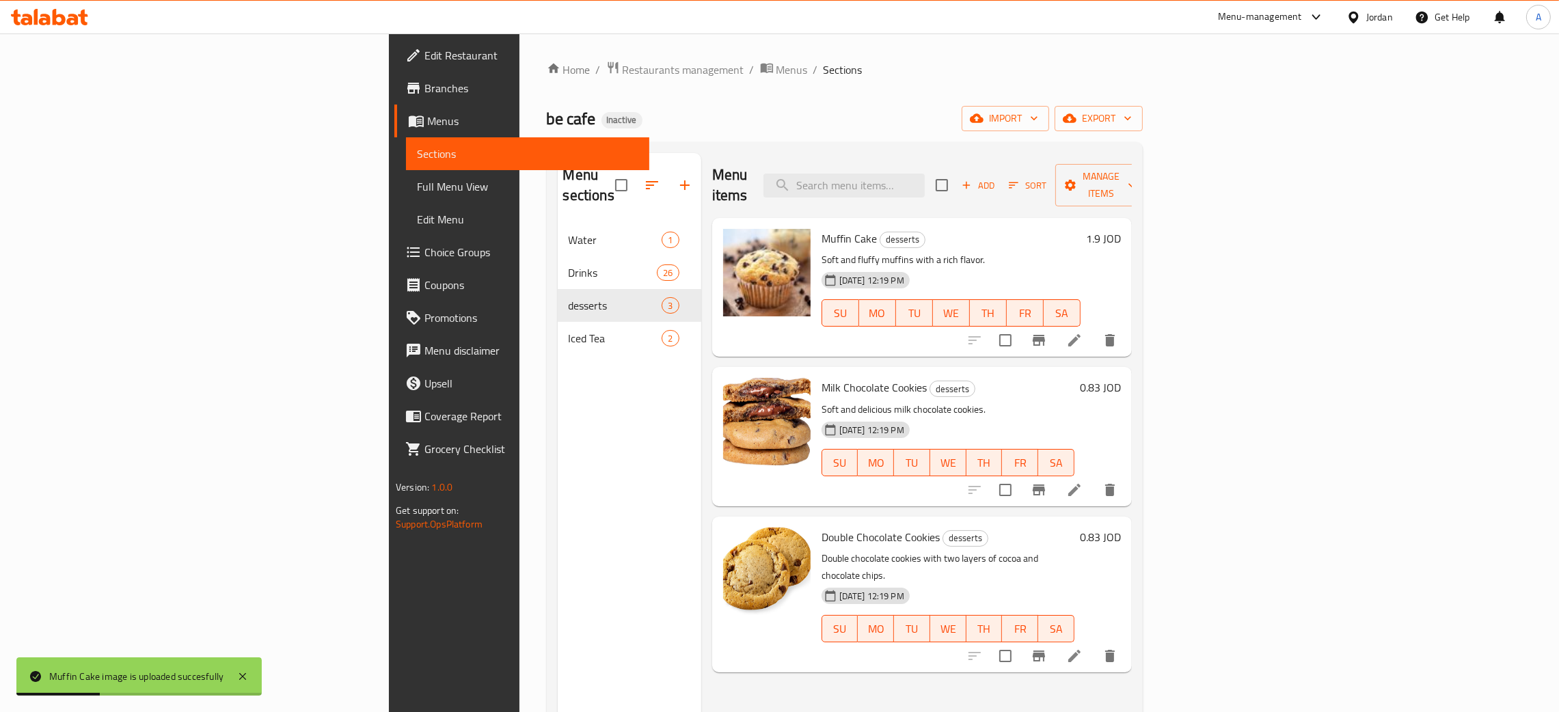
click at [558, 410] on div "Menu sections Water 1 Drinks 26 desserts 3 Iced Tea 2" at bounding box center [630, 509] width 144 height 712
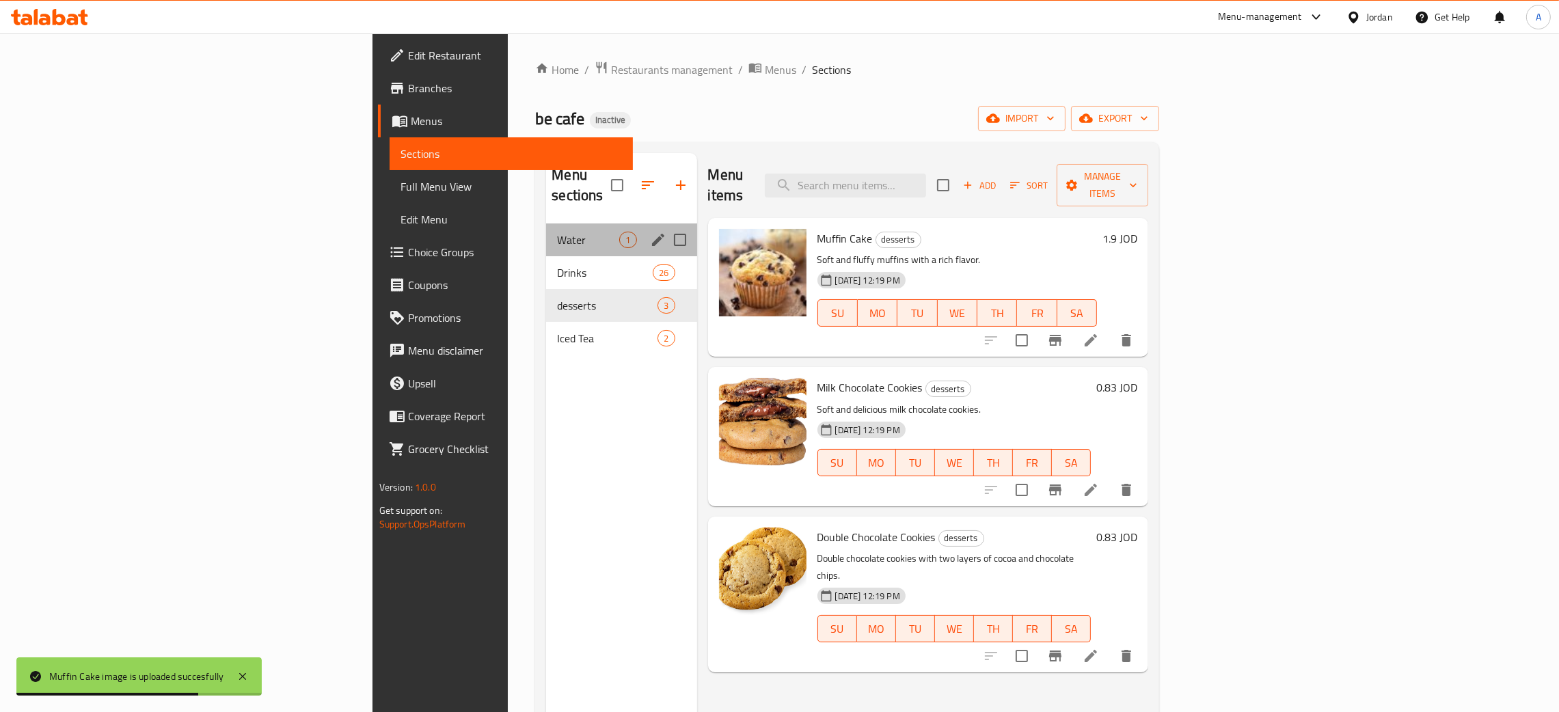
click at [546, 233] on div "Water 1" at bounding box center [621, 239] width 150 height 33
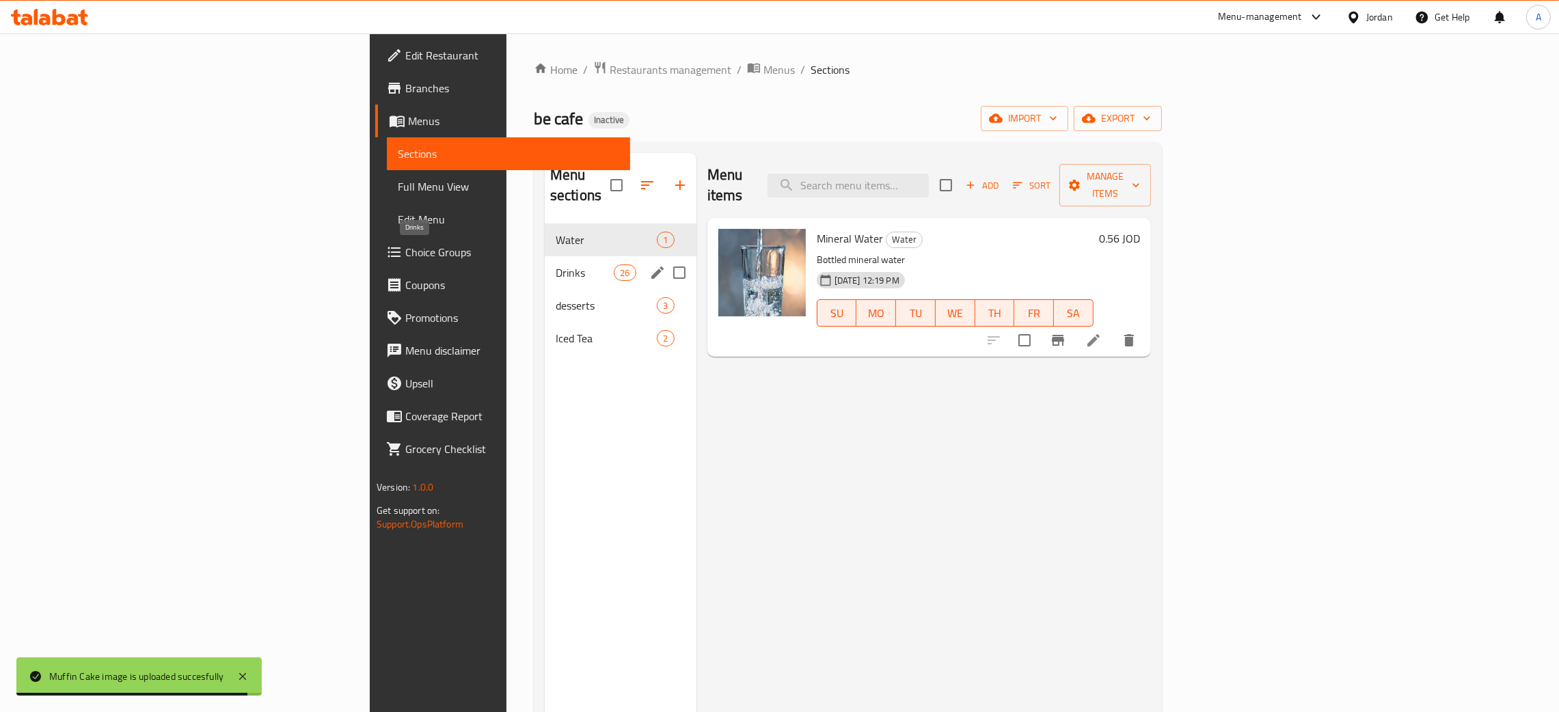
click at [556, 264] on span "Drinks" at bounding box center [585, 272] width 58 height 16
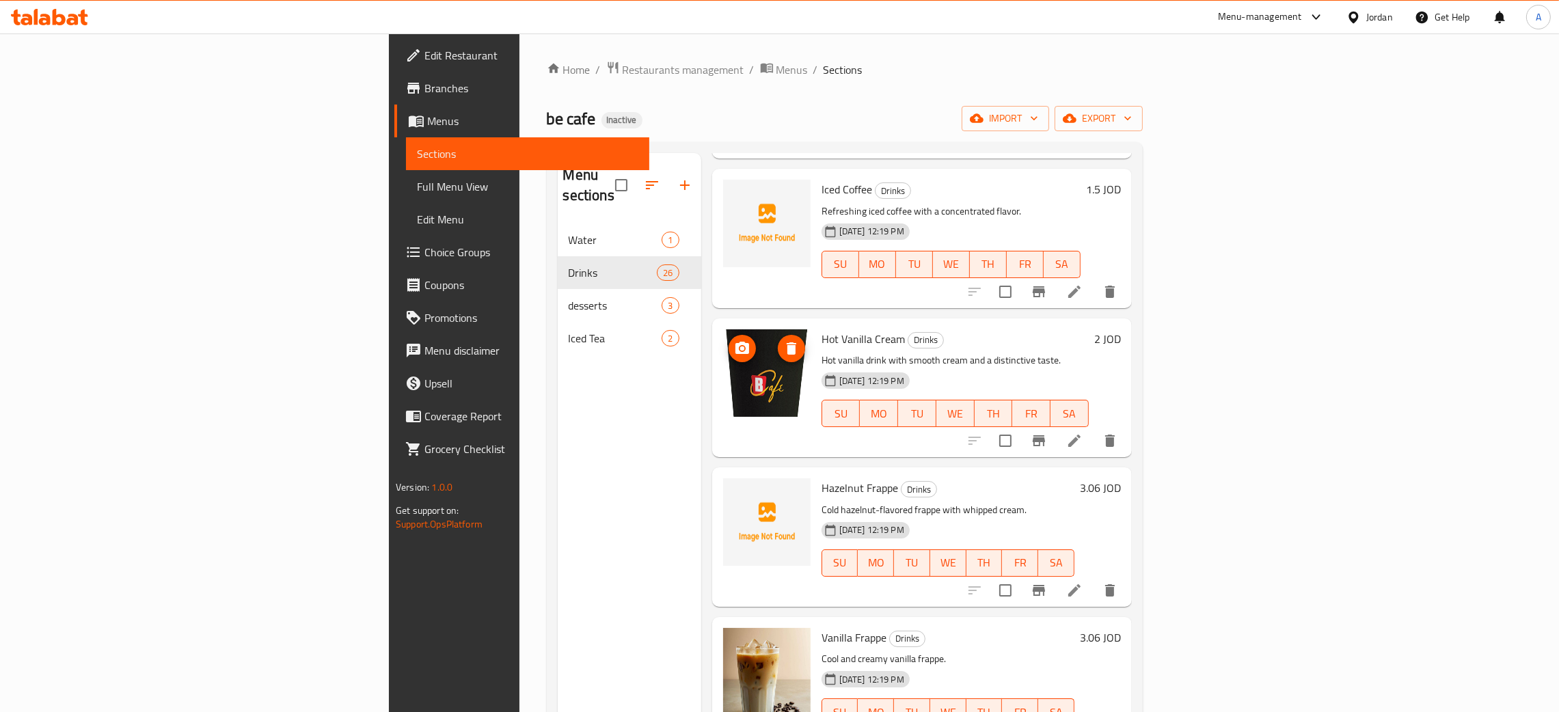
scroll to position [614, 0]
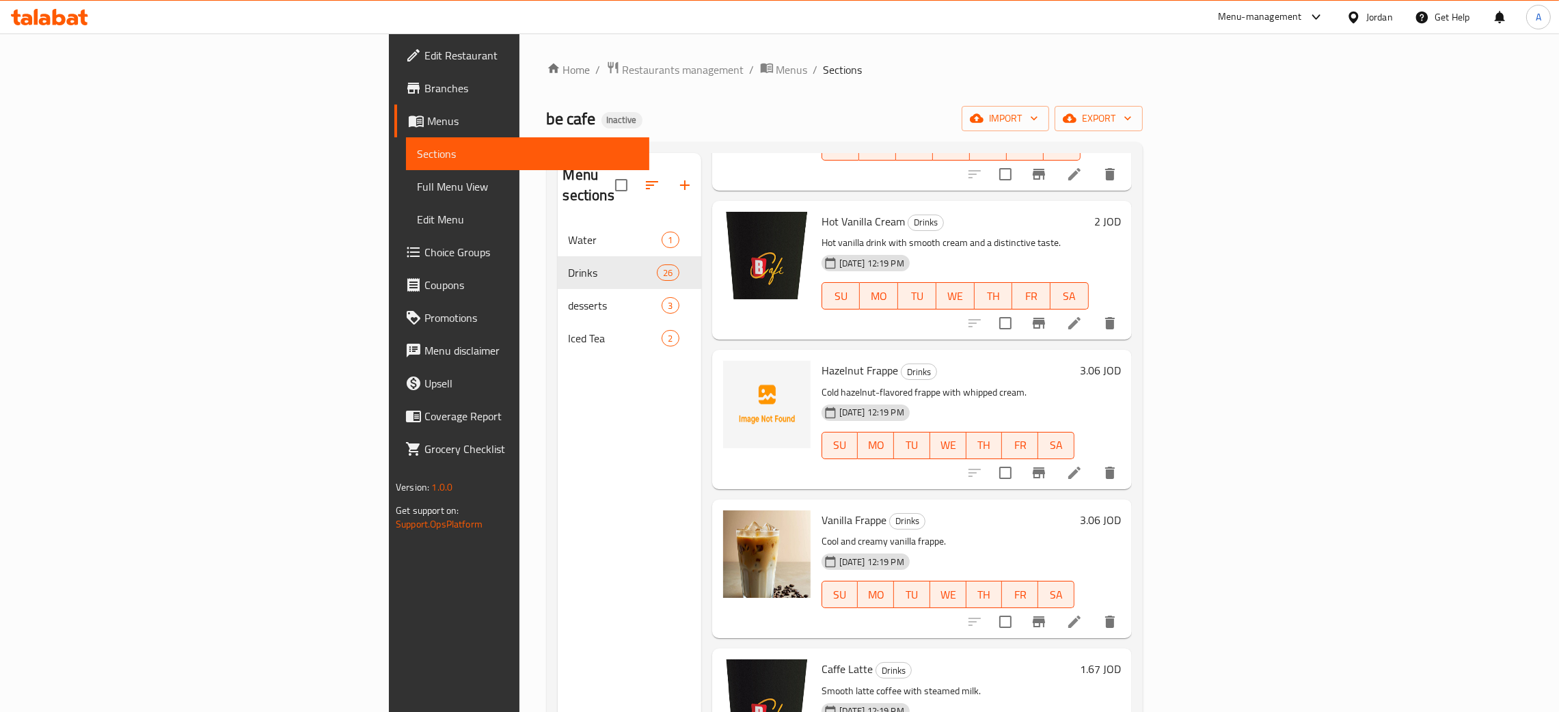
click at [821, 360] on span "Hazelnut Frappe" at bounding box center [859, 370] width 77 height 21
copy h6 "Hazelnut Frappe"
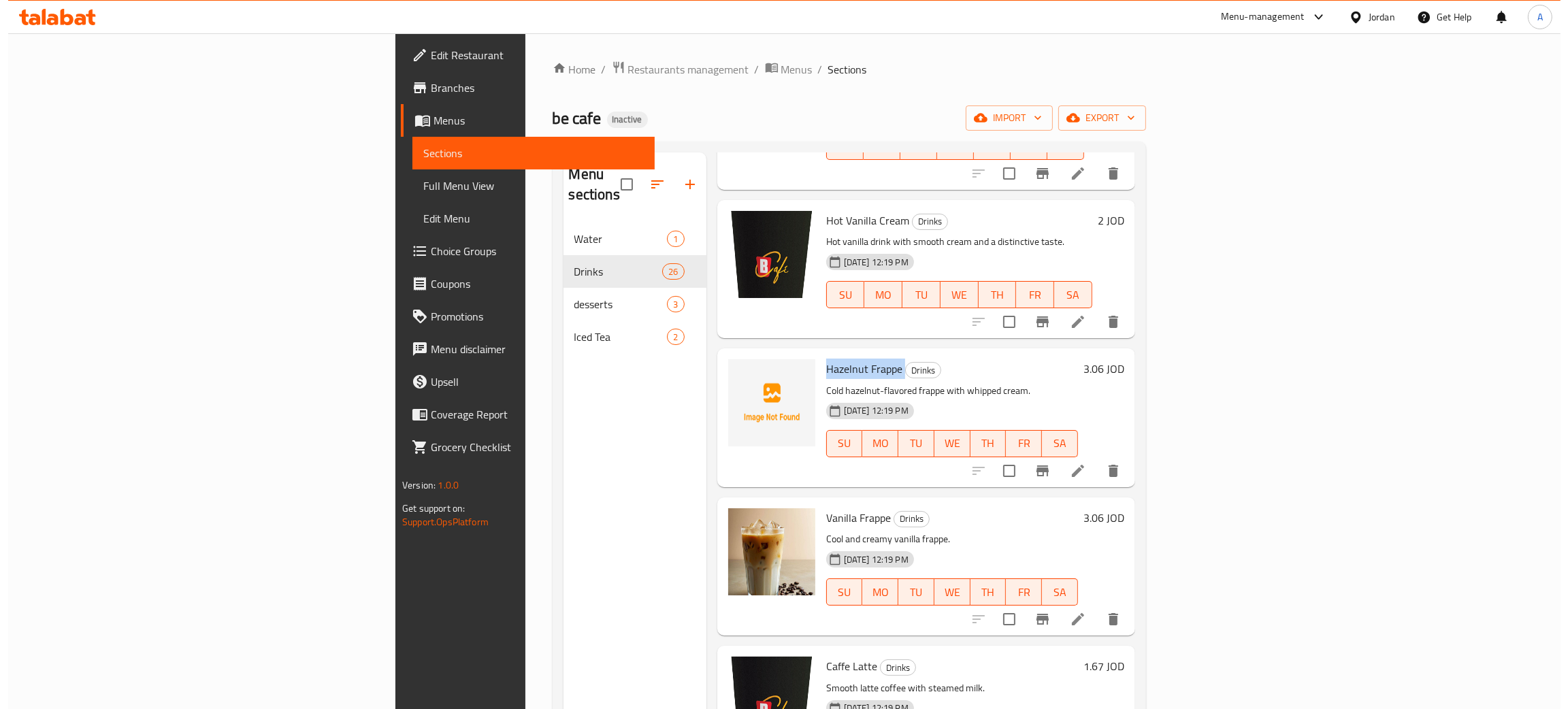
scroll to position [408, 0]
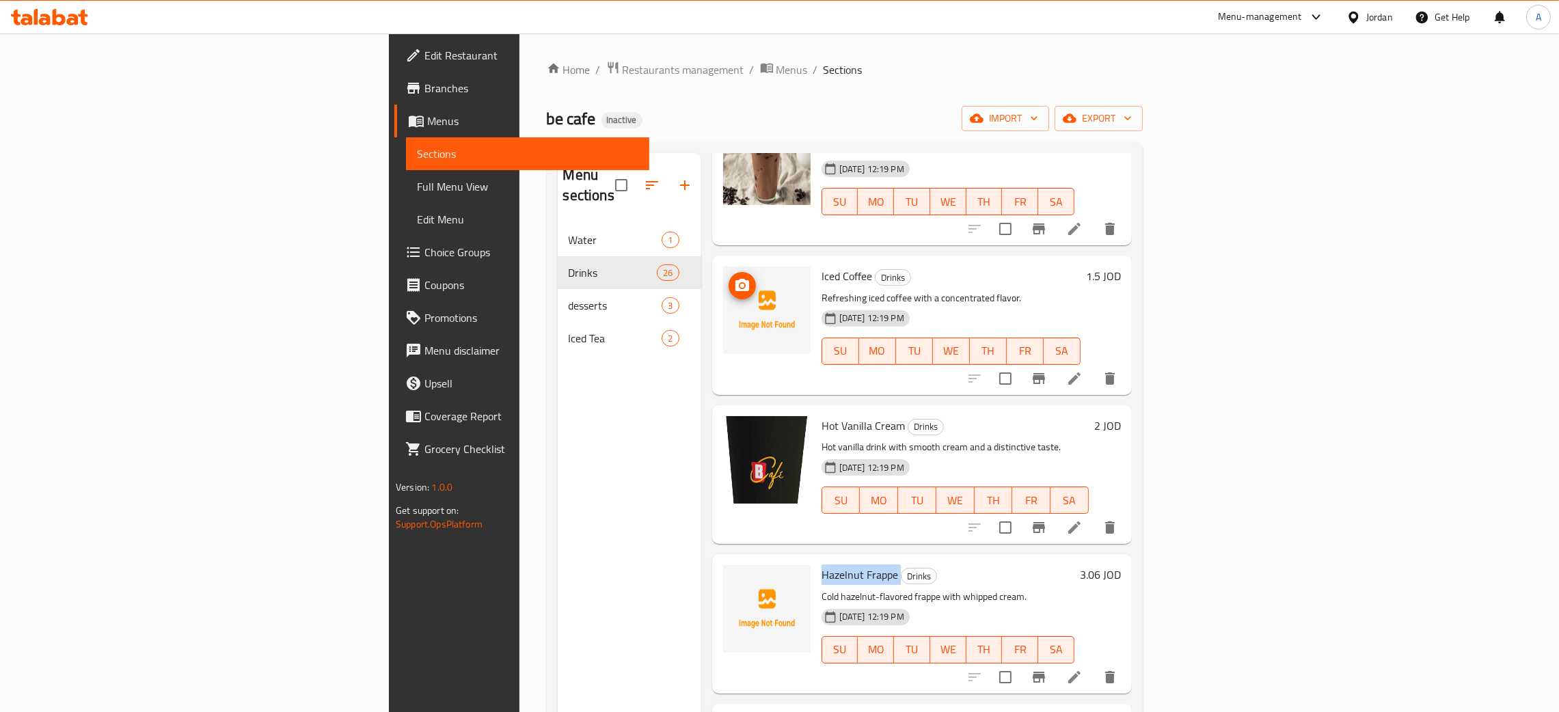
click at [734, 277] on icon "upload picture" at bounding box center [742, 285] width 16 height 16
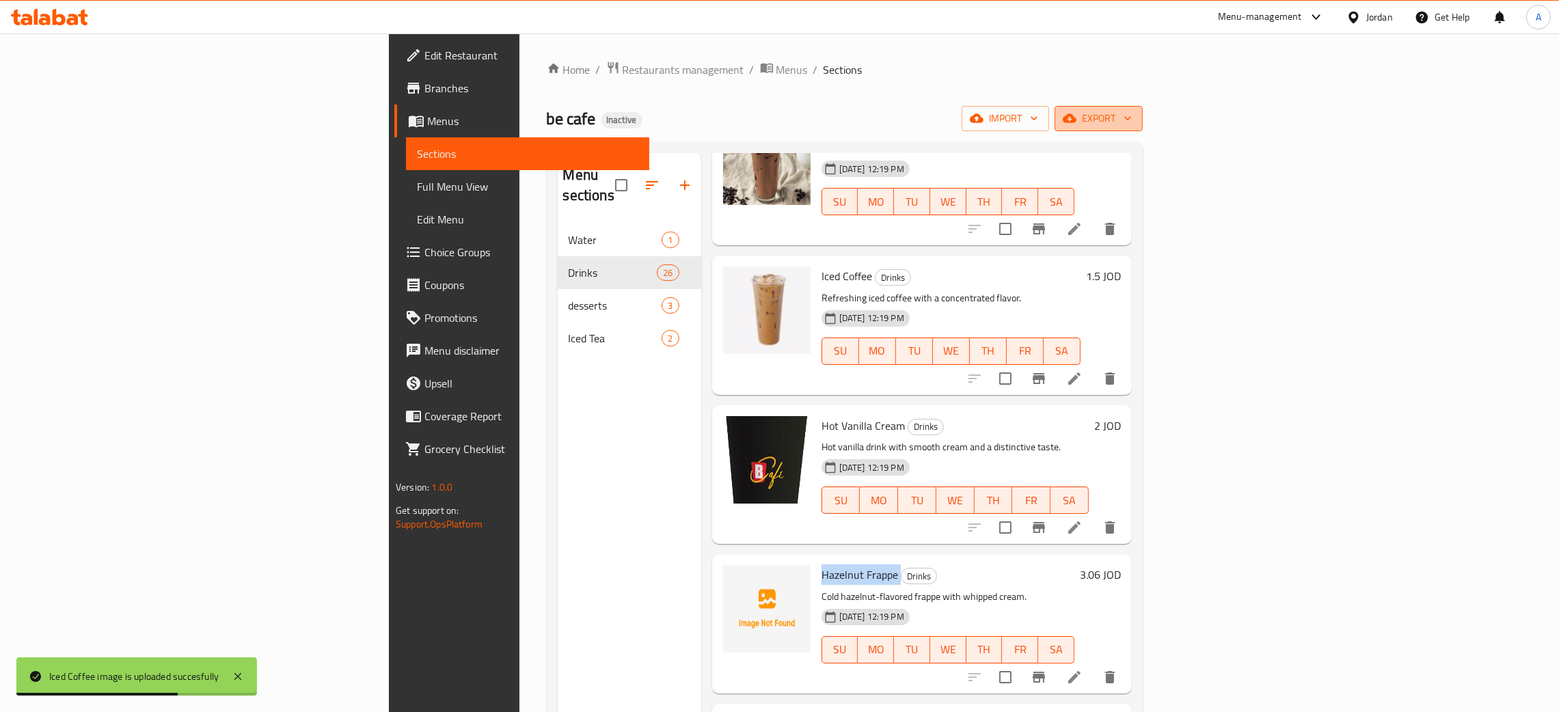
click at [1134, 115] on icon "button" at bounding box center [1128, 118] width 14 height 14
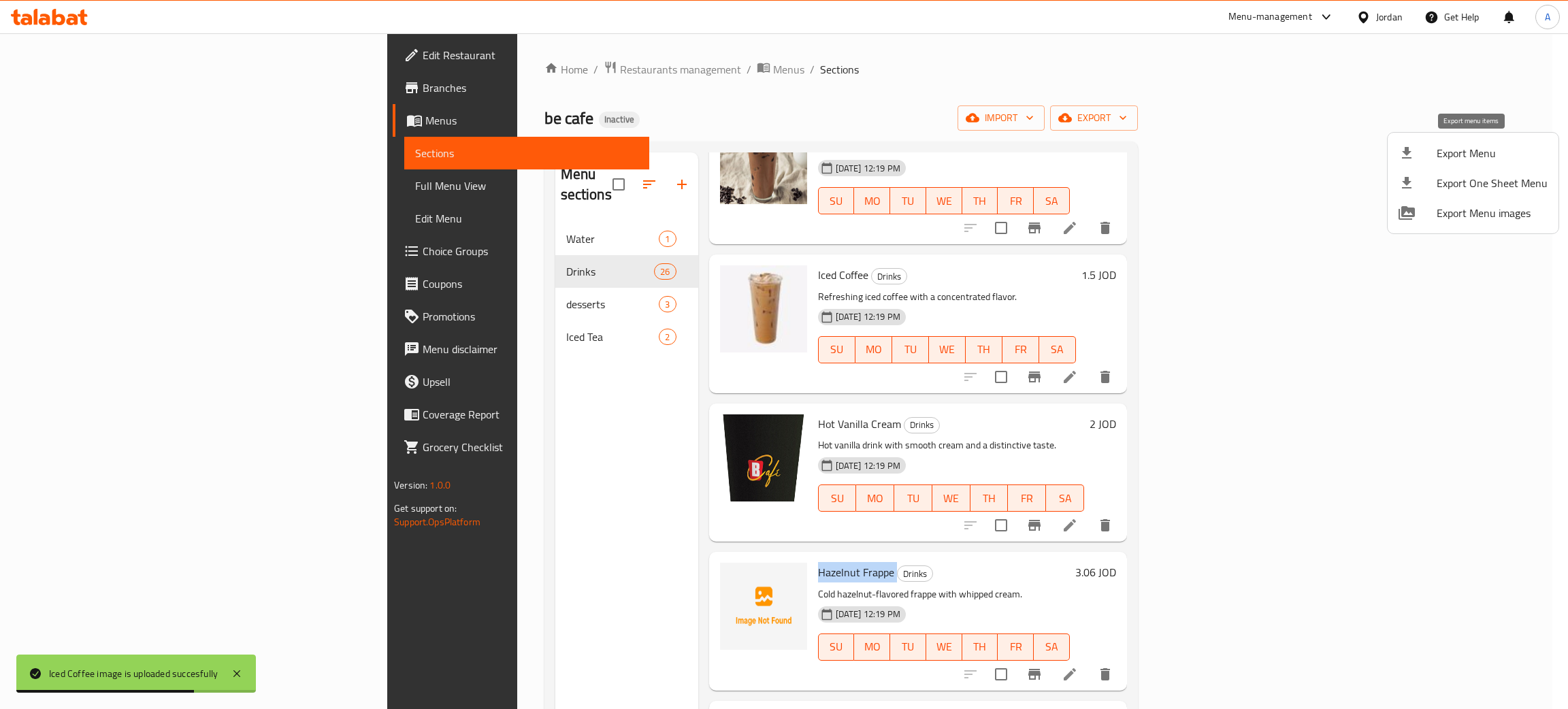
click at [1488, 145] on span "Export Menu" at bounding box center [1491, 153] width 111 height 16
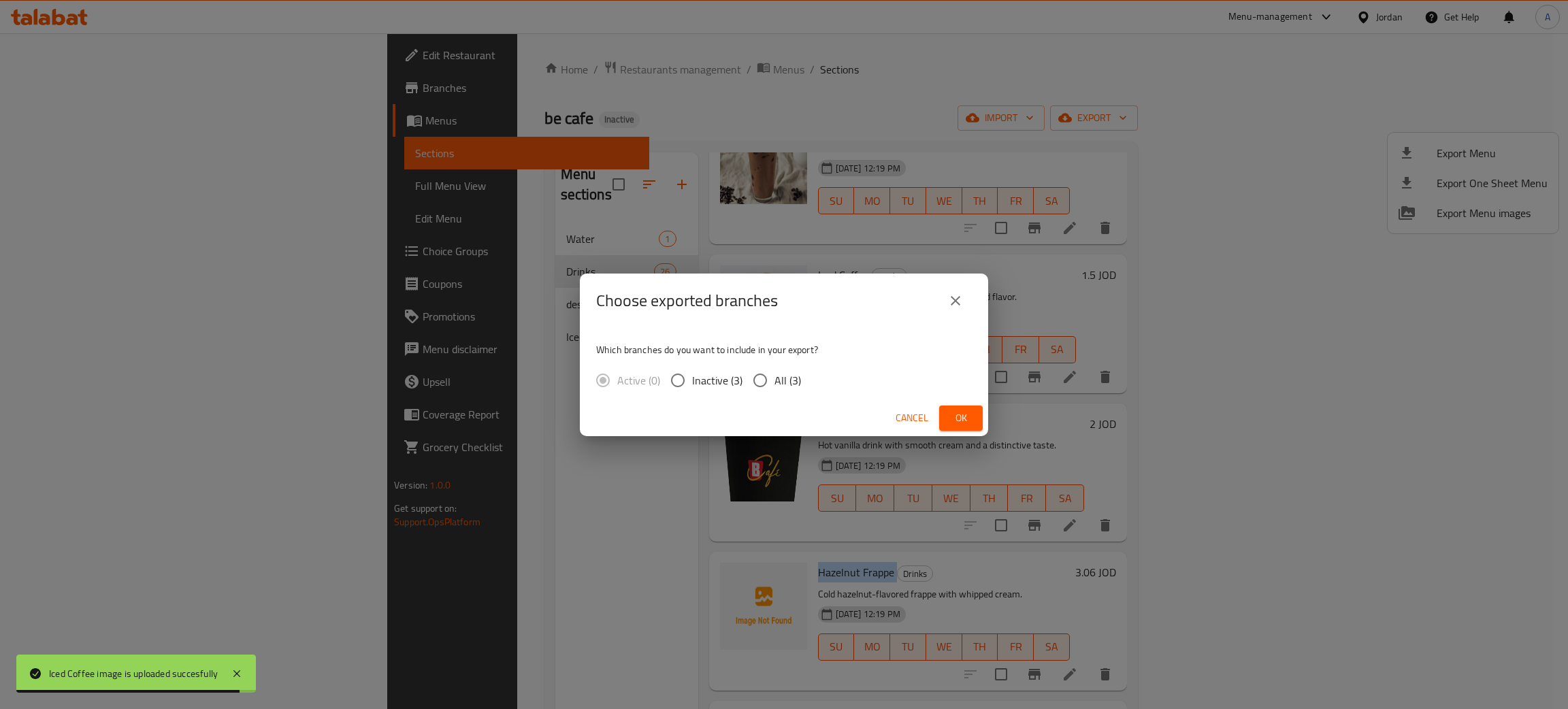
drag, startPoint x: 974, startPoint y: 423, endPoint x: 961, endPoint y: 370, distance: 54.6
click at [974, 422] on button "Ok" at bounding box center [961, 417] width 44 height 25
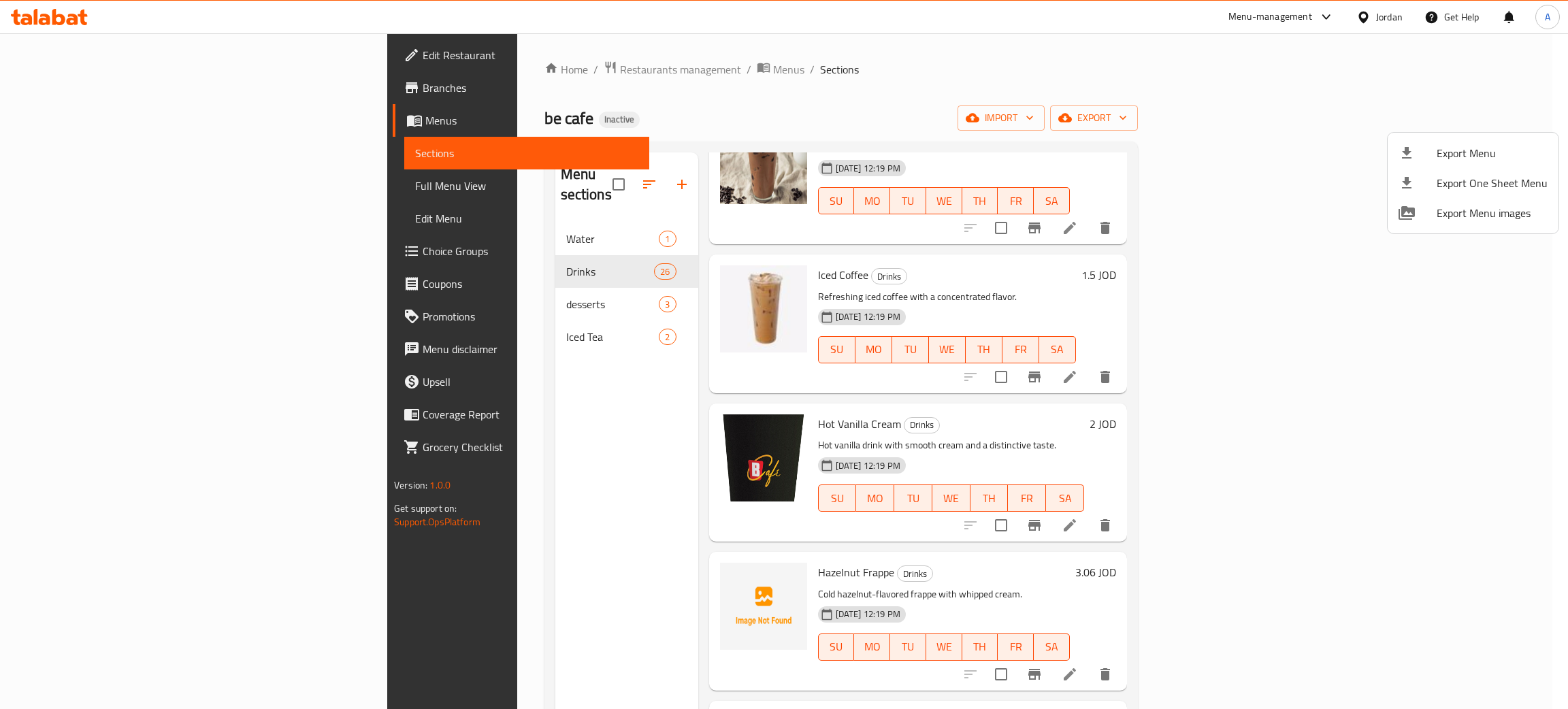
click at [1386, 16] on div at bounding box center [784, 354] width 1568 height 709
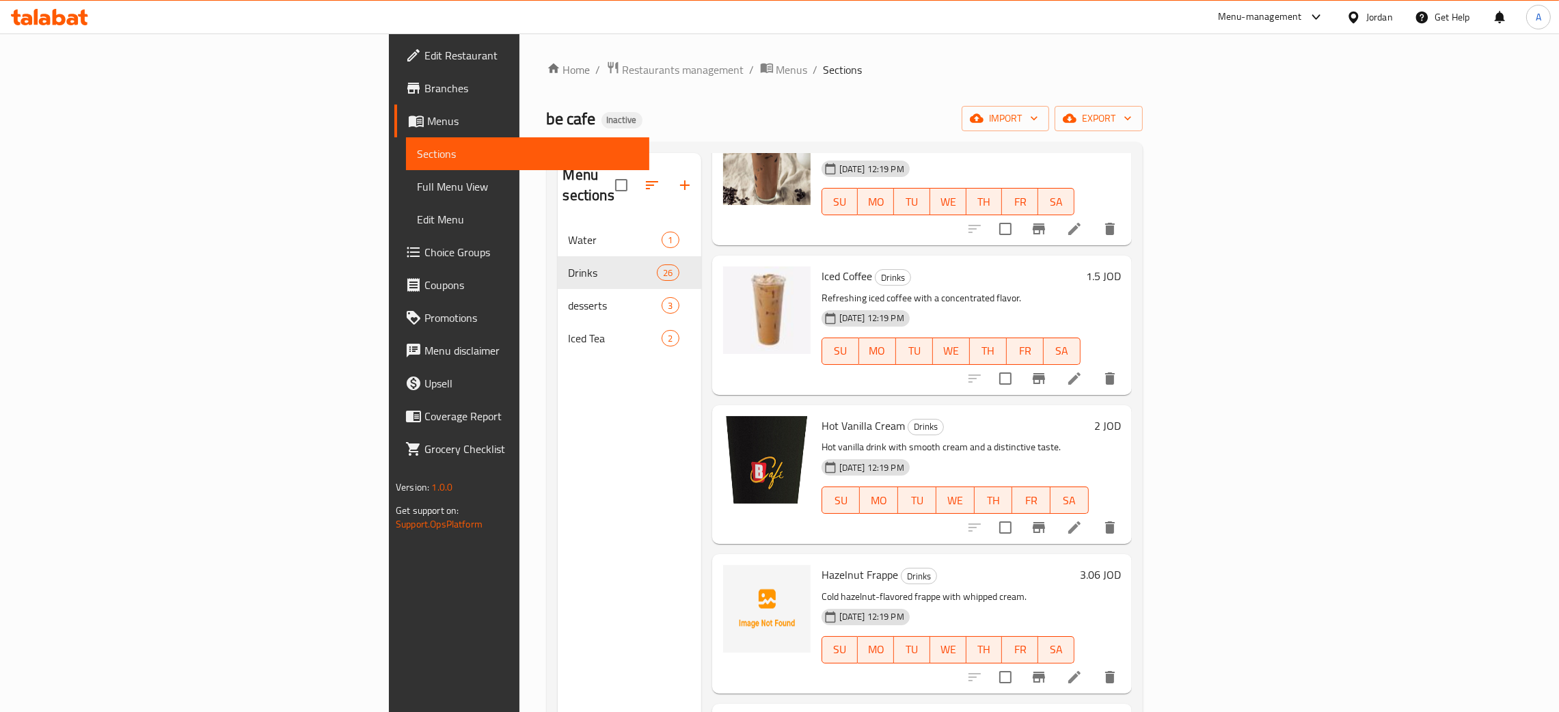
click at [1391, 16] on div "Jordan" at bounding box center [1379, 17] width 27 height 15
click at [1253, 347] on div "United Arab Emirates" at bounding box center [1244, 358] width 112 height 31
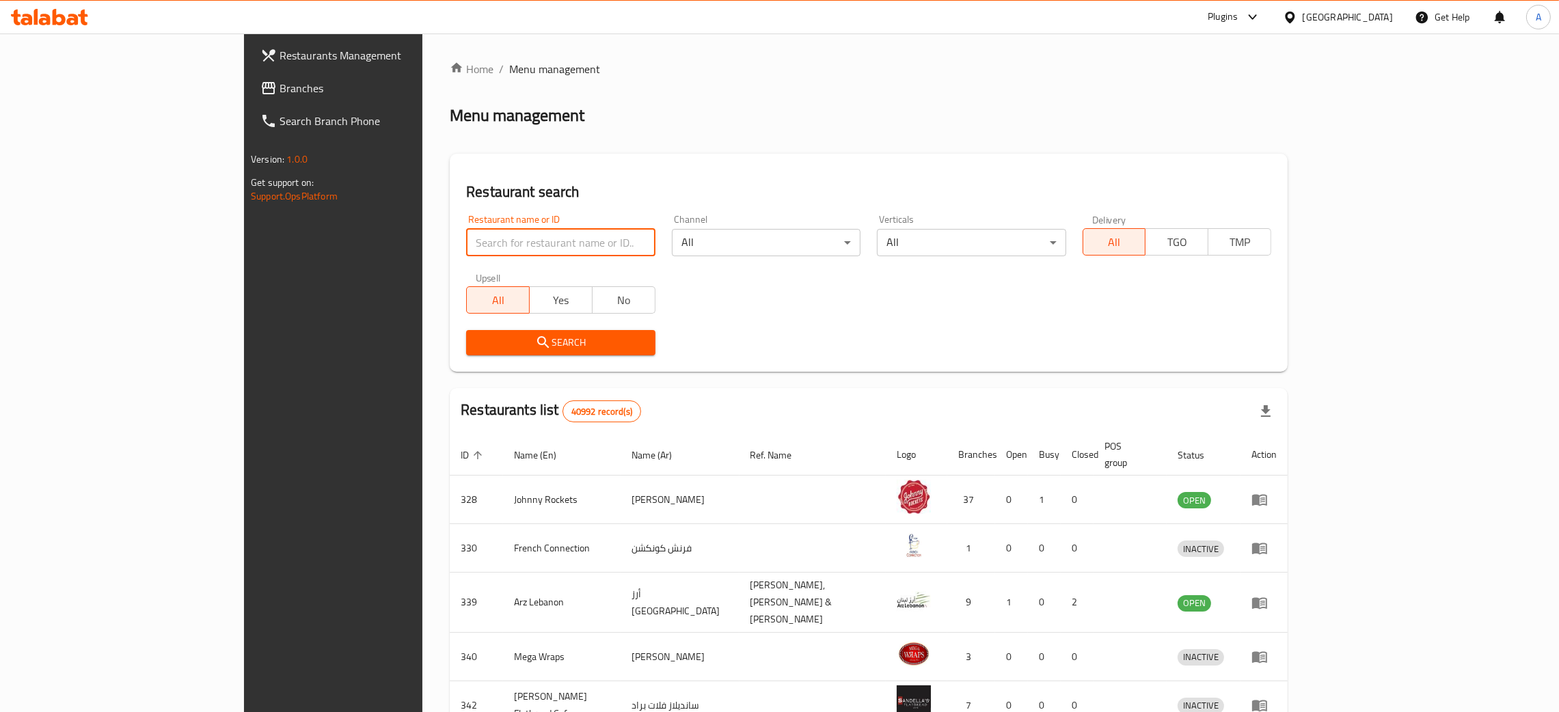
click at [470, 243] on input "search" at bounding box center [560, 242] width 189 height 27
paste input "Bronce"
type input "Bronce"
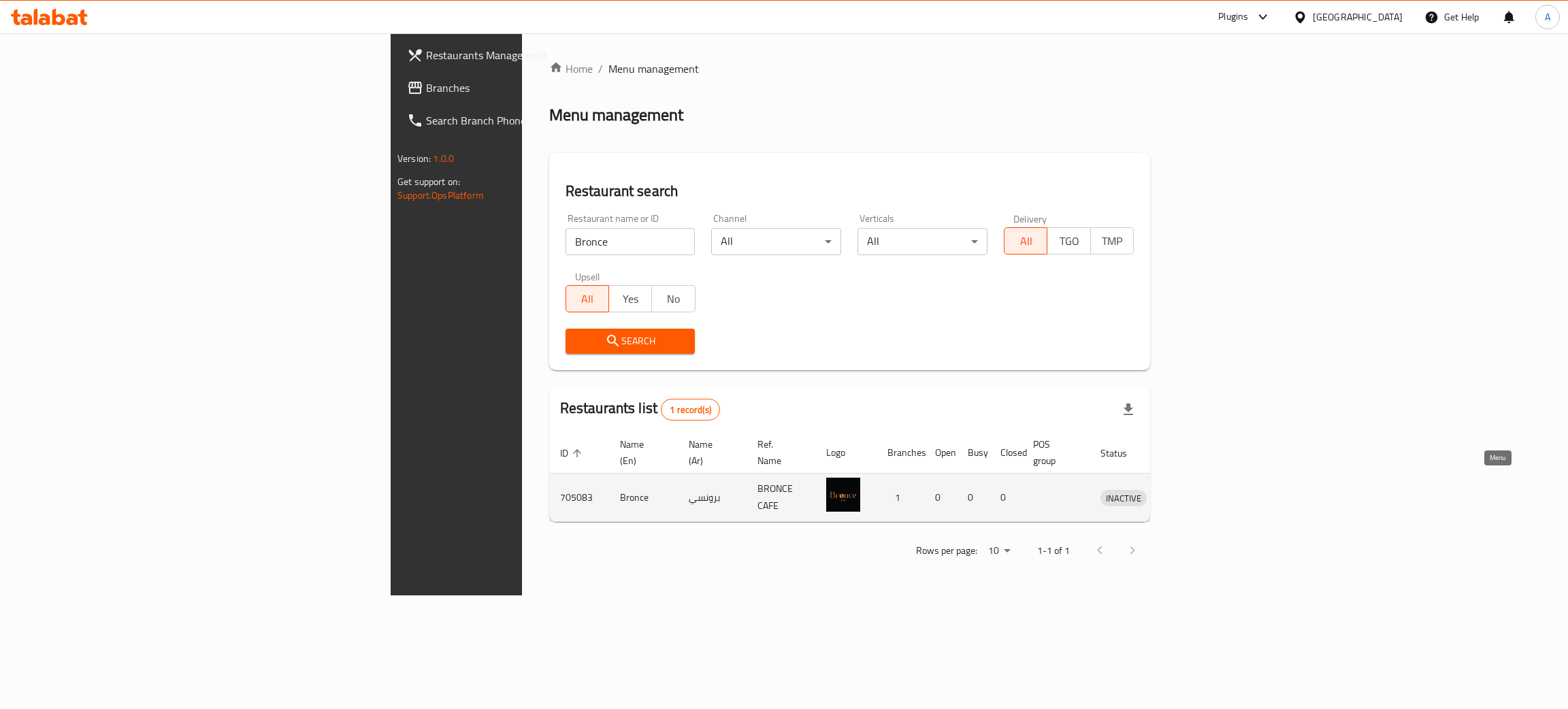
click at [1190, 489] on icon "enhanced table" at bounding box center [1182, 497] width 16 height 16
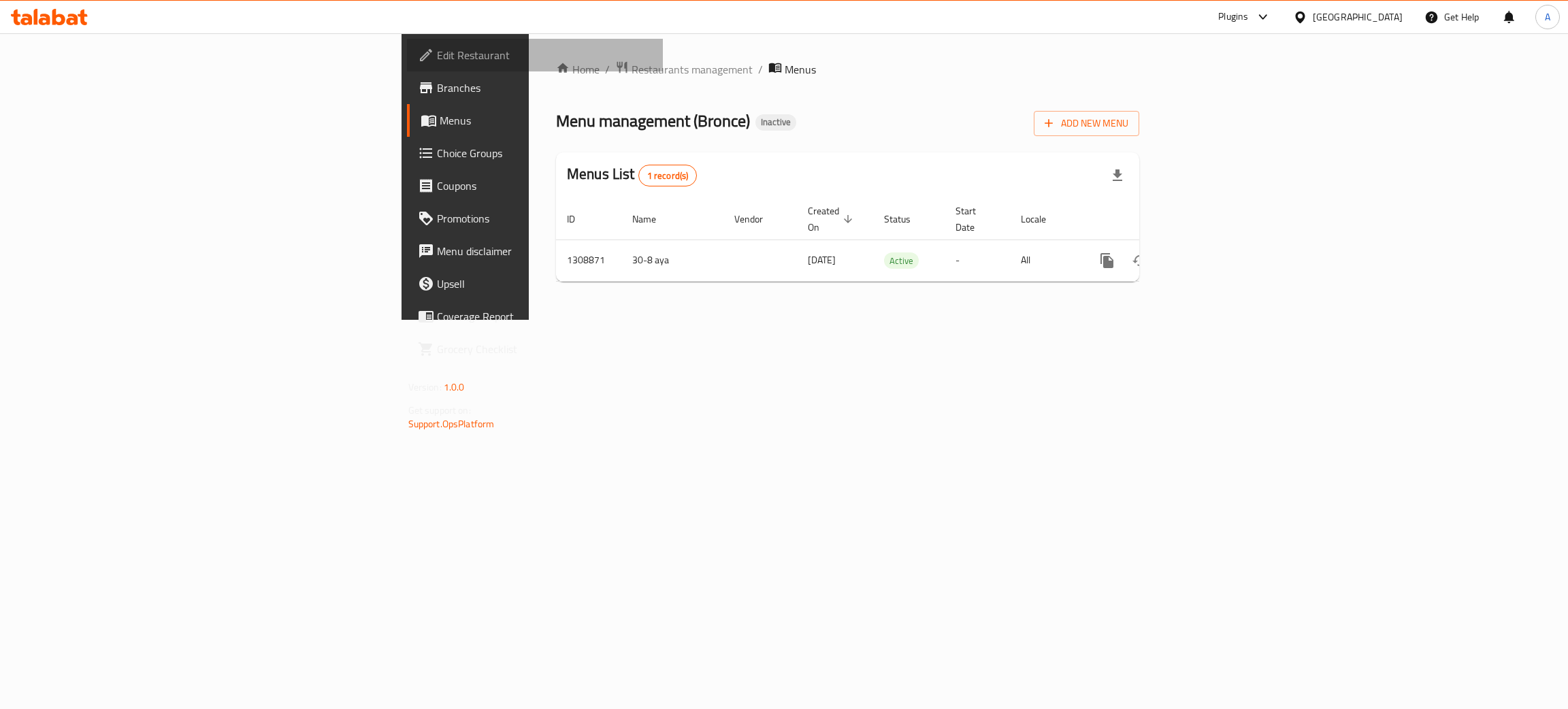
click at [437, 49] on span "Edit Restaurant" at bounding box center [545, 55] width 216 height 16
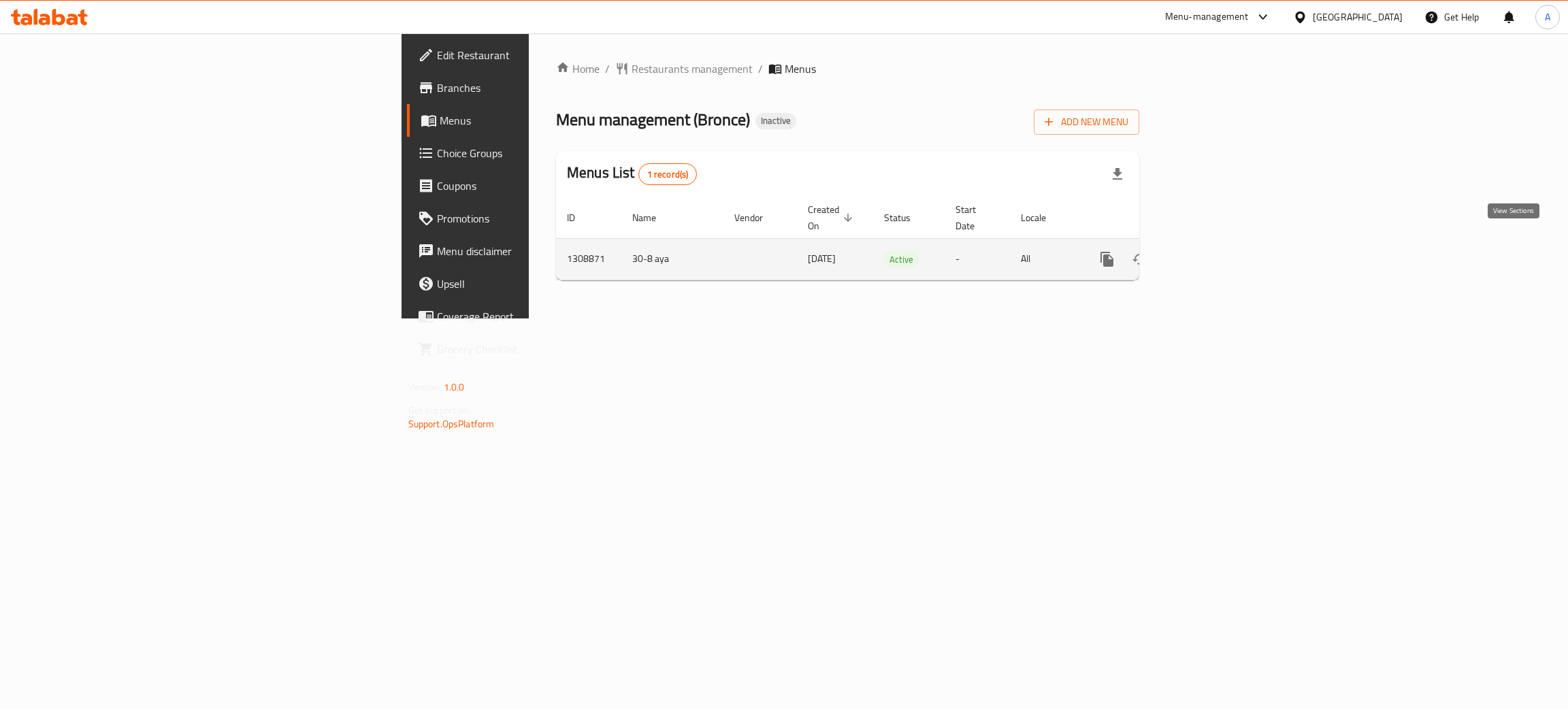
click at [1214, 251] on icon "enhanced table" at bounding box center [1205, 259] width 16 height 16
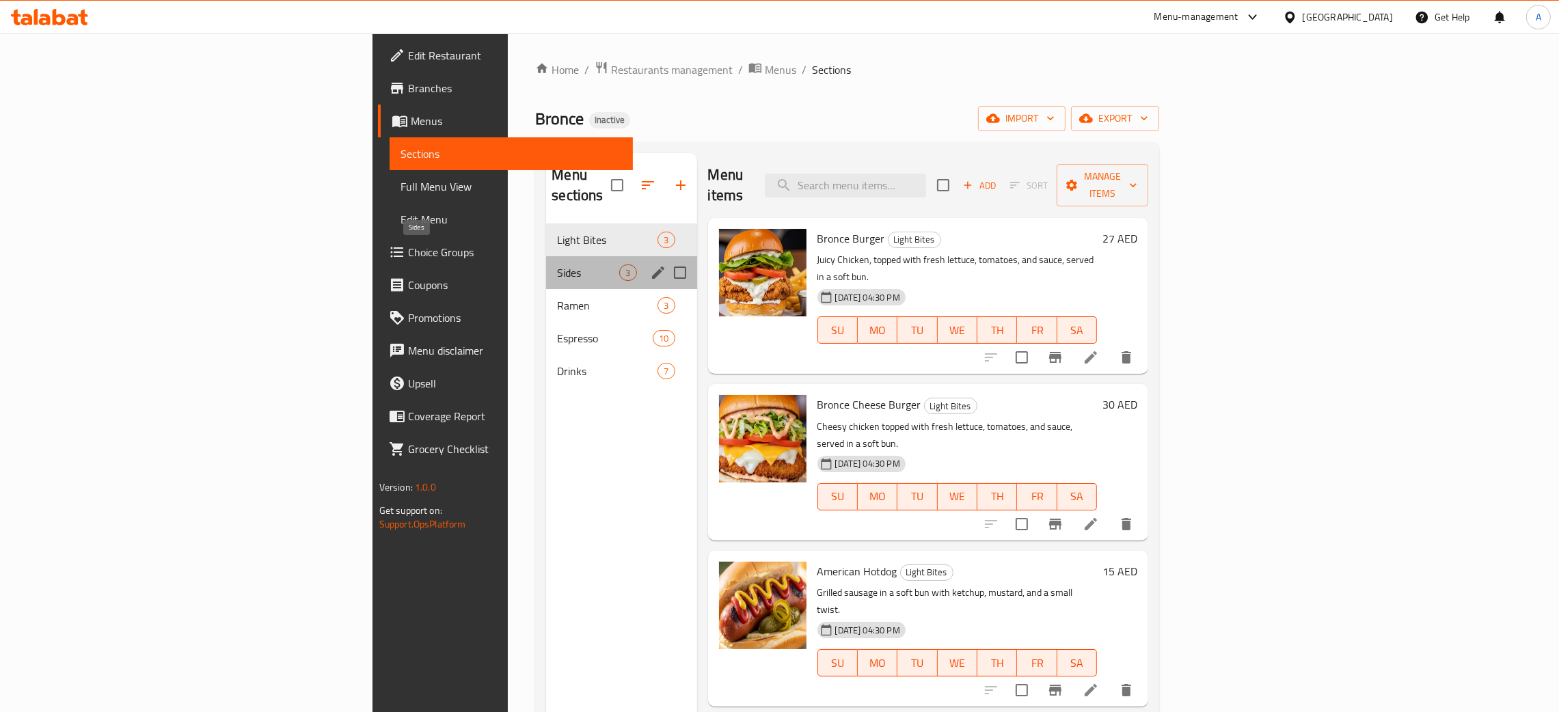
click at [557, 264] on span "Sides" at bounding box center [588, 272] width 62 height 16
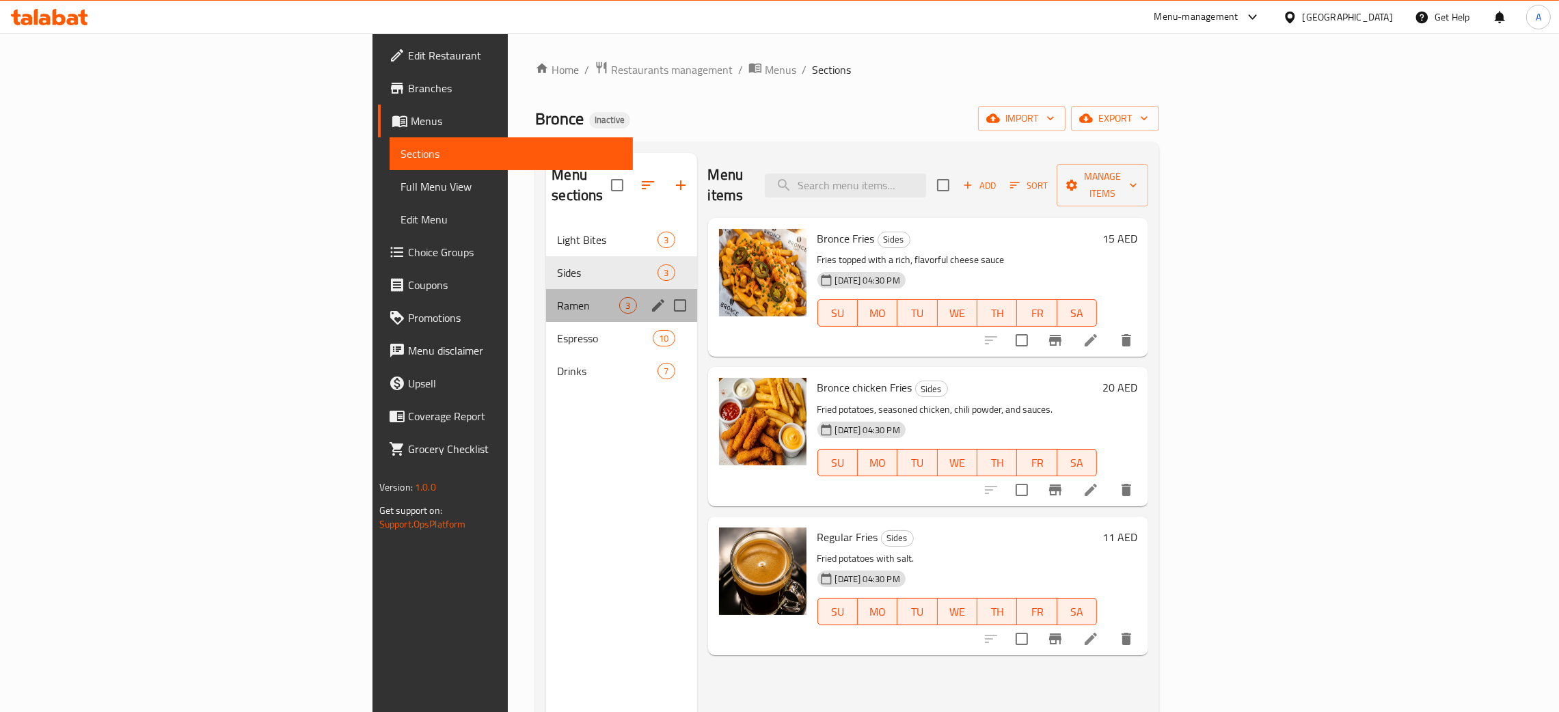
click at [546, 298] on div "Ramen 3" at bounding box center [621, 305] width 150 height 33
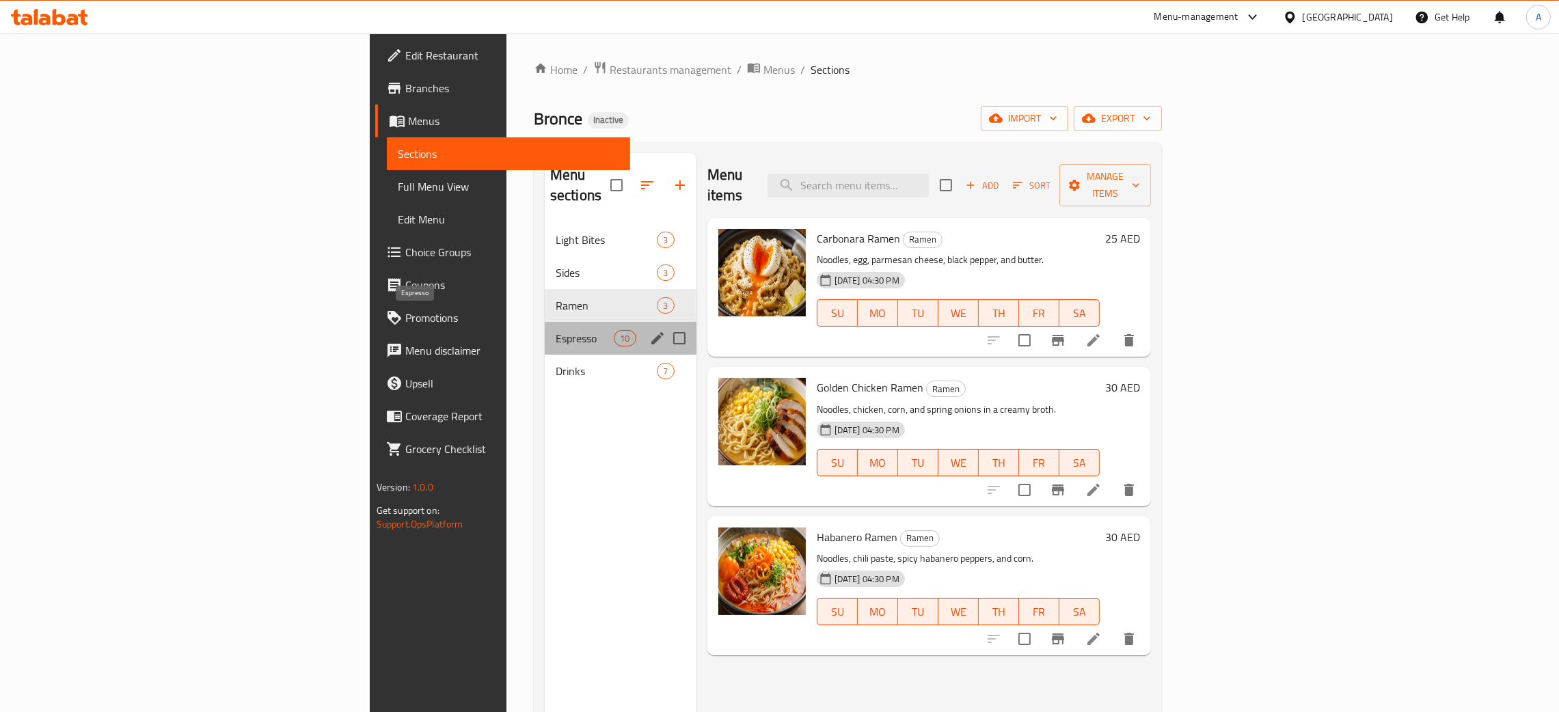
click at [556, 330] on span "Espresso" at bounding box center [585, 338] width 58 height 16
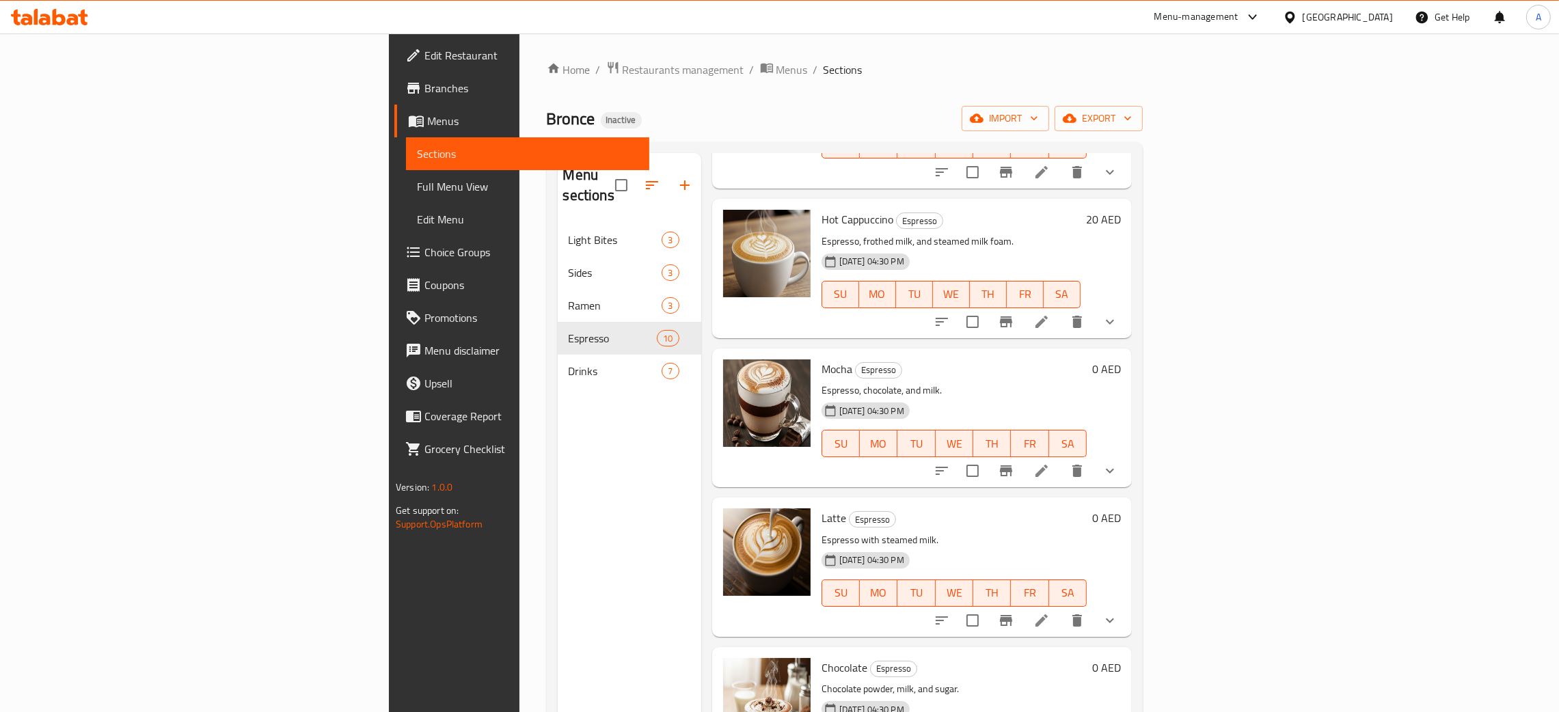
scroll to position [793, 0]
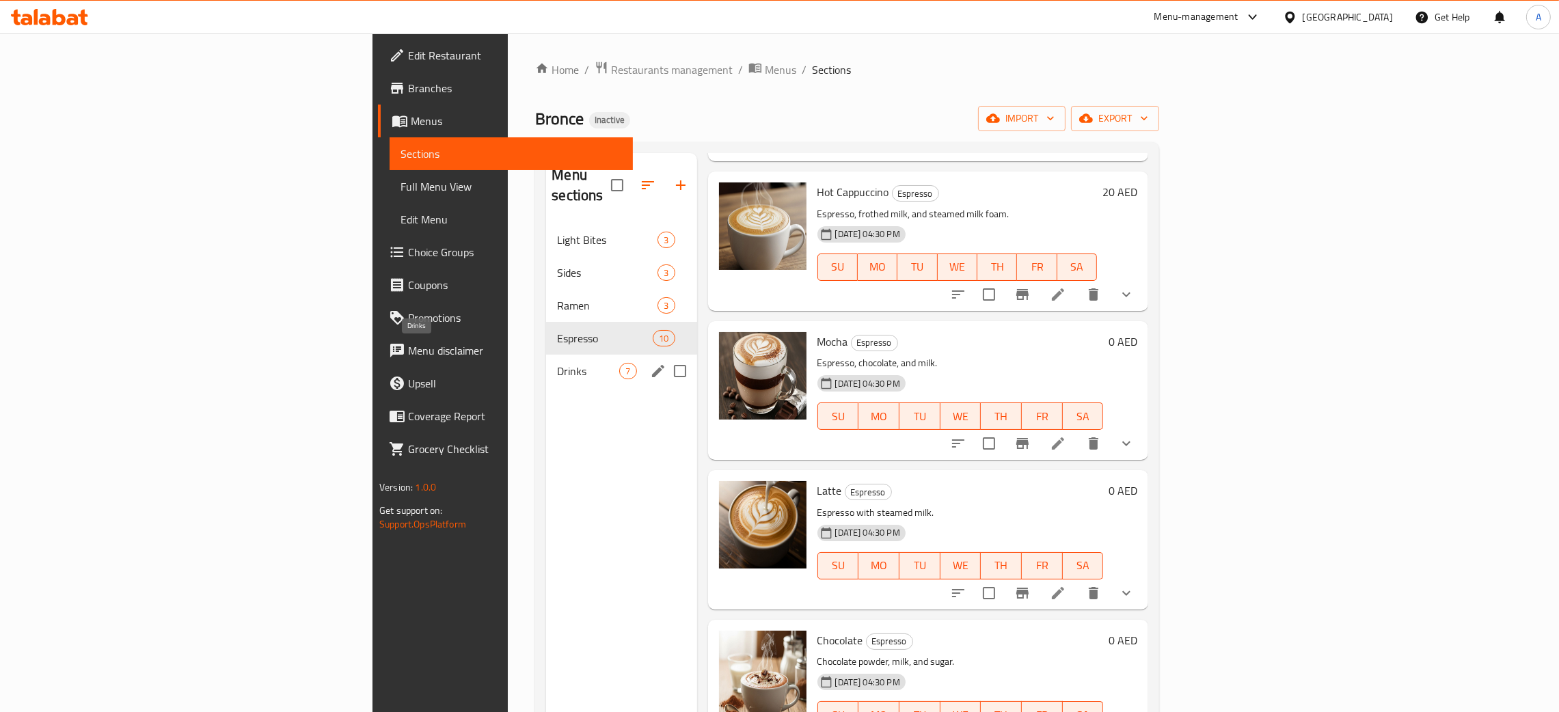
click at [557, 363] on span "Drinks" at bounding box center [588, 371] width 62 height 16
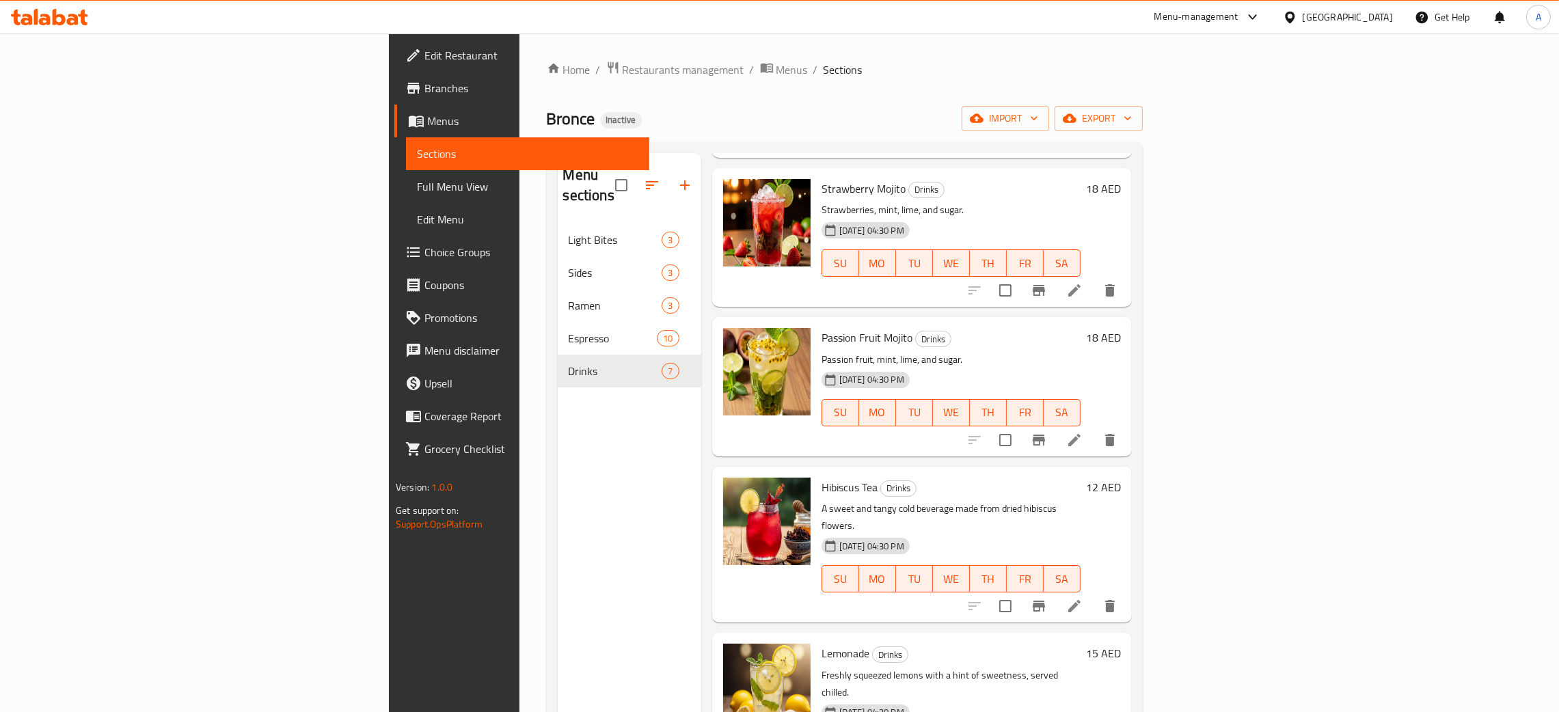
click at [1331, 14] on div "[GEOGRAPHIC_DATA]" at bounding box center [1348, 17] width 90 height 15
click at [1199, 148] on div "[GEOGRAPHIC_DATA]" at bounding box center [1244, 140] width 90 height 15
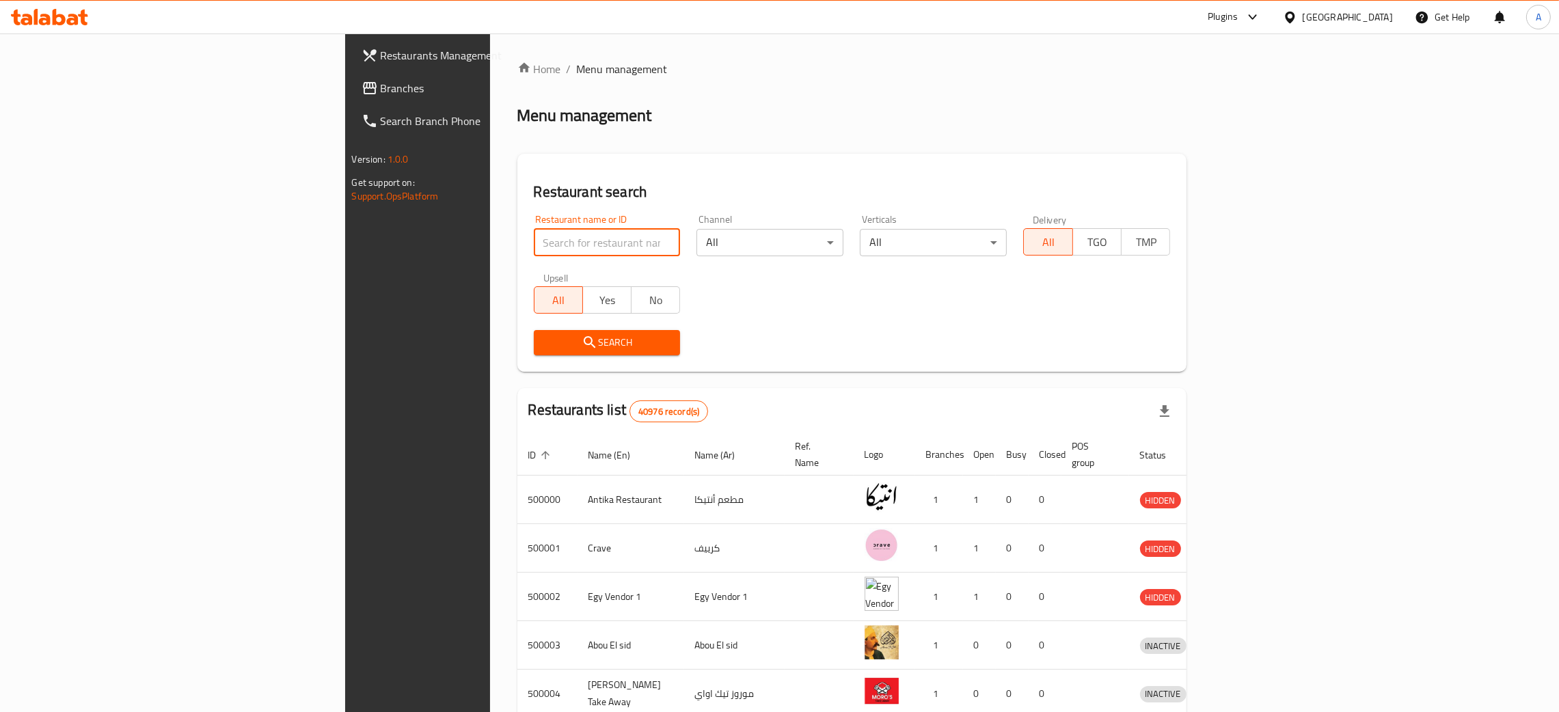
click at [534, 243] on input "search" at bounding box center [607, 242] width 147 height 27
paste input "مطعم نور"
type input "مطعم نور"
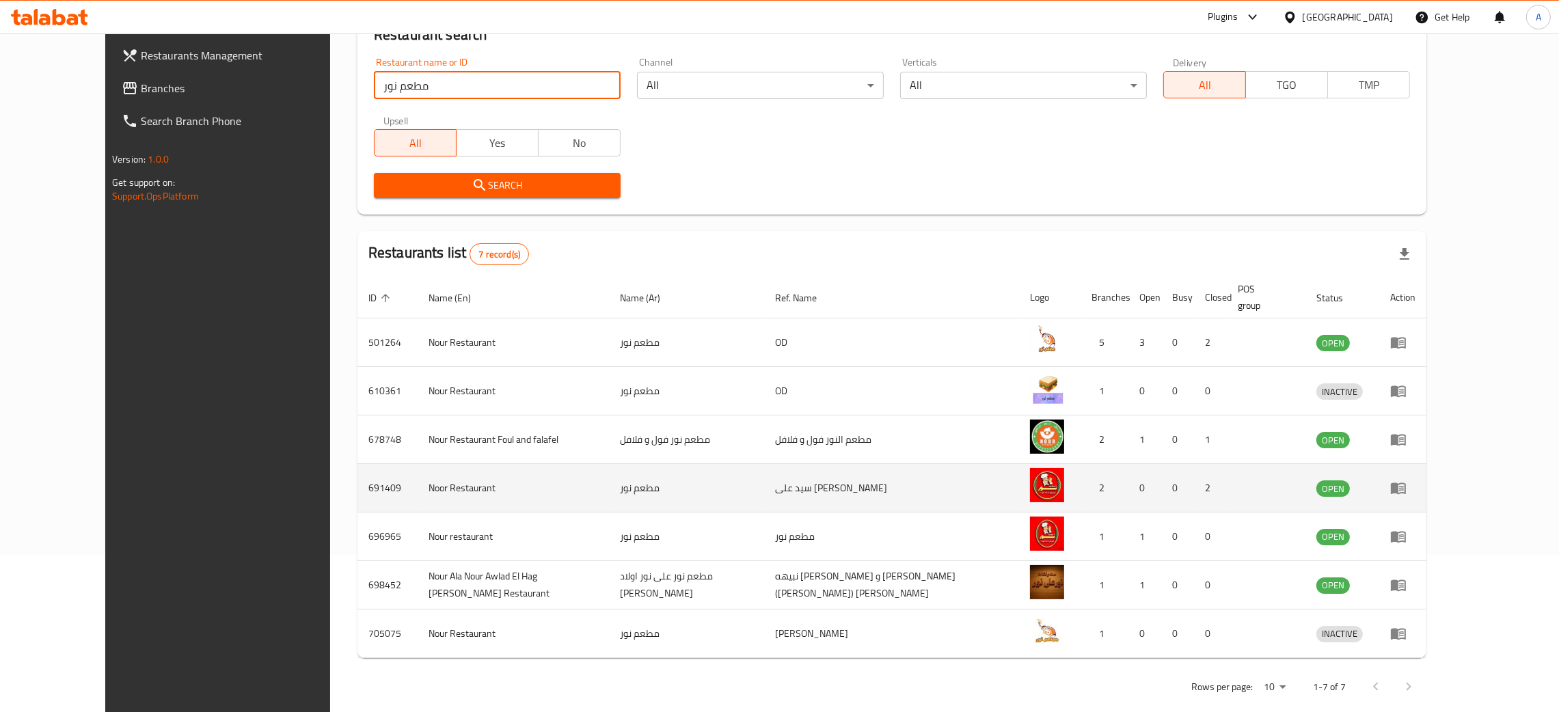
scroll to position [163, 0]
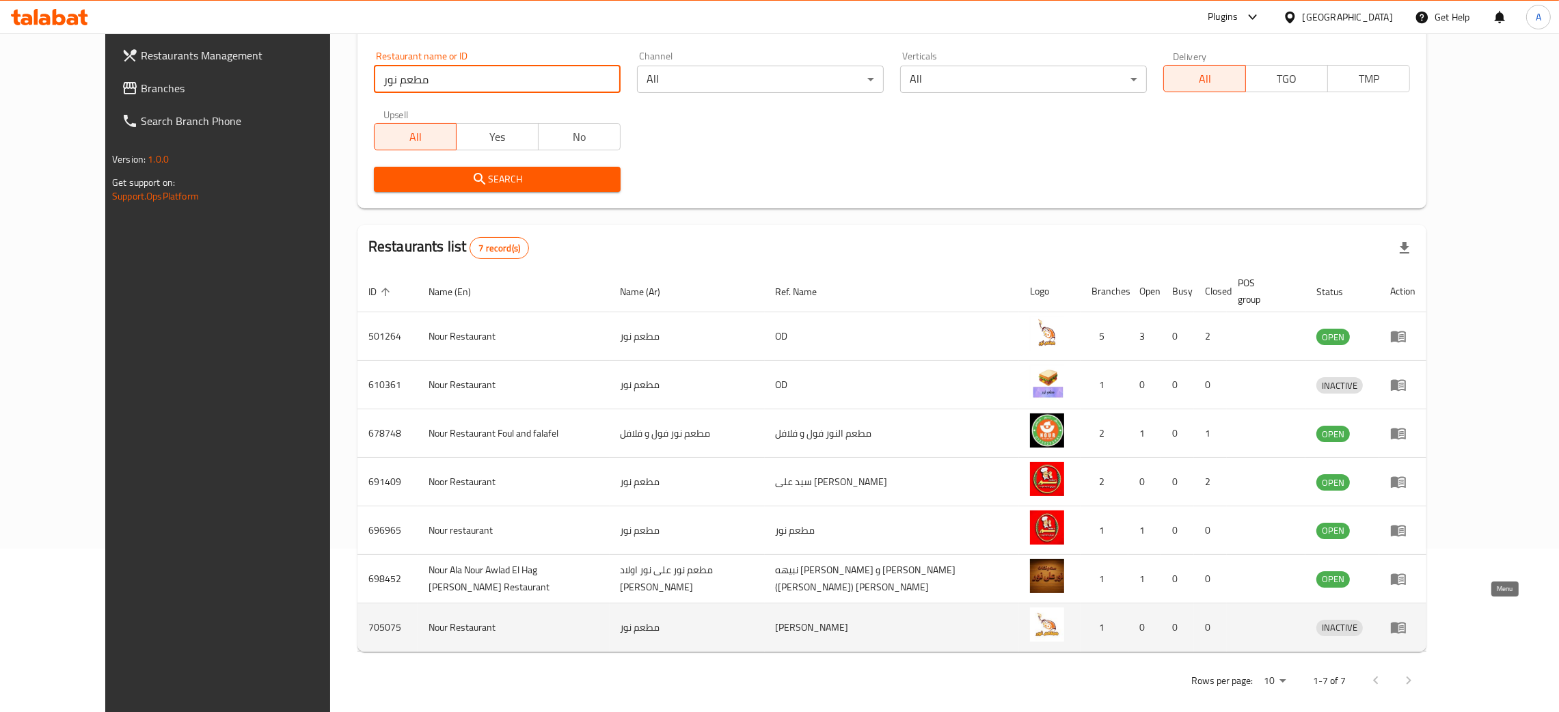
click at [1406, 619] on icon "enhanced table" at bounding box center [1398, 627] width 16 height 16
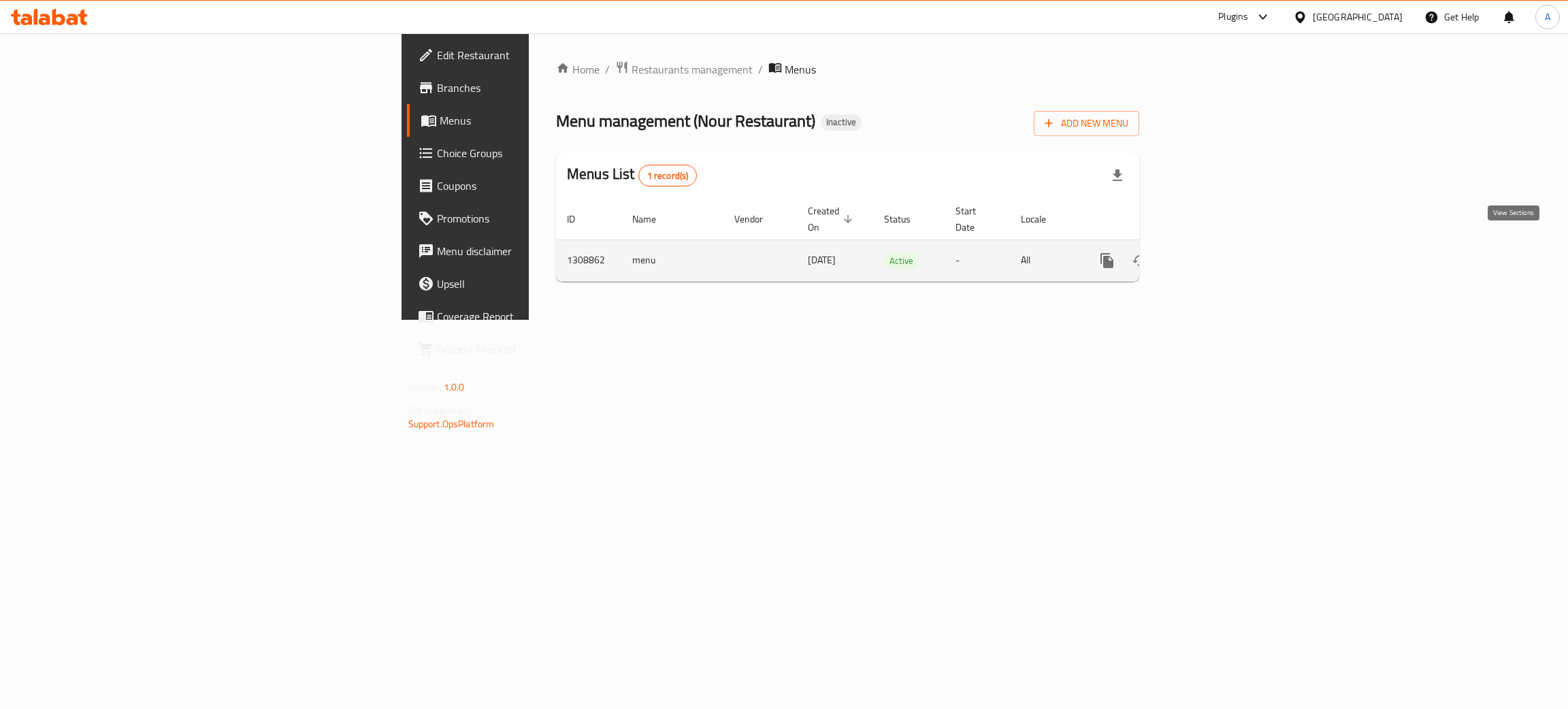
click at [1211, 255] on icon "enhanced table" at bounding box center [1205, 261] width 12 height 12
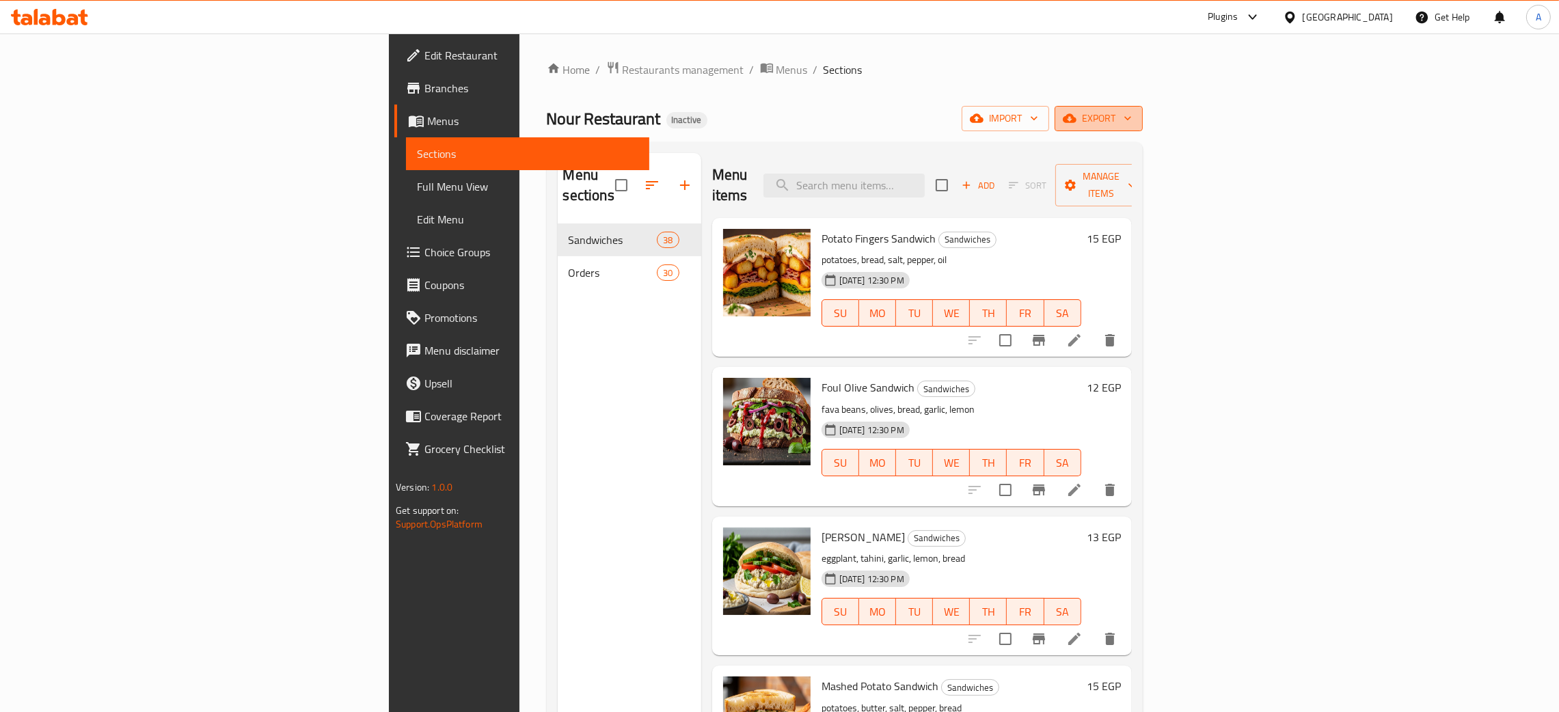
click at [1134, 112] on icon "button" at bounding box center [1128, 118] width 14 height 14
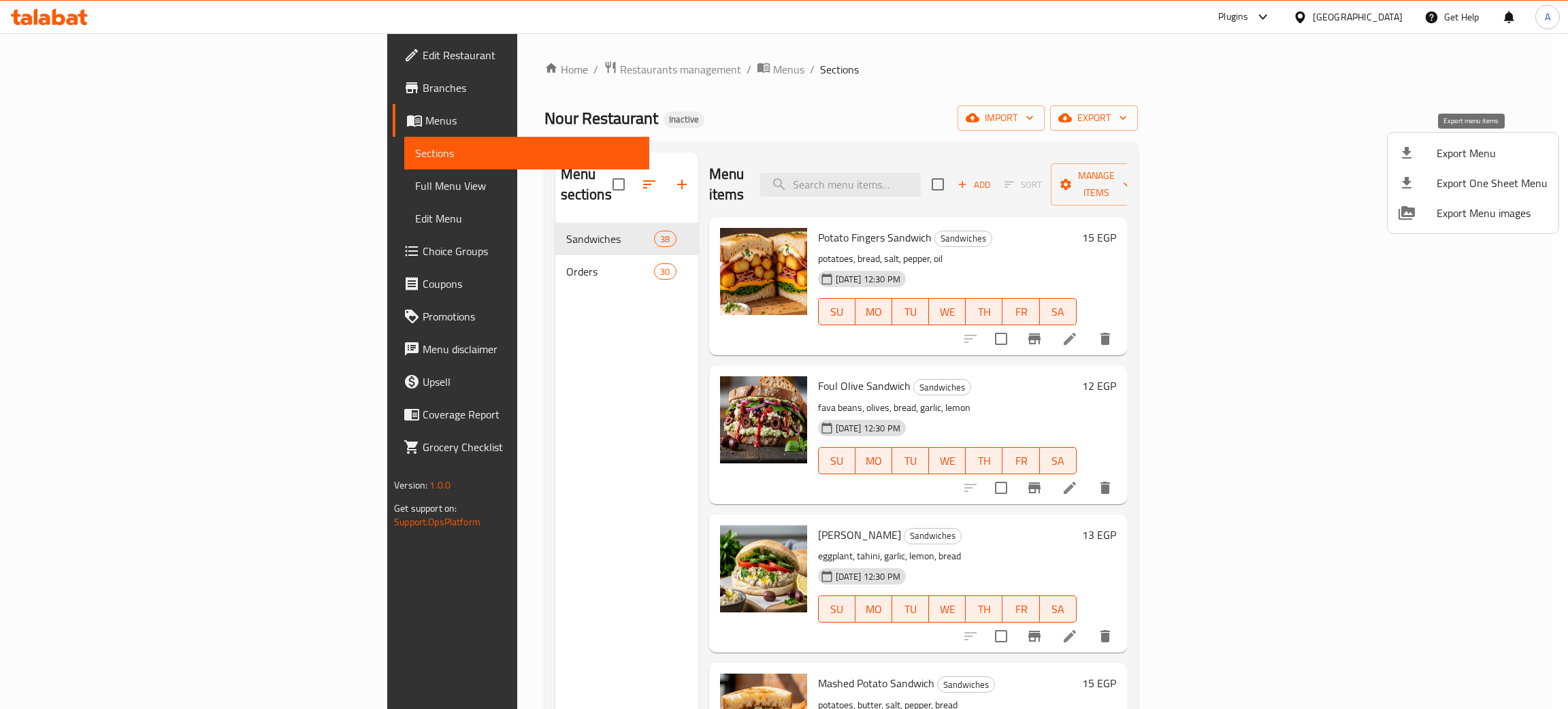
click at [1485, 153] on span "Export Menu" at bounding box center [1491, 153] width 111 height 16
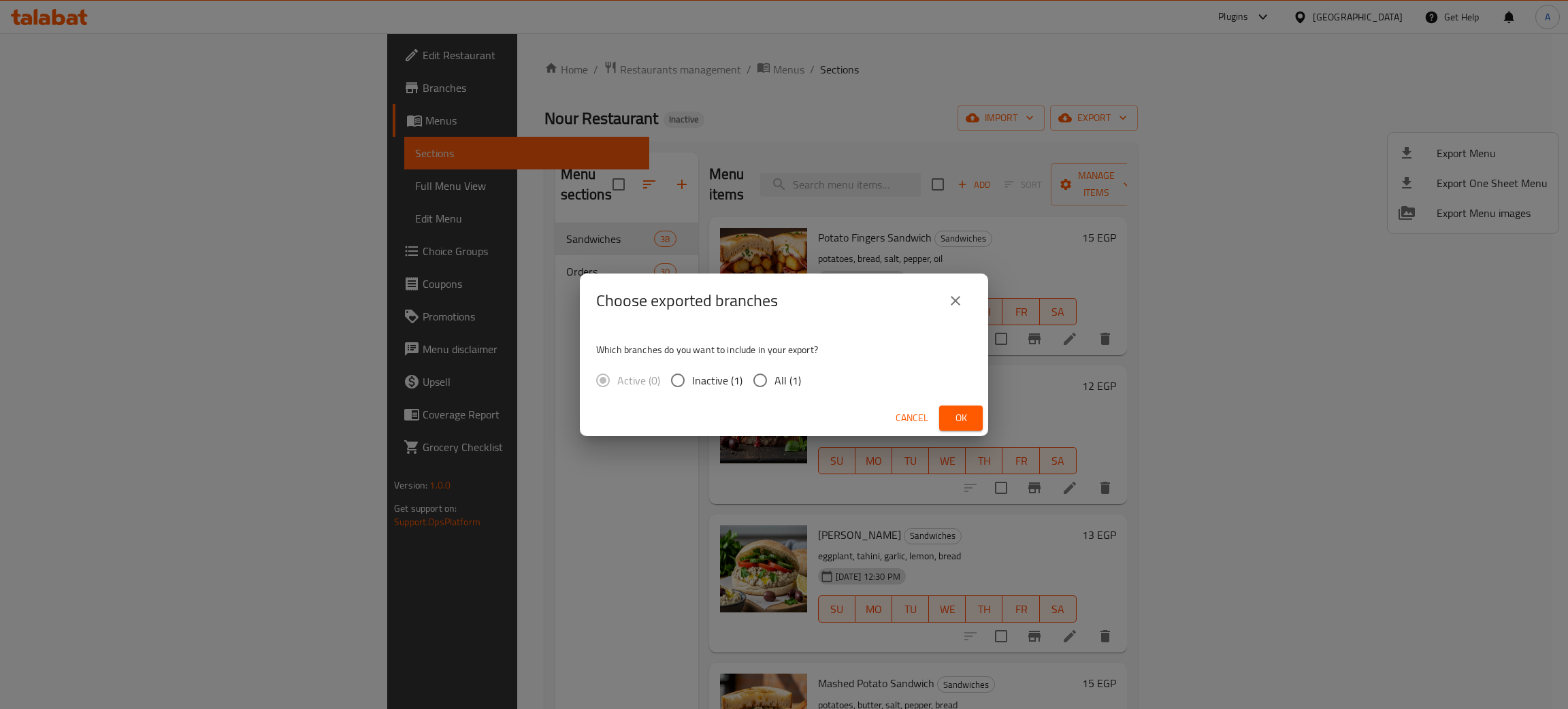
click at [956, 409] on span "Ok" at bounding box center [961, 417] width 22 height 17
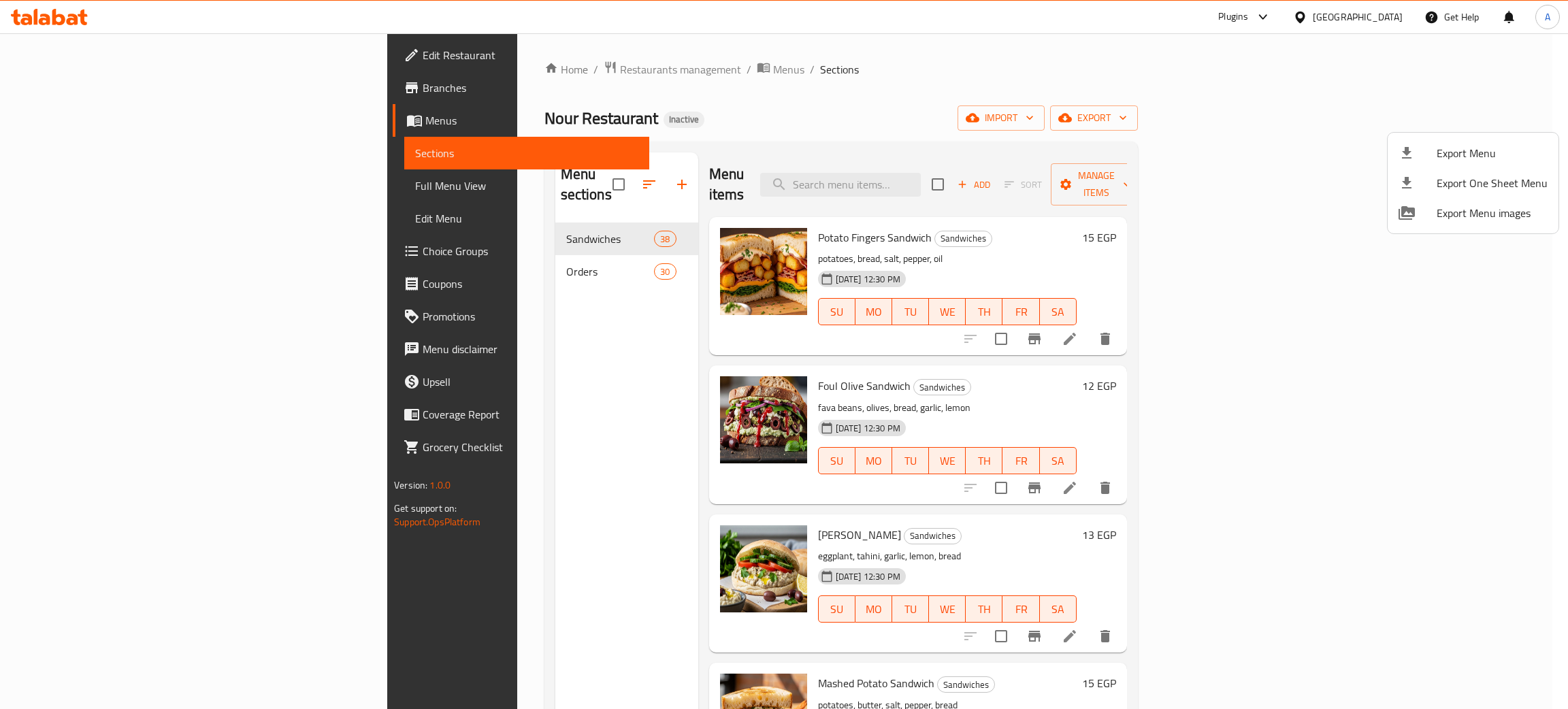
click at [435, 249] on div at bounding box center [784, 354] width 1568 height 709
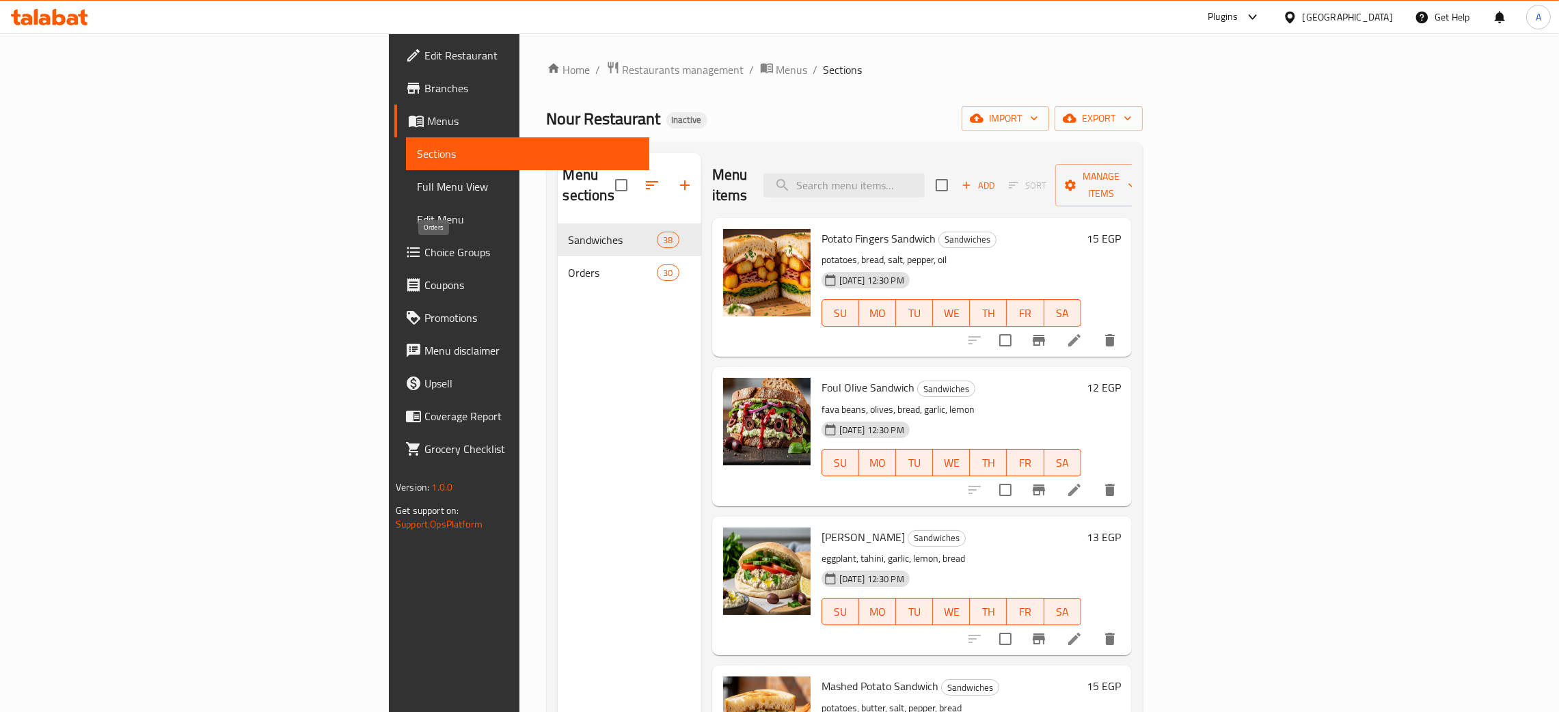
click at [569, 264] on span "Orders" at bounding box center [613, 272] width 89 height 16
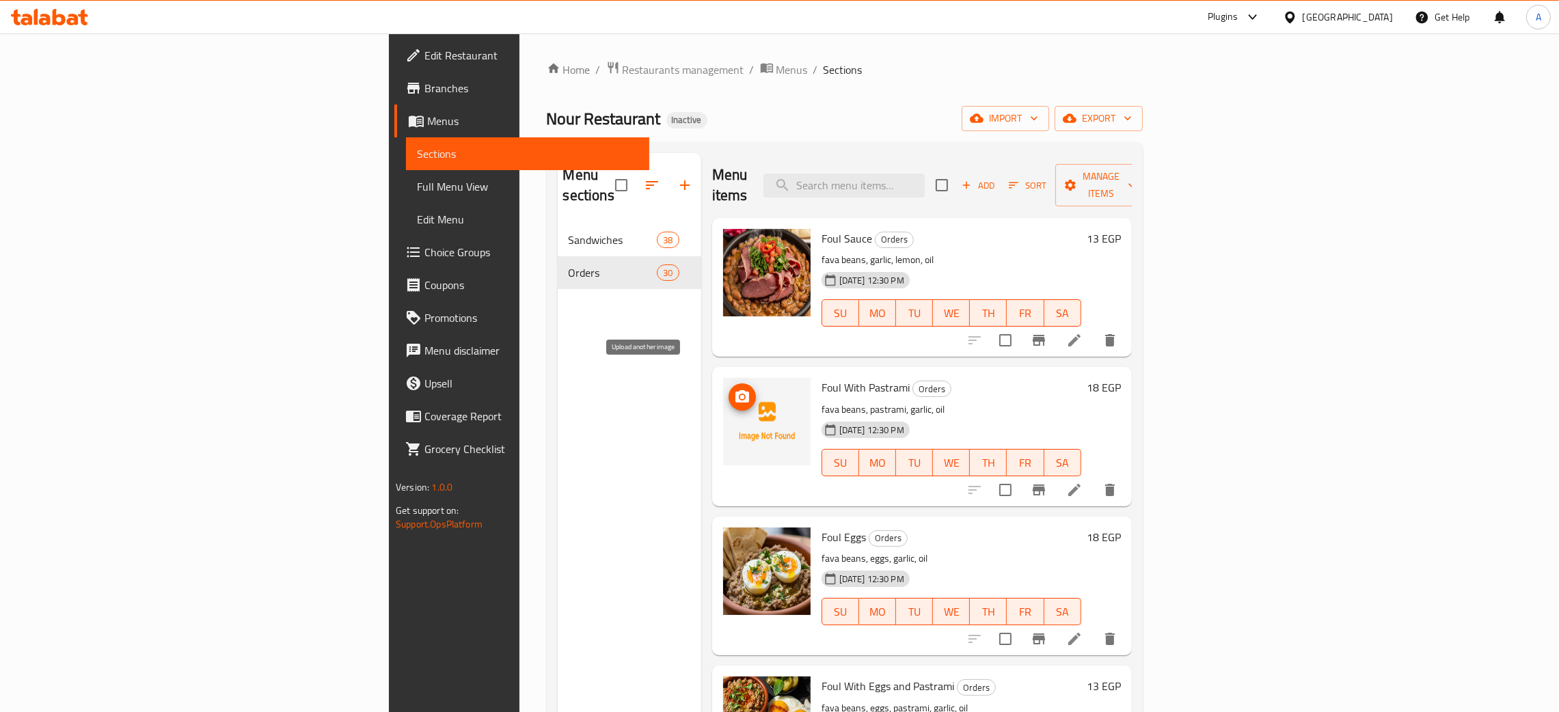
click at [735, 390] on icon "upload picture" at bounding box center [742, 396] width 14 height 12
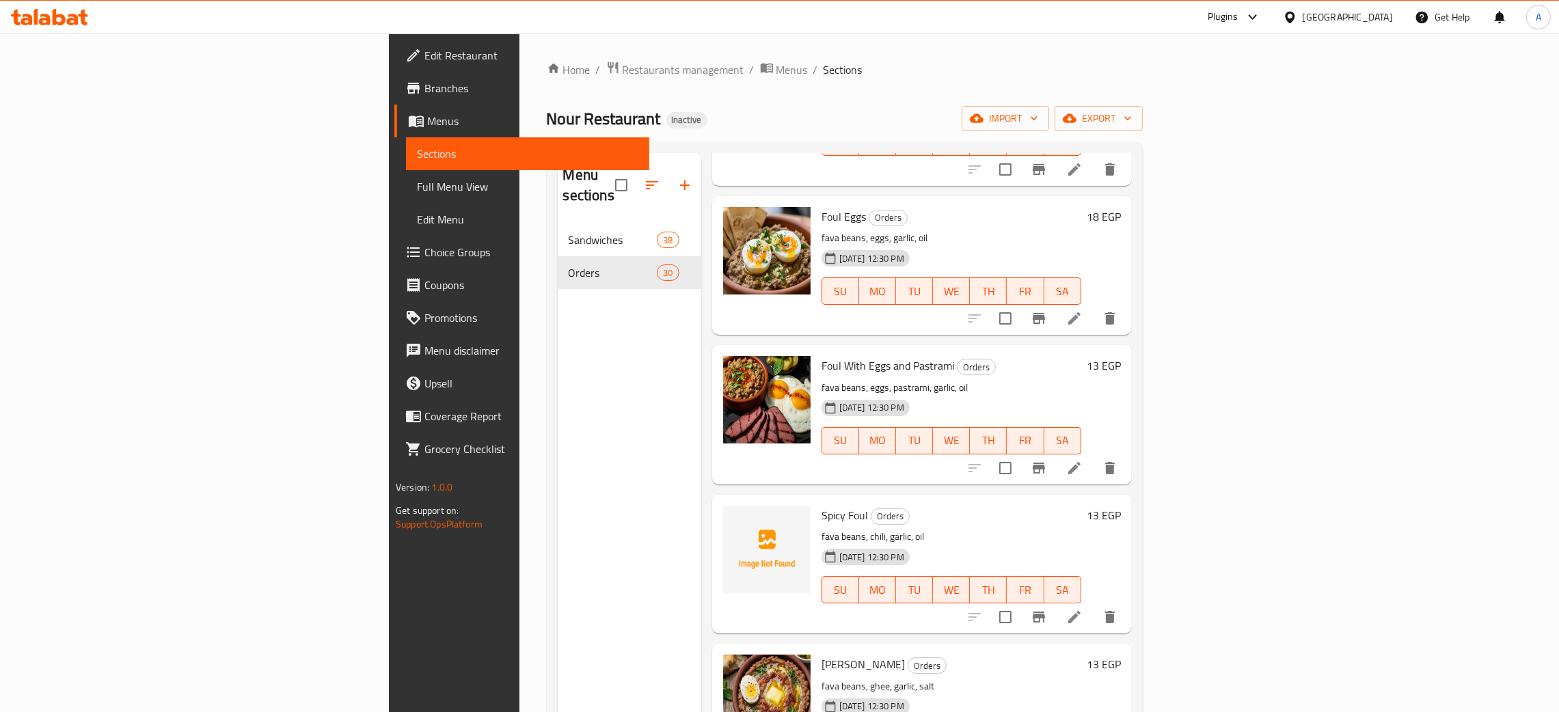
scroll to position [512, 0]
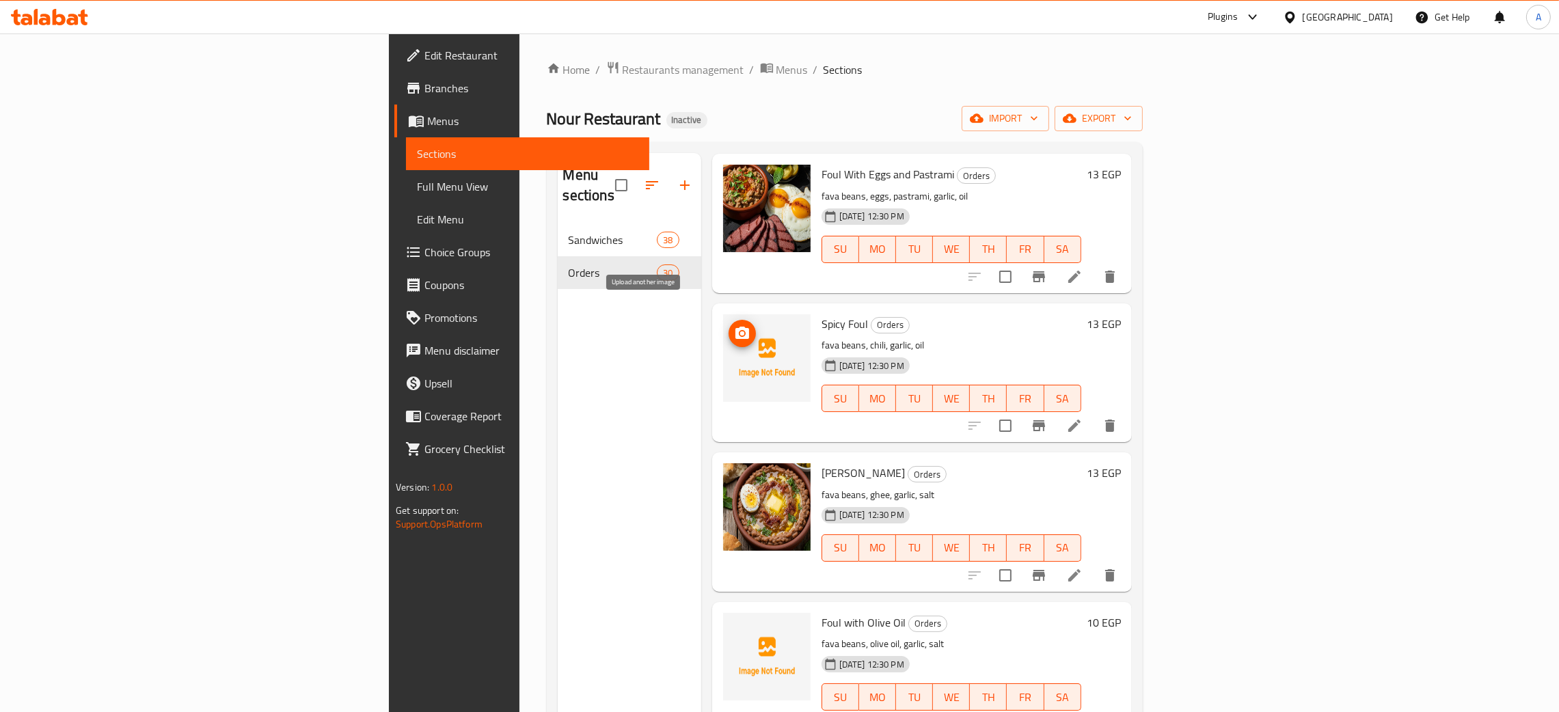
click at [735, 327] on icon "upload picture" at bounding box center [742, 333] width 14 height 12
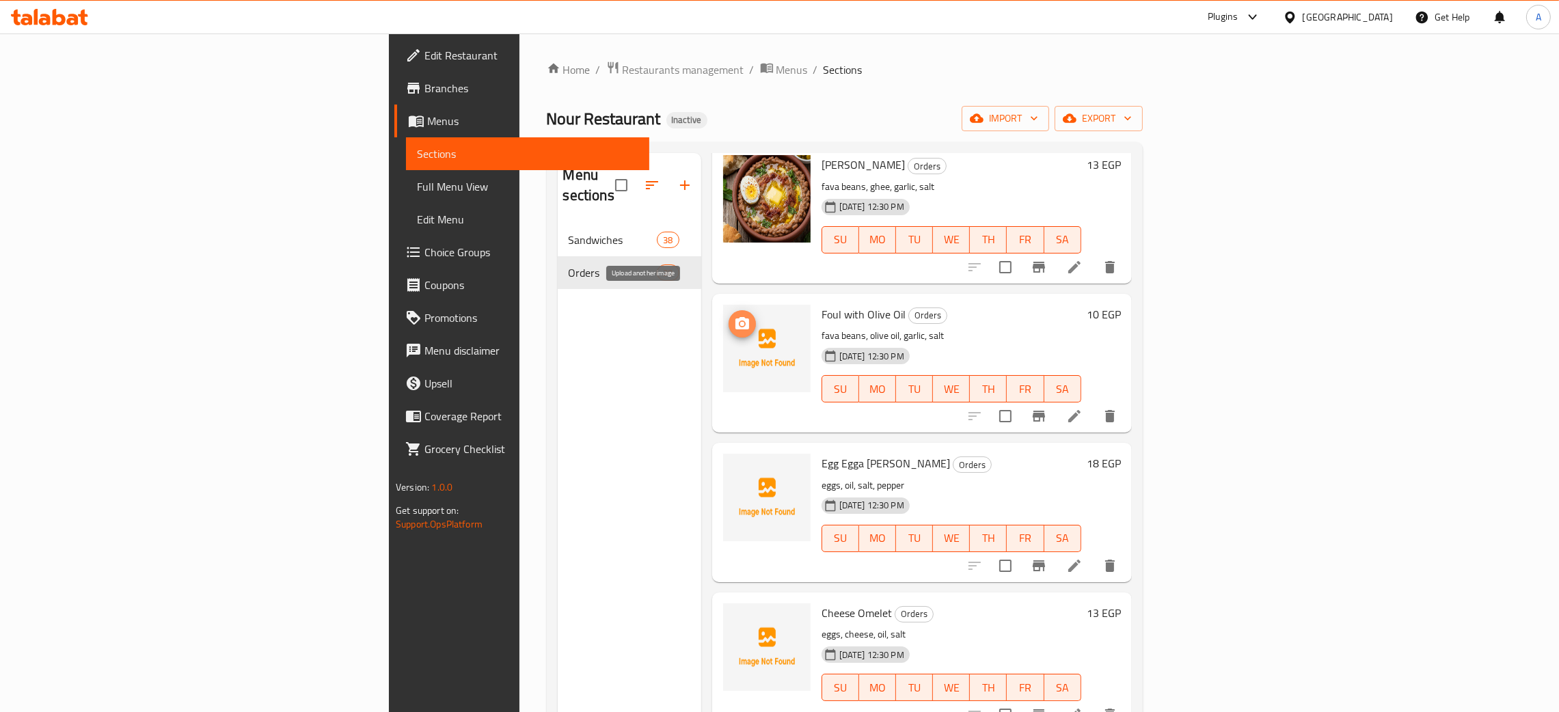
click at [729, 316] on span "upload picture" at bounding box center [742, 324] width 27 height 16
click at [735, 466] on icon "upload picture" at bounding box center [742, 472] width 14 height 12
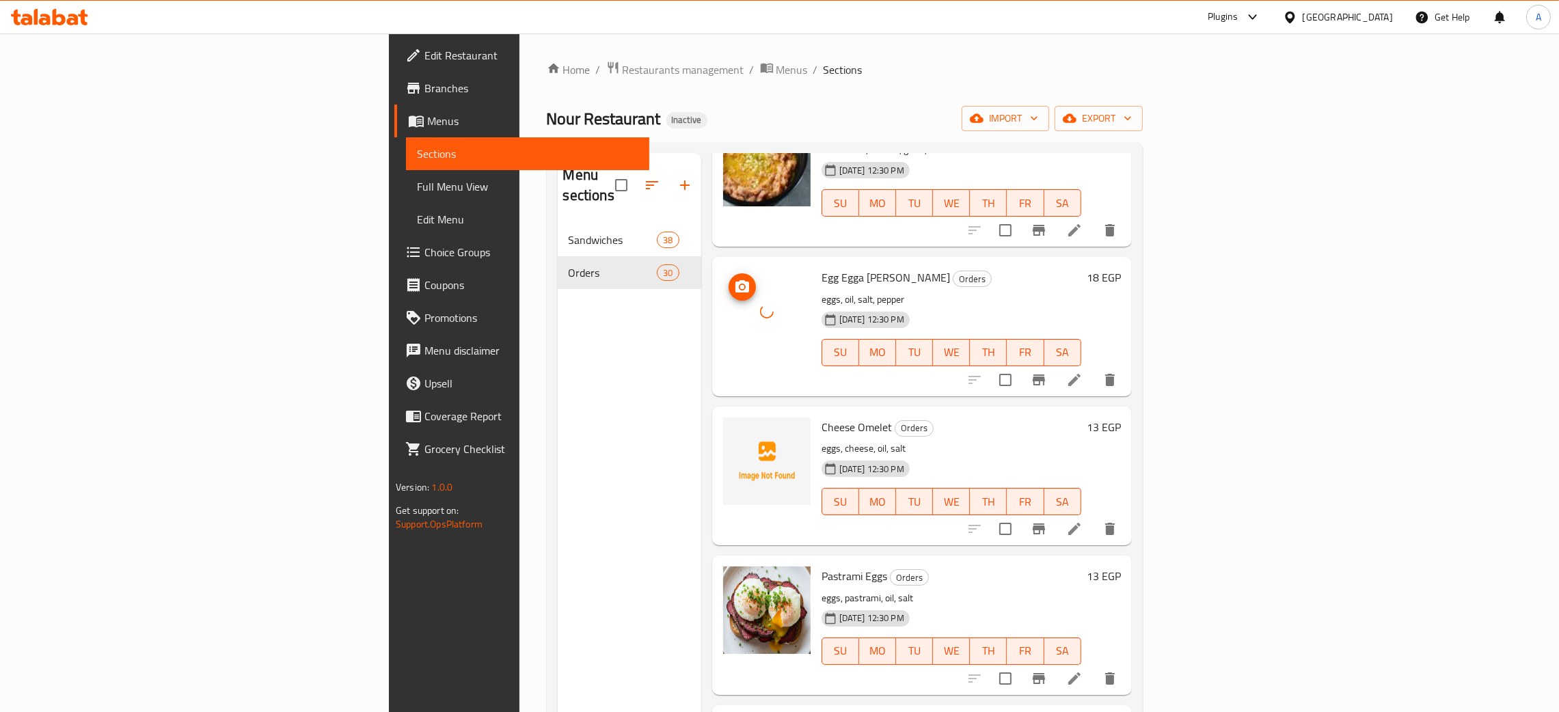
scroll to position [1024, 0]
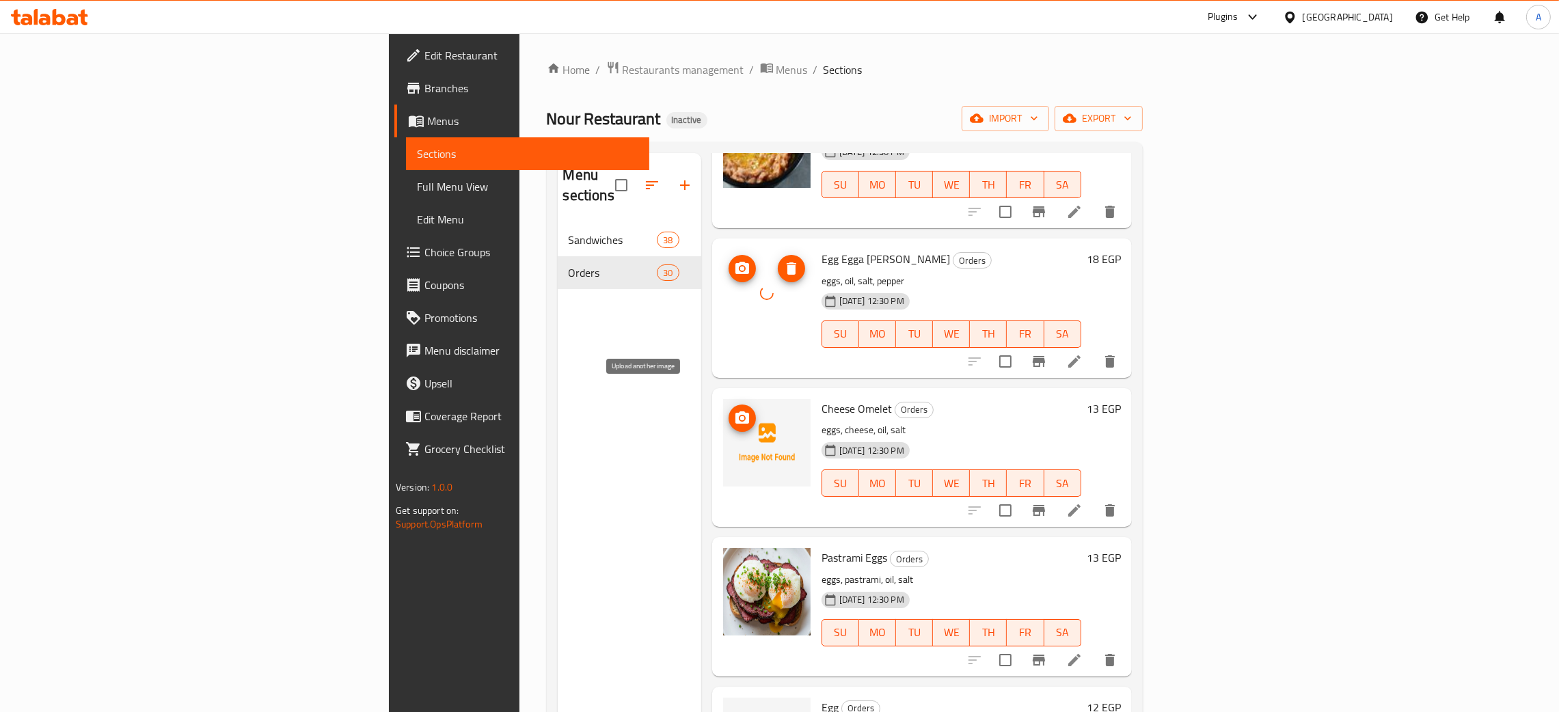
click at [729, 410] on span "upload picture" at bounding box center [742, 418] width 27 height 16
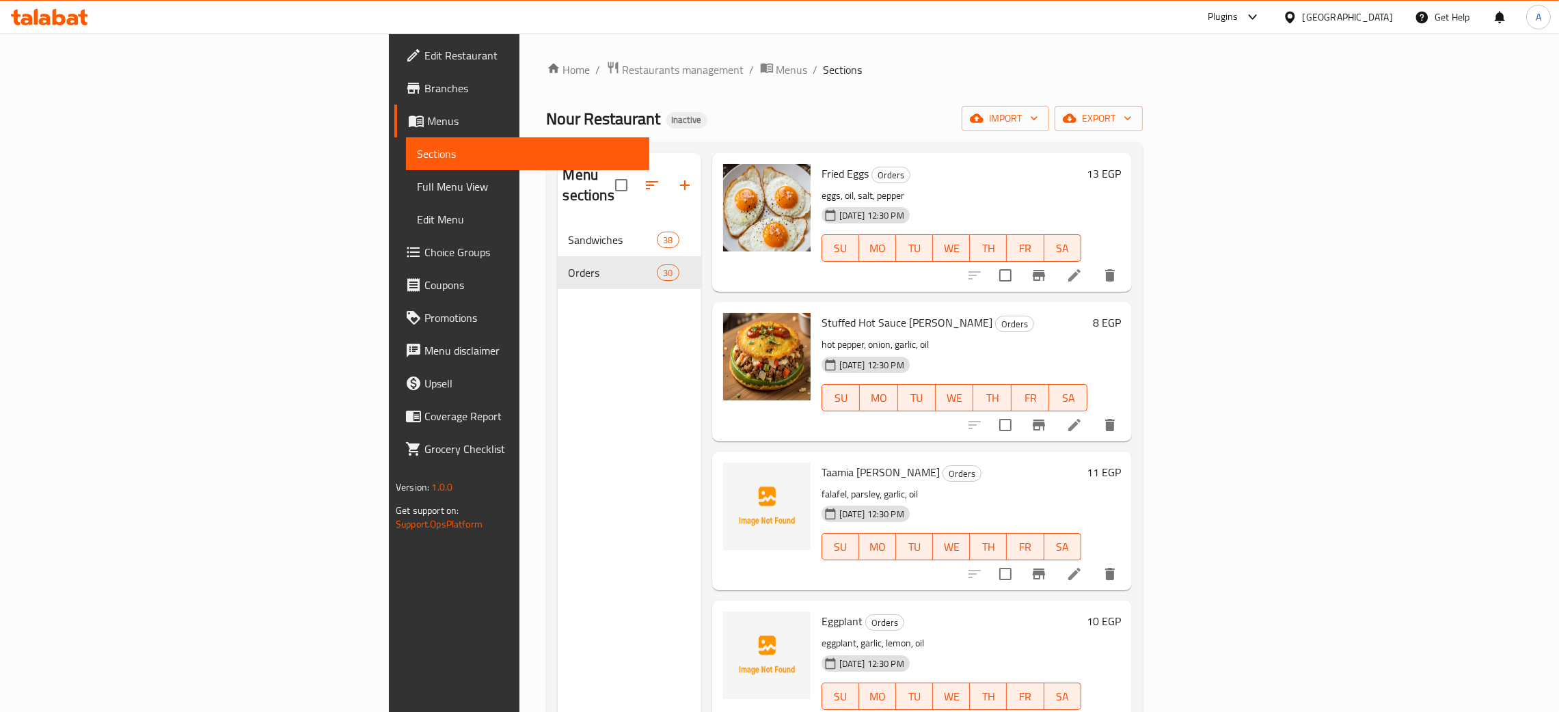
scroll to position [1743, 0]
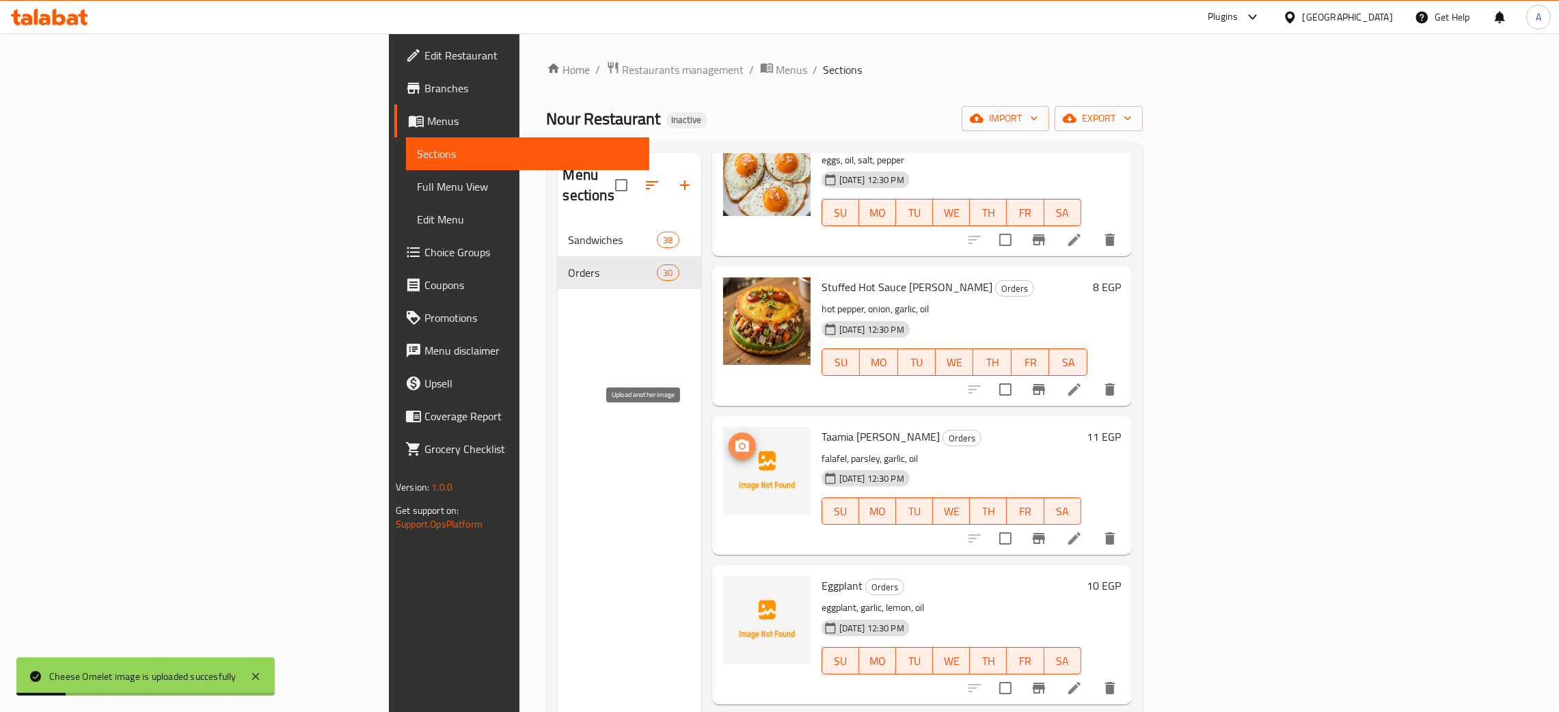
click at [734, 438] on icon "upload picture" at bounding box center [742, 446] width 16 height 16
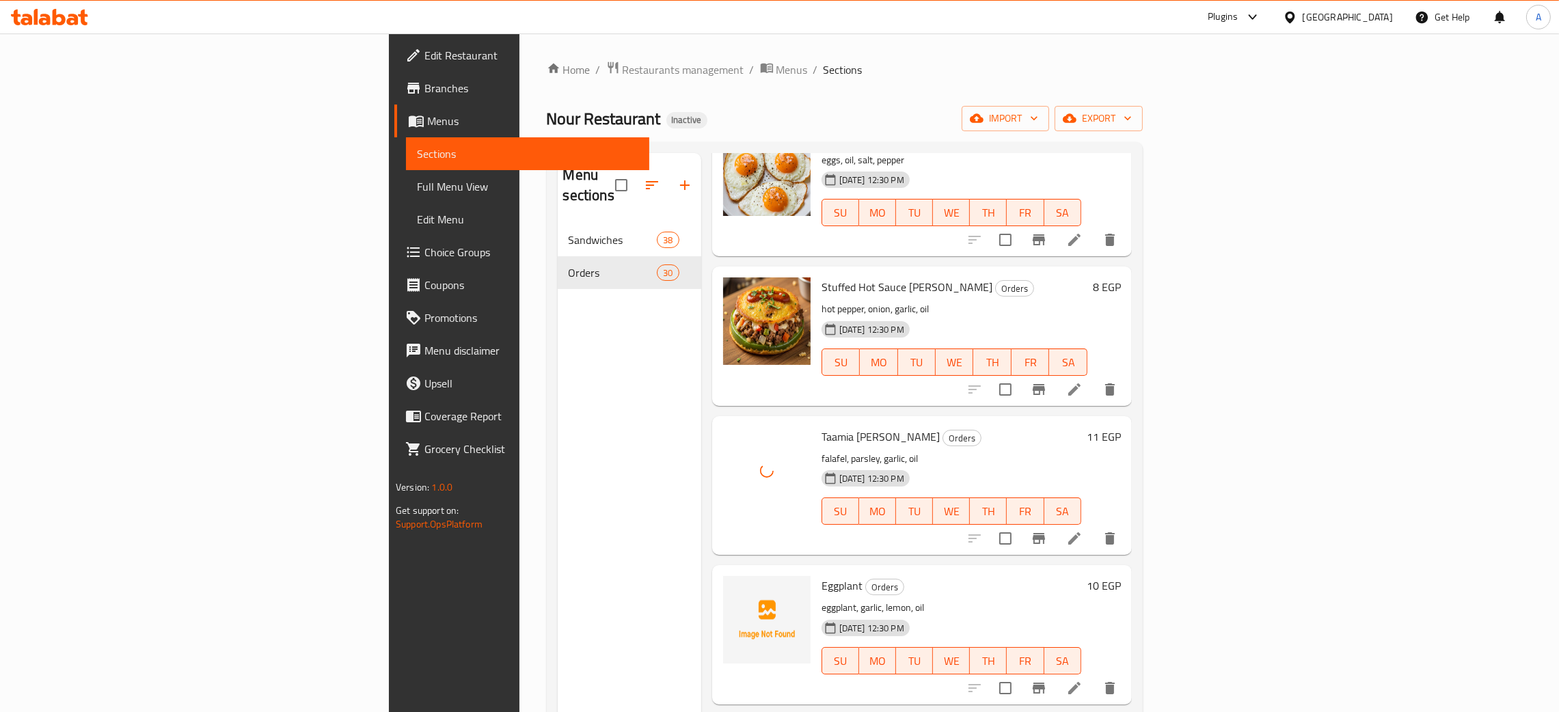
scroll to position [1947, 0]
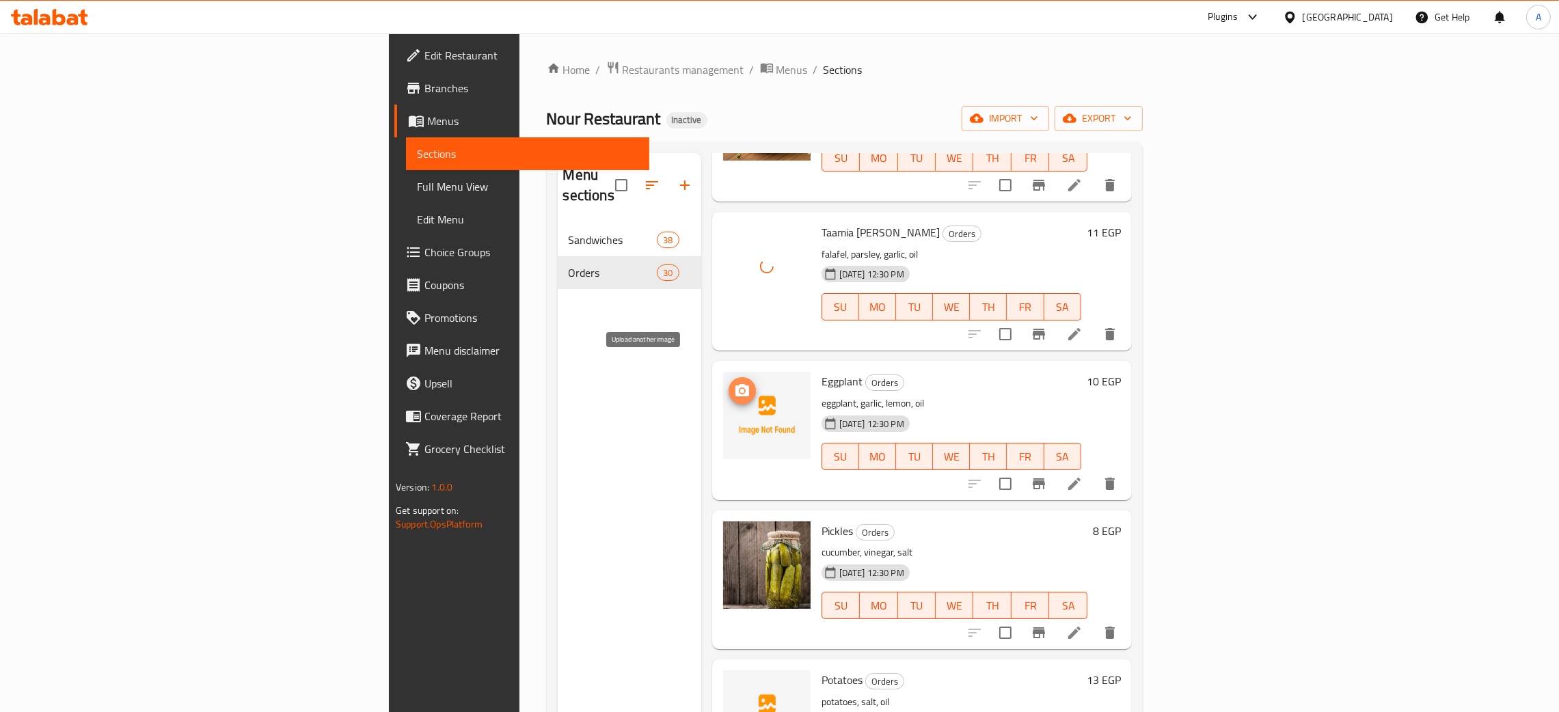
click at [734, 383] on icon "upload picture" at bounding box center [742, 391] width 16 height 16
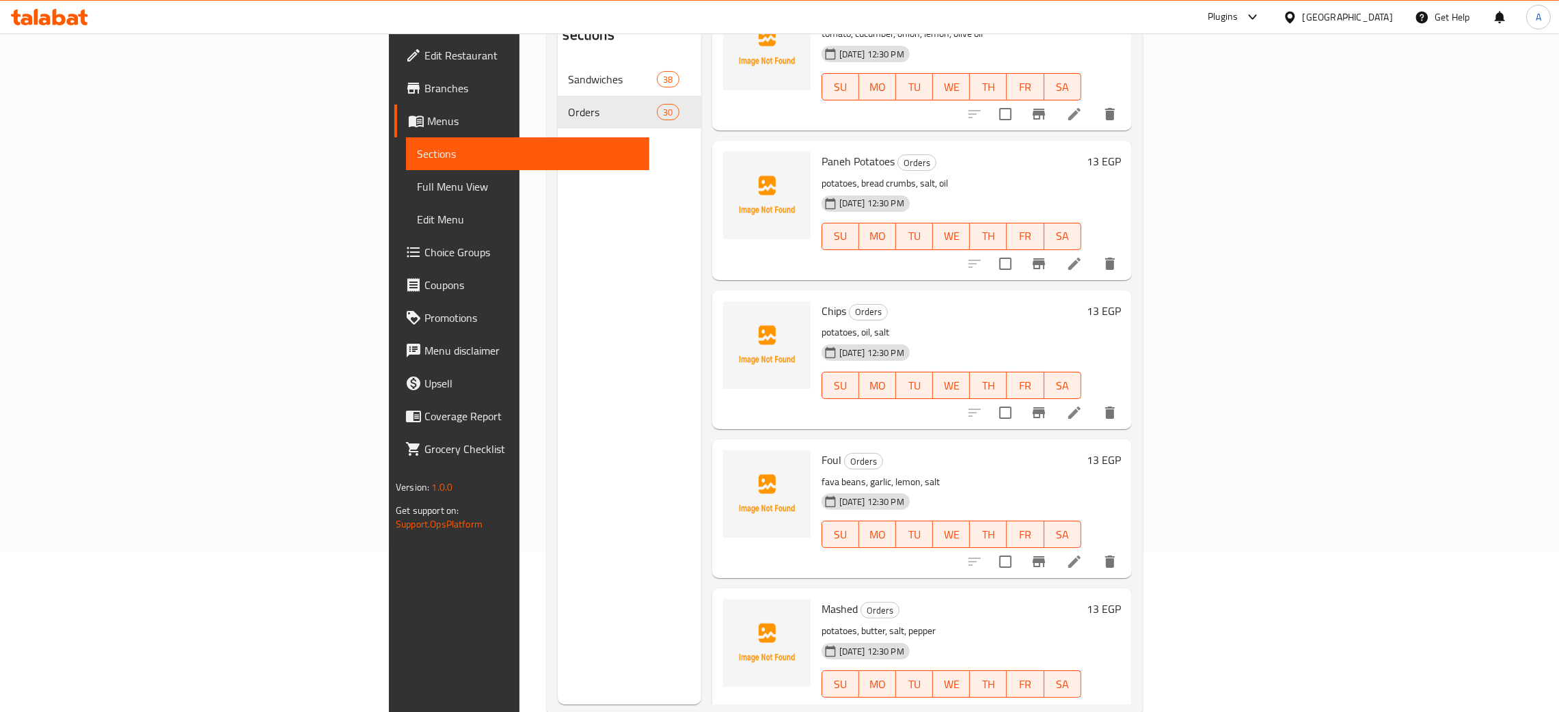
scroll to position [193, 0]
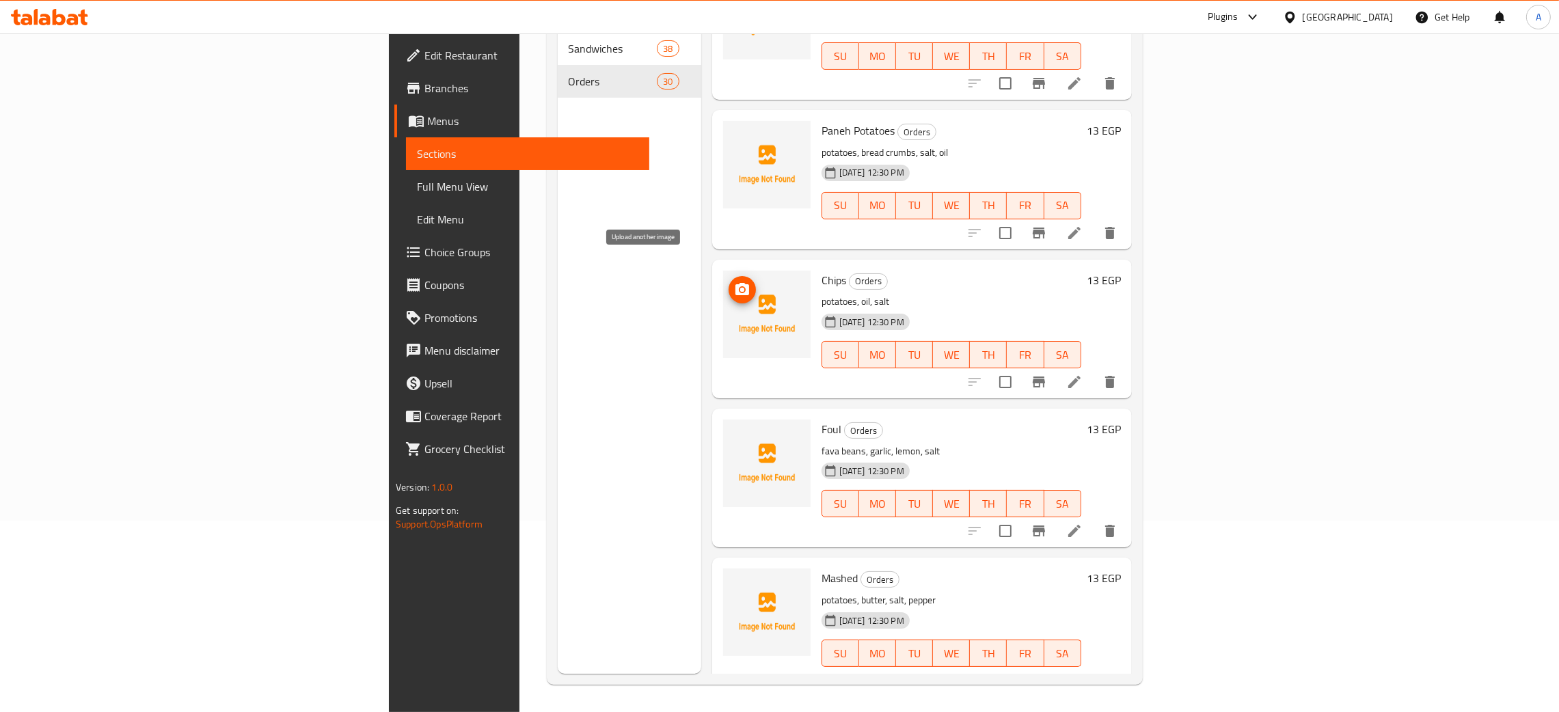
click at [734, 282] on icon "upload picture" at bounding box center [742, 290] width 16 height 16
click at [739, 437] on circle "upload picture" at bounding box center [741, 439] width 4 height 4
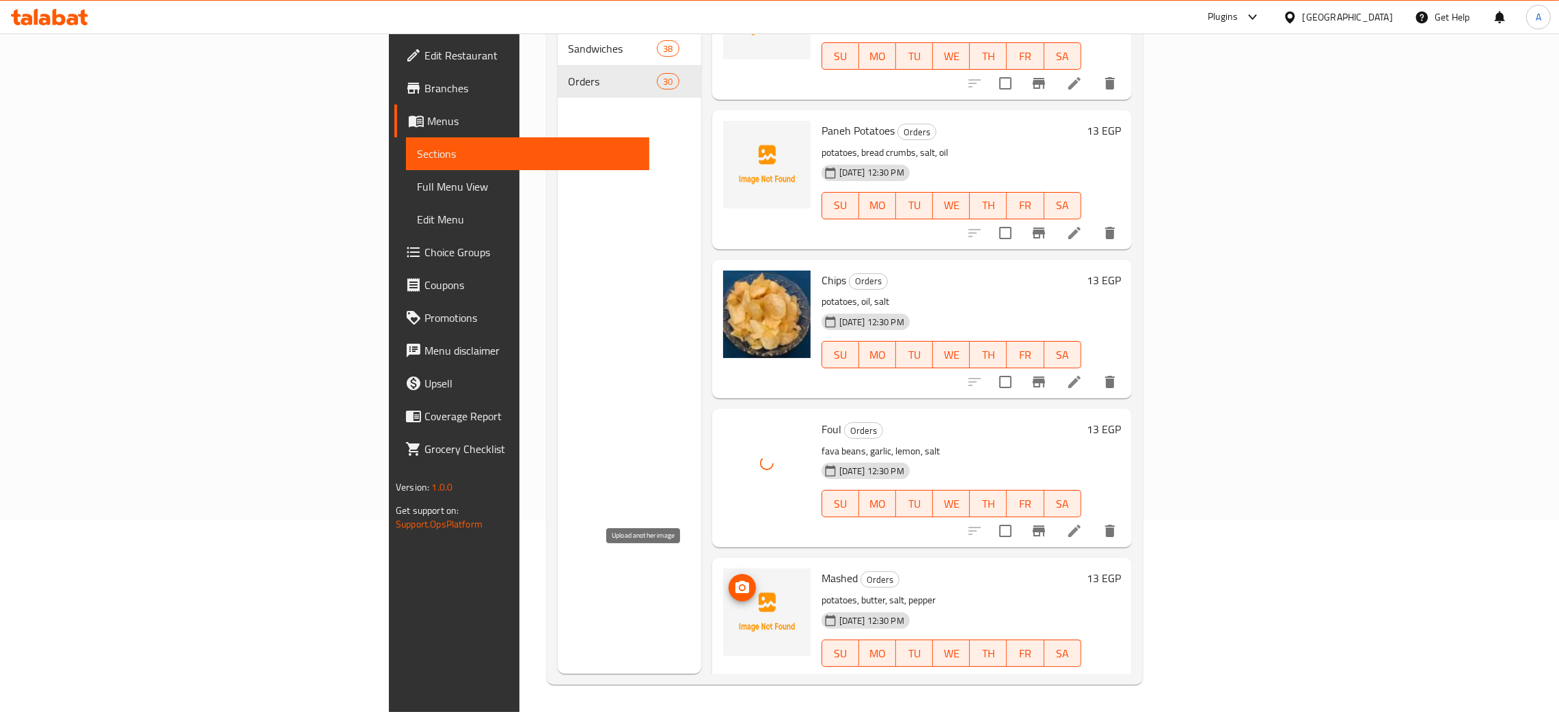
click at [735, 581] on icon "upload picture" at bounding box center [742, 587] width 14 height 12
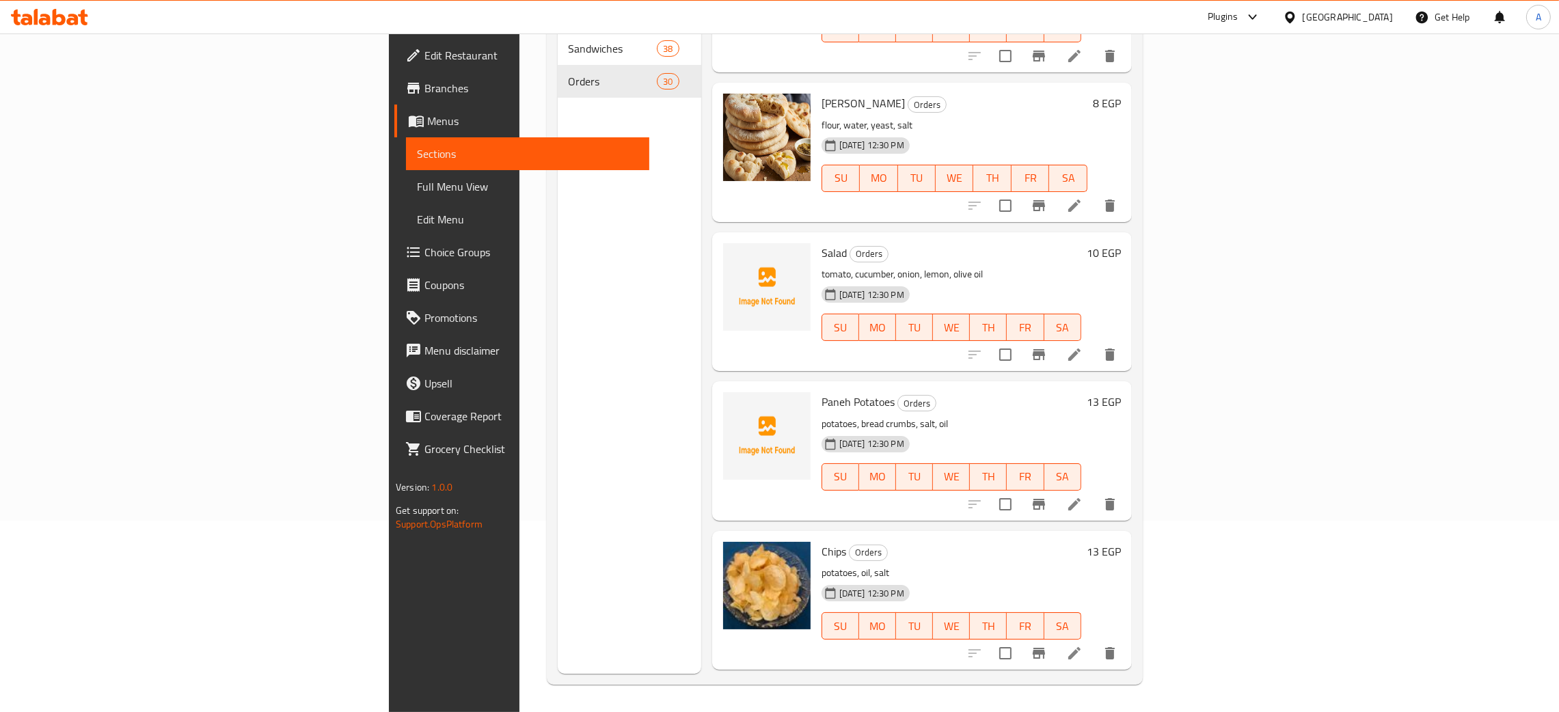
scroll to position [3491, 0]
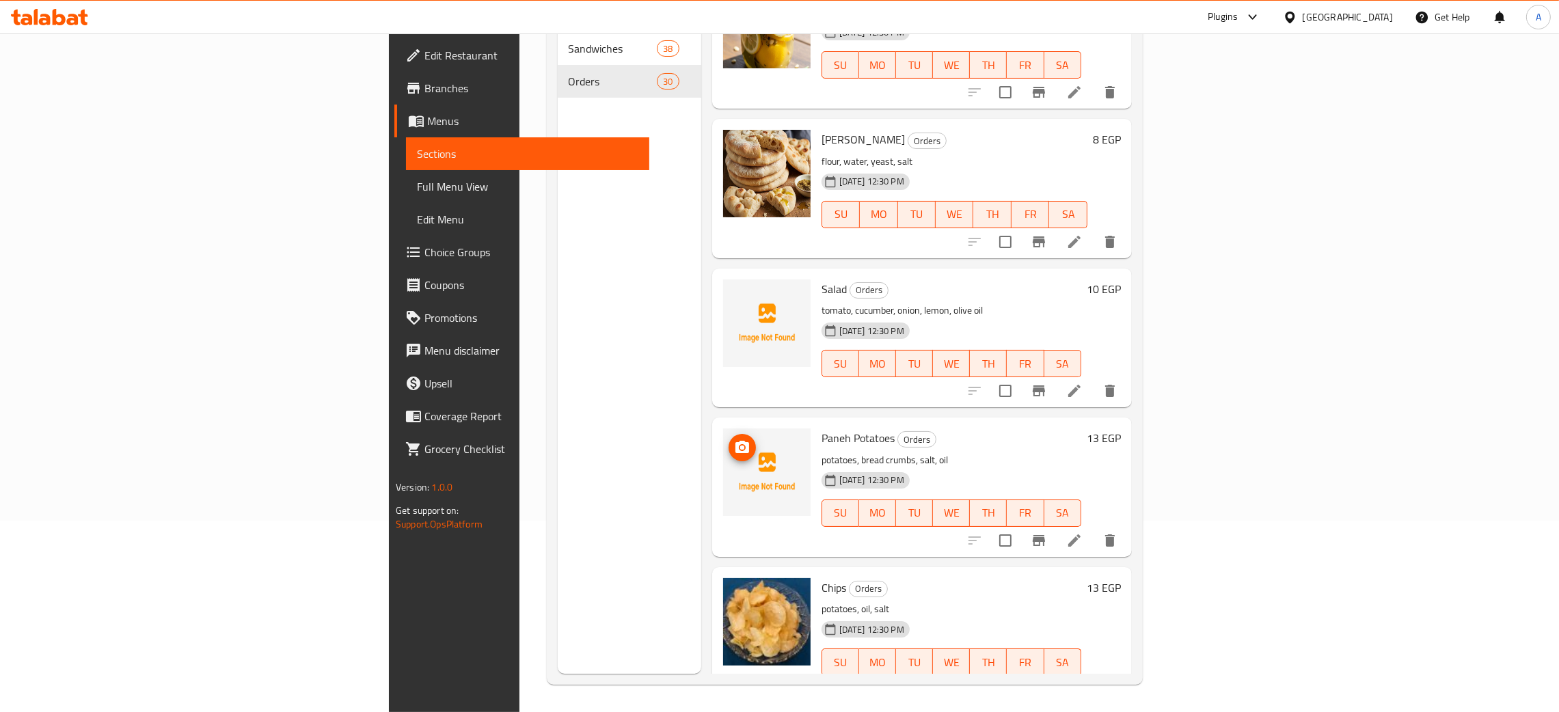
click at [729, 439] on span "upload picture" at bounding box center [742, 447] width 27 height 16
click at [734, 290] on icon "upload picture" at bounding box center [742, 298] width 16 height 16
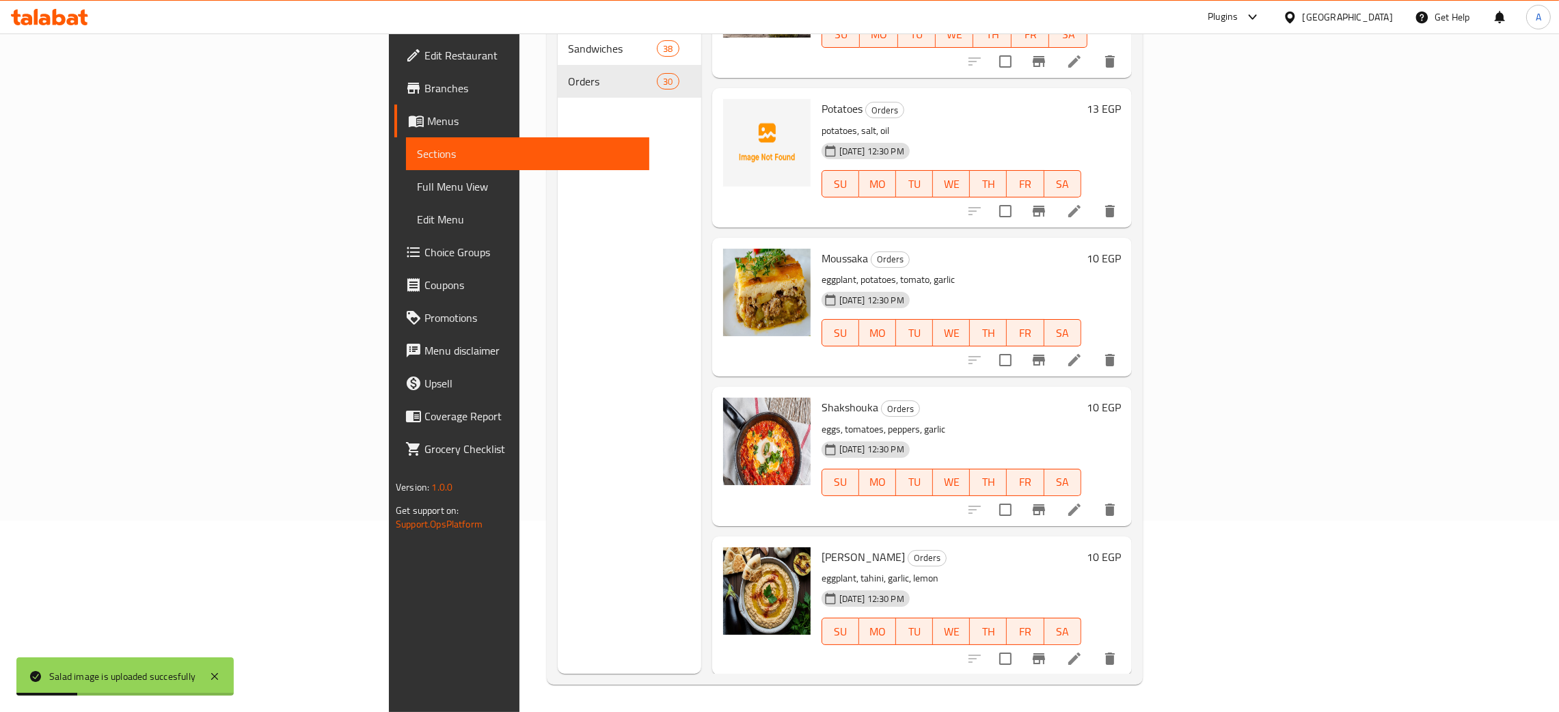
scroll to position [2261, 0]
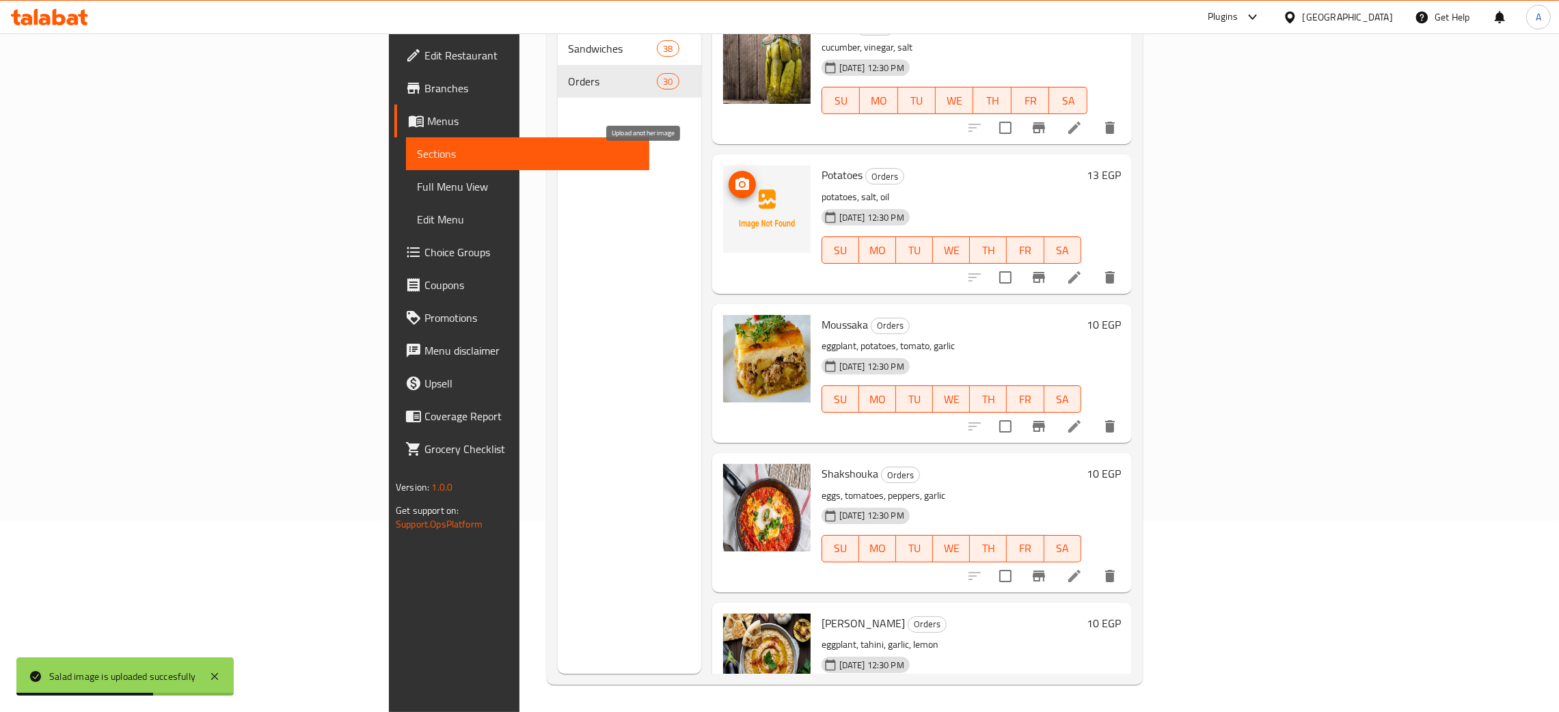
click at [734, 176] on icon "upload picture" at bounding box center [742, 184] width 16 height 16
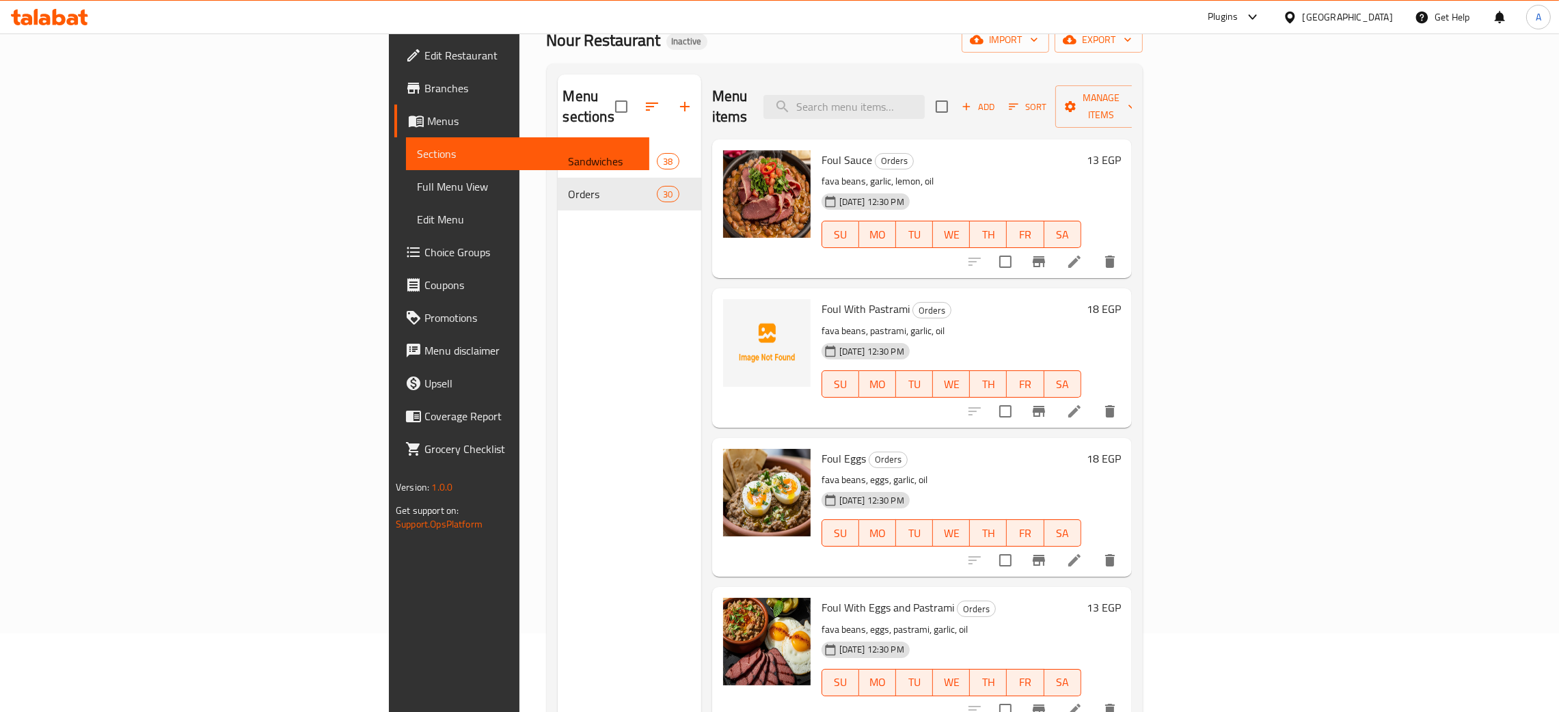
scroll to position [0, 0]
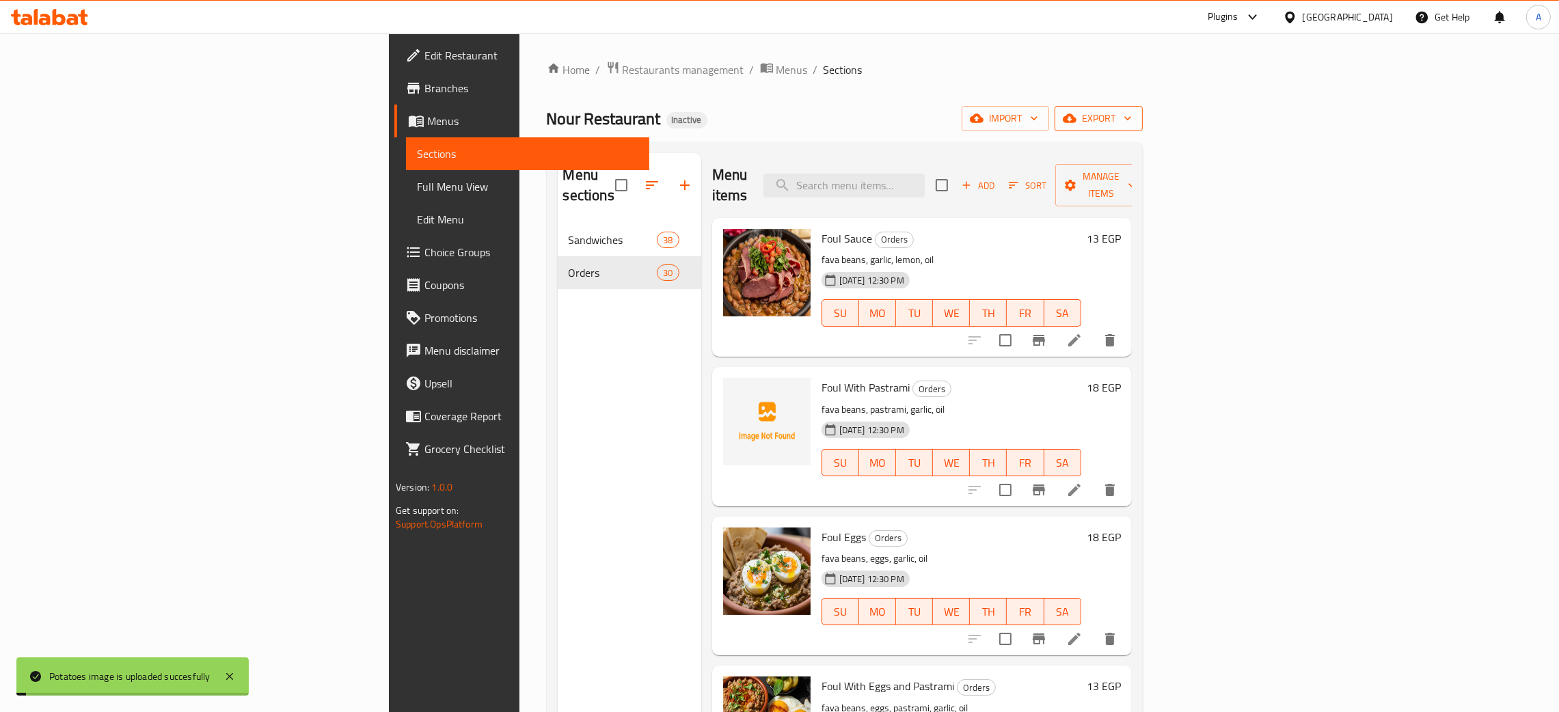
click at [1134, 116] on icon "button" at bounding box center [1128, 118] width 14 height 14
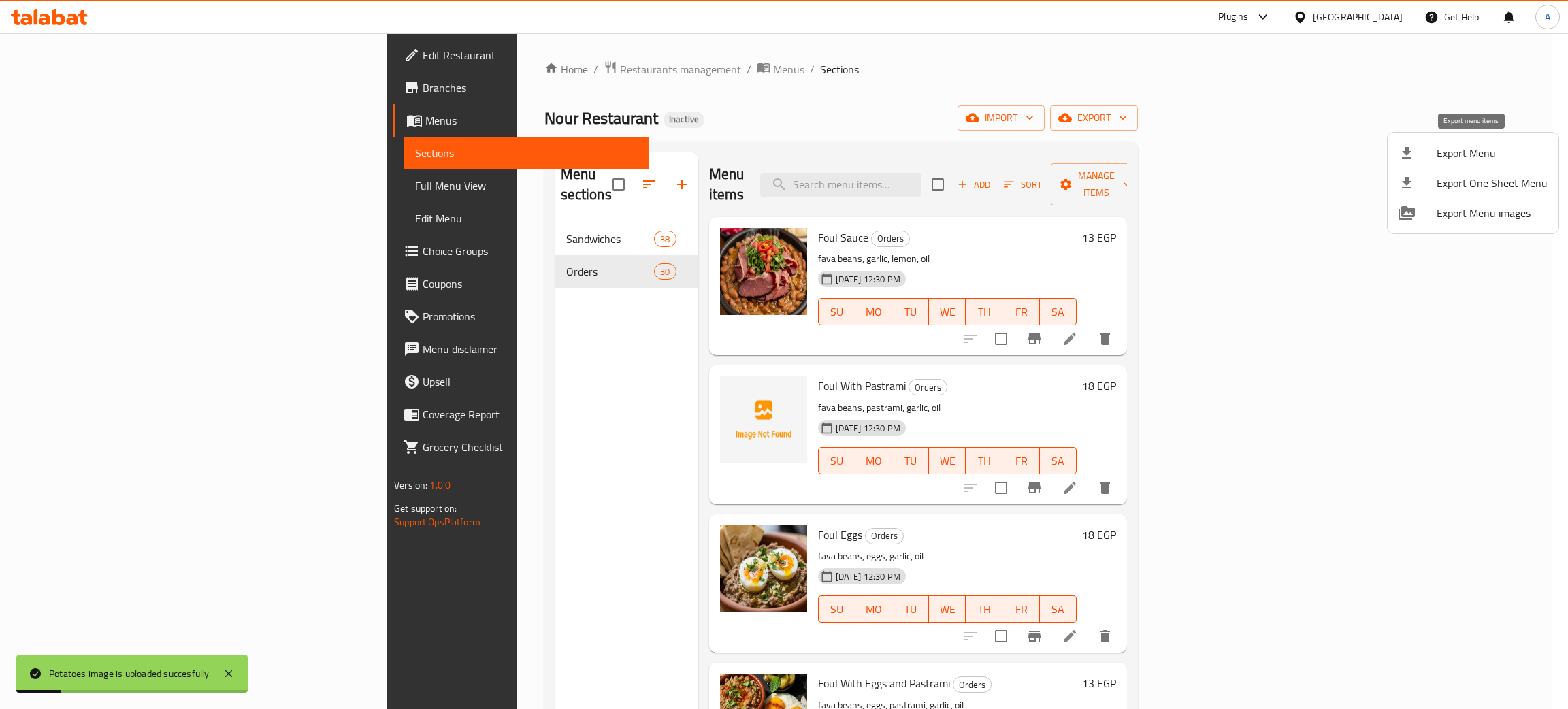
click at [1456, 148] on span "Export Menu" at bounding box center [1491, 153] width 111 height 16
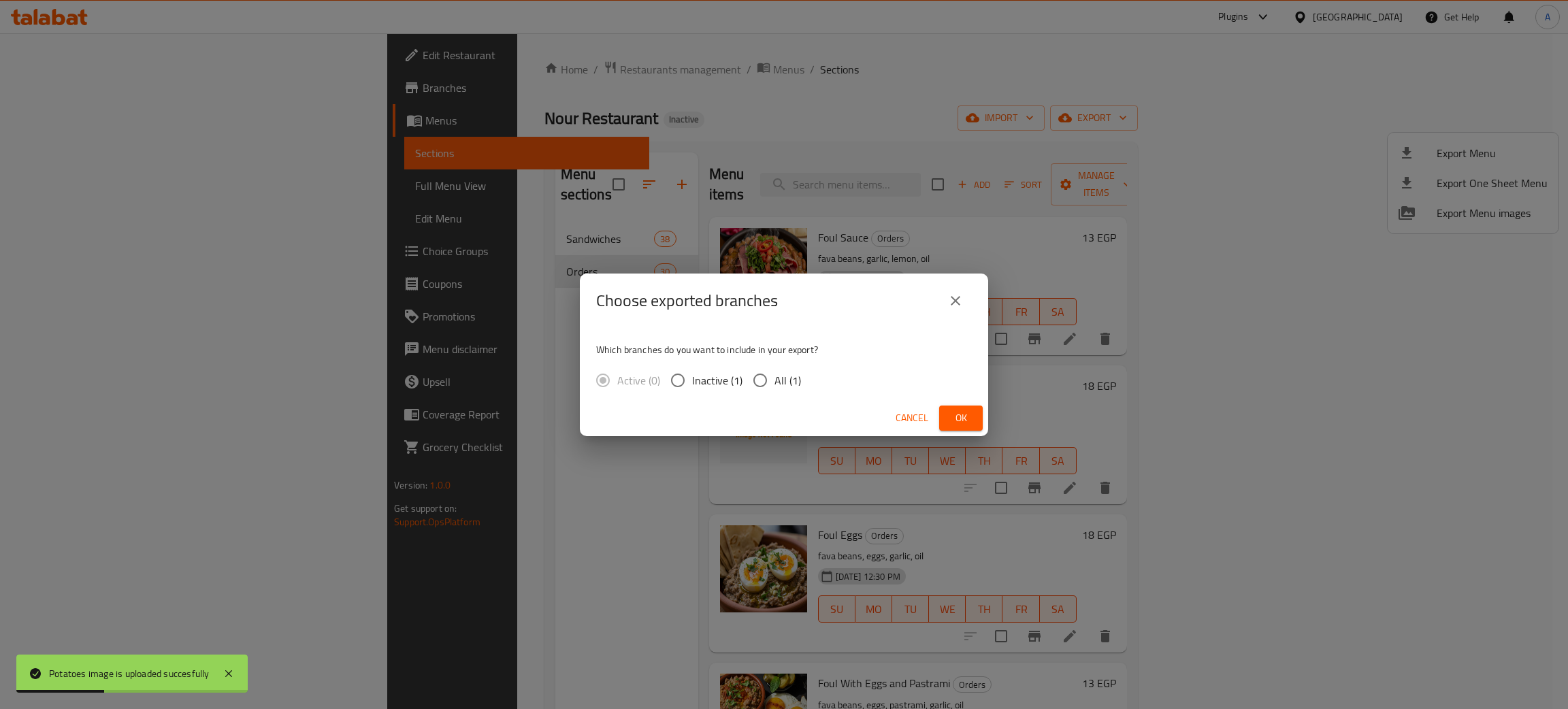
click at [952, 420] on span "Ok" at bounding box center [961, 417] width 22 height 17
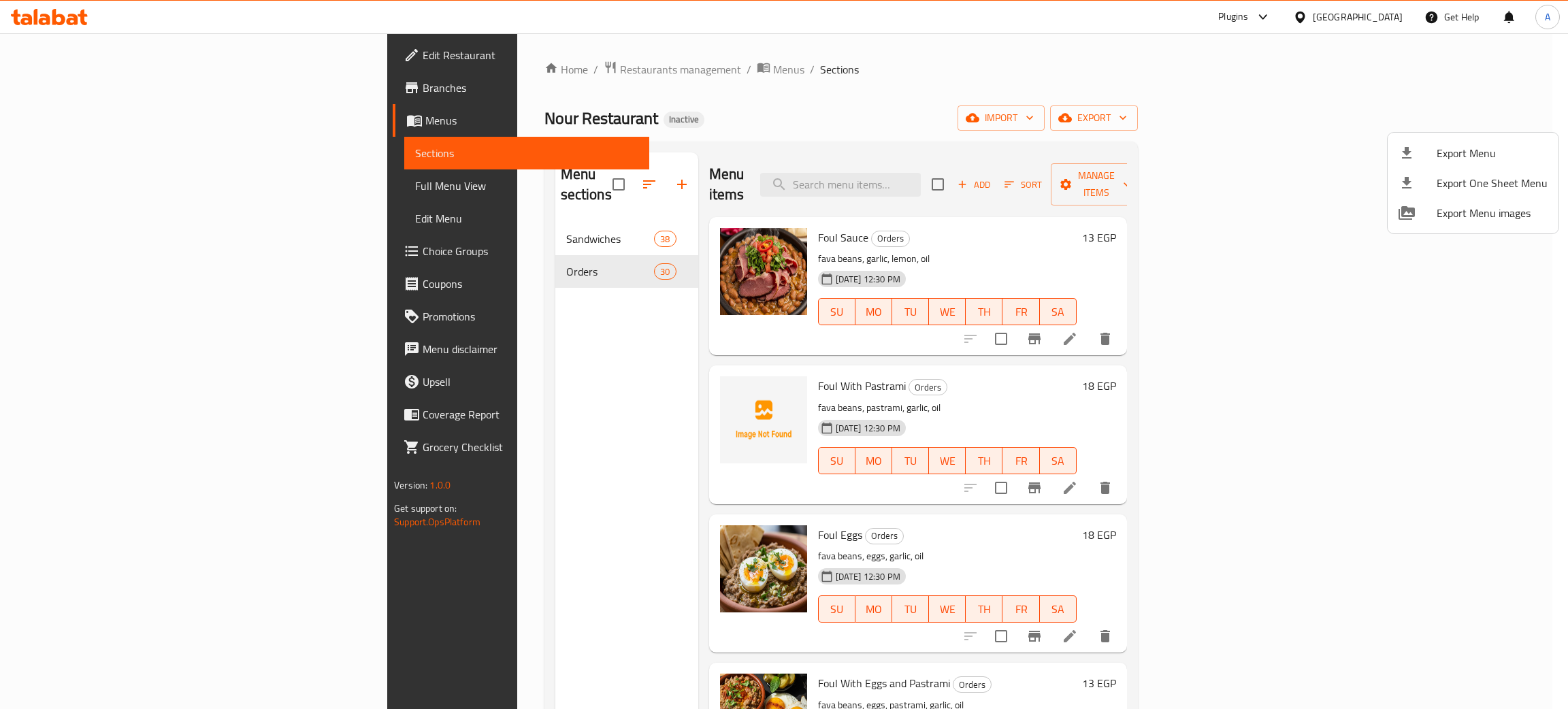
click at [65, 55] on div at bounding box center [784, 354] width 1568 height 709
click at [422, 55] on span "Edit Restaurant" at bounding box center [530, 55] width 216 height 16
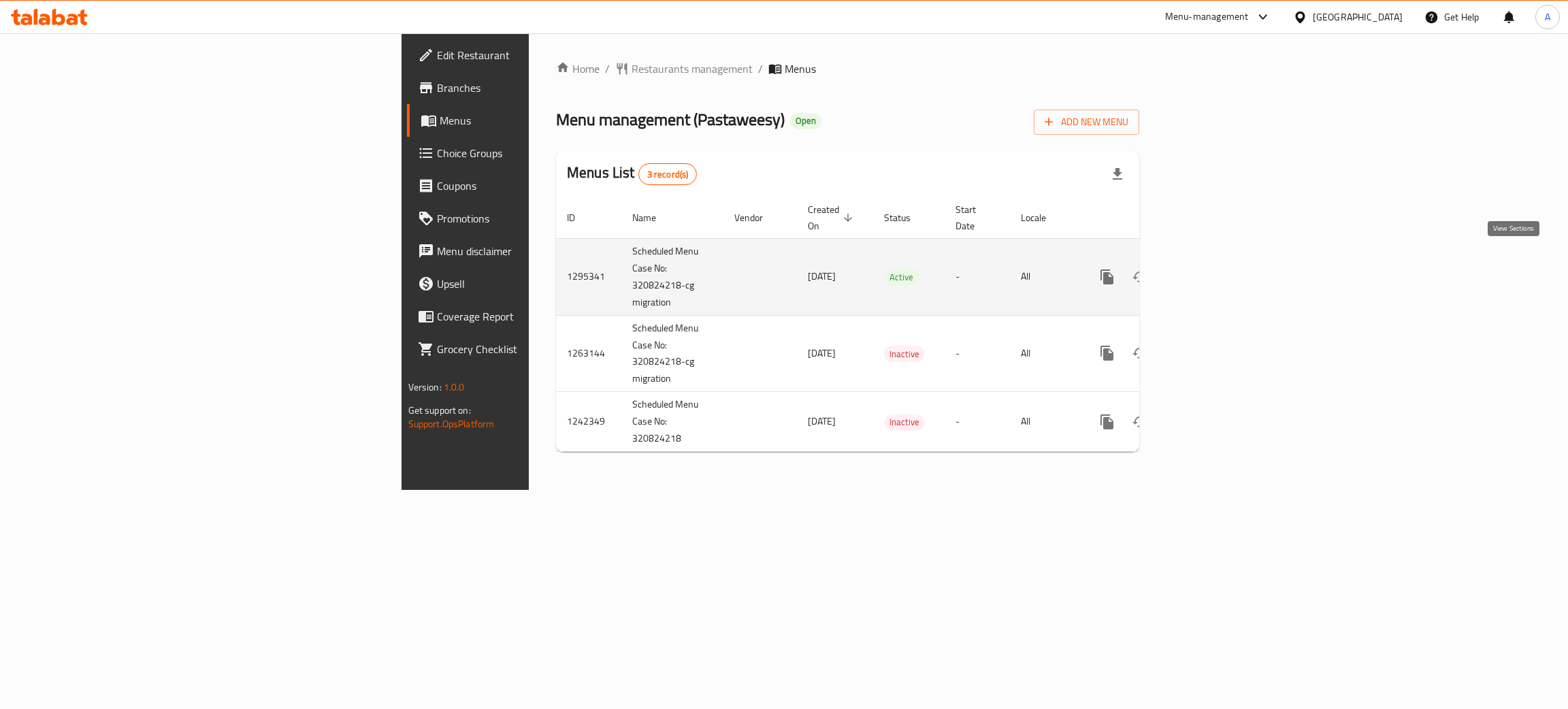
click at [1214, 270] on icon "enhanced table" at bounding box center [1205, 277] width 16 height 16
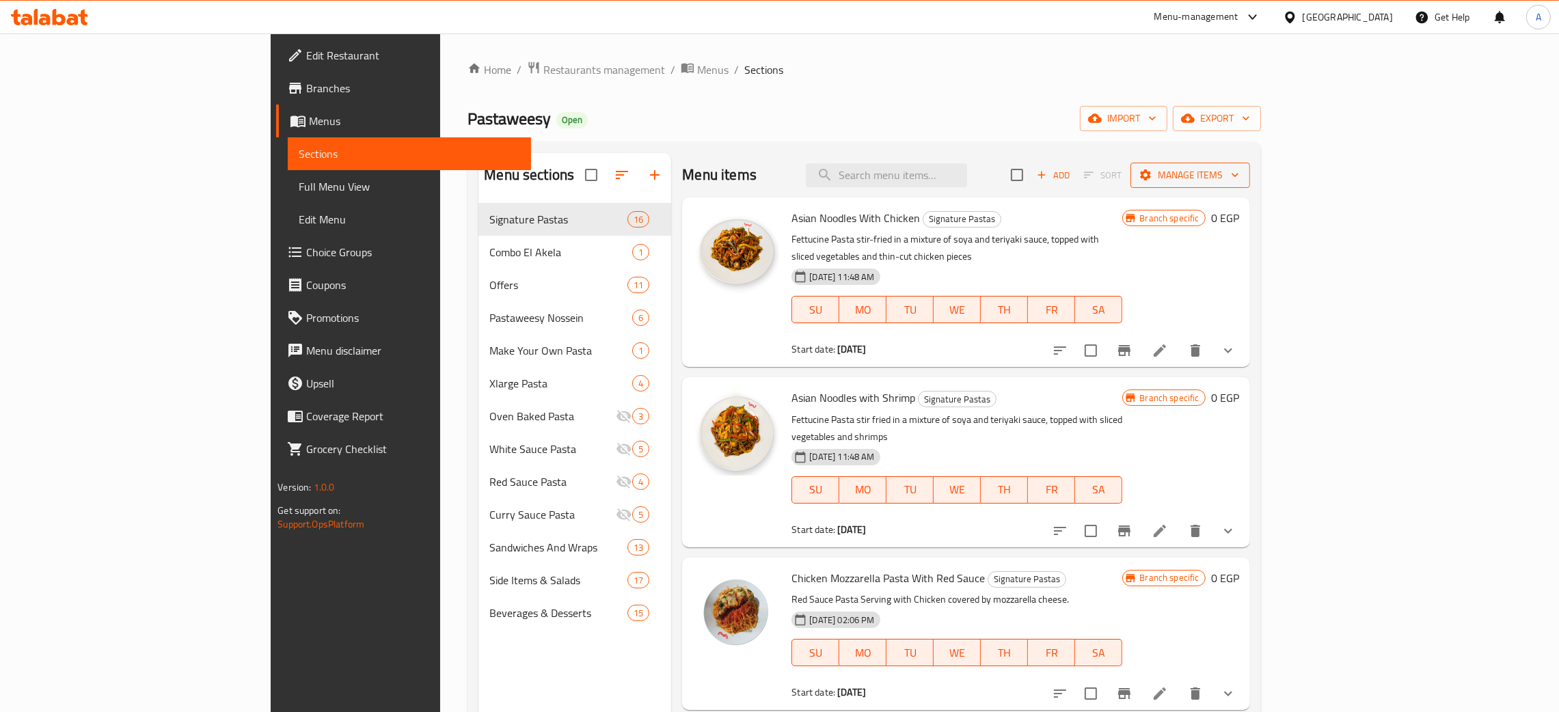
click at [1242, 176] on icon "button" at bounding box center [1235, 175] width 14 height 14
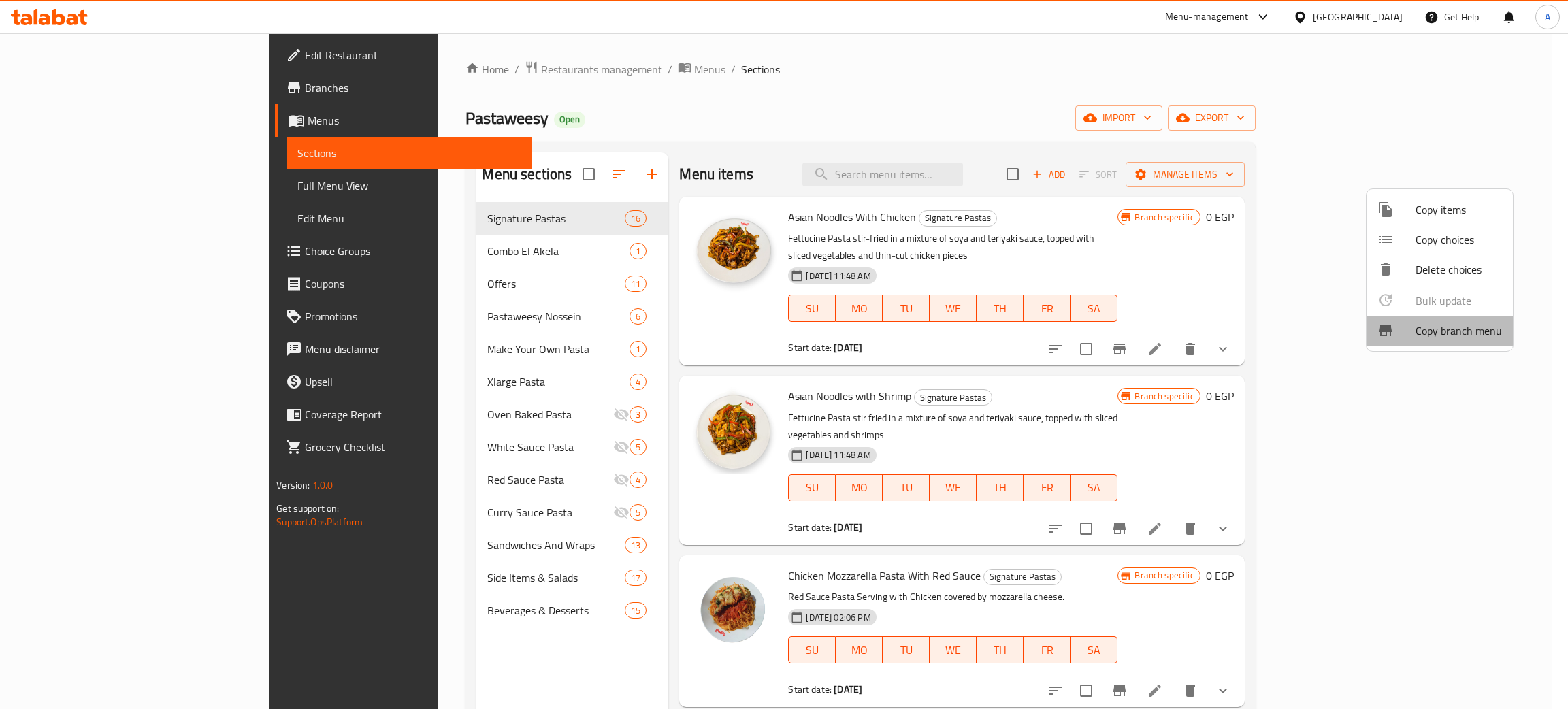
click at [1444, 326] on span "Copy branch menu" at bounding box center [1458, 331] width 87 height 16
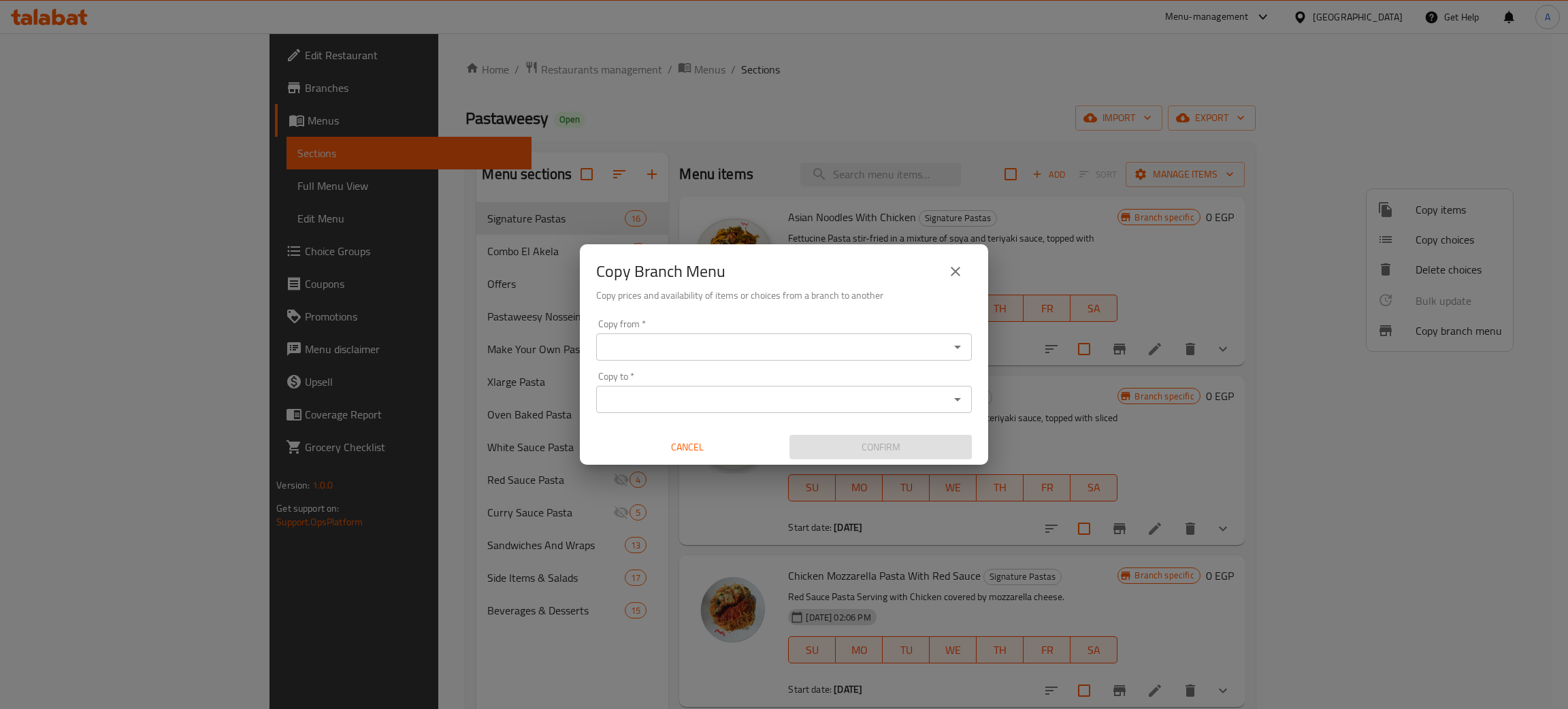
click at [659, 335] on div "Copy from *" at bounding box center [784, 347] width 375 height 27
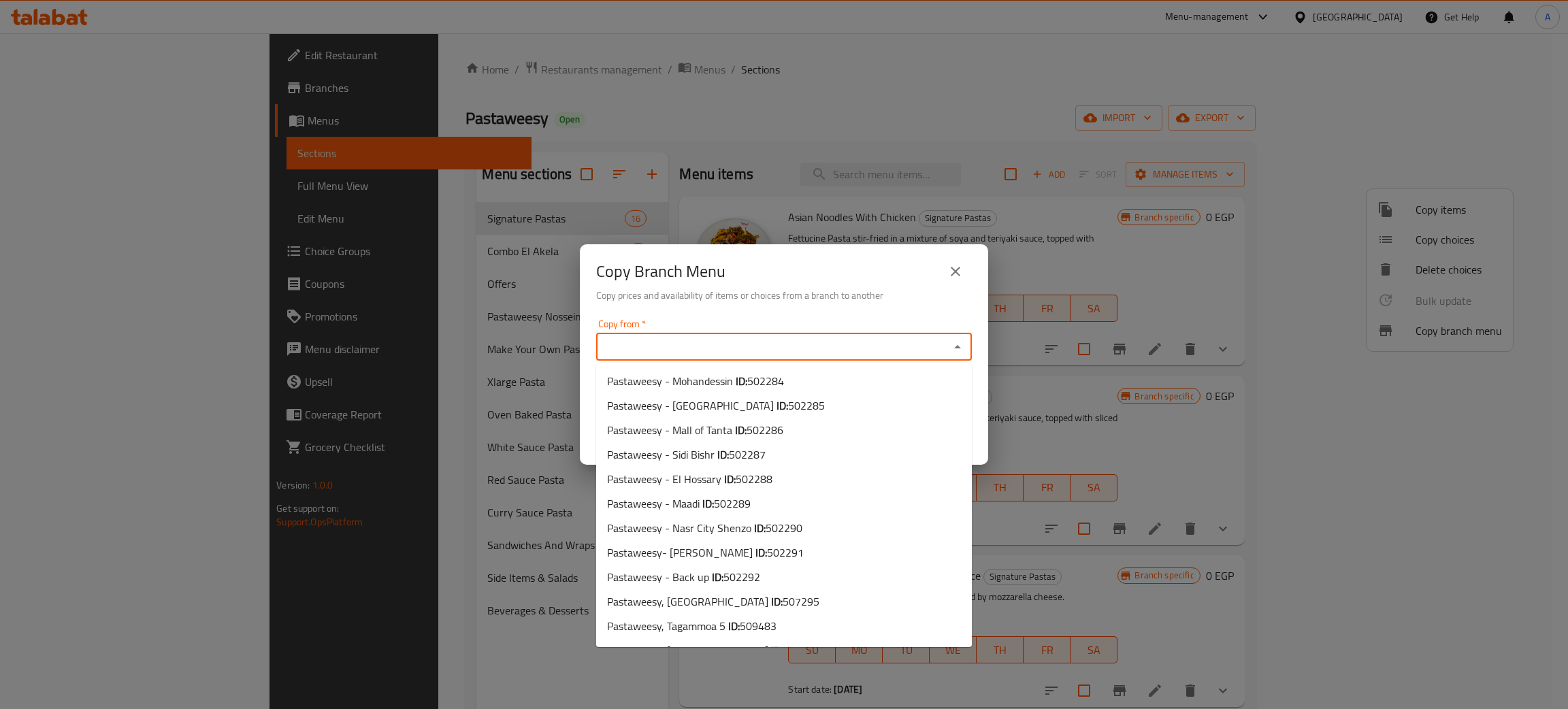
click at [675, 350] on input "Copy from   *" at bounding box center [773, 347] width 344 height 19
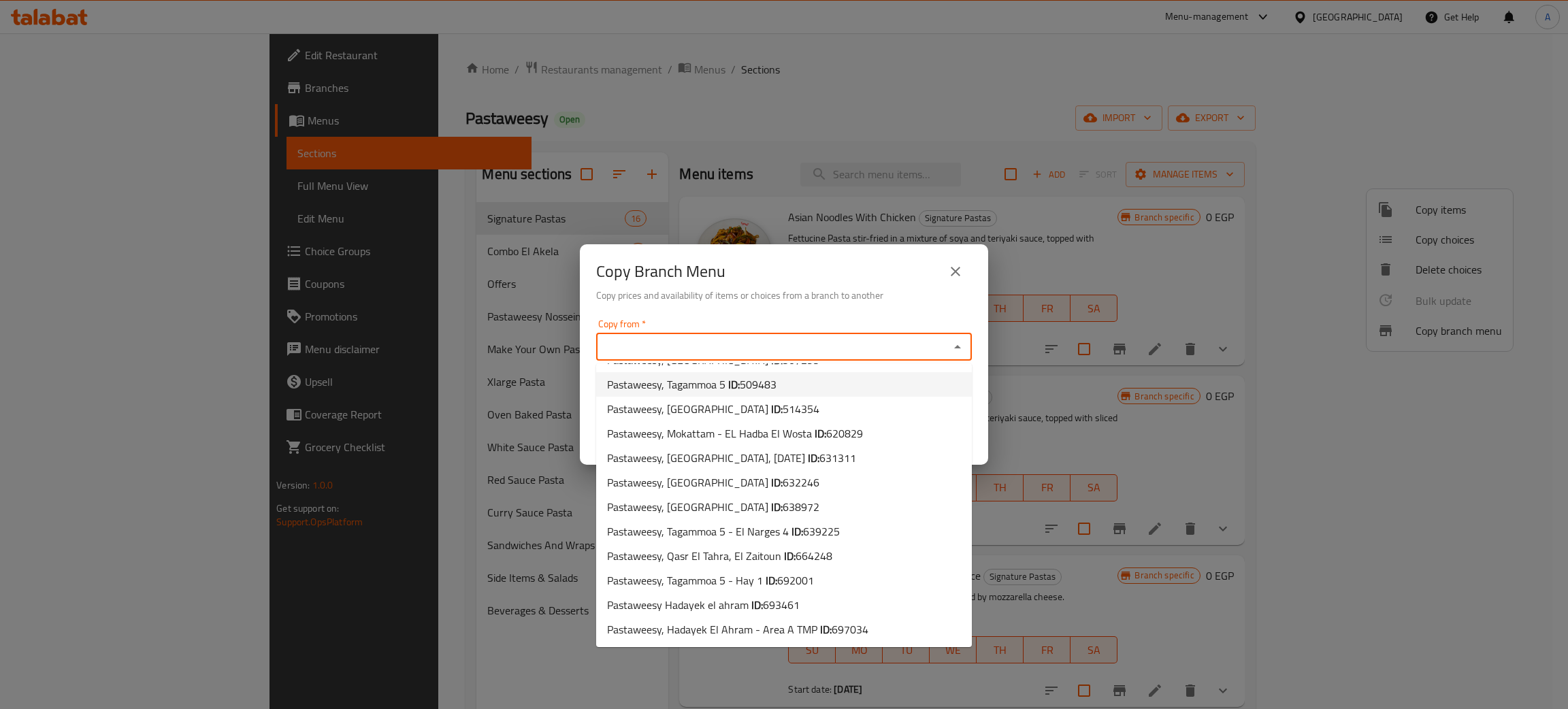
scroll to position [534, 0]
click at [809, 603] on span "759952" at bounding box center [812, 606] width 37 height 21
type input "Pastaweesy, El Zaitoun - Al Sharqeya"
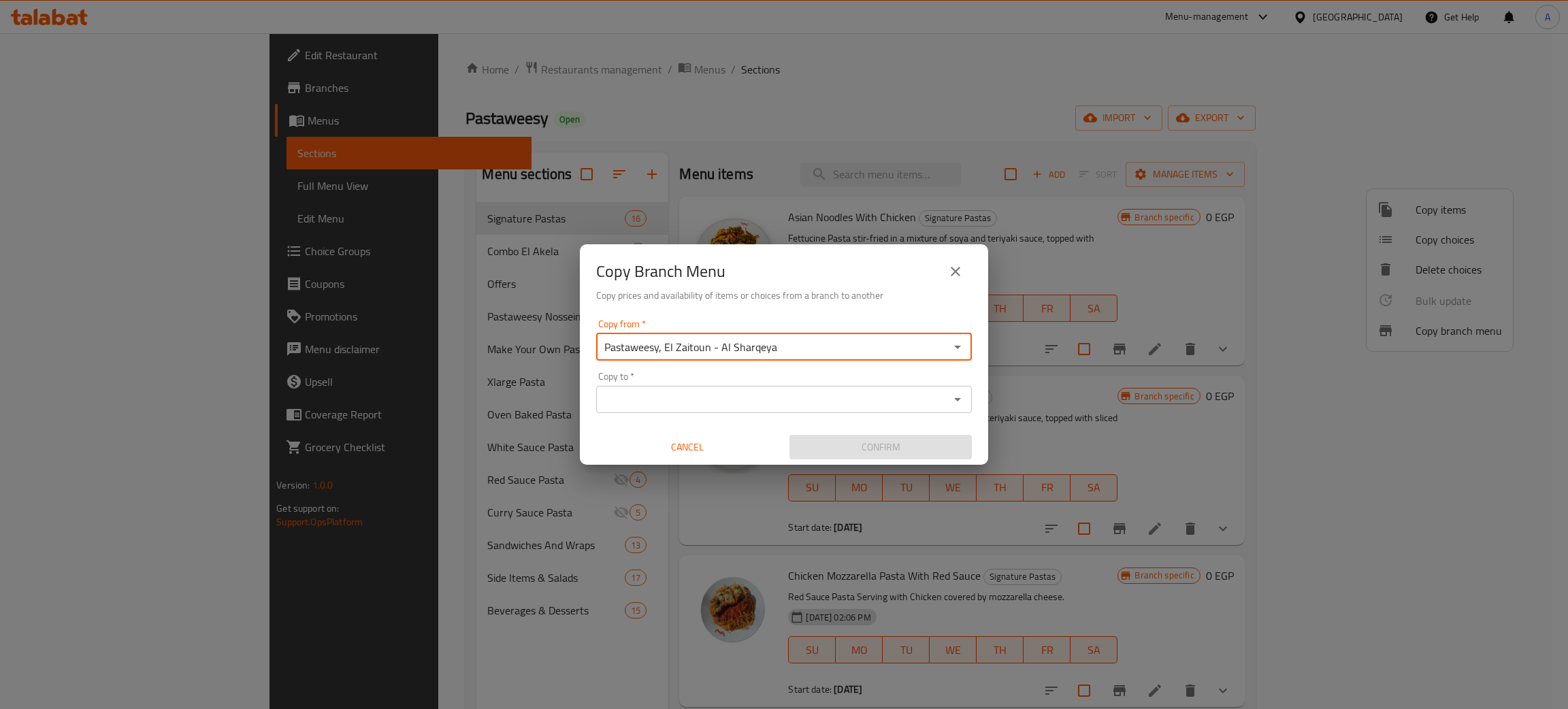
click at [769, 400] on input "Copy to   *" at bounding box center [773, 399] width 344 height 19
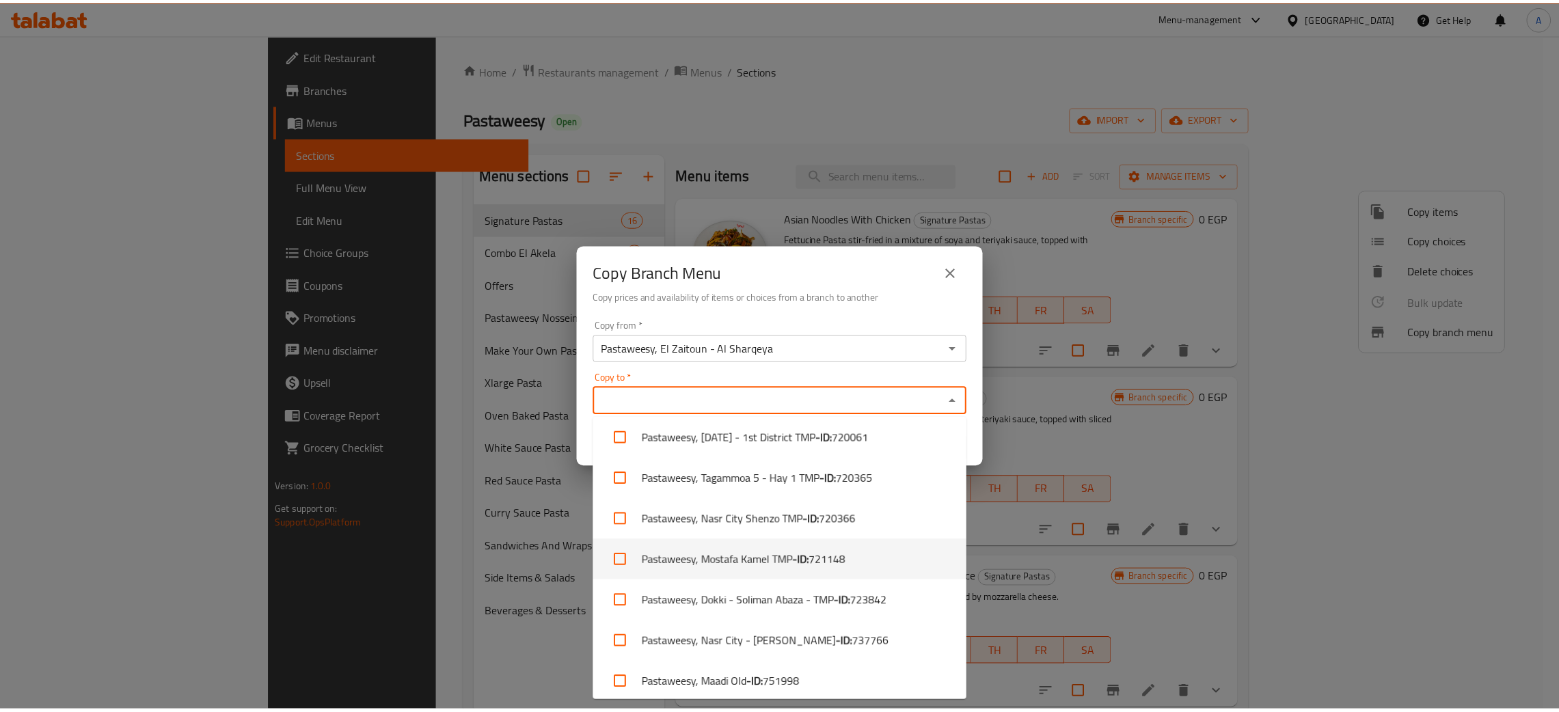
scroll to position [1078, 0]
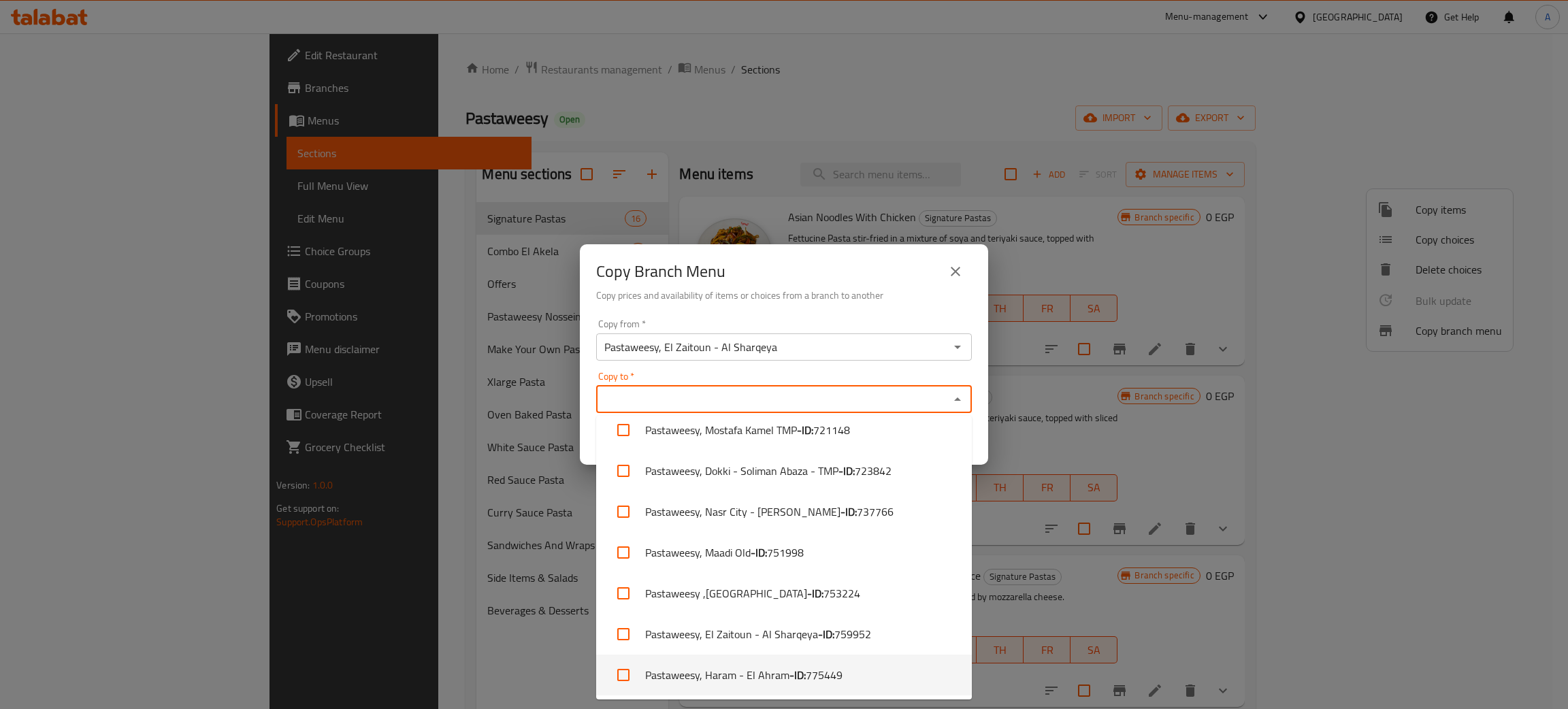
click at [749, 672] on li "Pastaweesy, Haram - El Ahram - ID: 775449" at bounding box center [784, 674] width 375 height 41
checkbox input "true"
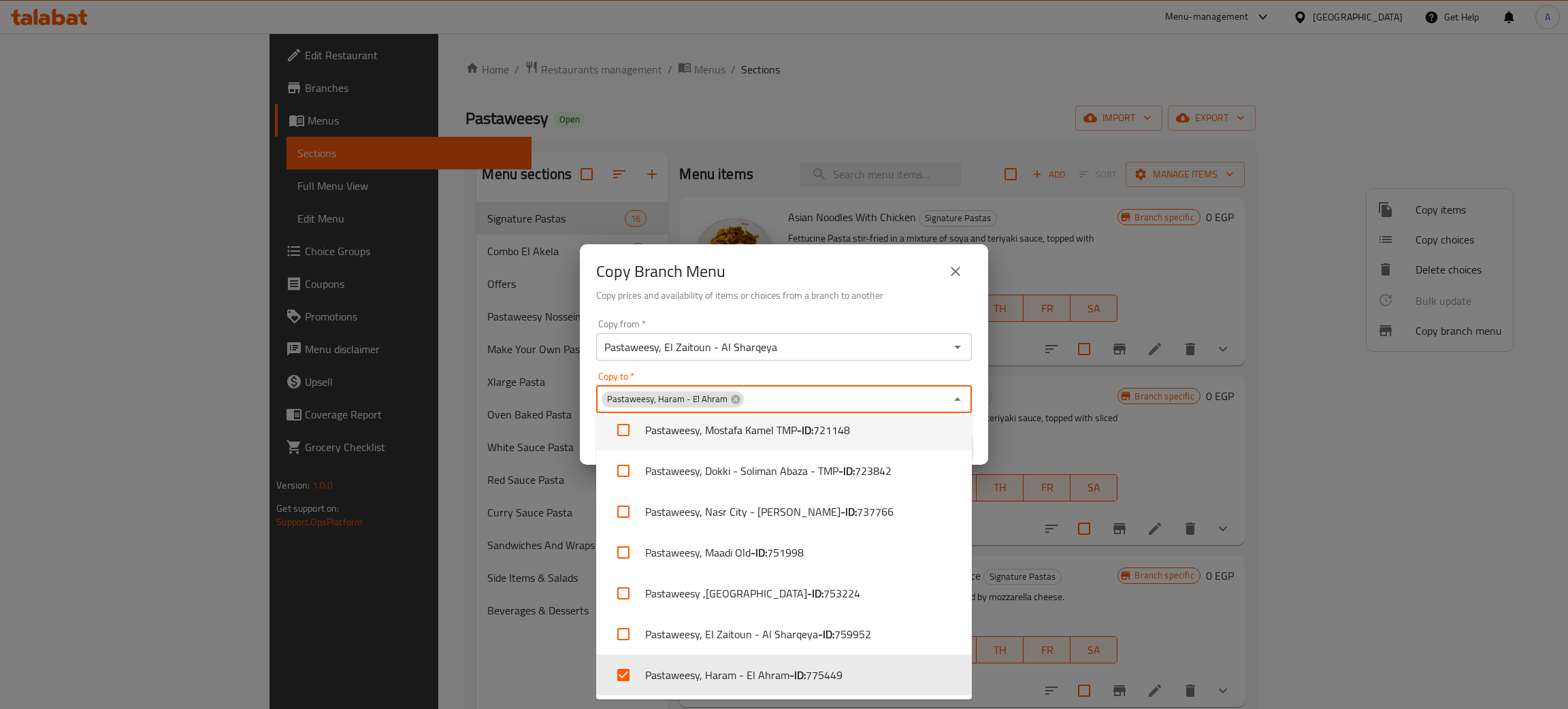
click at [869, 277] on div "Copy Branch Menu" at bounding box center [784, 271] width 375 height 33
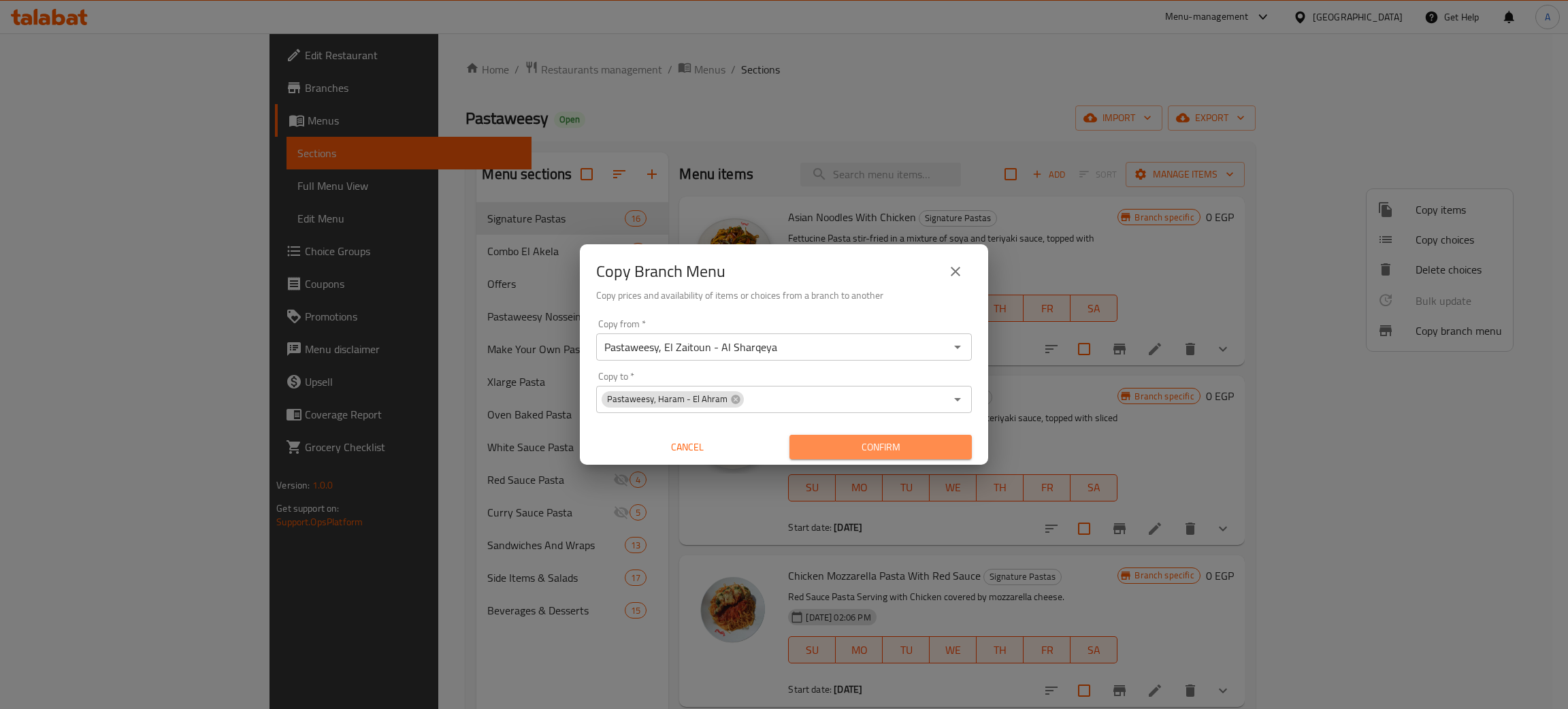
click at [882, 446] on span "Confirm" at bounding box center [880, 447] width 160 height 17
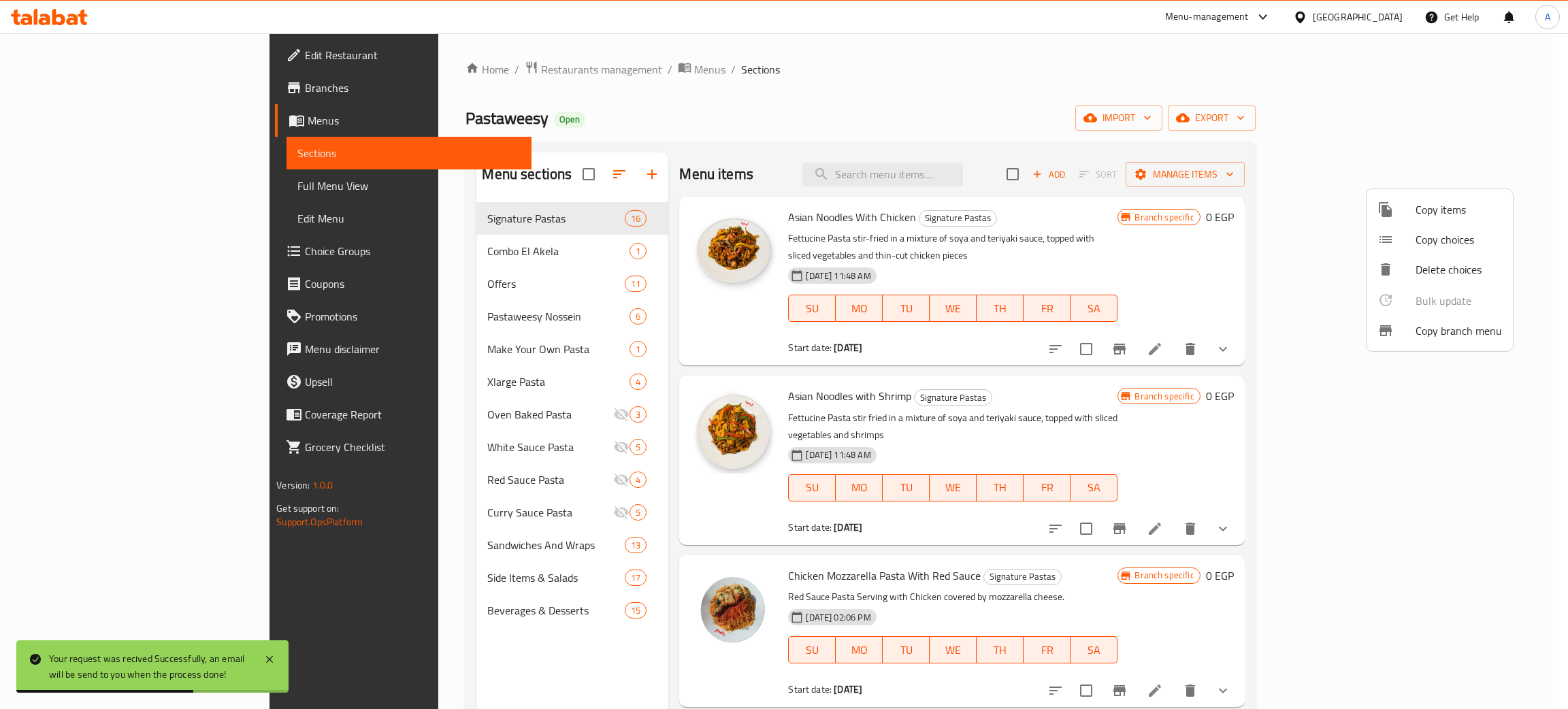
click at [1505, 118] on div at bounding box center [784, 354] width 1568 height 709
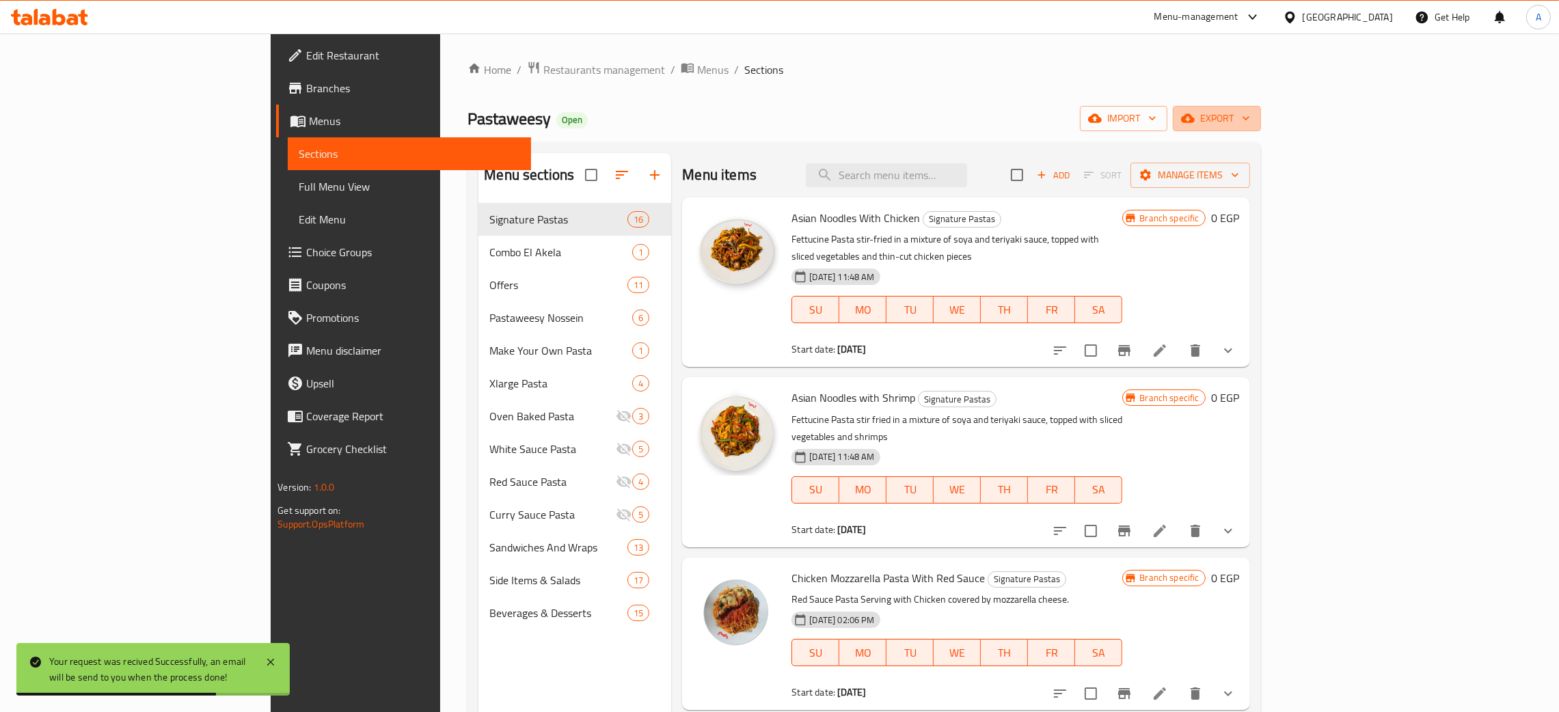
click at [1249, 118] on icon "button" at bounding box center [1245, 119] width 7 height 4
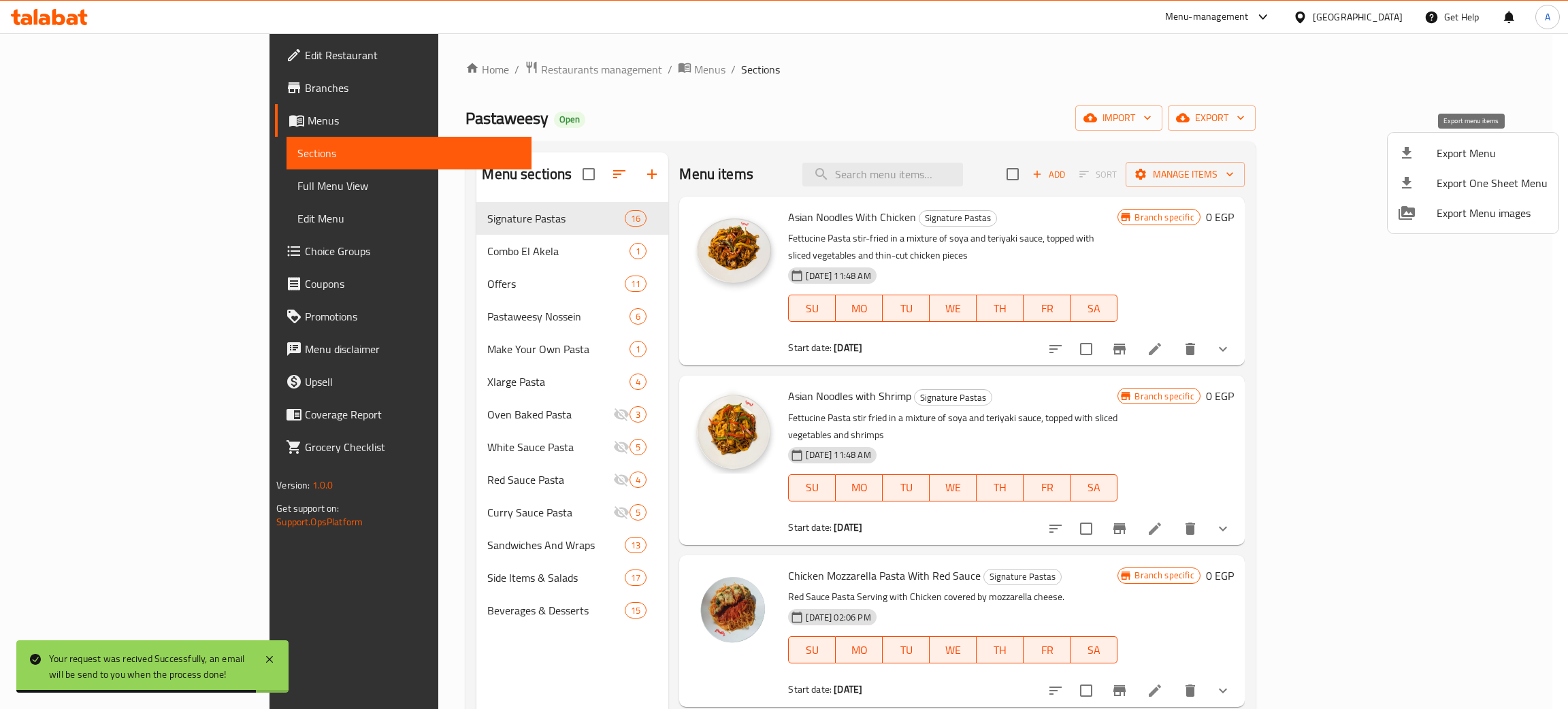
click at [1459, 154] on span "Export Menu" at bounding box center [1491, 153] width 111 height 16
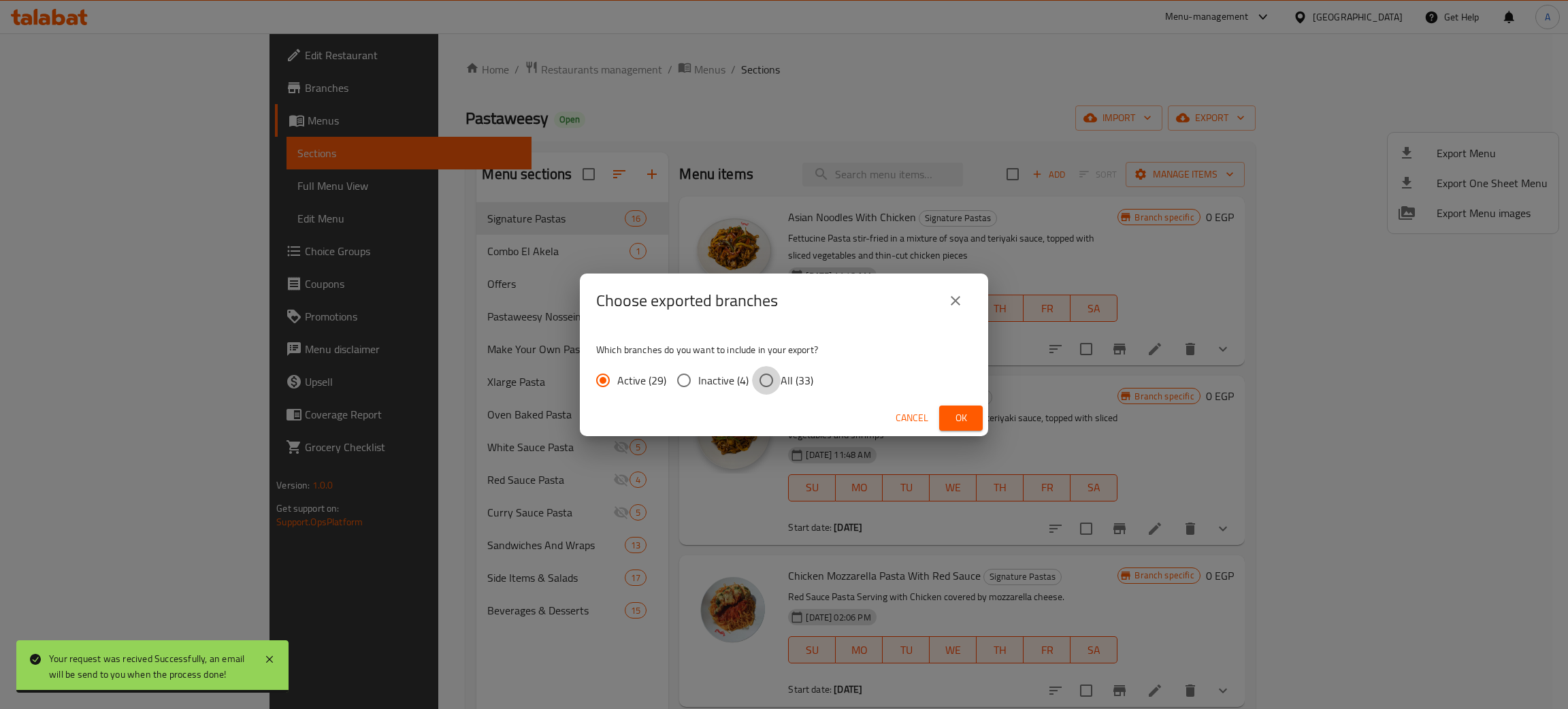
click at [763, 377] on input "All (33)" at bounding box center [766, 380] width 29 height 29
radio input "true"
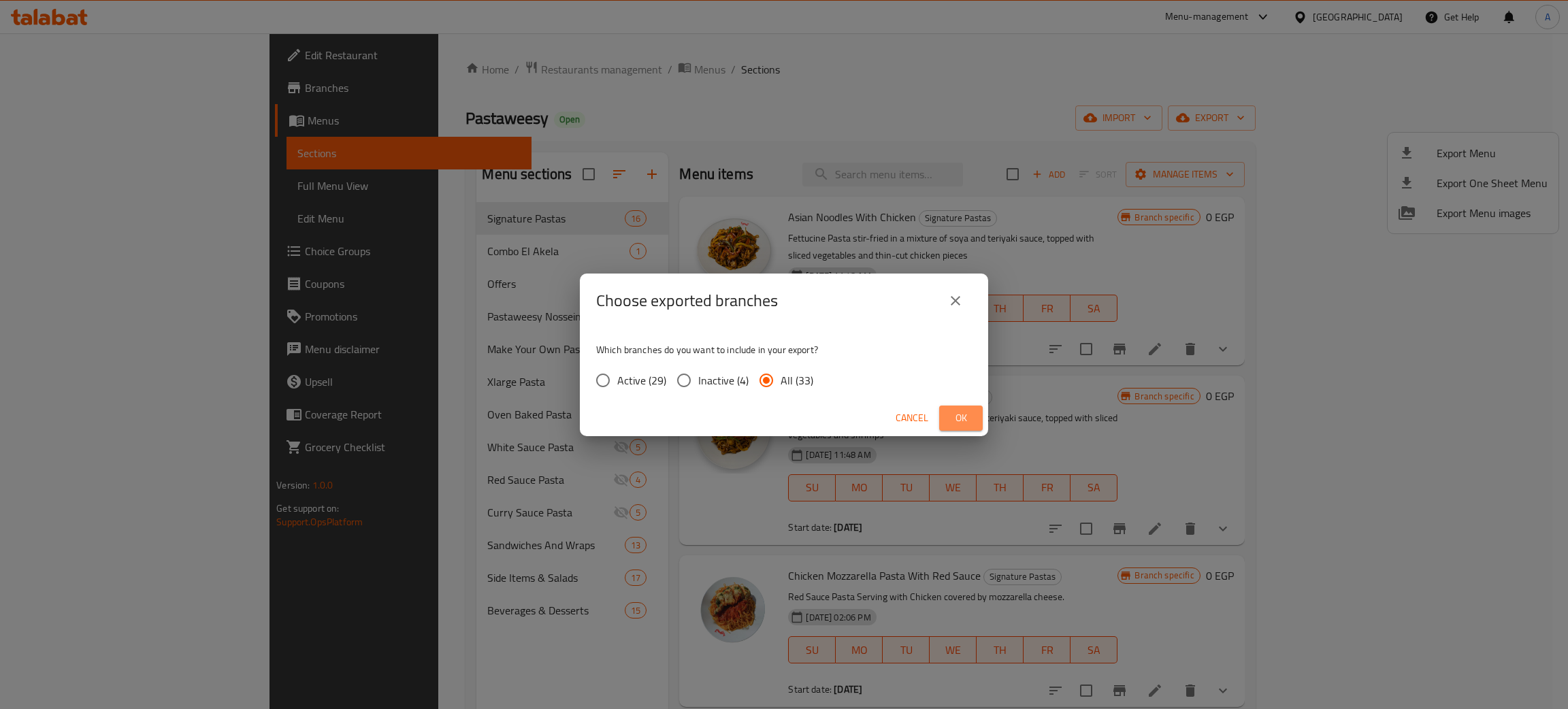
click at [948, 416] on button "Ok" at bounding box center [961, 417] width 44 height 25
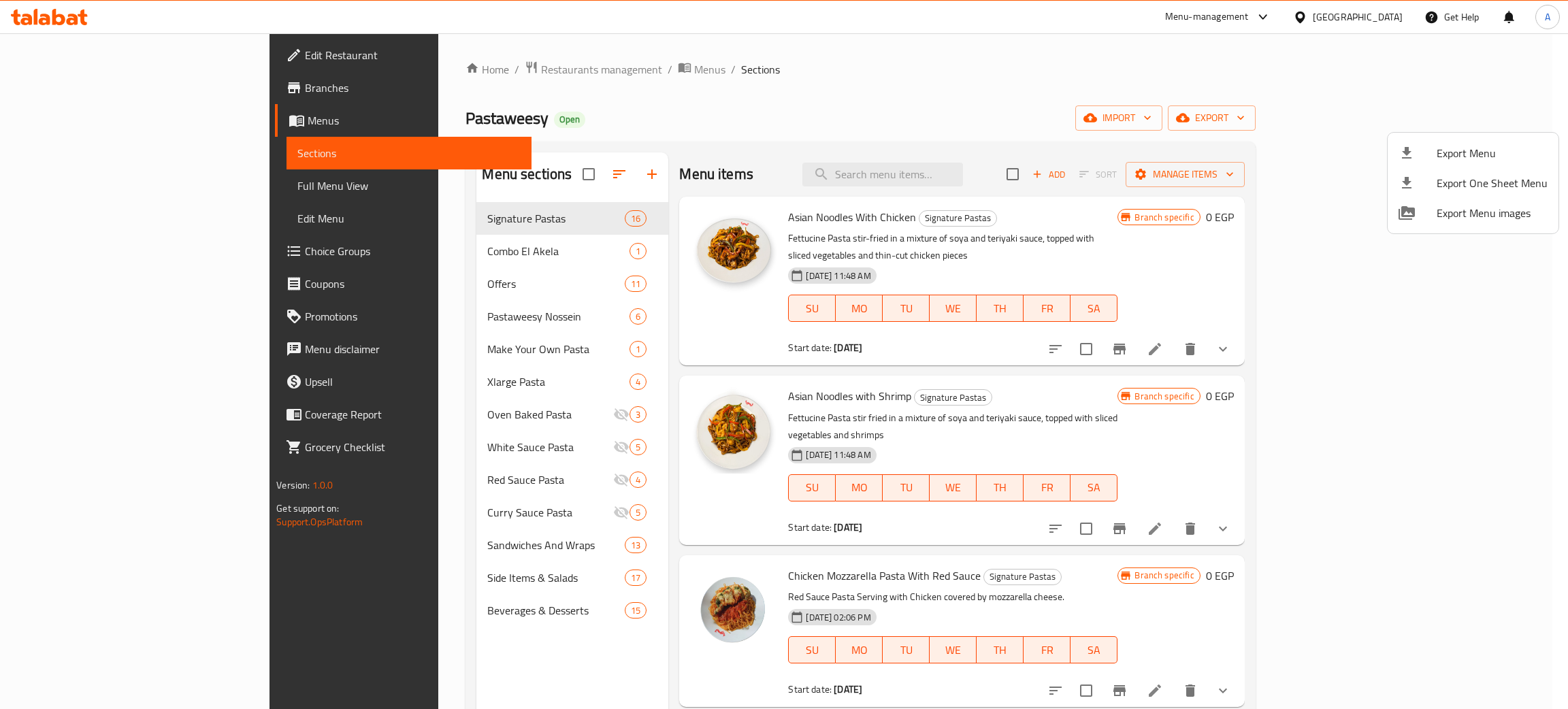
click at [58, 183] on div at bounding box center [784, 354] width 1568 height 709
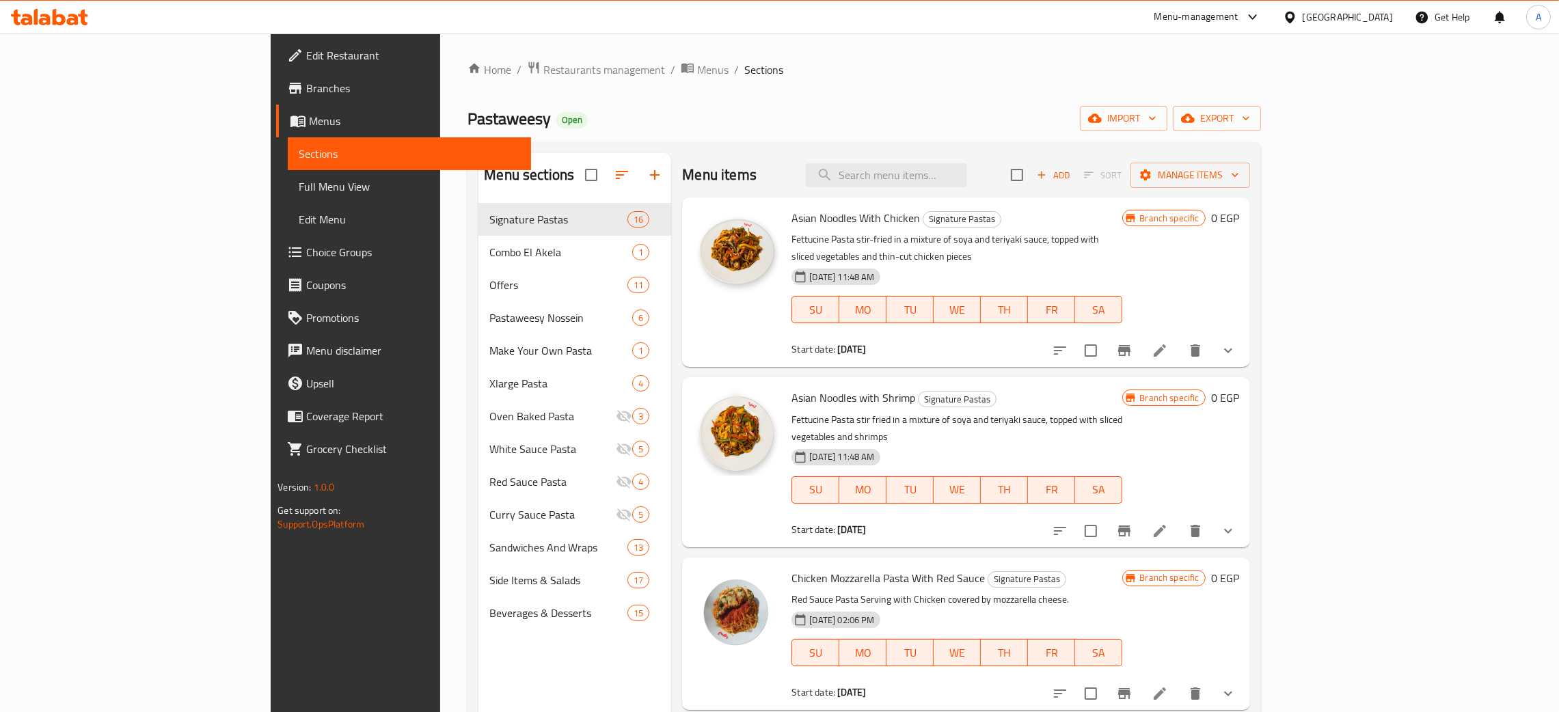
click at [299, 182] on span "Full Menu View" at bounding box center [409, 186] width 221 height 16
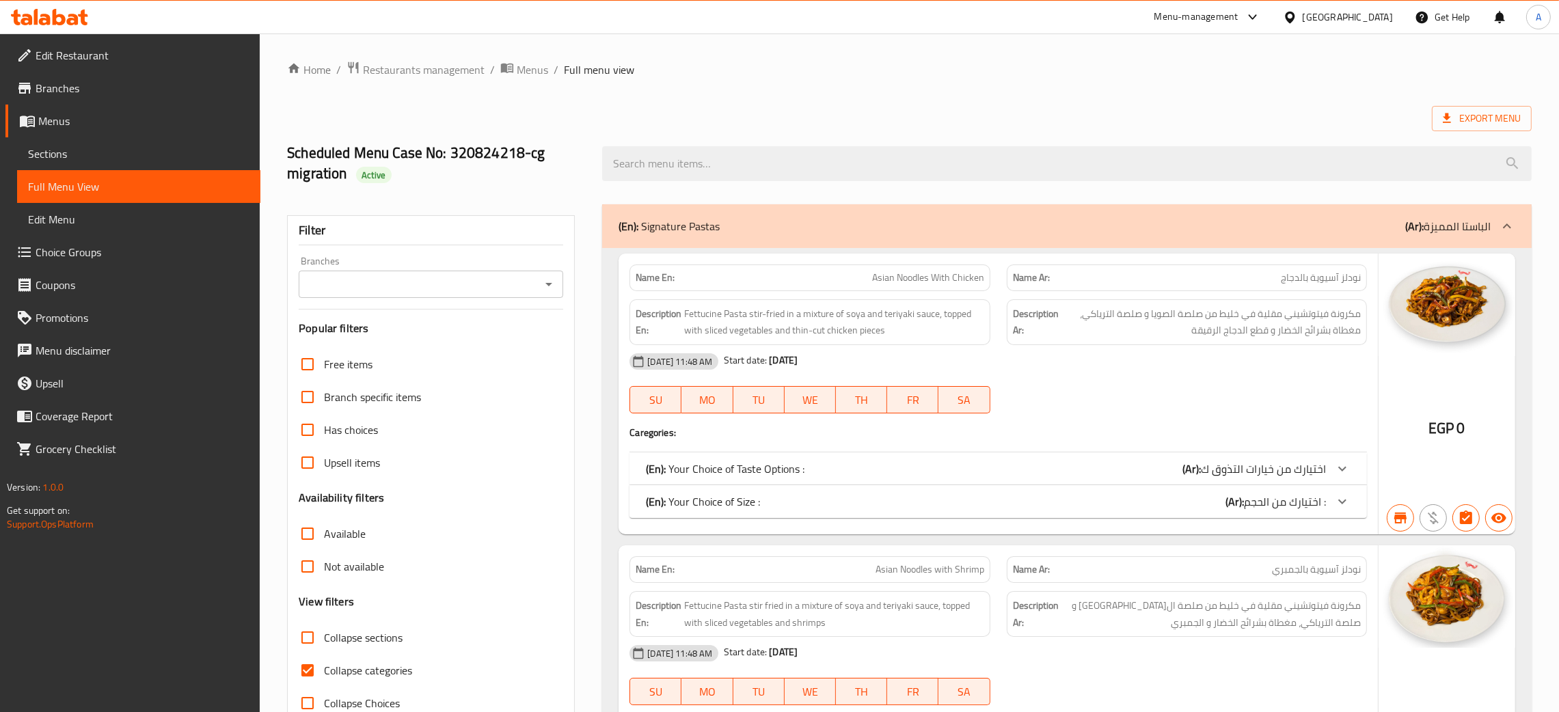
scroll to position [307, 0]
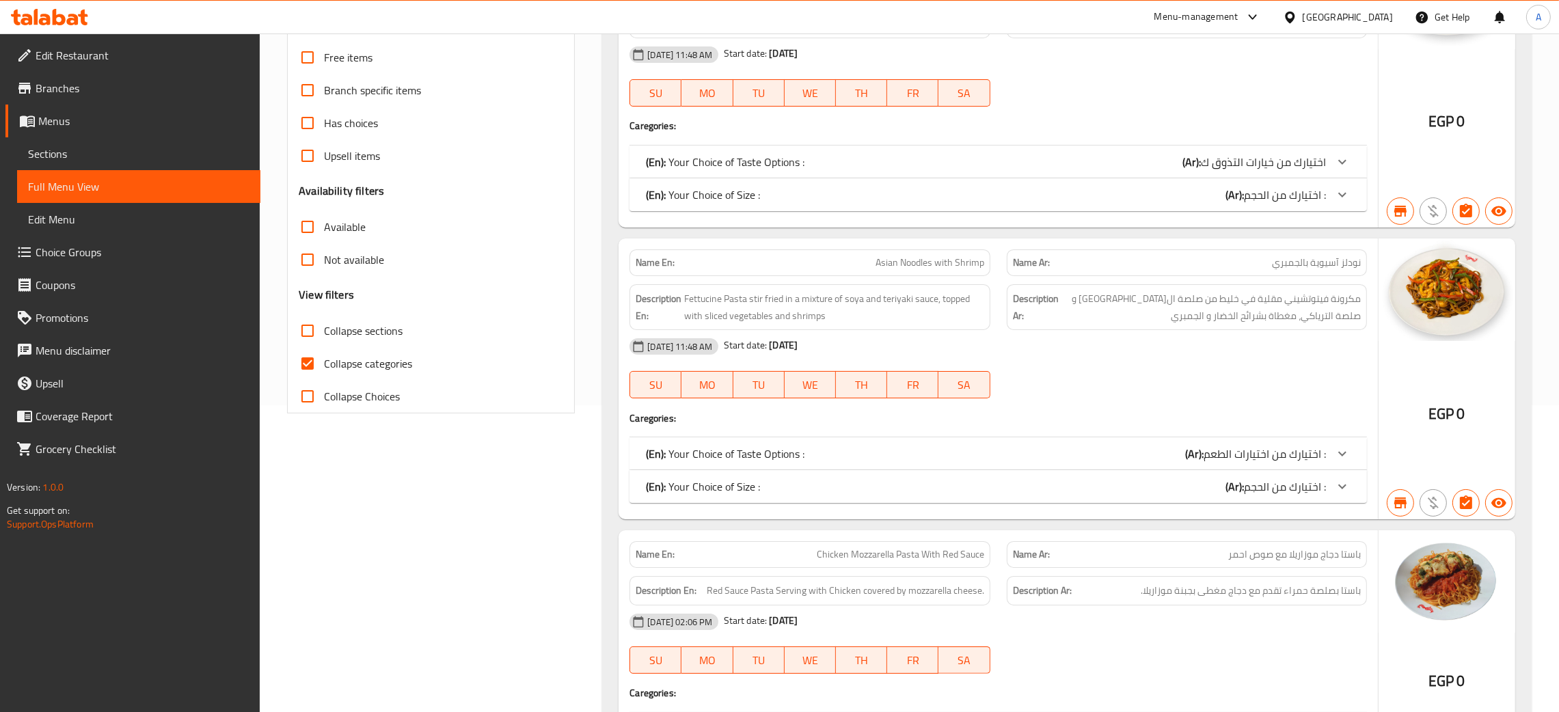
click at [305, 367] on input "Collapse categories" at bounding box center [307, 363] width 33 height 33
checkbox input "false"
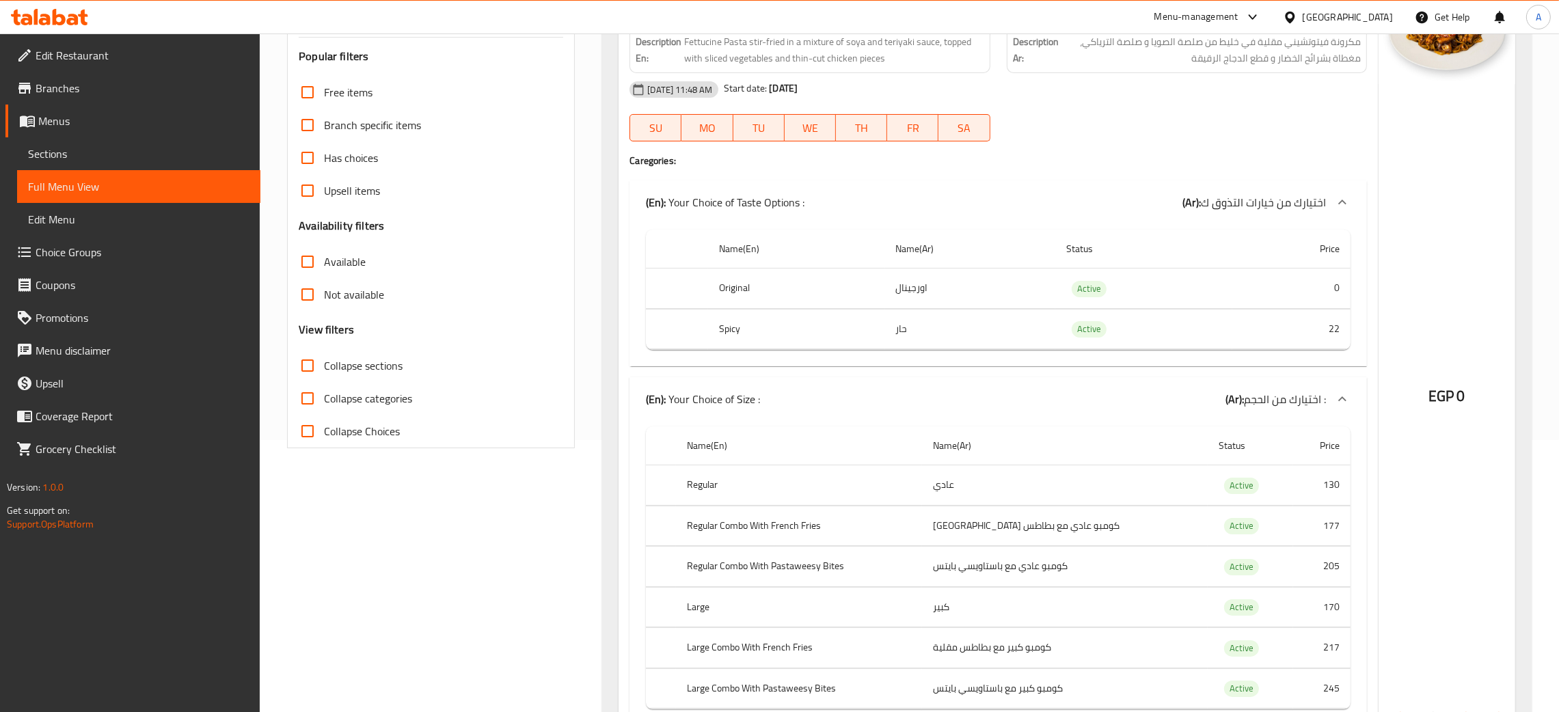
scroll to position [103, 0]
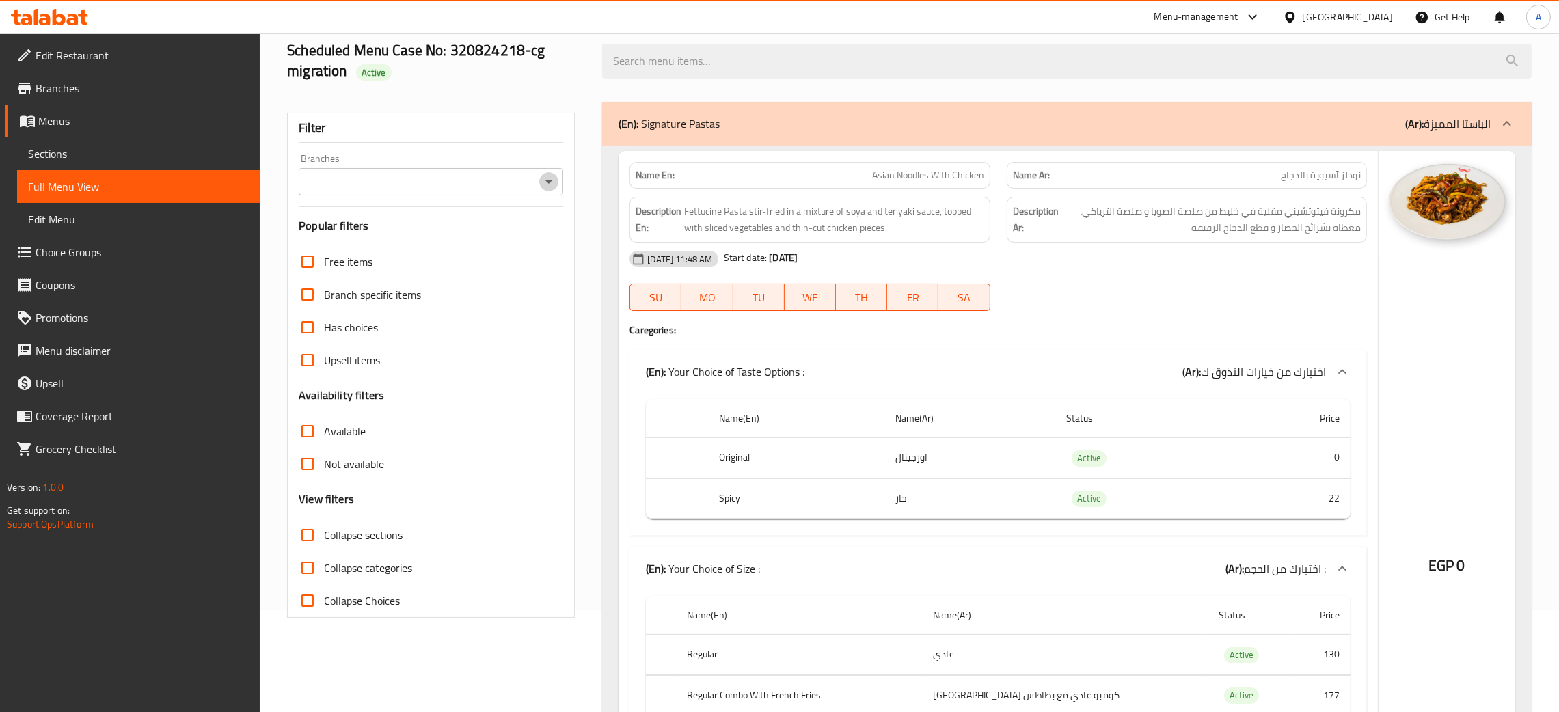
click at [552, 182] on icon "Open" at bounding box center [549, 182] width 16 height 16
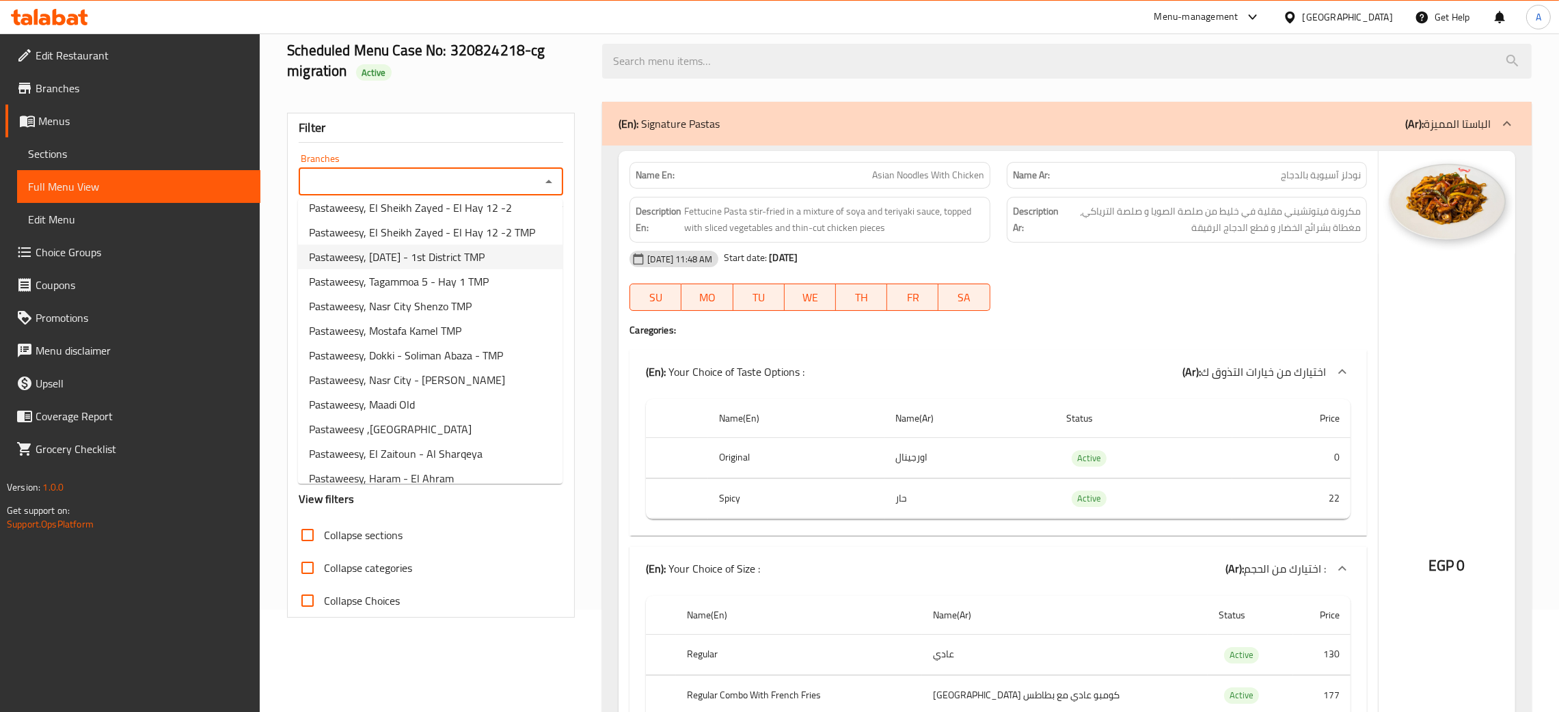
scroll to position [561, 0]
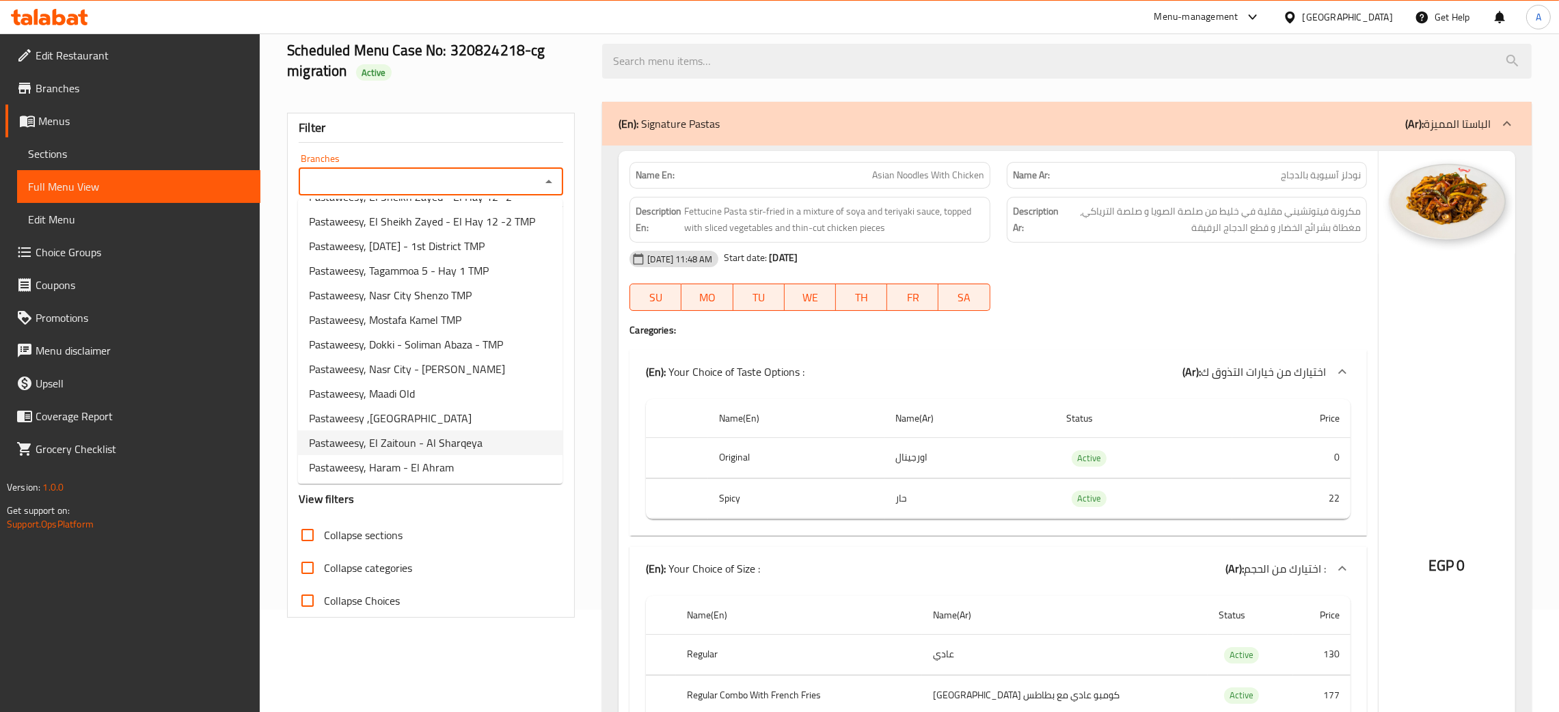
click at [450, 438] on span "Pastaweesy, El Zaitoun - Al Sharqeya" at bounding box center [396, 443] width 174 height 16
type input "Pastaweesy, El Zaitoun - Al Sharqeya"
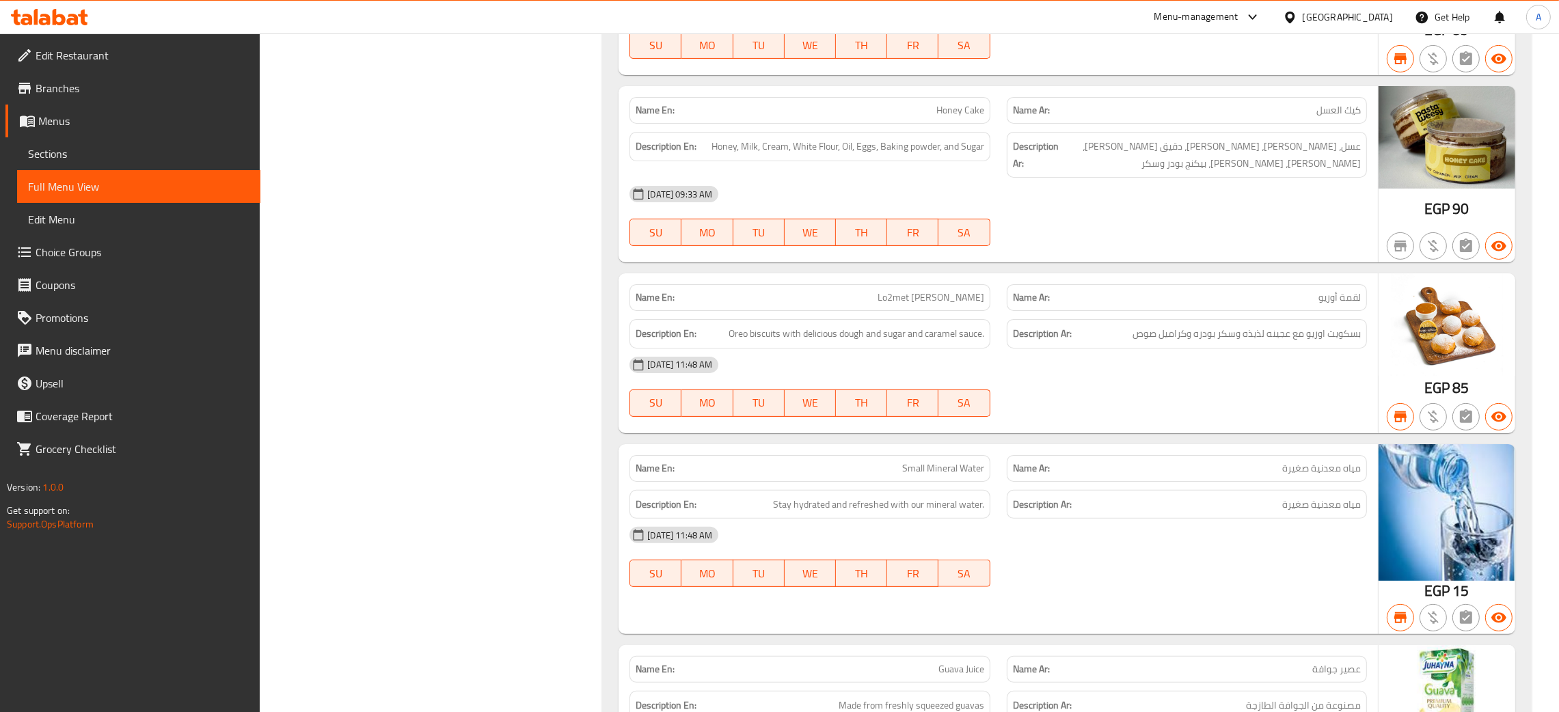
scroll to position [220359, 0]
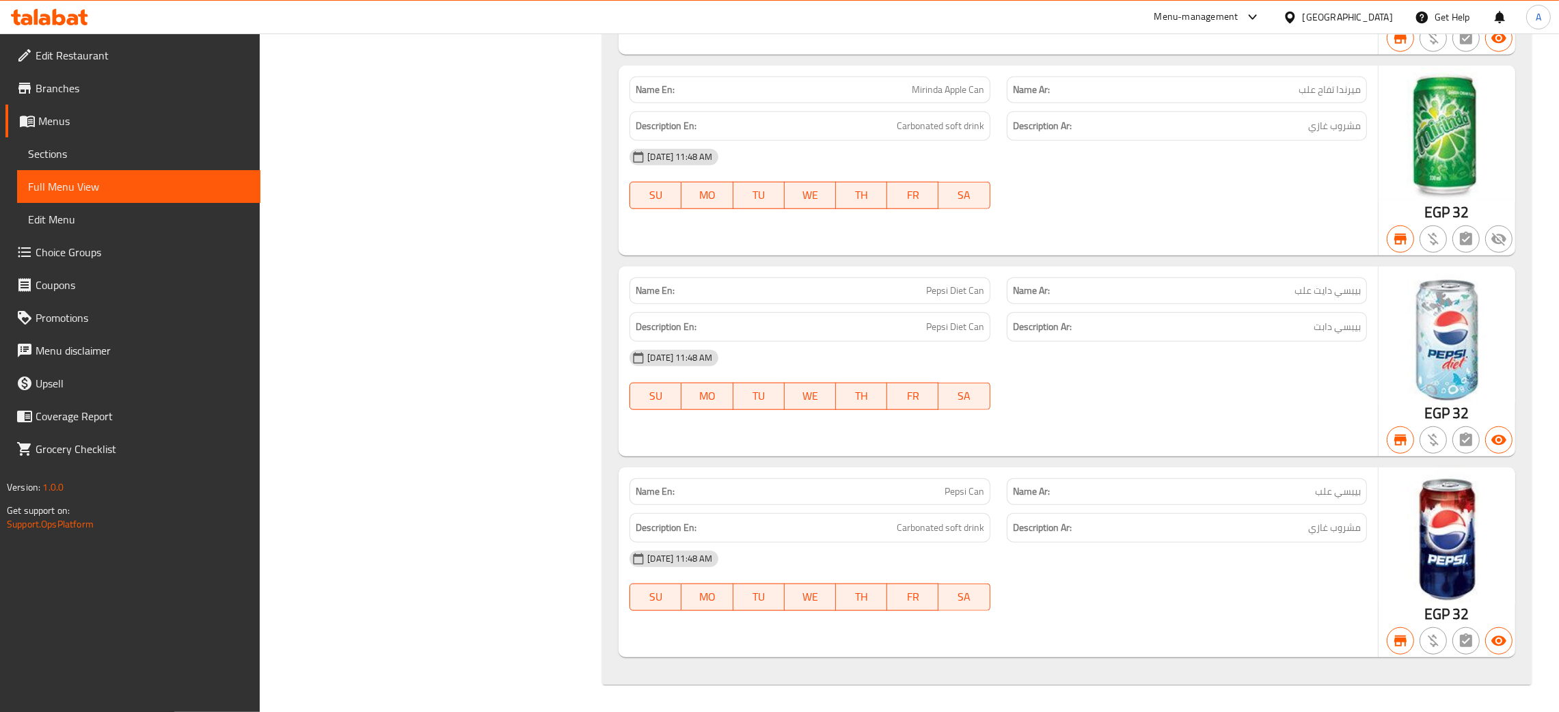
drag, startPoint x: 99, startPoint y: 20, endPoint x: 46, endPoint y: 18, distance: 53.3
click at [96, 19] on div at bounding box center [49, 16] width 99 height 27
click at [46, 18] on icon at bounding box center [45, 20] width 12 height 12
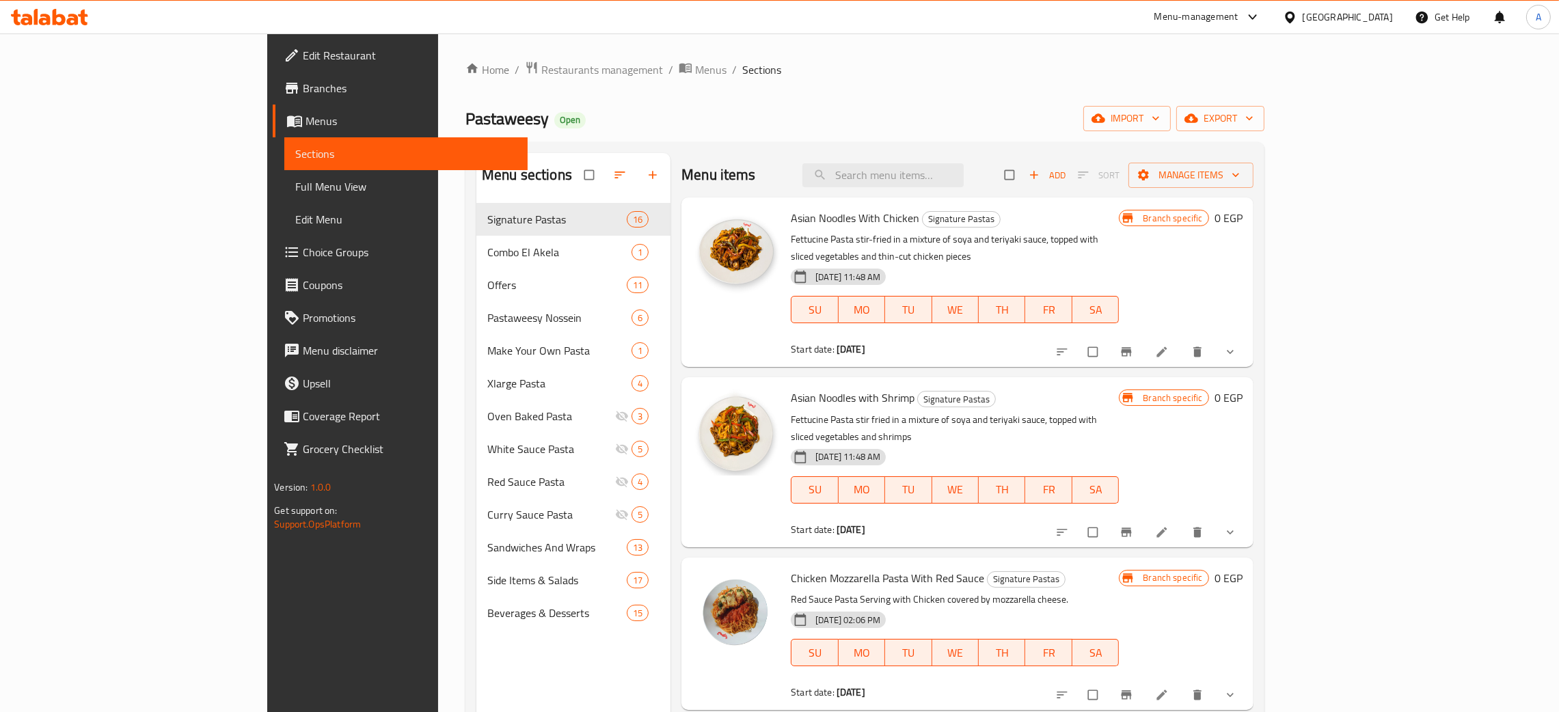
click at [303, 87] on span "Branches" at bounding box center [410, 88] width 214 height 16
